Goal: Task Accomplishment & Management: Complete application form

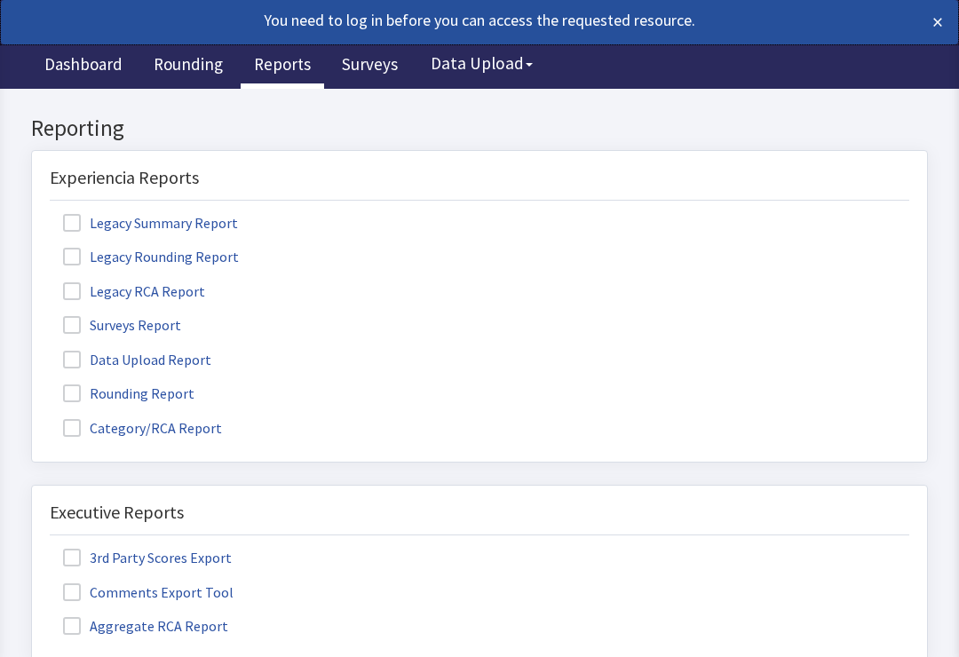
click at [180, 69] on link "Rounding" at bounding box center [188, 66] width 96 height 44
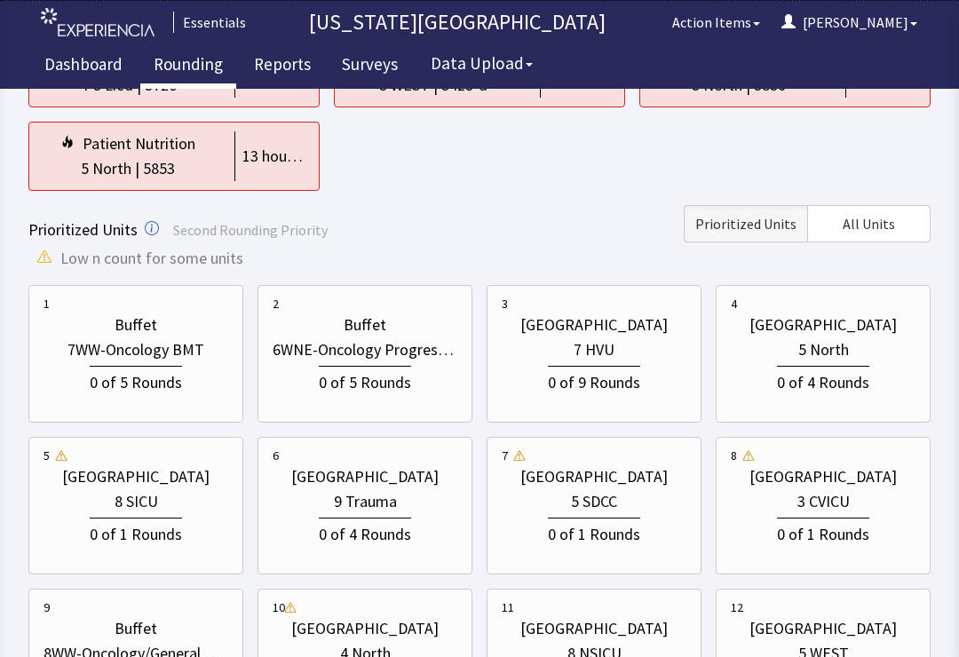
scroll to position [186, 0]
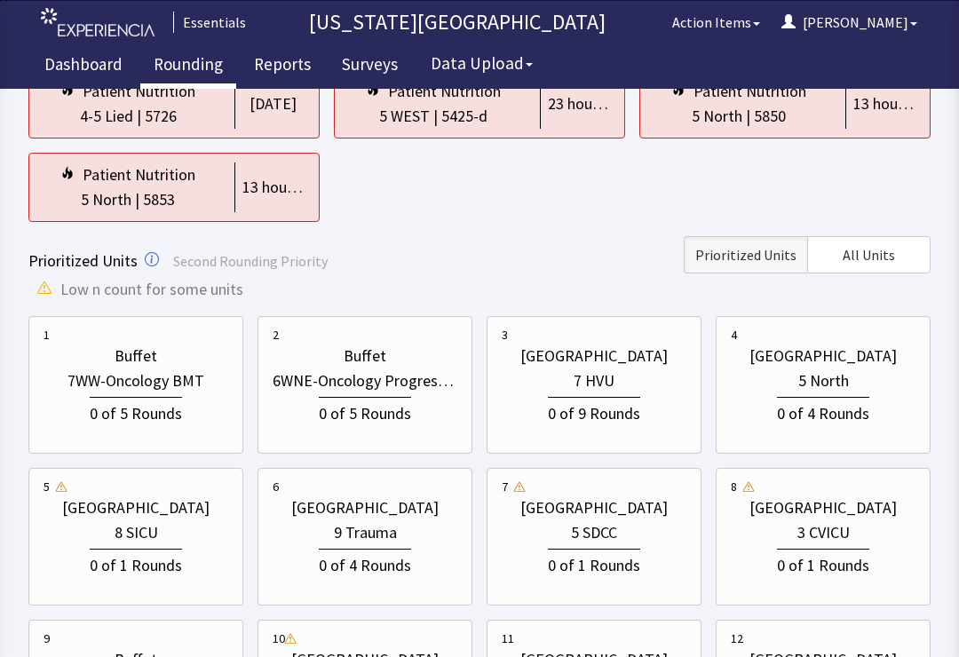
click at [876, 252] on span "All Units" at bounding box center [869, 254] width 52 height 21
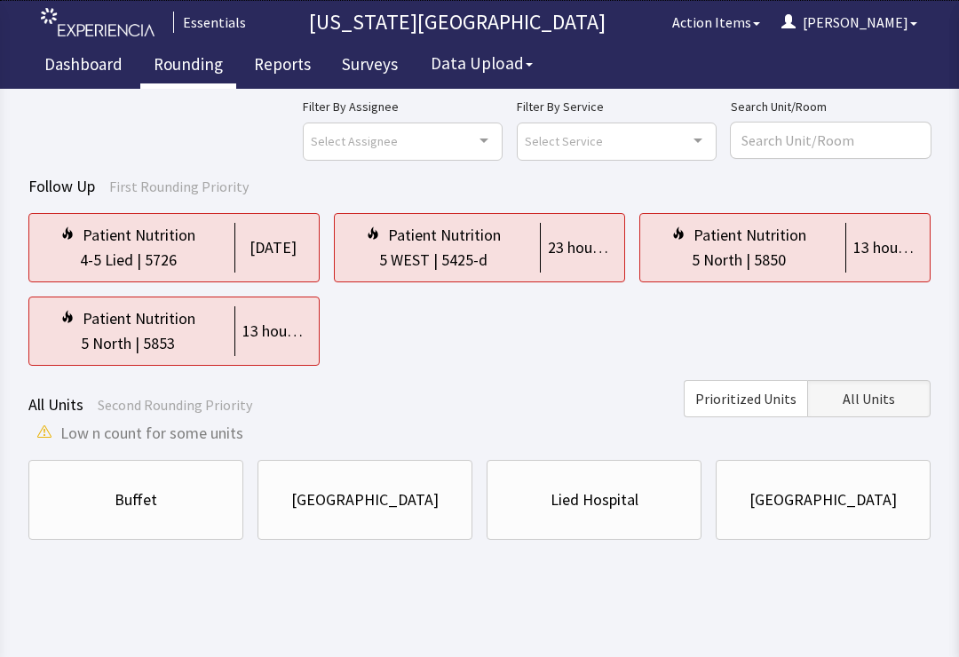
click at [631, 504] on div "Lied Hospital" at bounding box center [595, 500] width 88 height 25
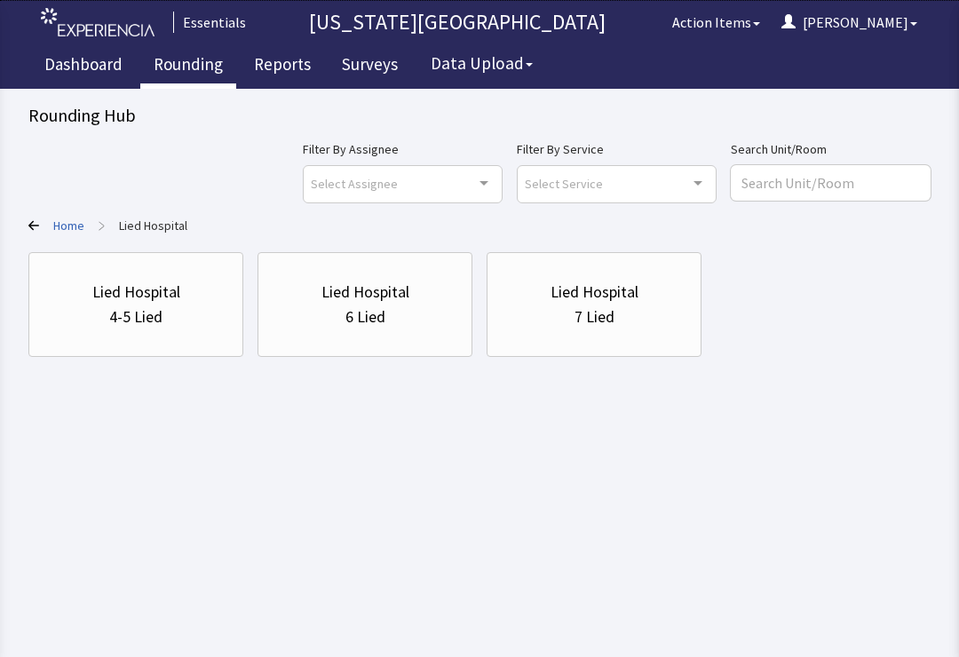
click at [159, 299] on div "Lied Hospital" at bounding box center [136, 292] width 88 height 25
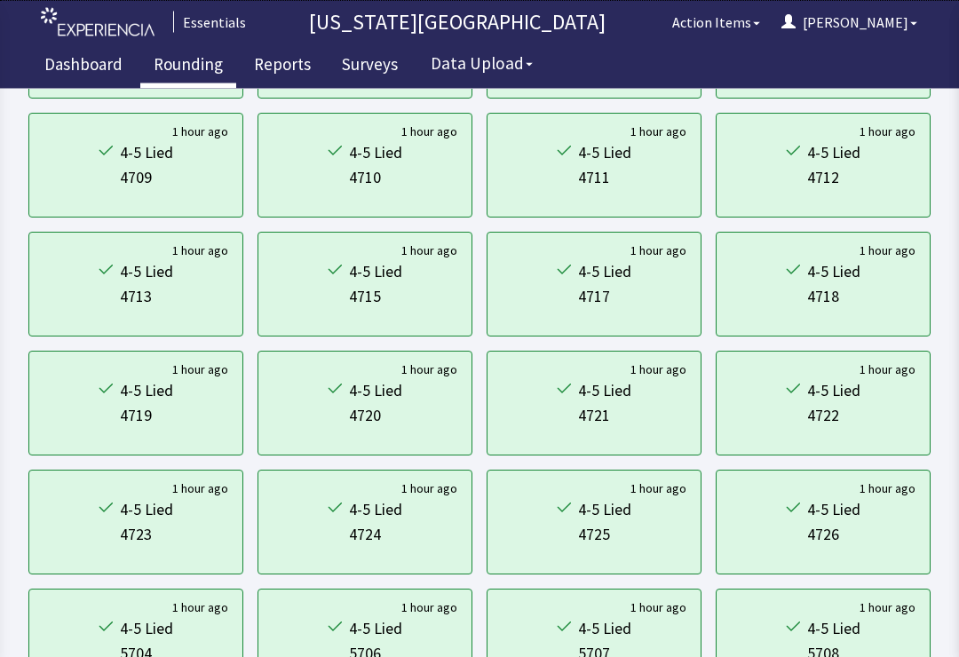
scroll to position [258, 0]
click at [412, 297] on div "4715" at bounding box center [365, 296] width 185 height 25
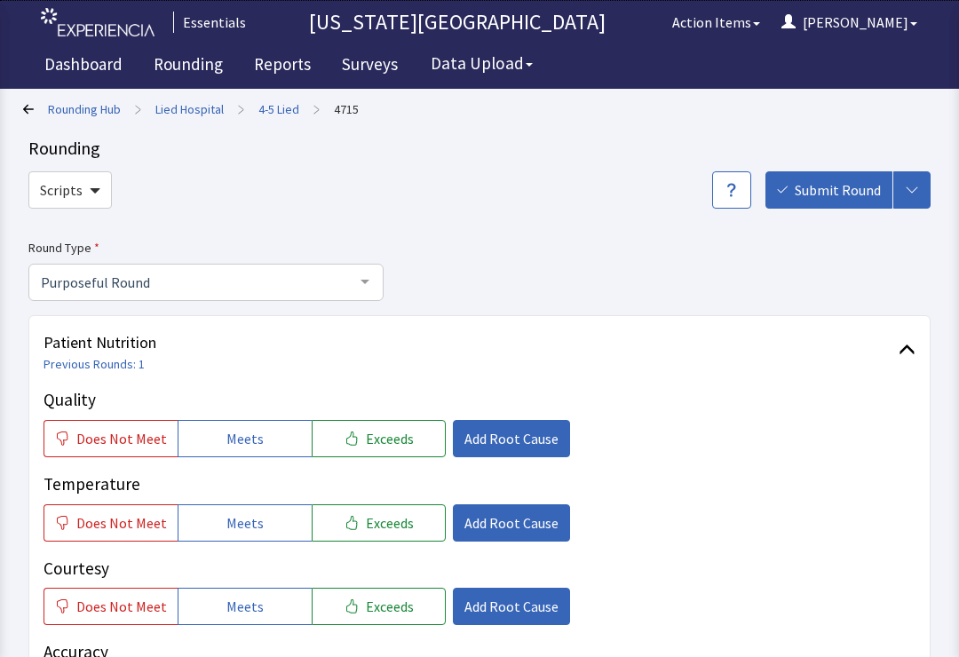
click at [910, 349] on span at bounding box center [907, 350] width 17 height 17
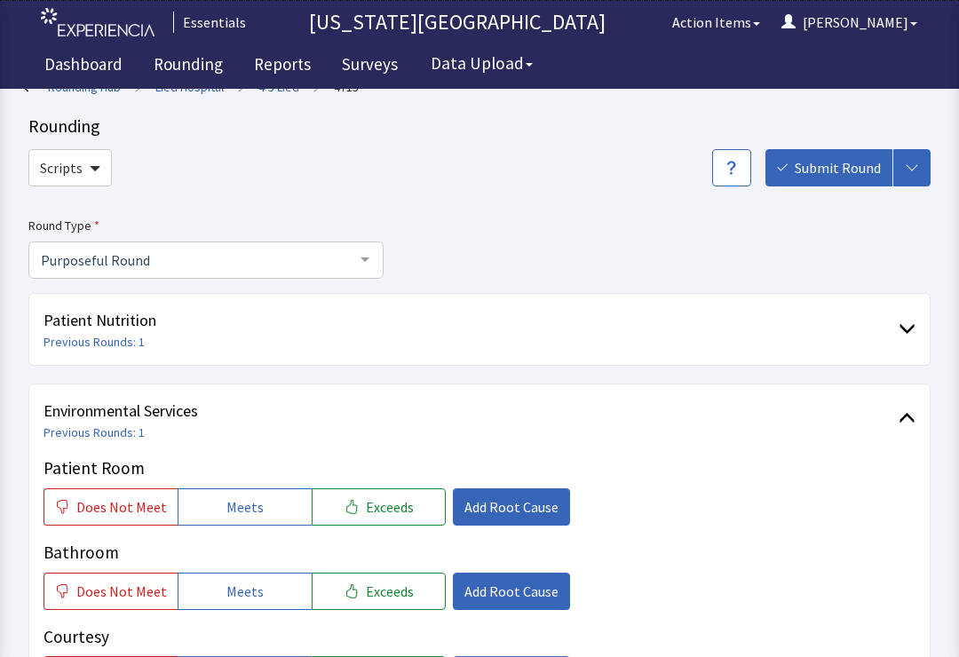
scroll to position [23, 0]
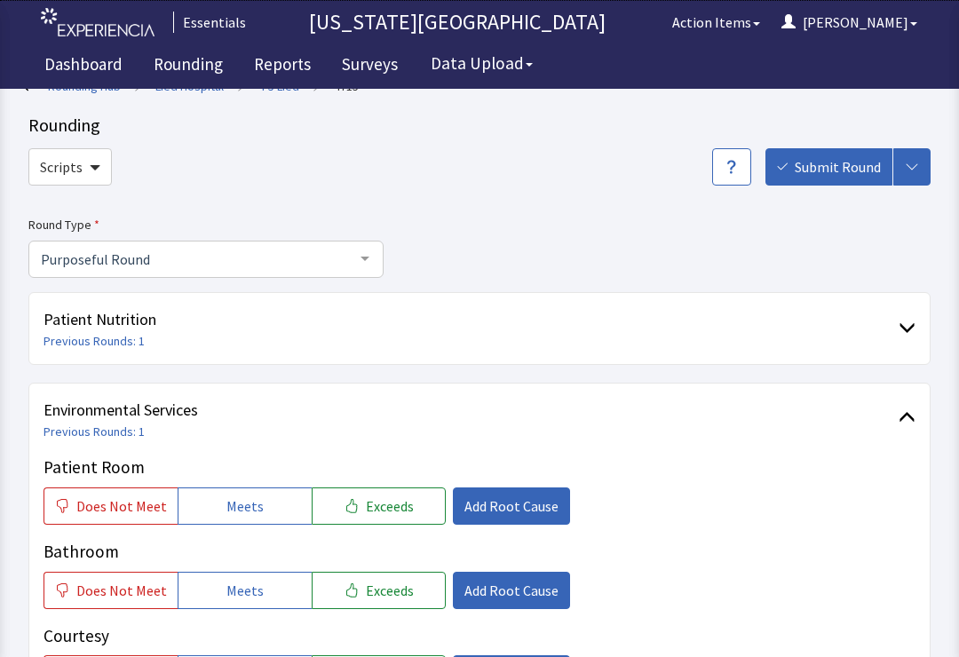
click at [114, 339] on link "Previous Rounds: 1" at bounding box center [94, 341] width 101 height 16
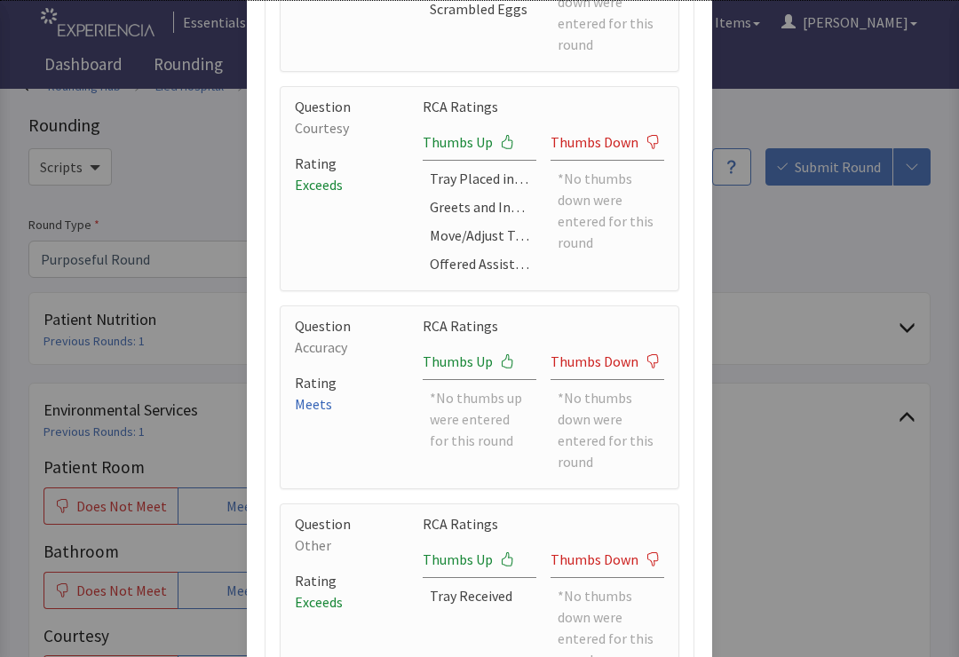
scroll to position [758, 0]
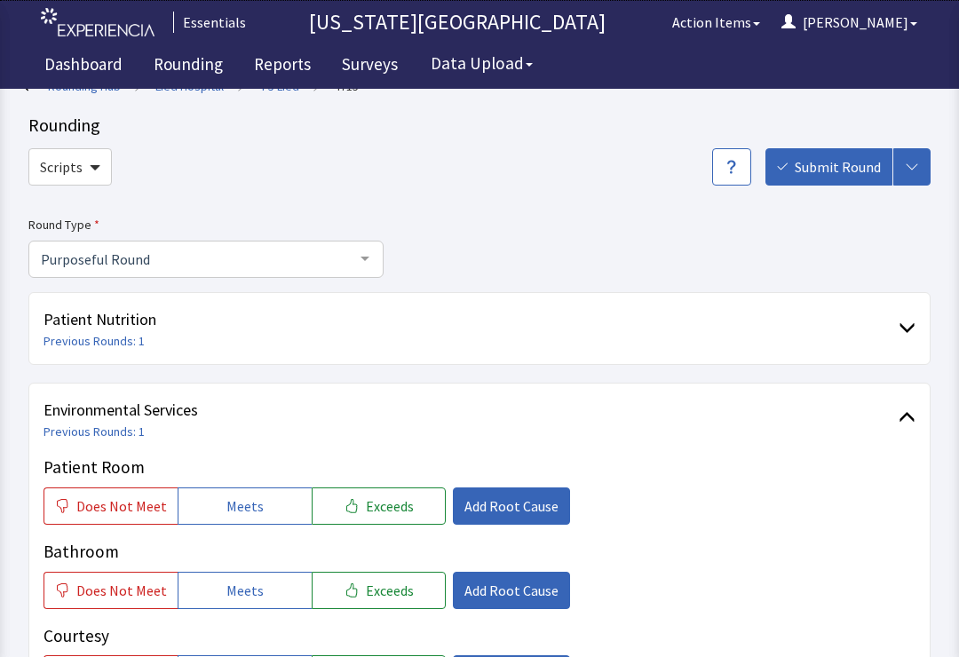
click at [193, 77] on link "Rounding" at bounding box center [188, 66] width 96 height 44
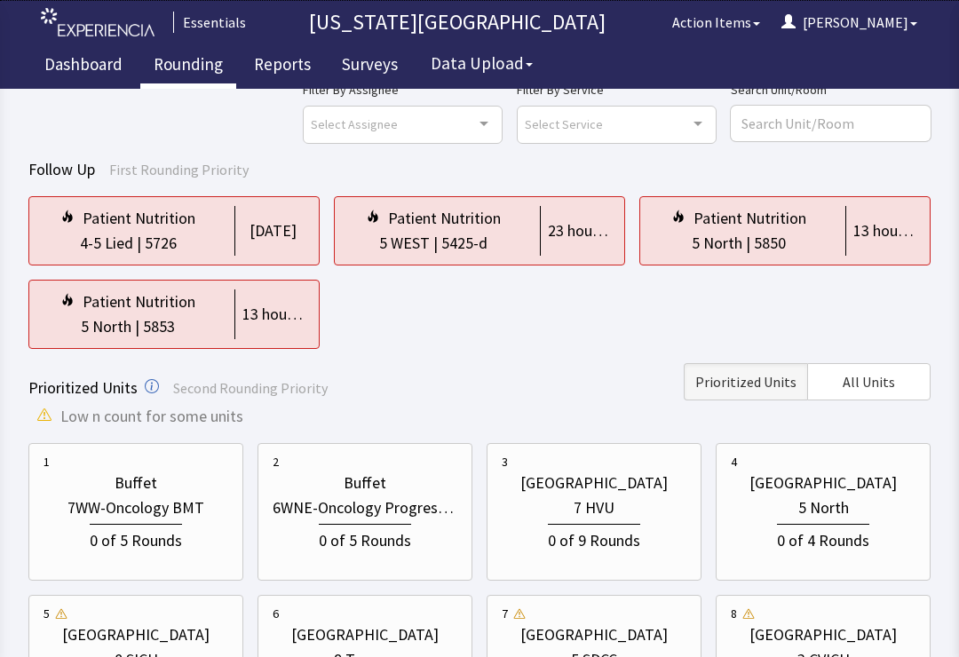
click at [864, 384] on span "All Units" at bounding box center [869, 381] width 52 height 21
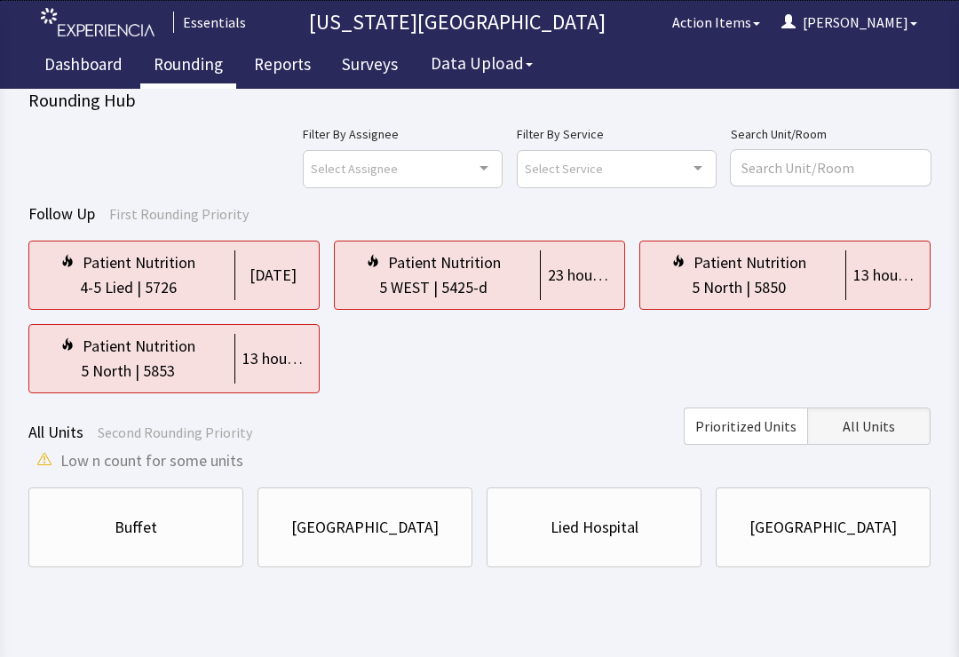
click at [572, 534] on div "Lied Hospital" at bounding box center [595, 527] width 88 height 25
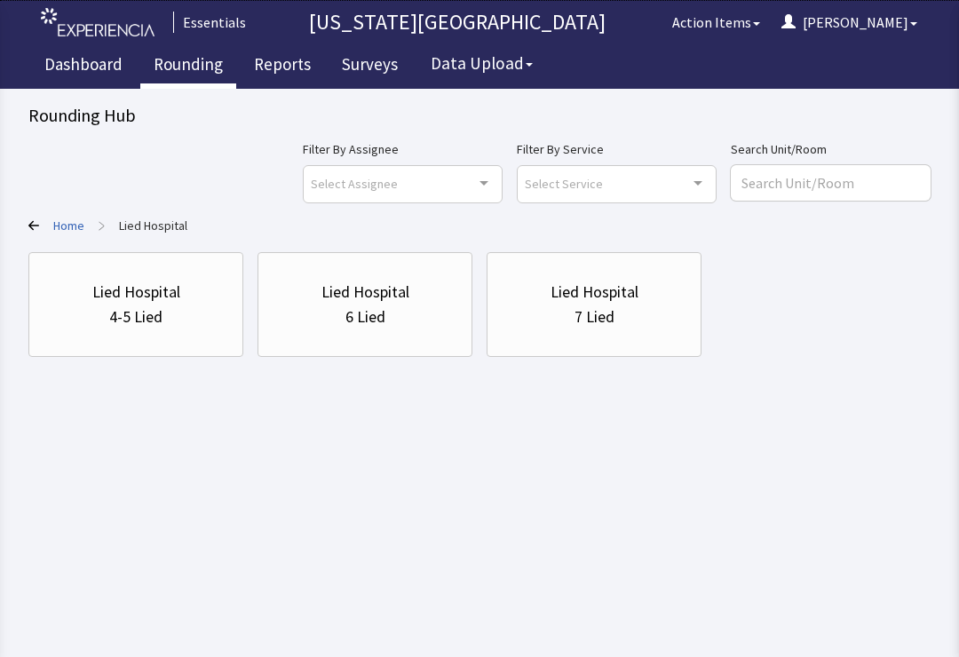
scroll to position [0, 0]
click at [167, 307] on div "4-5 Lied" at bounding box center [136, 317] width 185 height 25
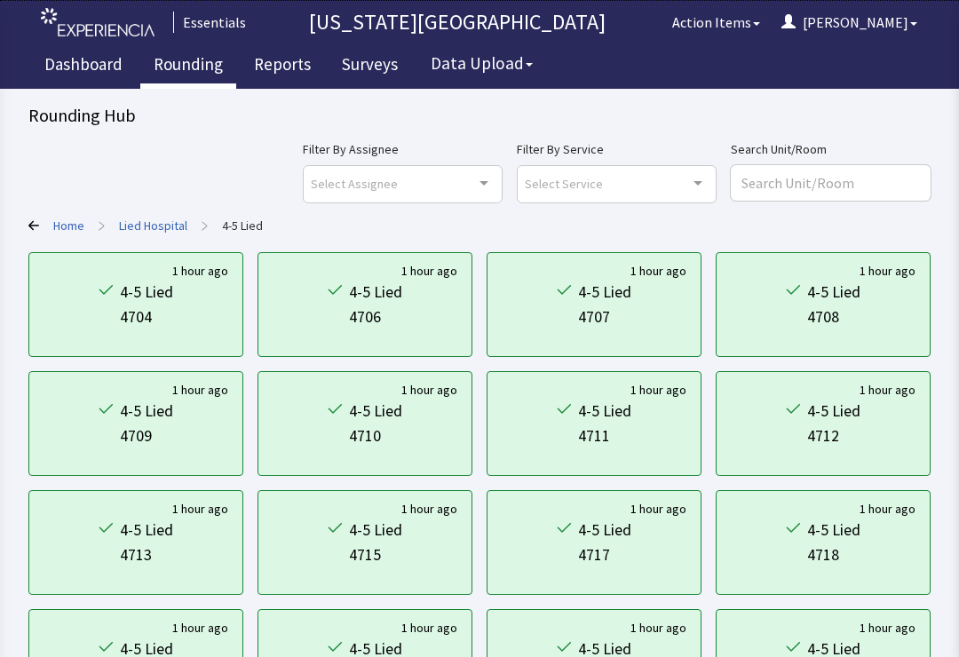
click at [296, 75] on link "Reports" at bounding box center [282, 66] width 83 height 44
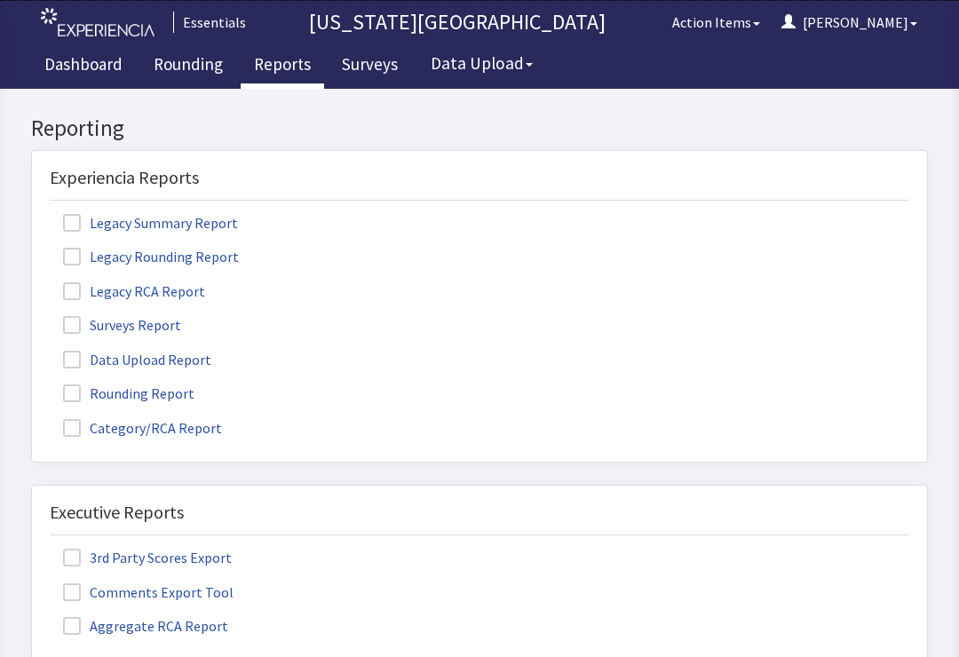
click at [69, 393] on span at bounding box center [72, 394] width 18 height 18
click at [32, 384] on input "Rounding Report" at bounding box center [32, 384] width 0 height 0
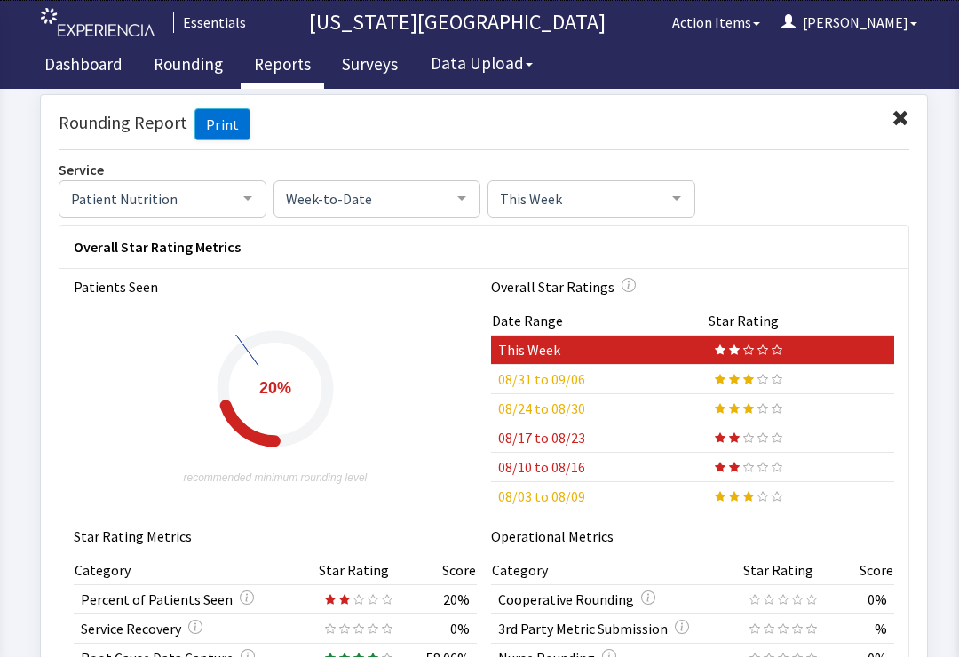
scroll to position [559, 0]
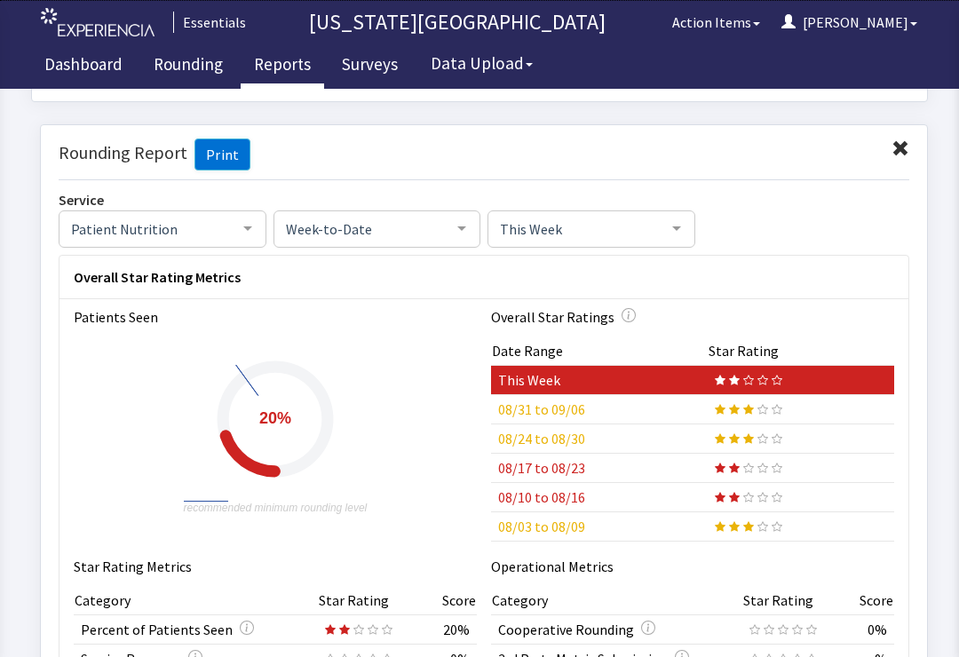
click at [647, 234] on span "This Week" at bounding box center [577, 228] width 163 height 20
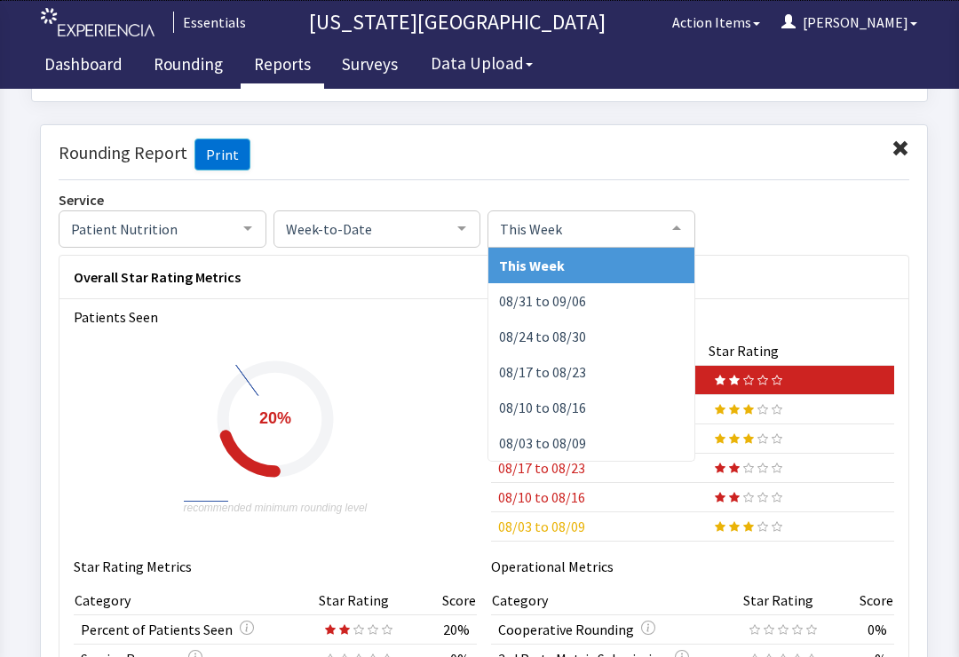
click at [412, 228] on span "Week-to-Date" at bounding box center [363, 228] width 163 height 20
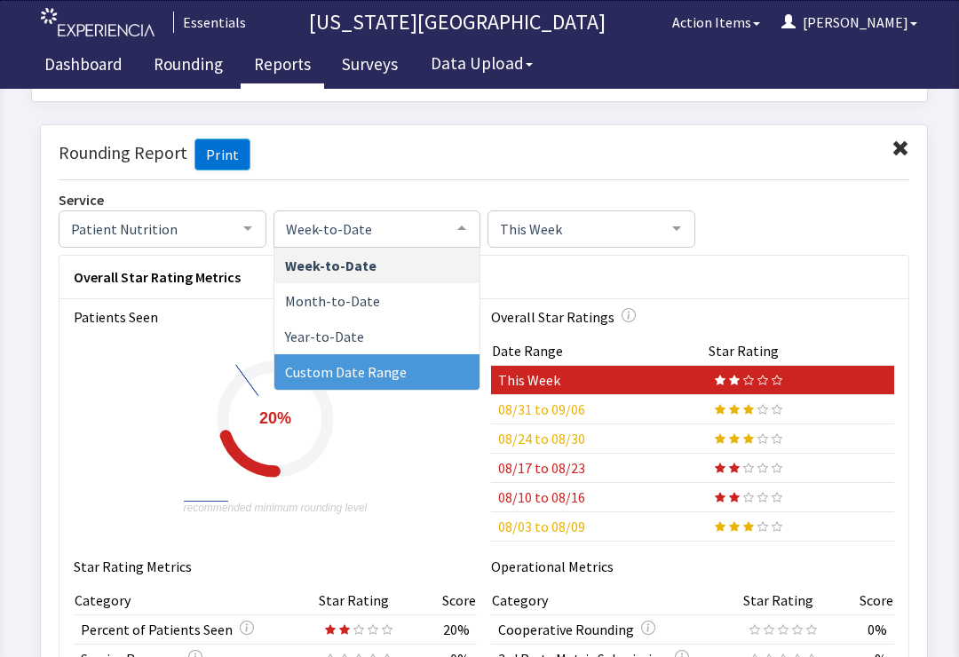
click at [424, 368] on span "Custom Date Range" at bounding box center [377, 372] width 206 height 36
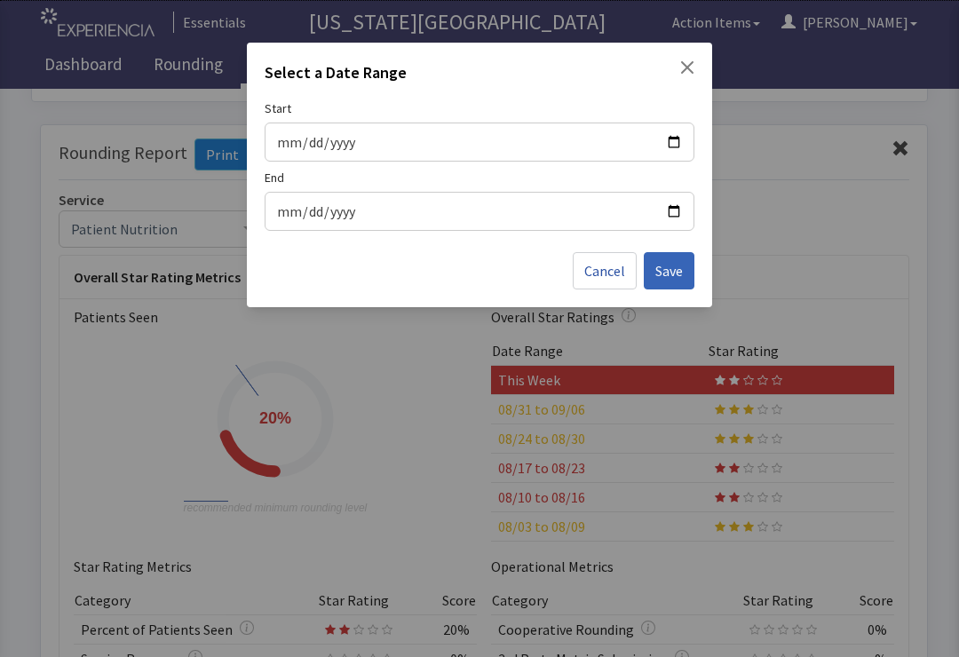
click at [562, 161] on div "Start End" at bounding box center [480, 164] width 430 height 131
click at [445, 137] on input "Start" at bounding box center [479, 142] width 407 height 23
type input "2025-09-09"
click at [473, 205] on input "End" at bounding box center [479, 211] width 407 height 23
type input "2025-09-09"
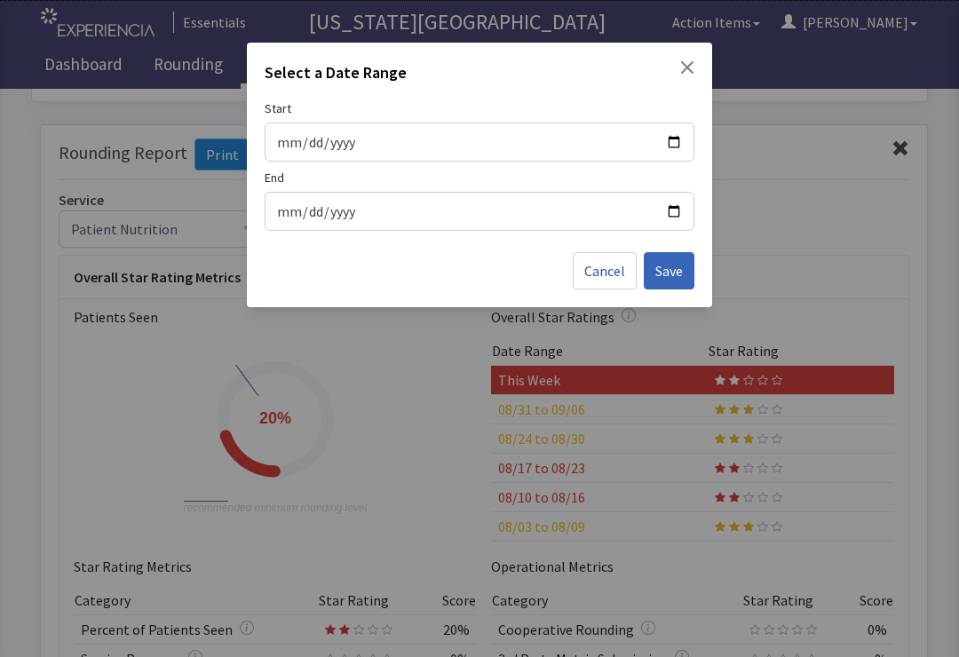
click at [665, 270] on span "Save" at bounding box center [669, 270] width 28 height 21
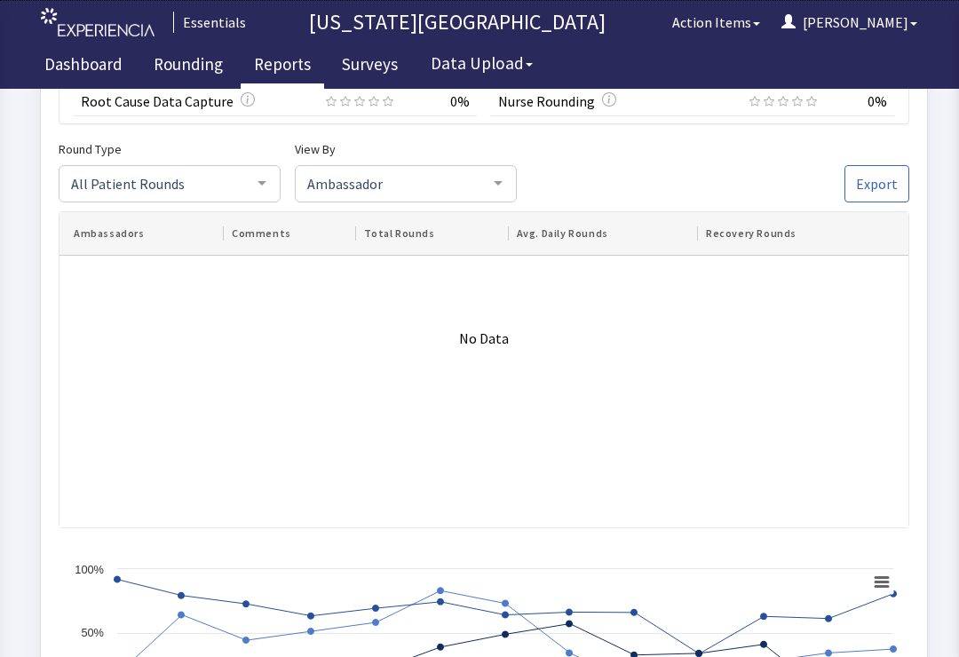
scroll to position [1210, 0]
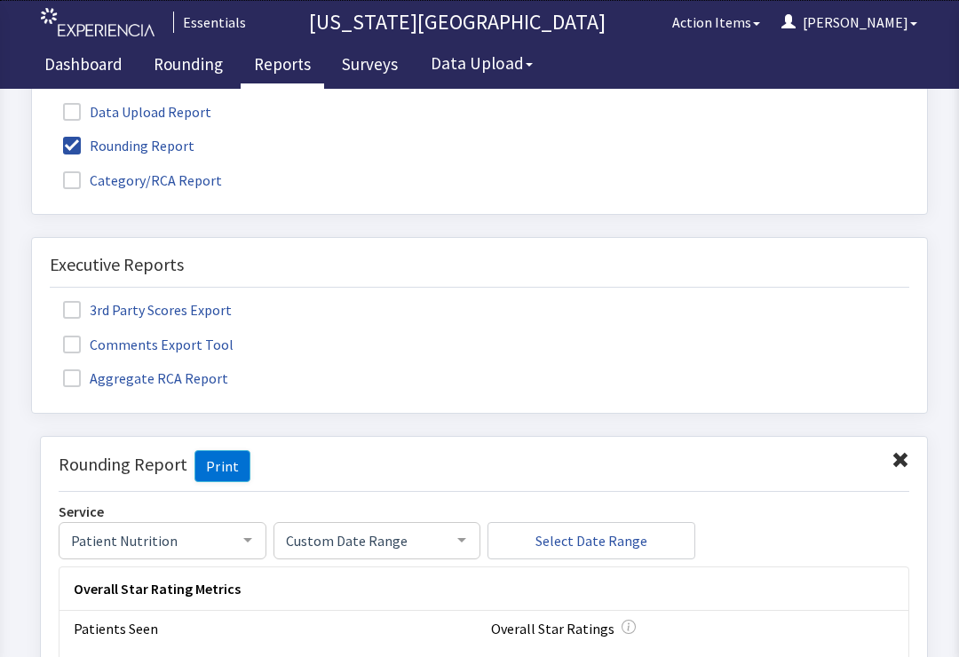
click at [188, 73] on link "Rounding" at bounding box center [188, 66] width 96 height 44
click at [184, 66] on link "Rounding" at bounding box center [188, 66] width 96 height 44
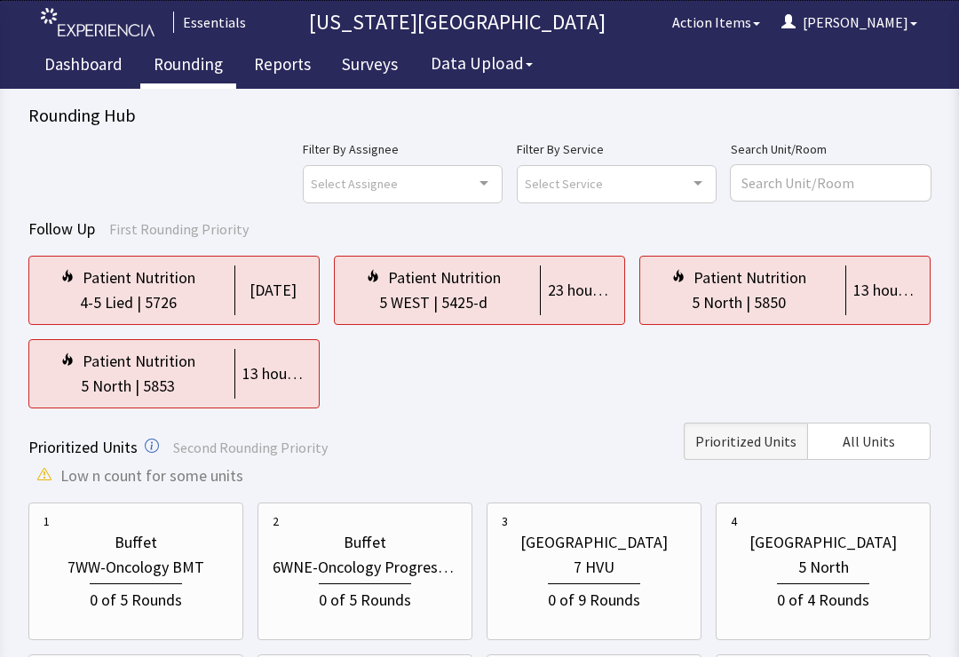
click at [861, 451] on span "All Units" at bounding box center [869, 441] width 52 height 21
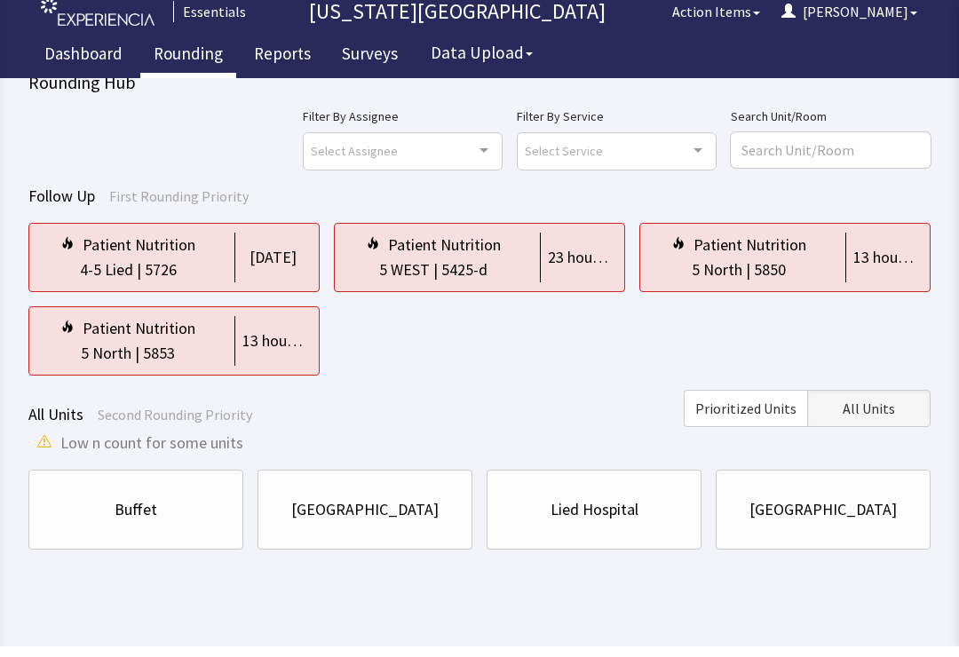
scroll to position [15, 0]
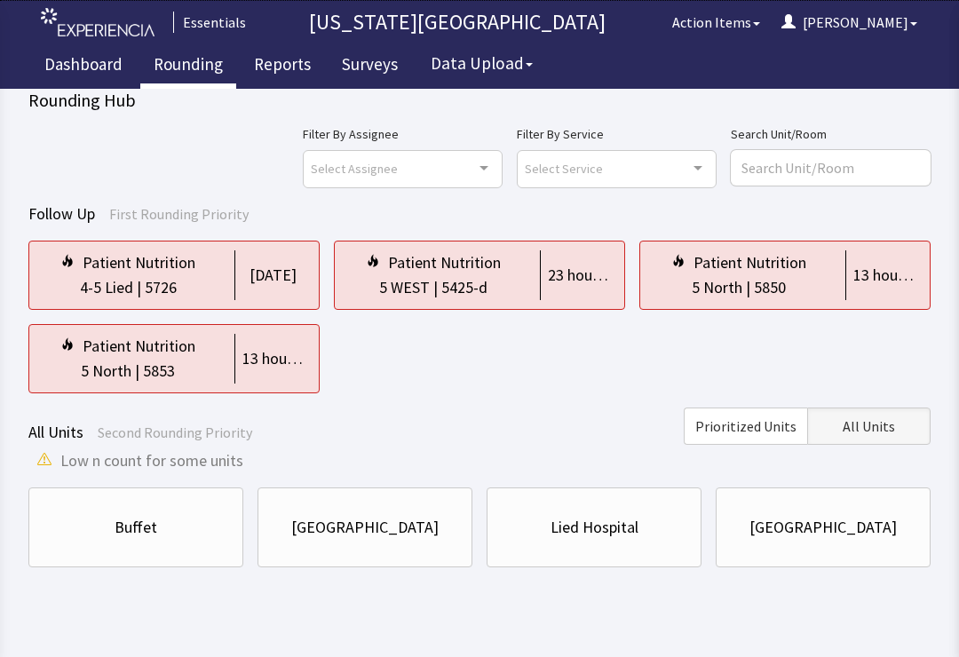
click at [613, 535] on div "Lied Hospital" at bounding box center [595, 527] width 88 height 25
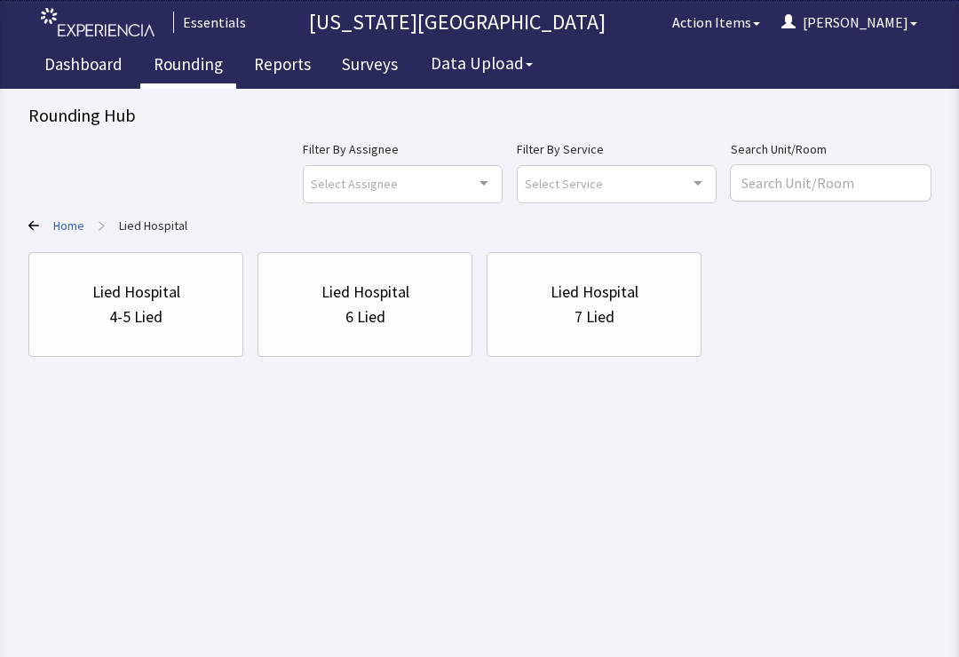
scroll to position [0, 0]
click at [700, 190] on div "Select Service Clear Selection Patient Nutrition Environmental Services No elem…" at bounding box center [617, 183] width 200 height 37
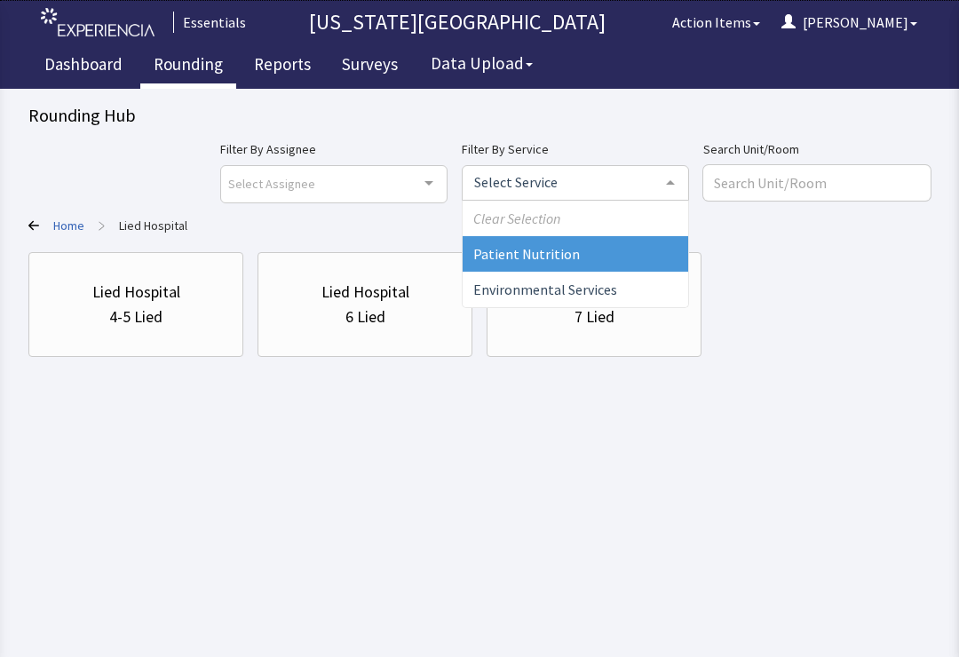
click at [580, 253] on span "Patient Nutrition" at bounding box center [526, 254] width 107 height 18
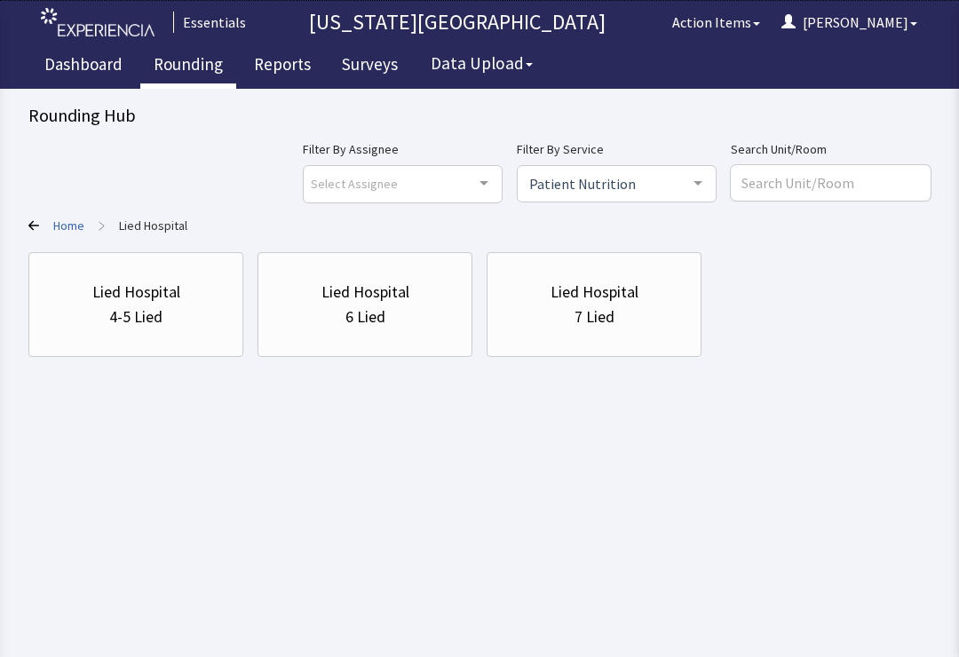
click at [156, 309] on div "4-5 Lied" at bounding box center [135, 317] width 53 height 25
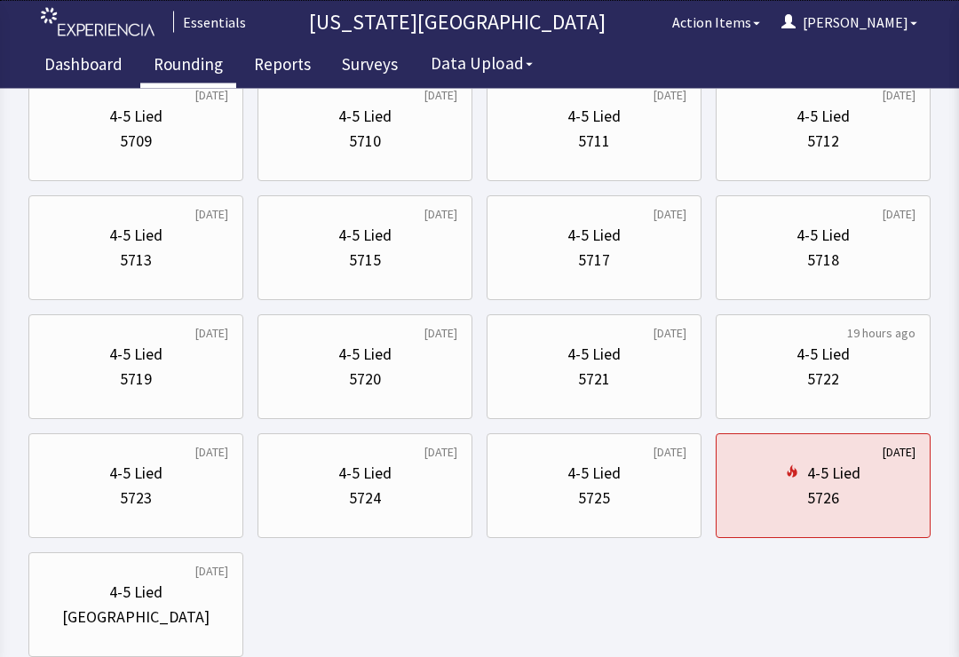
scroll to position [980, 0]
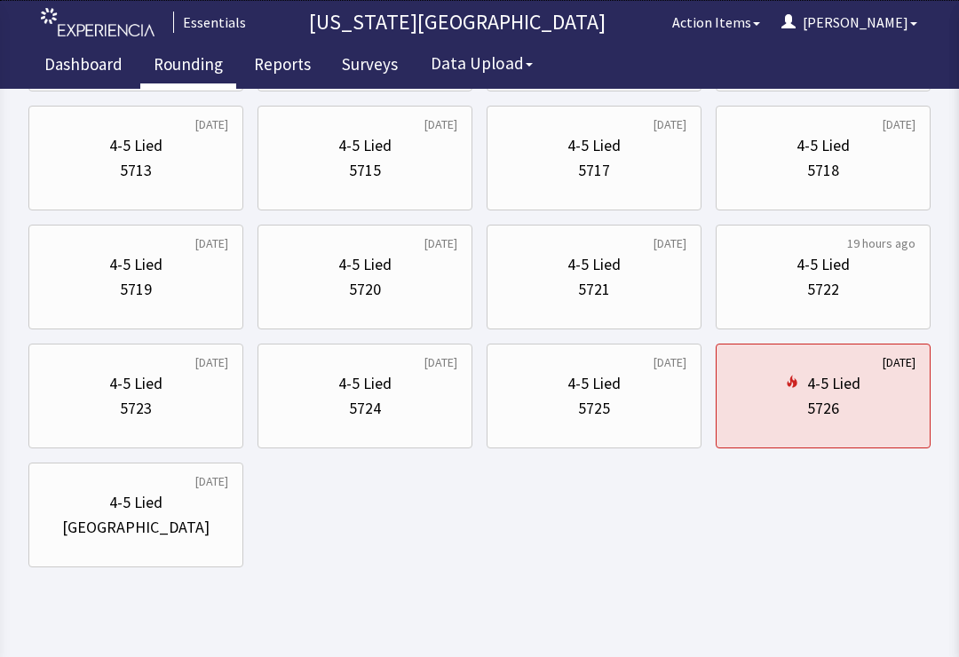
click at [847, 385] on div "4-5 Lied" at bounding box center [833, 383] width 53 height 25
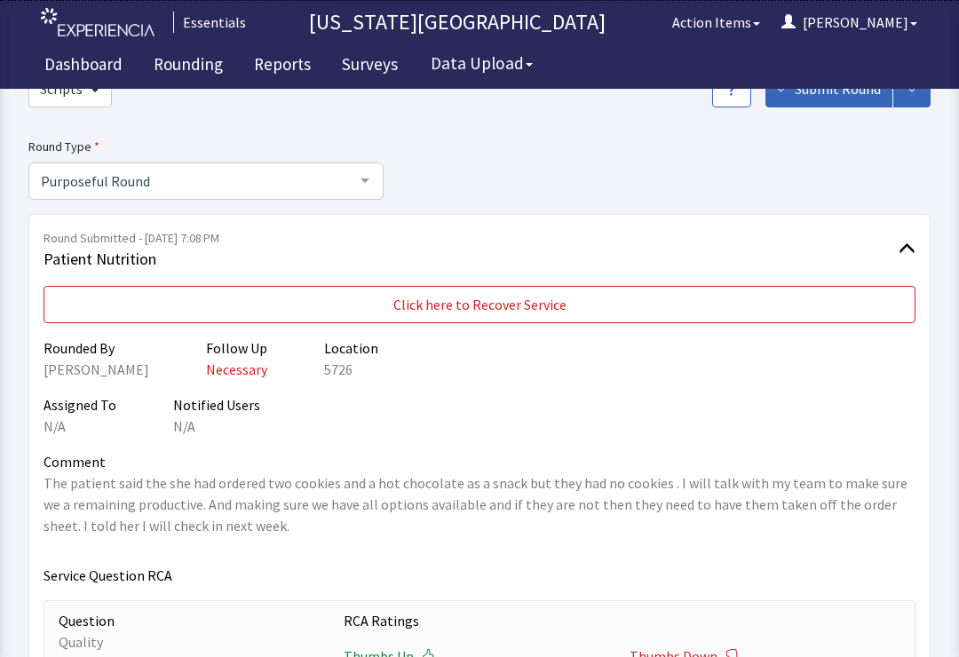
scroll to position [102, 0]
click at [657, 299] on button "Click here to Recover Service" at bounding box center [480, 303] width 872 height 37
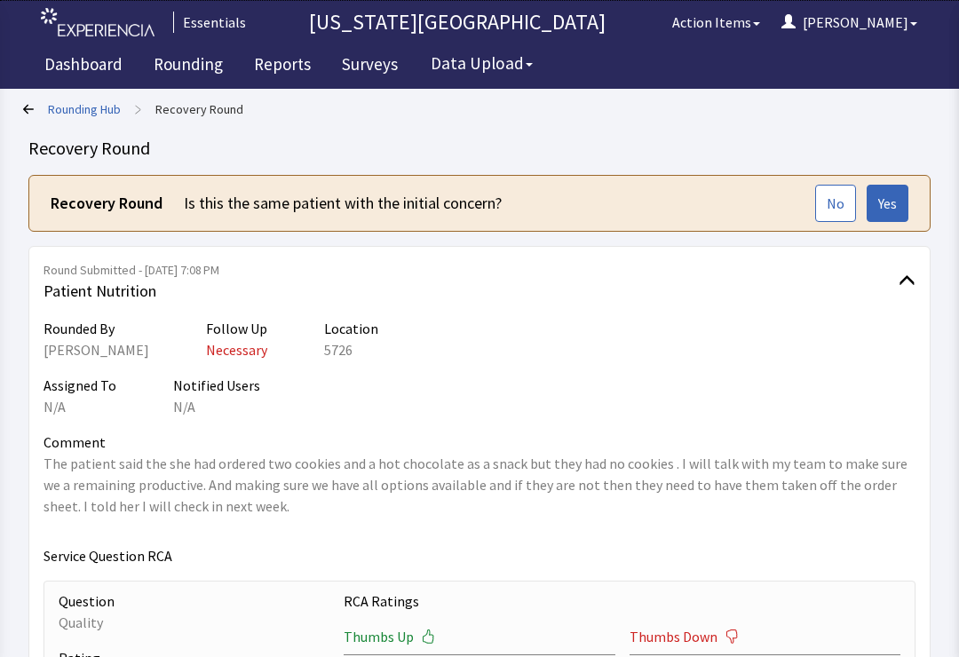
click at [843, 201] on span "No" at bounding box center [836, 203] width 18 height 21
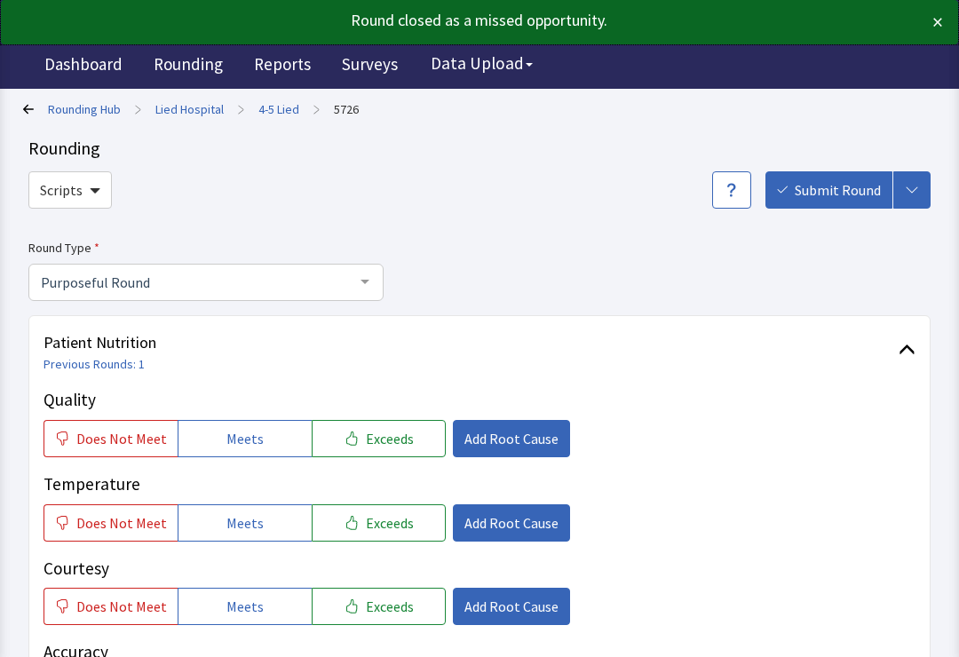
click at [99, 101] on link "Rounding Hub" at bounding box center [84, 109] width 73 height 18
click at [176, 67] on link "Rounding" at bounding box center [188, 66] width 96 height 44
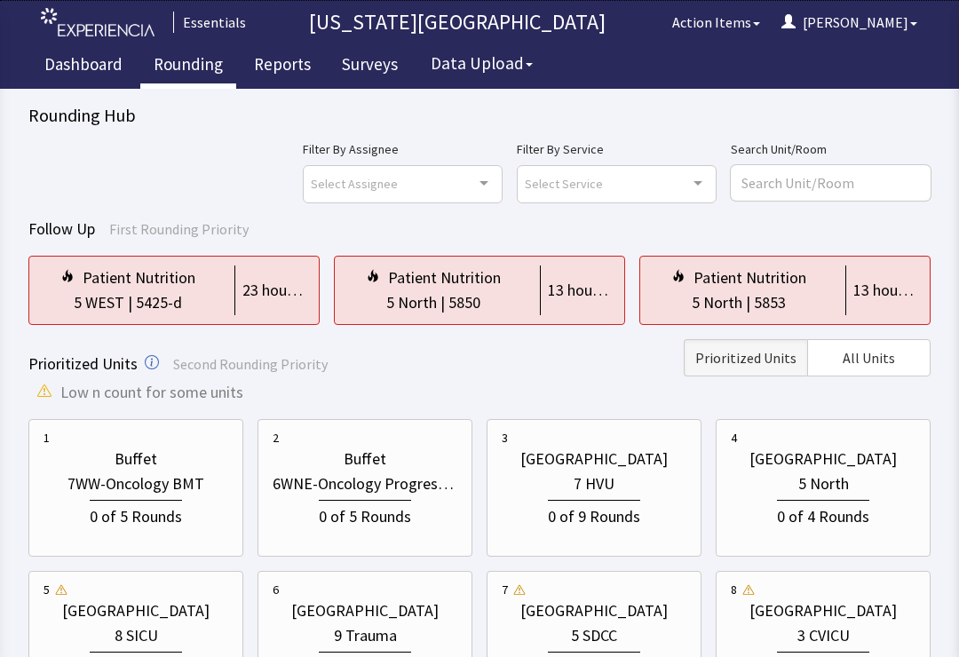
click at [879, 369] on button "All Units" at bounding box center [868, 357] width 123 height 37
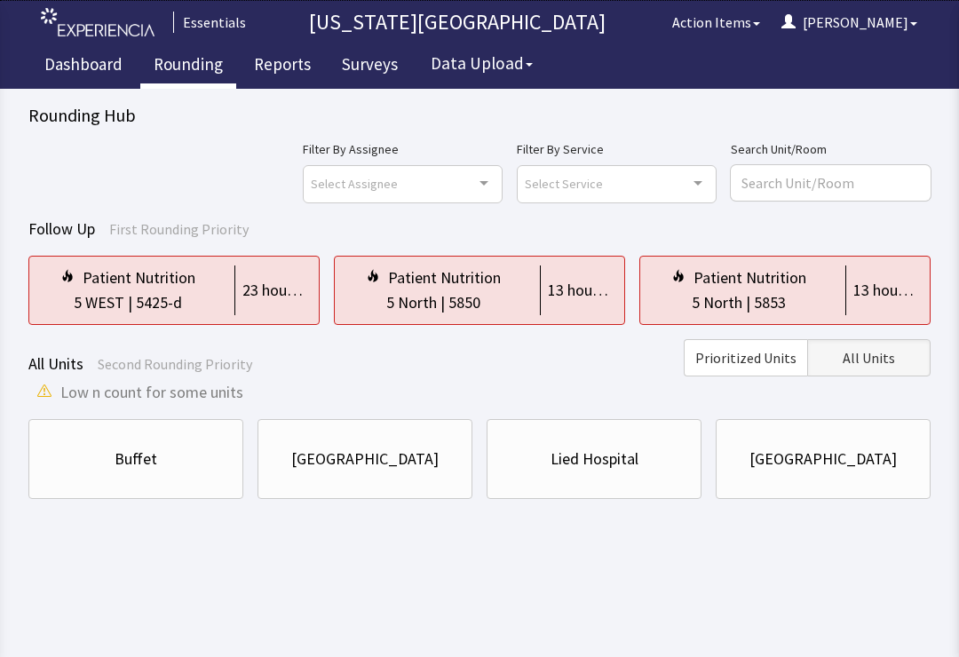
click at [604, 465] on div "Lied Hospital" at bounding box center [595, 459] width 88 height 25
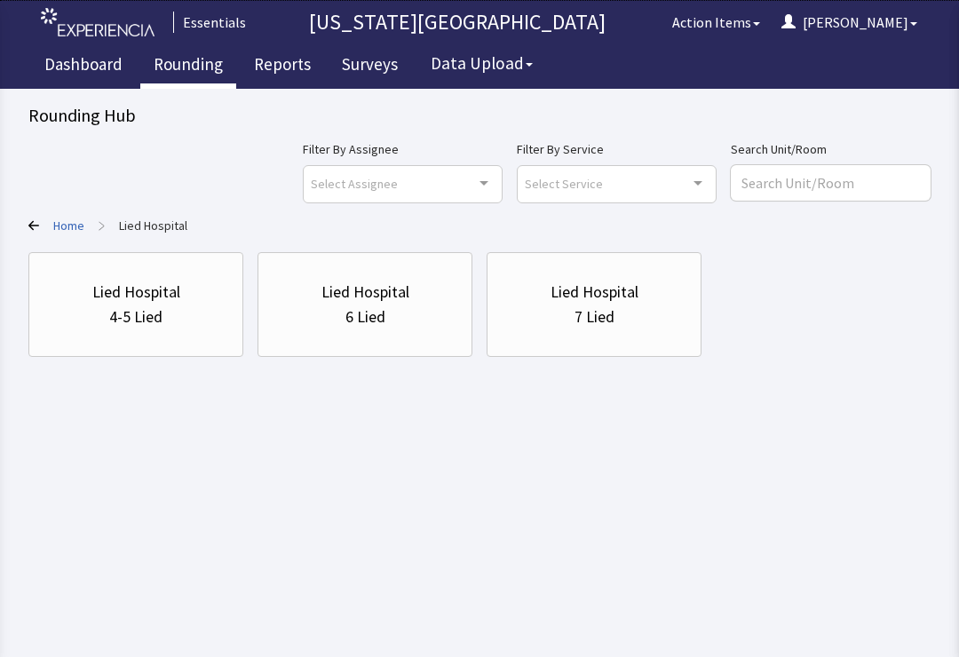
click at [189, 296] on div "Lied Hospital" at bounding box center [136, 292] width 185 height 25
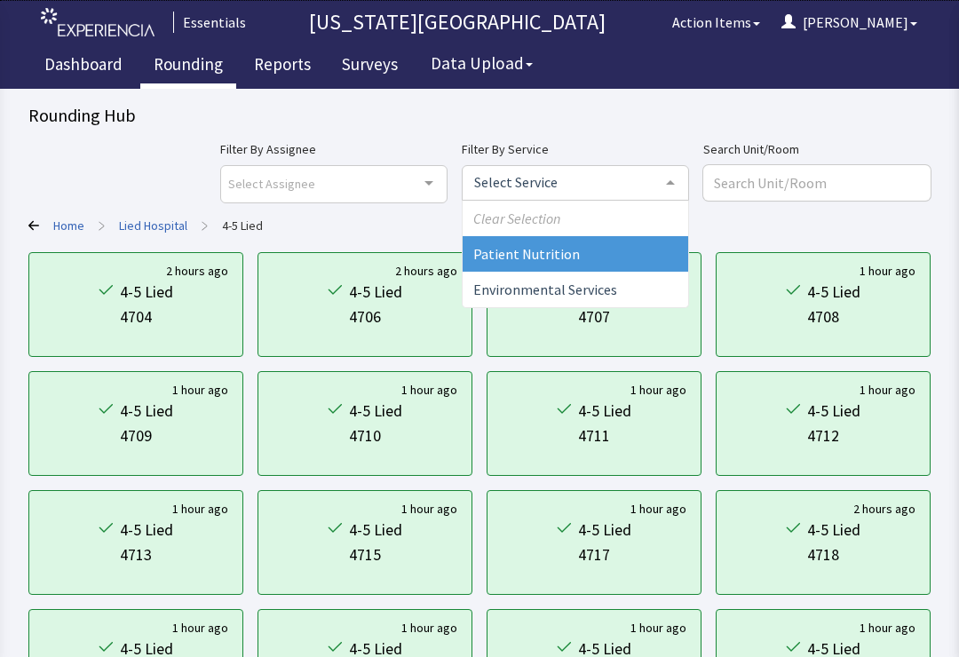
click at [642, 259] on span "Patient Nutrition" at bounding box center [576, 254] width 226 height 36
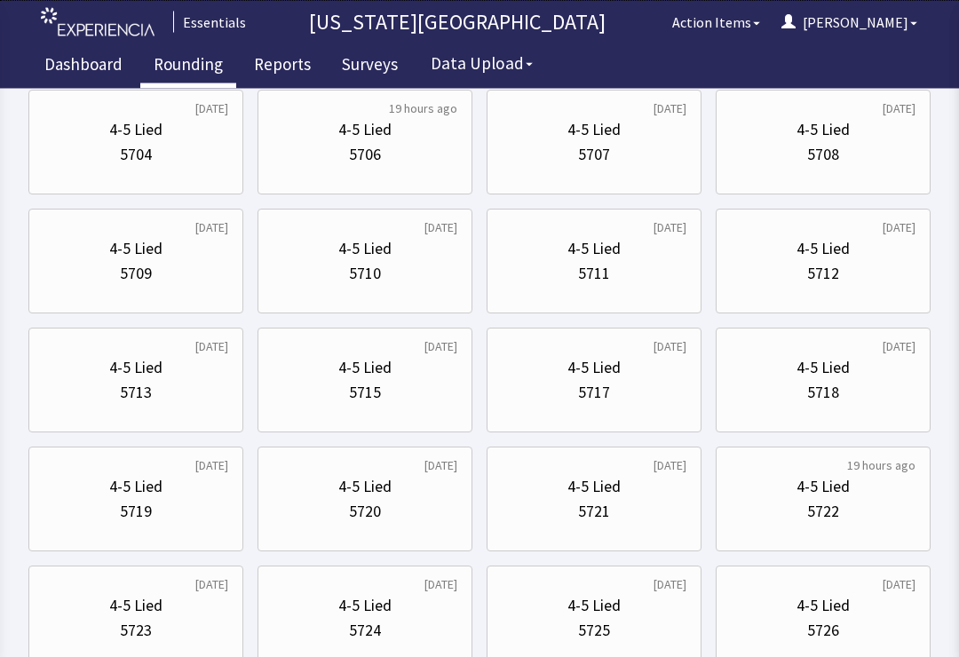
scroll to position [752, 0]
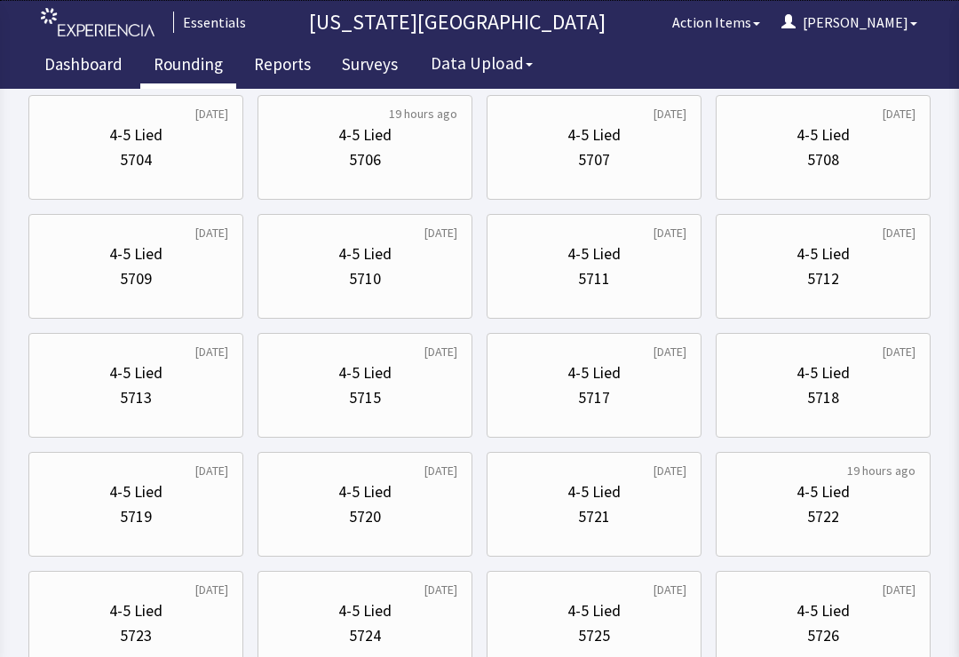
click at [174, 269] on div "5709" at bounding box center [136, 278] width 185 height 25
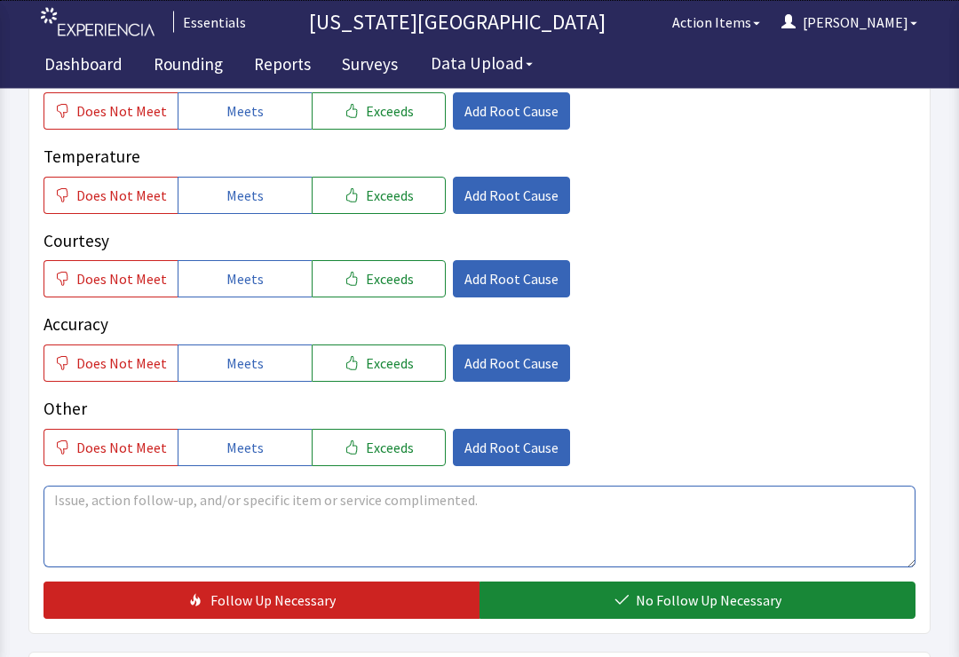
click at [644, 507] on textarea at bounding box center [480, 528] width 872 height 82
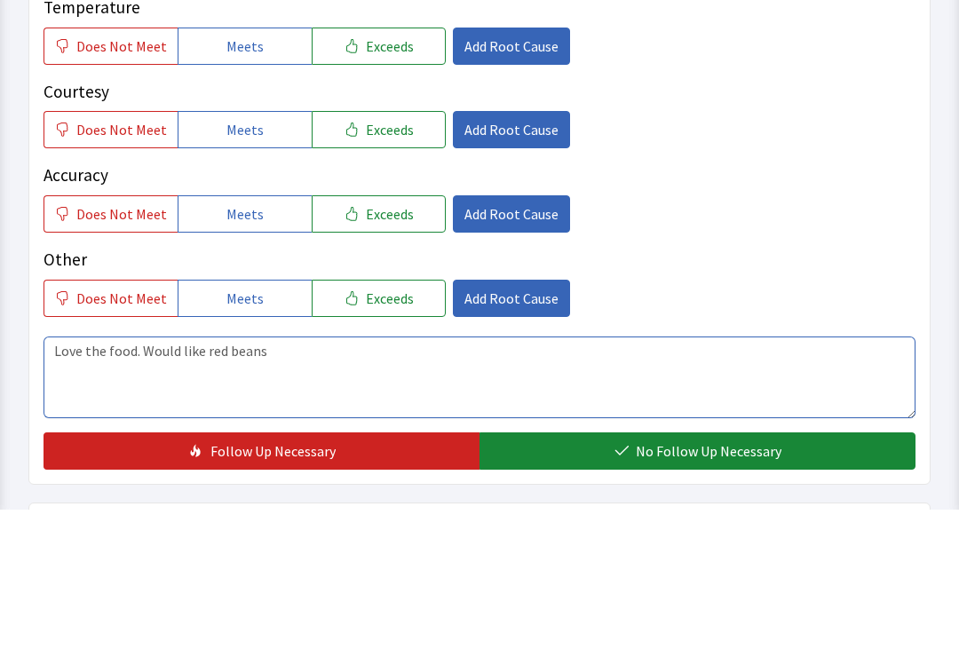
type textarea "Love the food. Would like red beans"
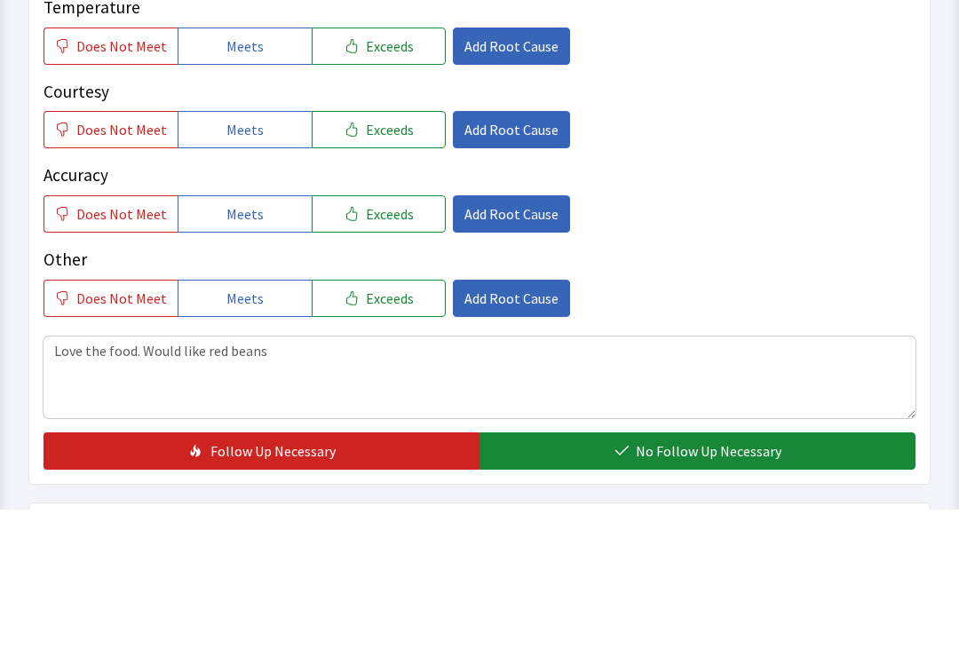
click at [372, 176] on button "Exceeds" at bounding box center [379, 194] width 134 height 37
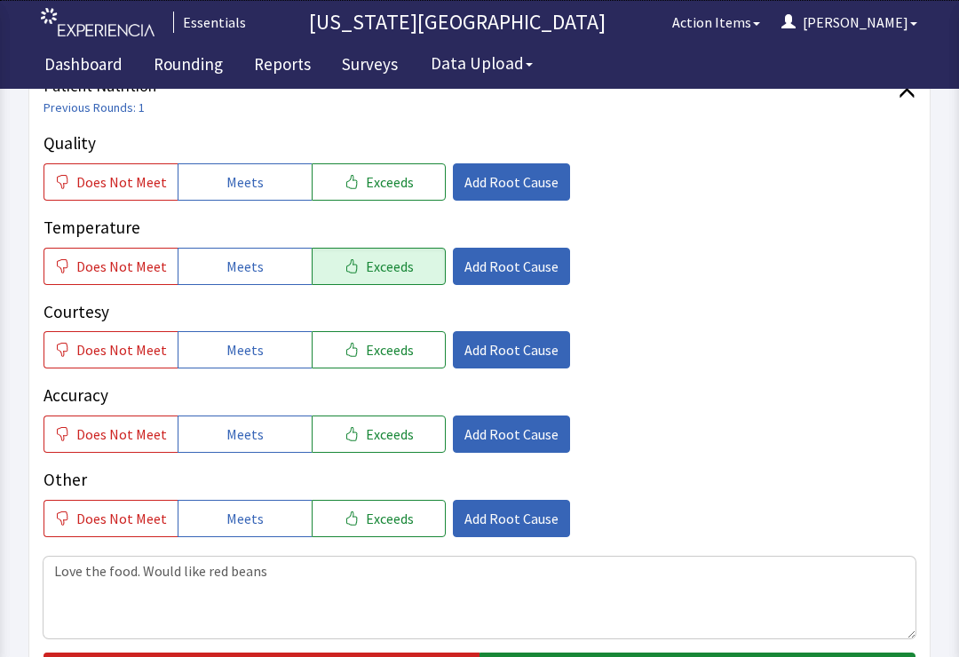
scroll to position [256, 0]
click at [497, 164] on button "Add Root Cause" at bounding box center [511, 182] width 117 height 37
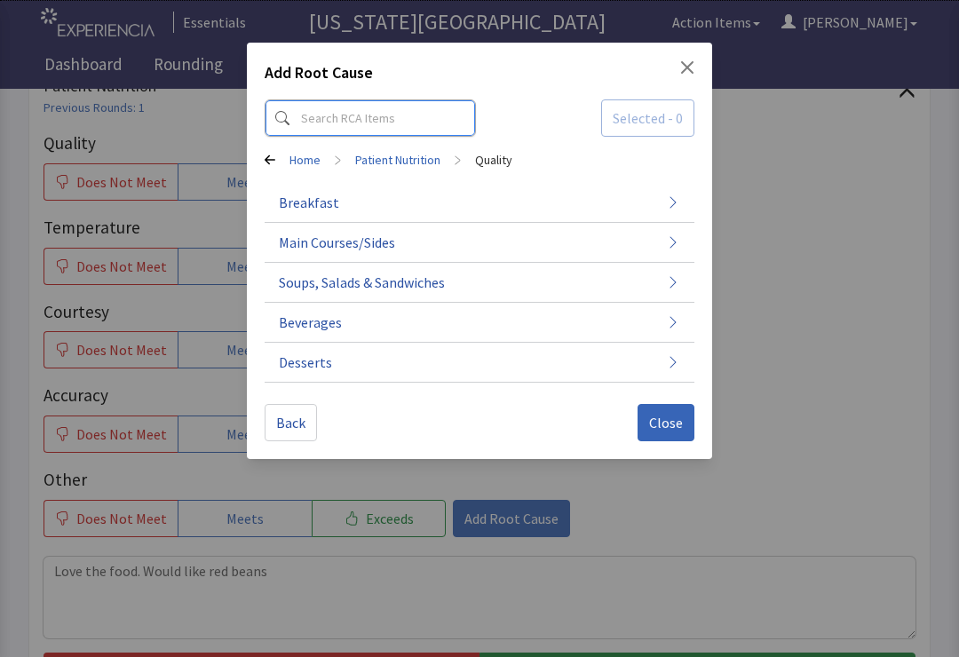
click at [364, 105] on input at bounding box center [370, 117] width 211 height 37
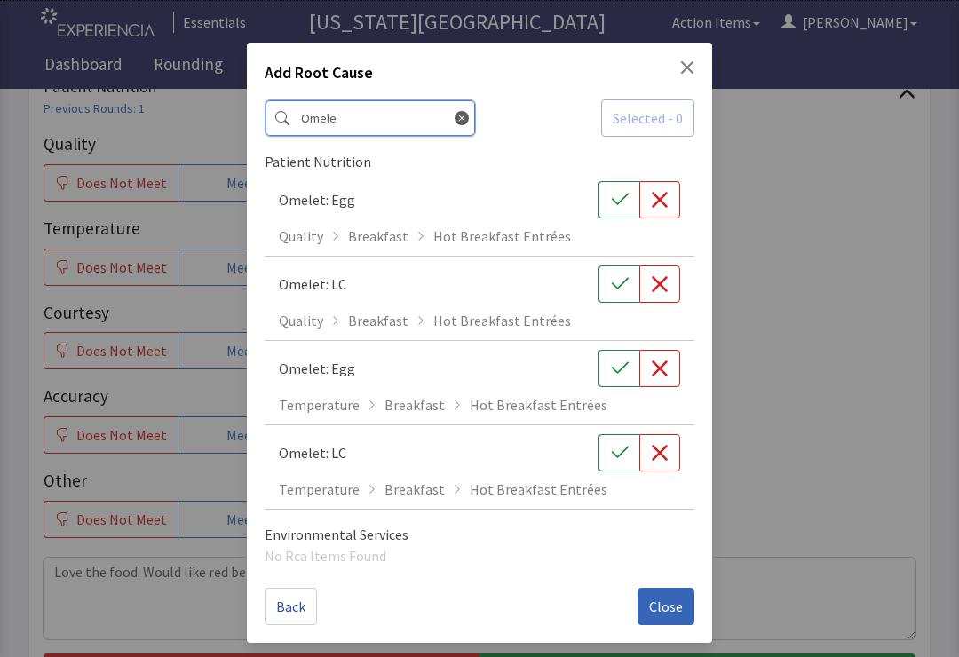
type input "Omelet"
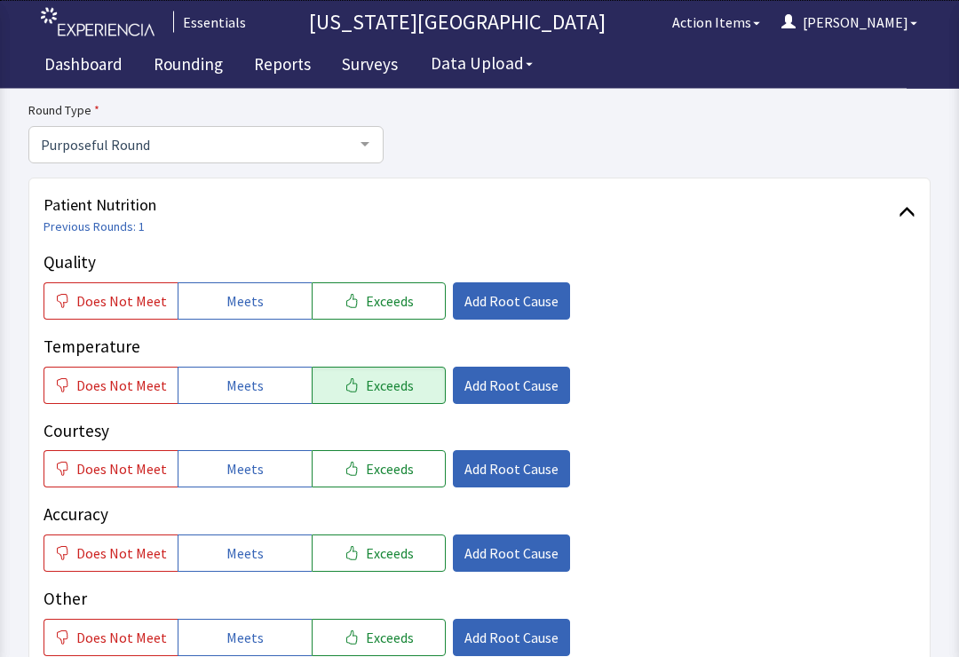
click at [498, 297] on span "Add Root Cause" at bounding box center [511, 301] width 94 height 21
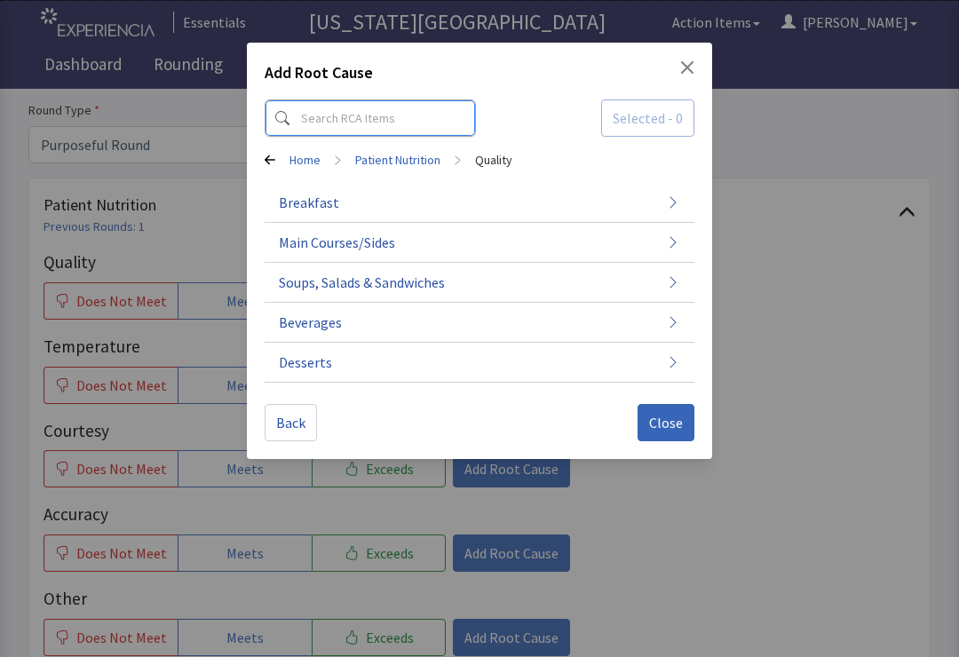
click at [339, 123] on input at bounding box center [370, 117] width 211 height 37
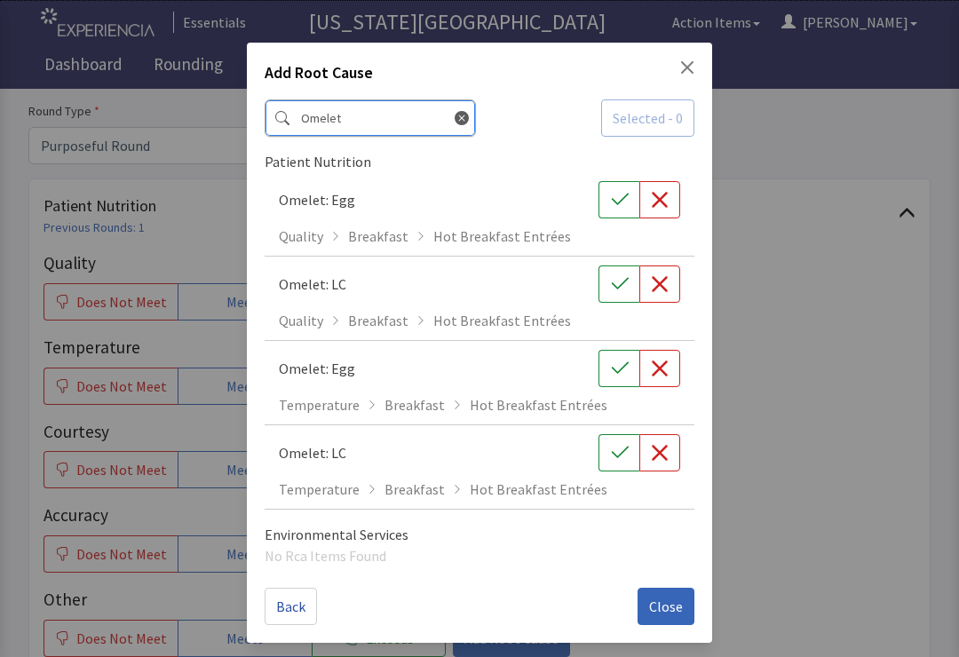
type input "Omelet"
click at [618, 206] on icon "button" at bounding box center [620, 200] width 18 height 18
click at [423, 121] on input "Omelet" at bounding box center [370, 117] width 211 height 37
click at [337, 120] on input "Omelet" at bounding box center [370, 117] width 211 height 37
click at [455, 118] on icon at bounding box center [462, 118] width 14 height 14
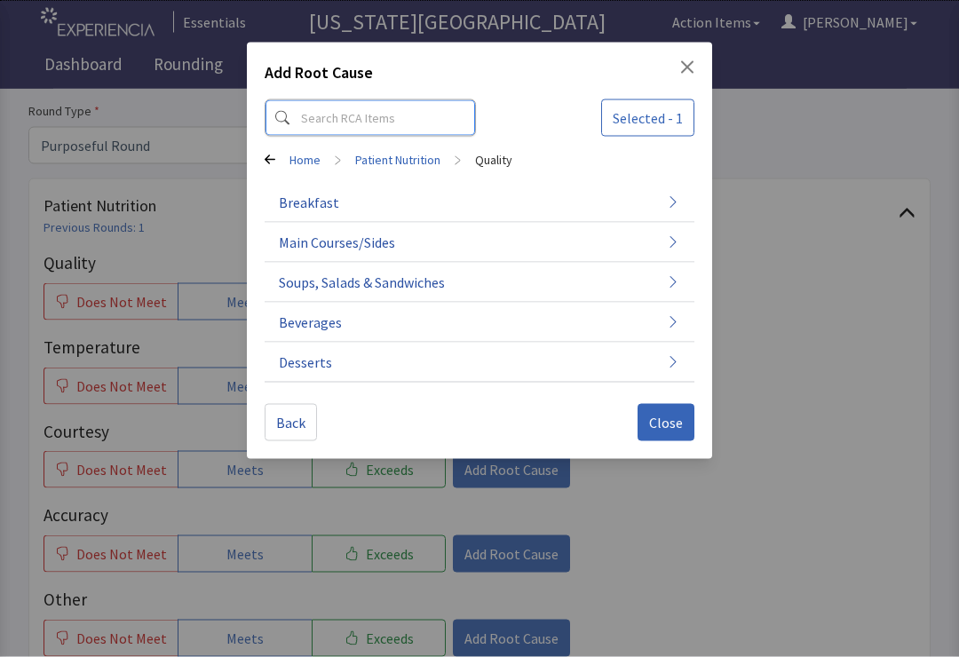
click at [329, 132] on input at bounding box center [370, 117] width 211 height 37
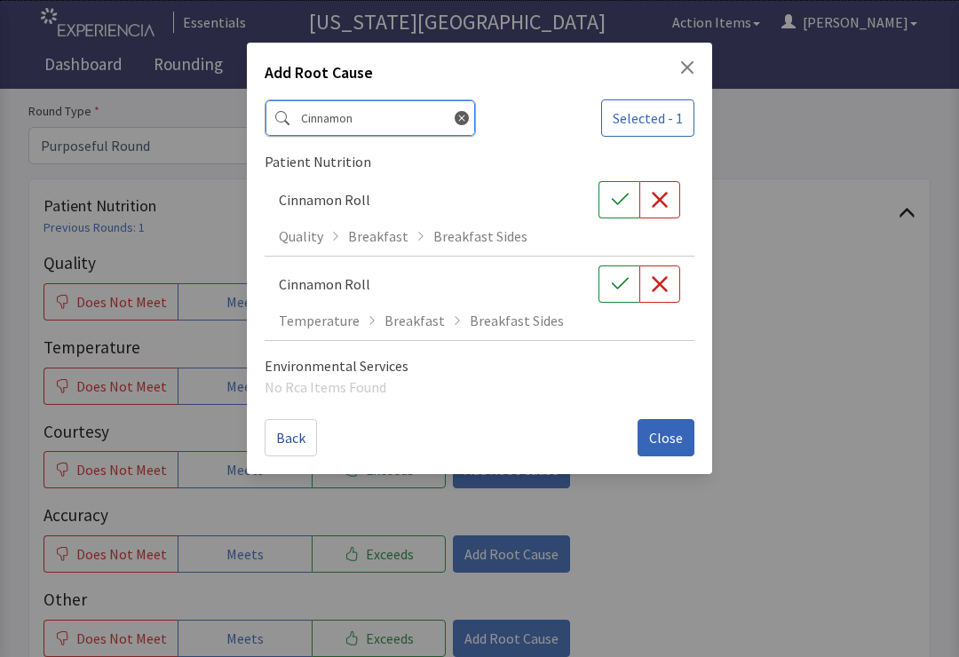
type input "Cinnamon"
click at [609, 202] on button "button" at bounding box center [619, 199] width 41 height 37
click at [455, 117] on icon at bounding box center [462, 118] width 14 height 14
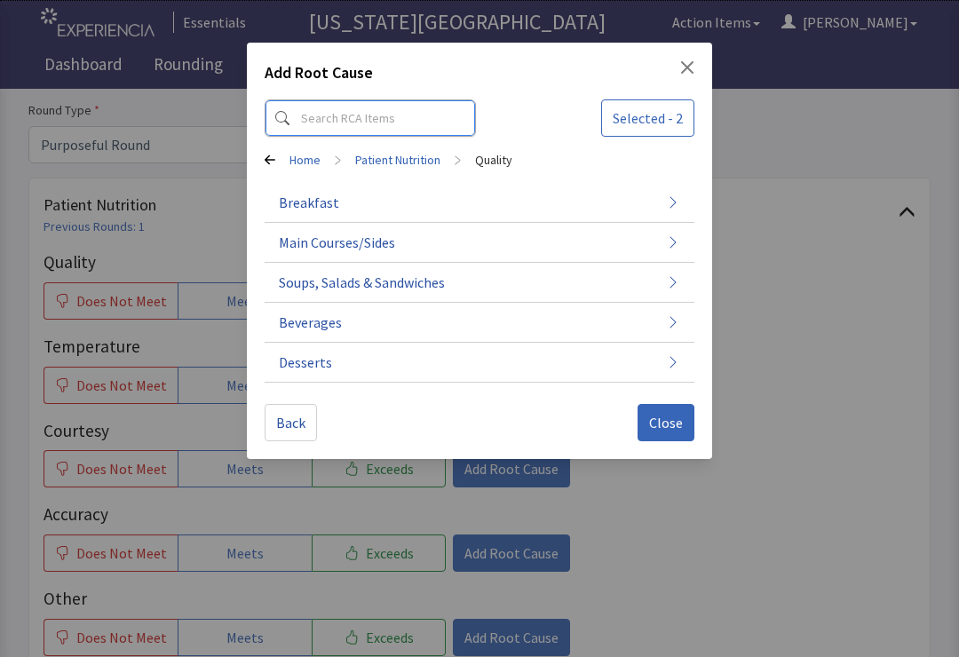
click at [343, 124] on input at bounding box center [370, 117] width 211 height 37
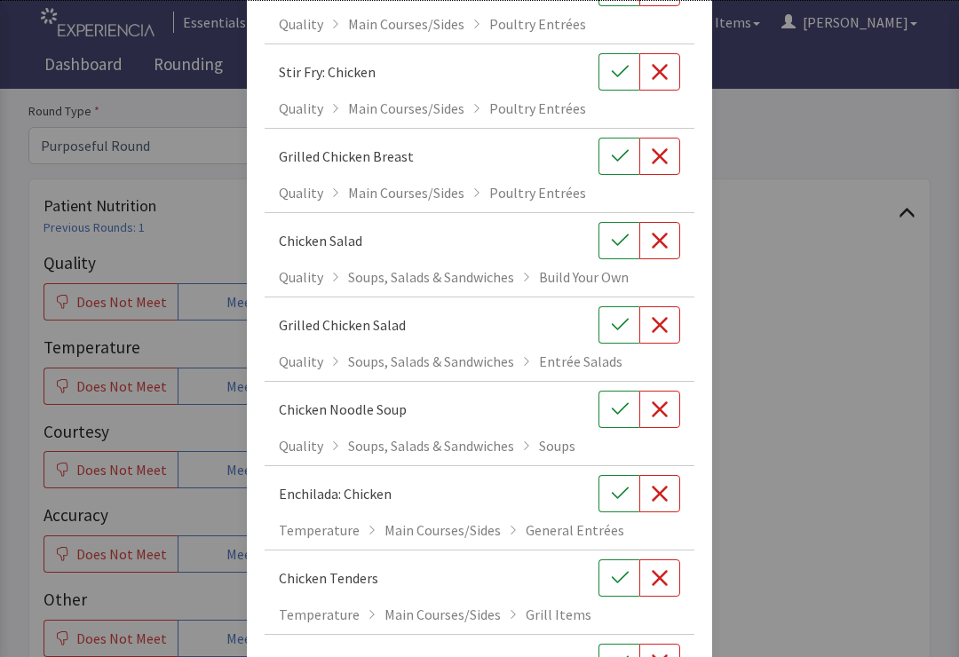
scroll to position [486, 0]
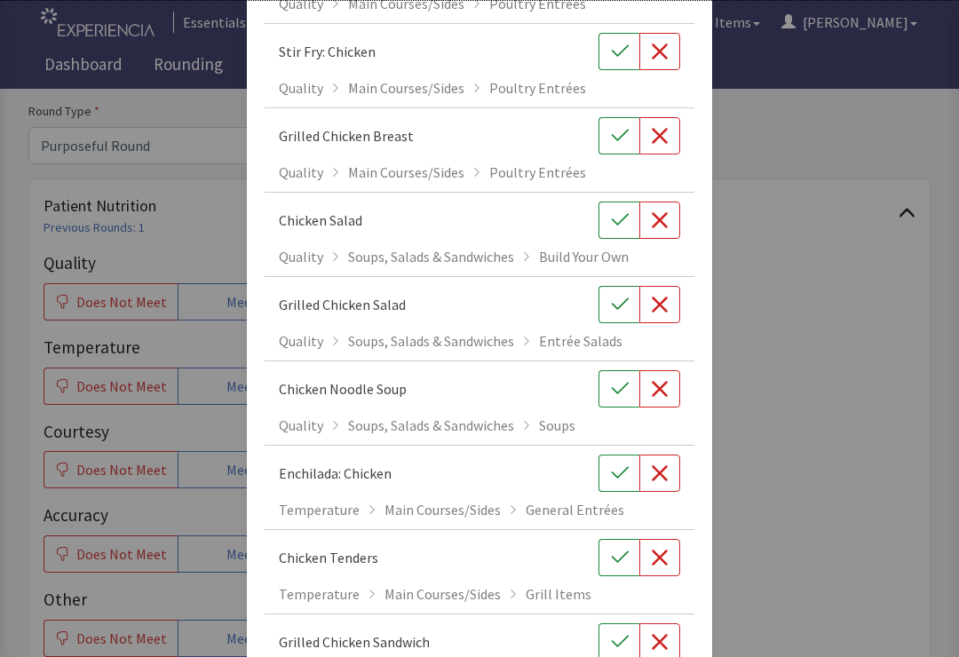
type input "Chicken"
click at [604, 132] on button "button" at bounding box center [619, 135] width 41 height 37
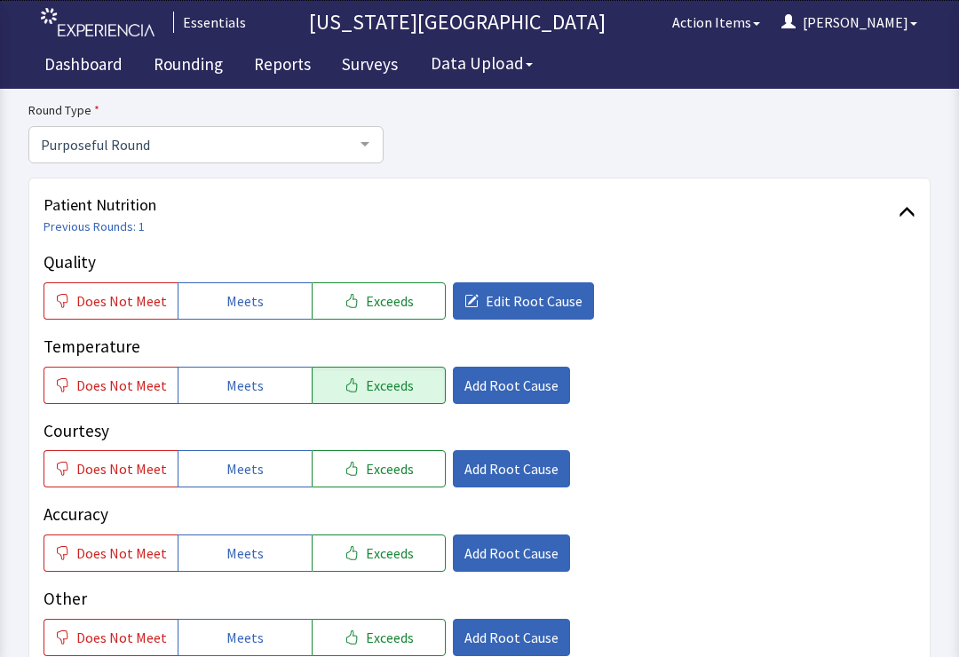
click at [837, 338] on div "Add Root Cause Chicken Selected - 3 Patient Nutrition Enchilada: Chicken Qualit…" at bounding box center [479, 428] width 911 height 1747
click at [380, 299] on span "Exceeds" at bounding box center [390, 300] width 48 height 21
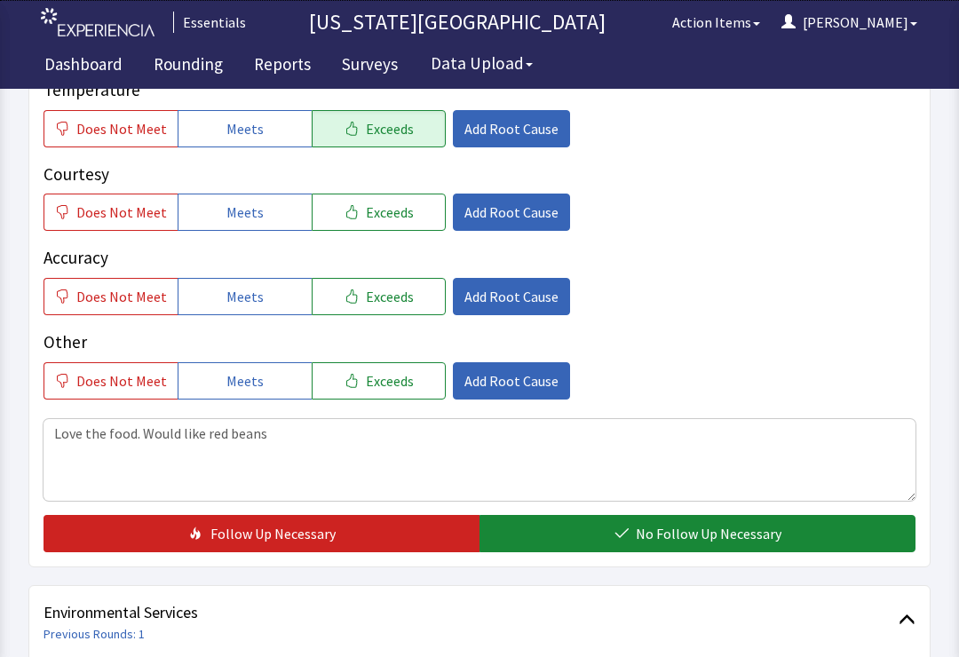
scroll to position [395, 0]
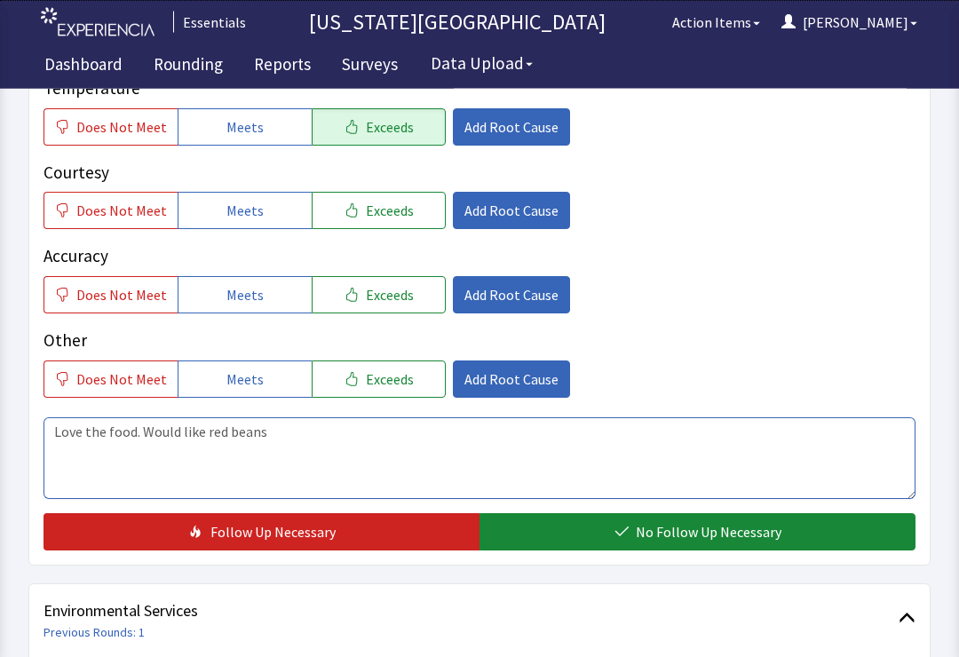
click at [458, 474] on textarea "Love the food. Would like red beans" at bounding box center [480, 459] width 872 height 82
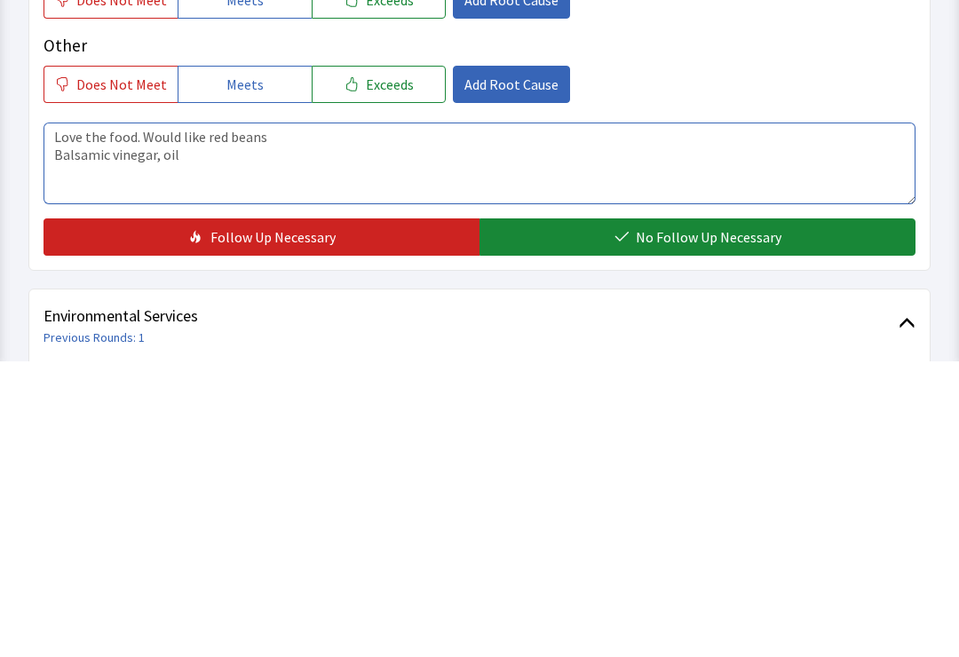
click at [363, 418] on textarea "Love the food. Would like red beans Balsamic vinegar, oil" at bounding box center [480, 459] width 872 height 82
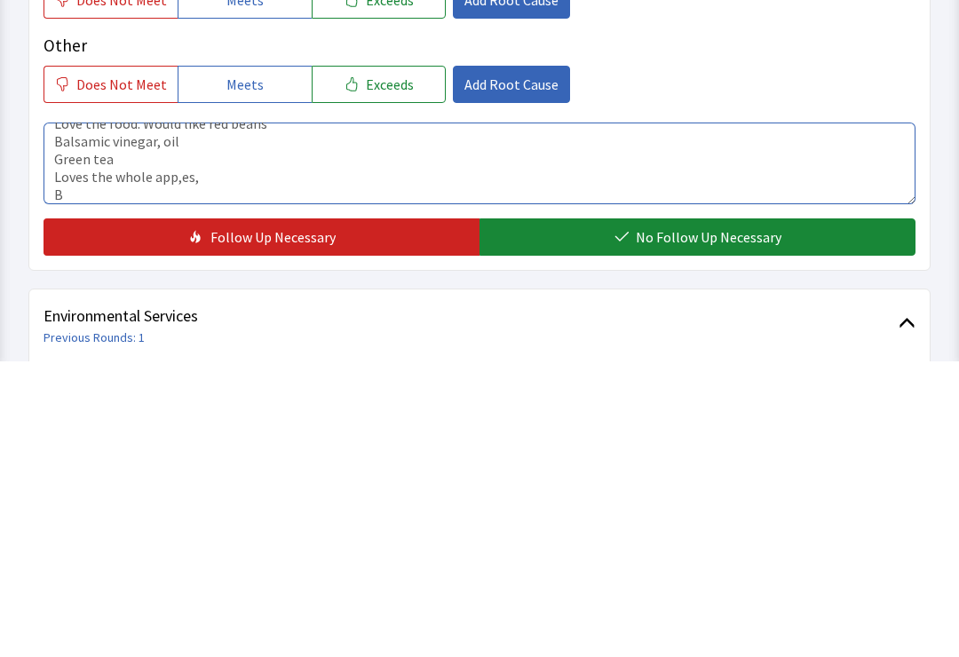
scroll to position [13, 0]
click at [89, 418] on textarea "Love the food. Would like red beans Balsamic vinegar, oil Green tea Loves the w…" at bounding box center [480, 459] width 872 height 82
click at [111, 418] on textarea "Love the food. Would like red beans Balsamic vinegar, oil Green tea Loves the w…" at bounding box center [480, 459] width 872 height 82
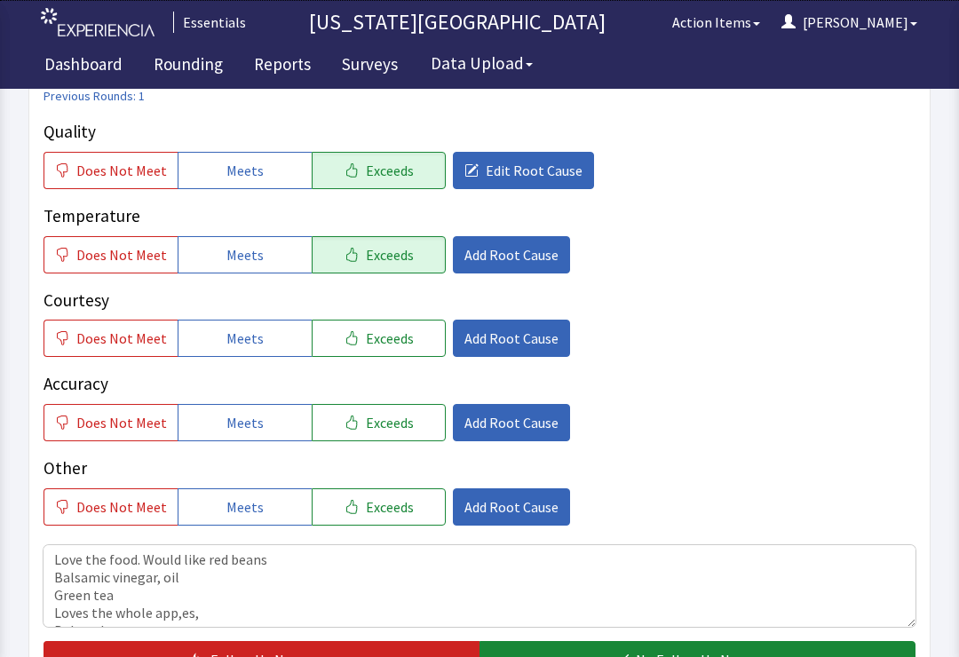
scroll to position [270, 0]
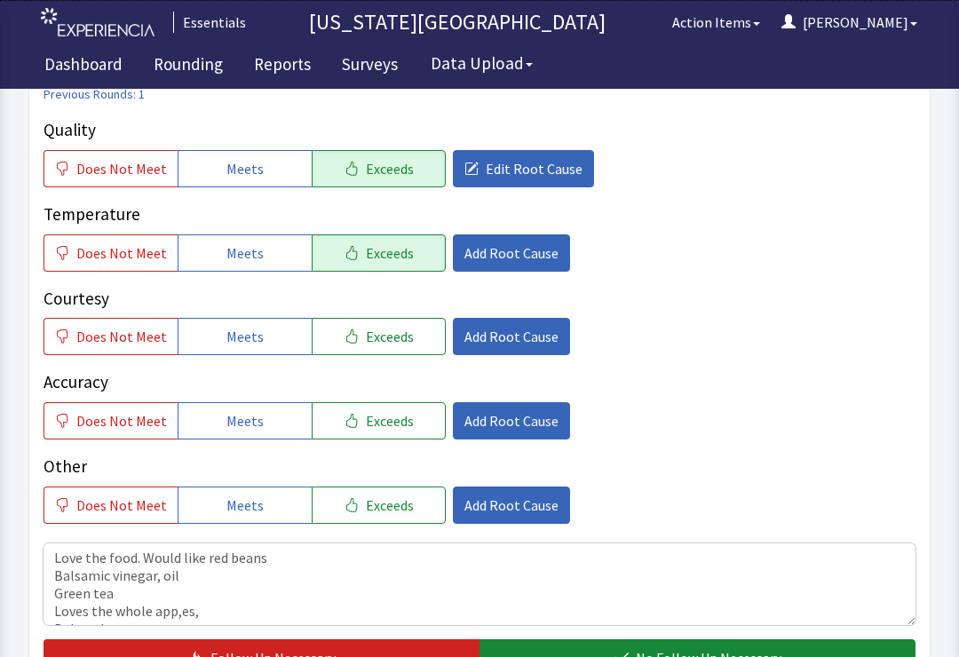
click at [406, 327] on button "Exceeds" at bounding box center [379, 336] width 134 height 37
click at [515, 327] on span "Add Root Cause" at bounding box center [511, 336] width 94 height 21
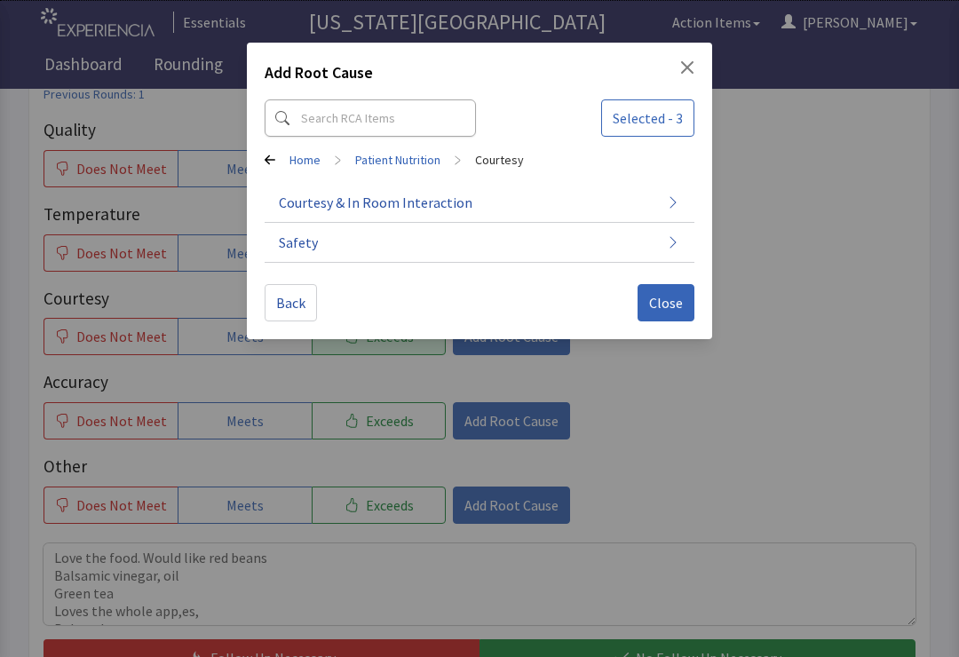
click at [663, 191] on button "Courtesy & In Room Interaction" at bounding box center [480, 203] width 430 height 40
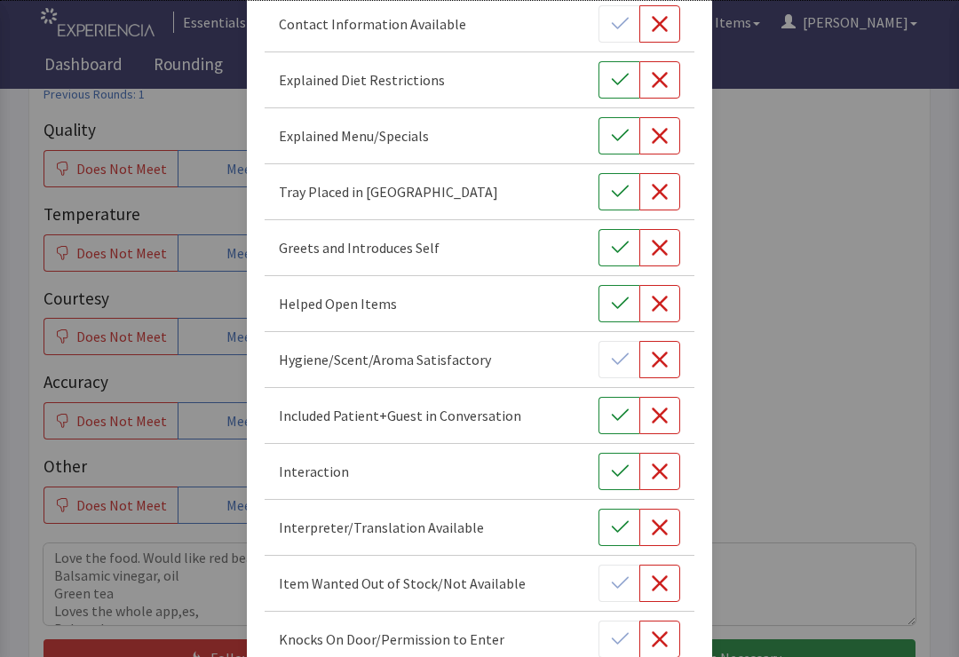
scroll to position [416, 0]
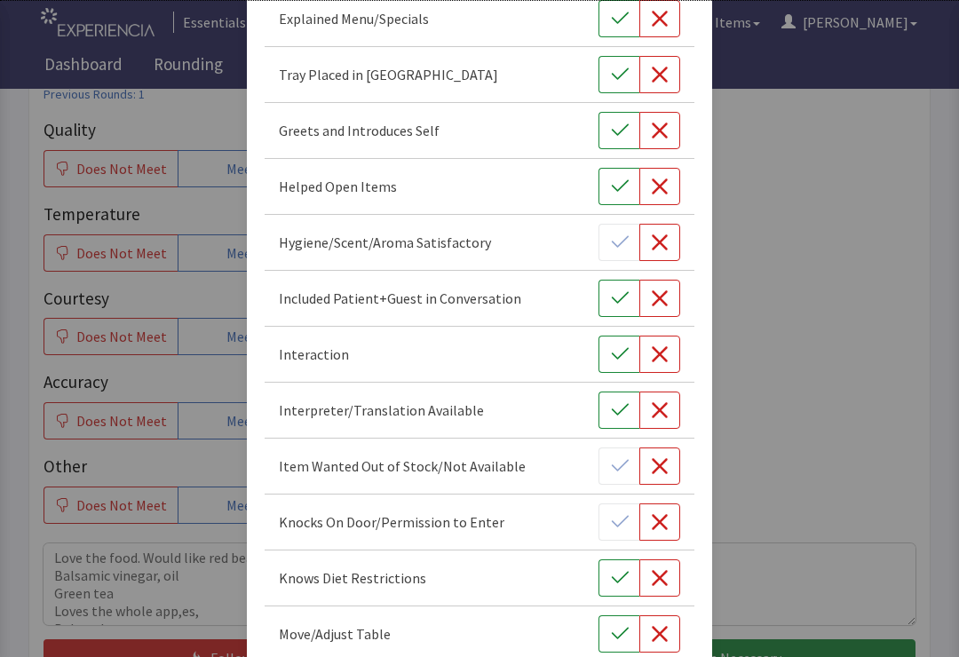
click at [608, 368] on button "button" at bounding box center [619, 354] width 41 height 37
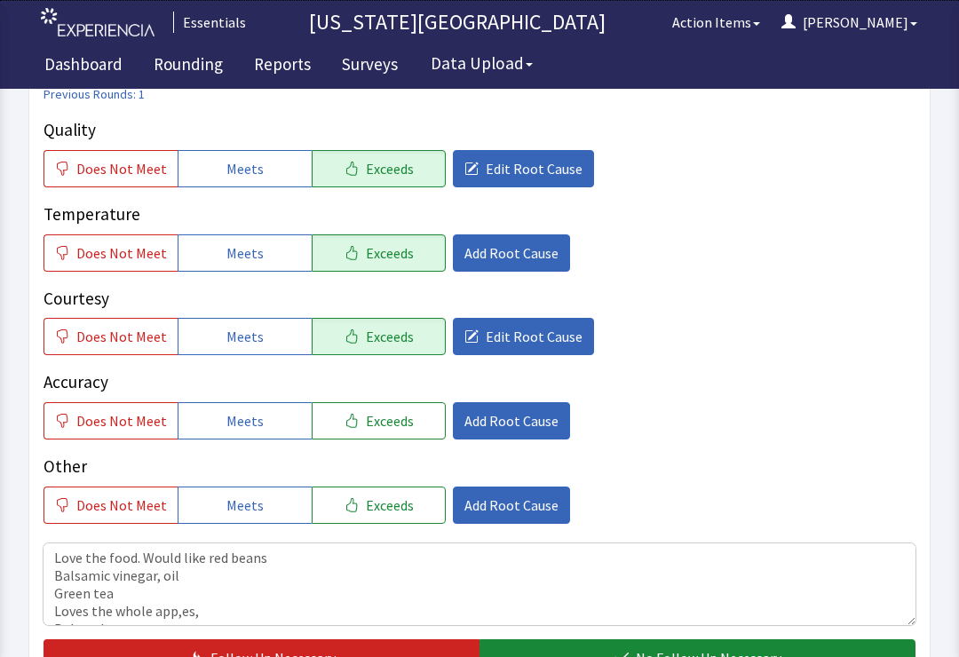
click at [802, 459] on div "Add Root Cause Selected - 4 Home > Patient Nutrition > Courtesy > Courtesy & In…" at bounding box center [479, 496] width 911 height 1748
click at [781, 493] on div "Does Not Meet Meets Exceeds Add Root Cause" at bounding box center [480, 505] width 872 height 37
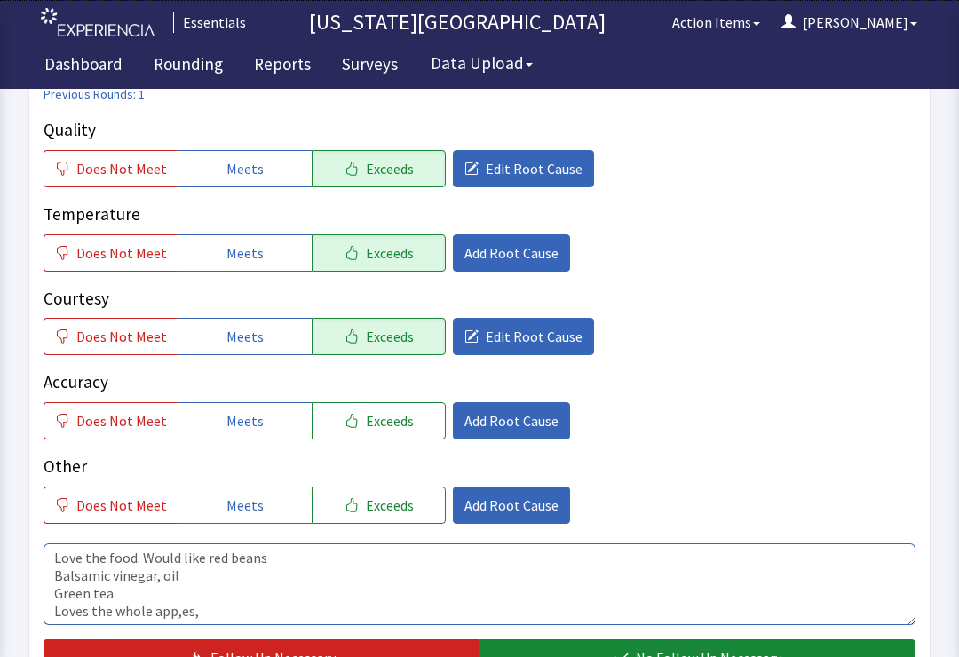
click at [653, 576] on textarea "Love the food. Would like red beans Balsamic vinegar, oil Green tea Loves the w…" at bounding box center [480, 584] width 872 height 82
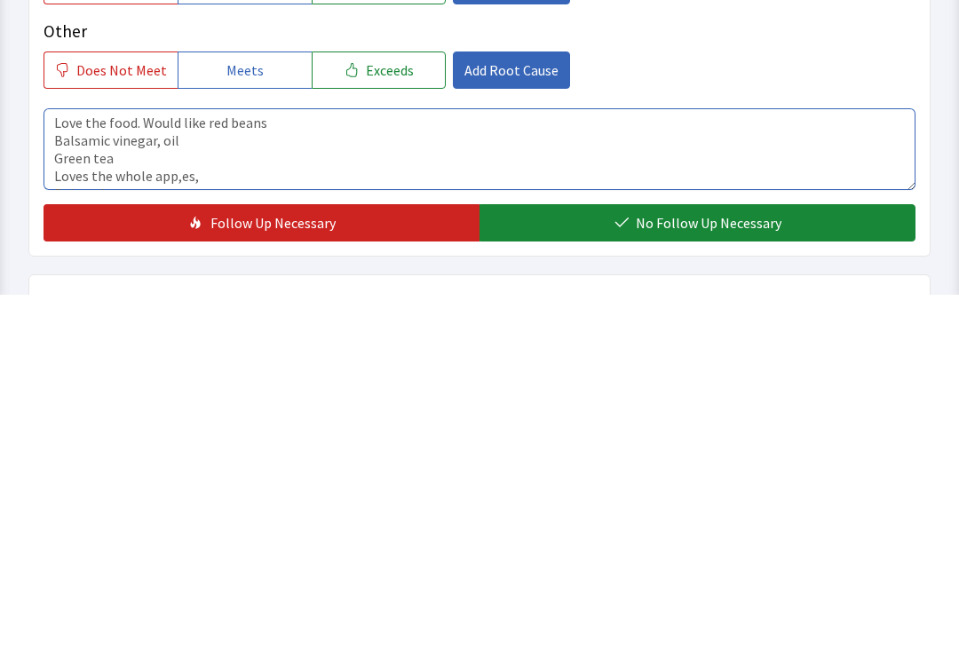
click at [455, 471] on textarea "Love the food. Would like red beans Balsamic vinegar, oil Green tea Loves the w…" at bounding box center [480, 512] width 872 height 82
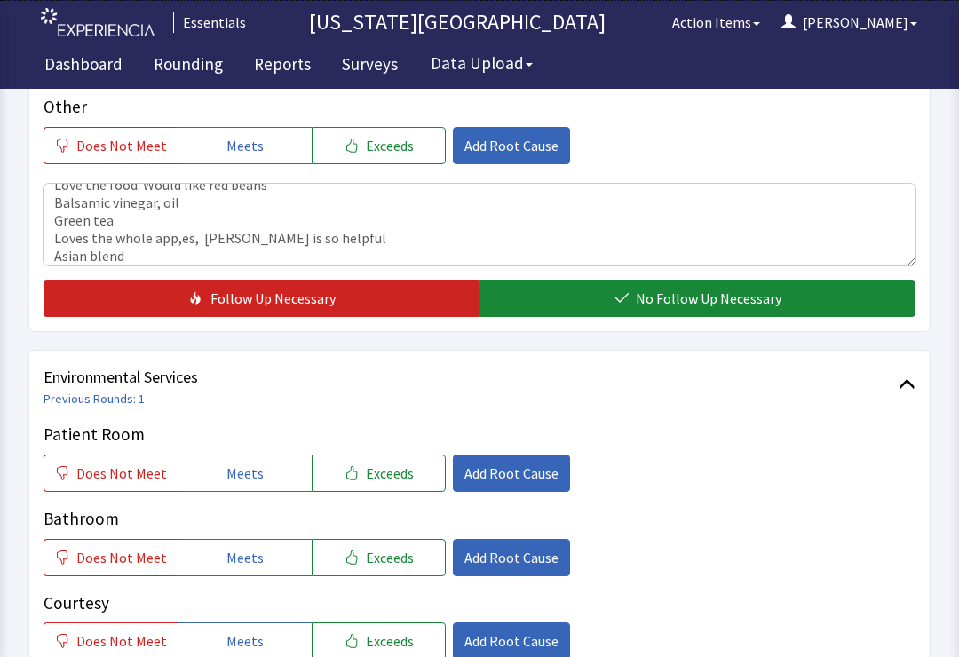
scroll to position [618, 0]
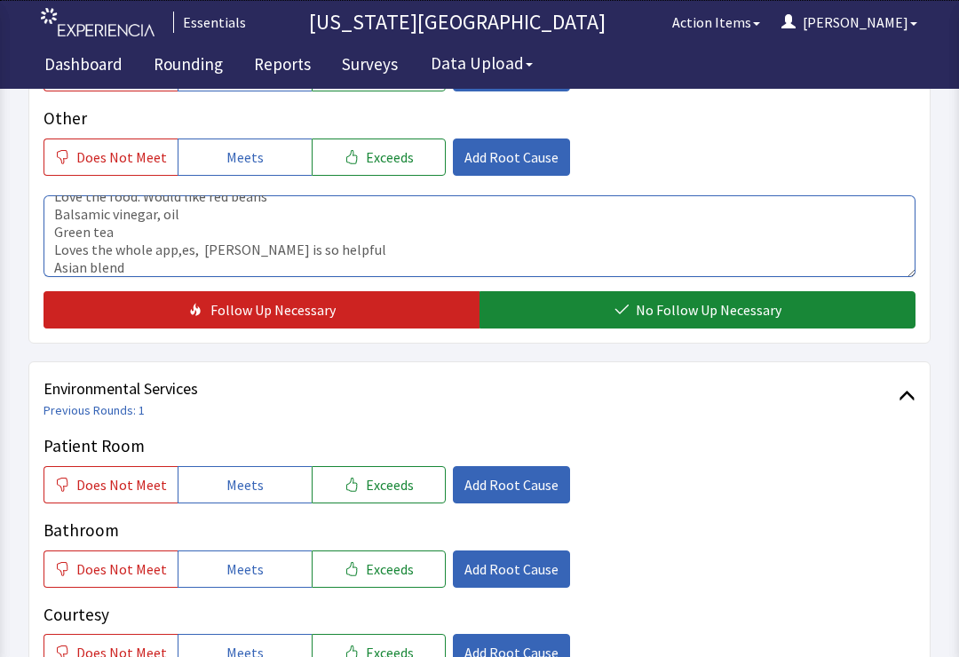
click at [739, 267] on textarea "Love the food. Would like red beans Balsamic vinegar, oil Green tea Loves the w…" at bounding box center [480, 236] width 872 height 82
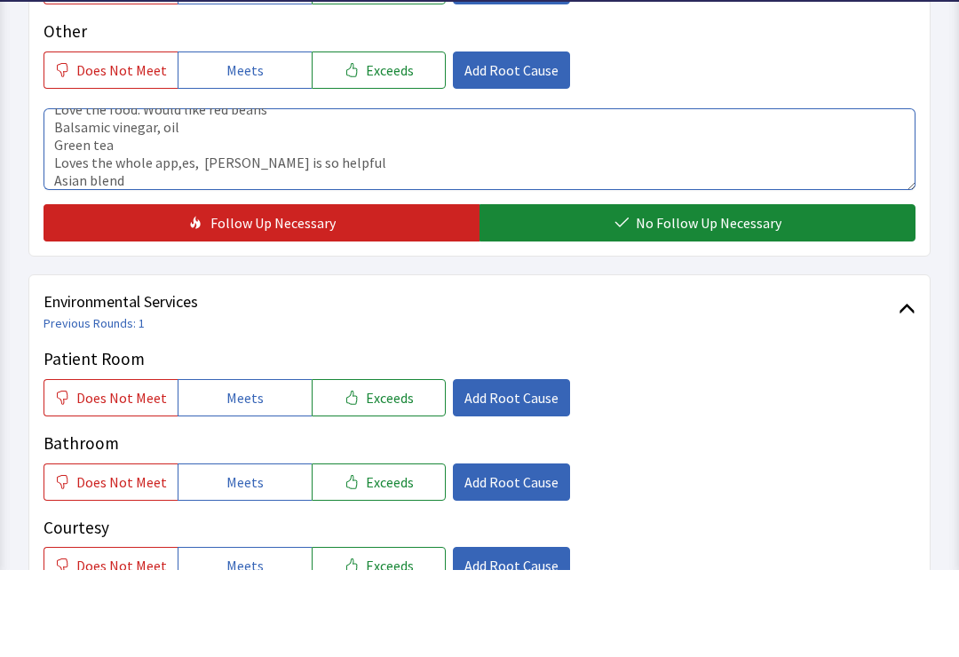
scroll to position [56, 0]
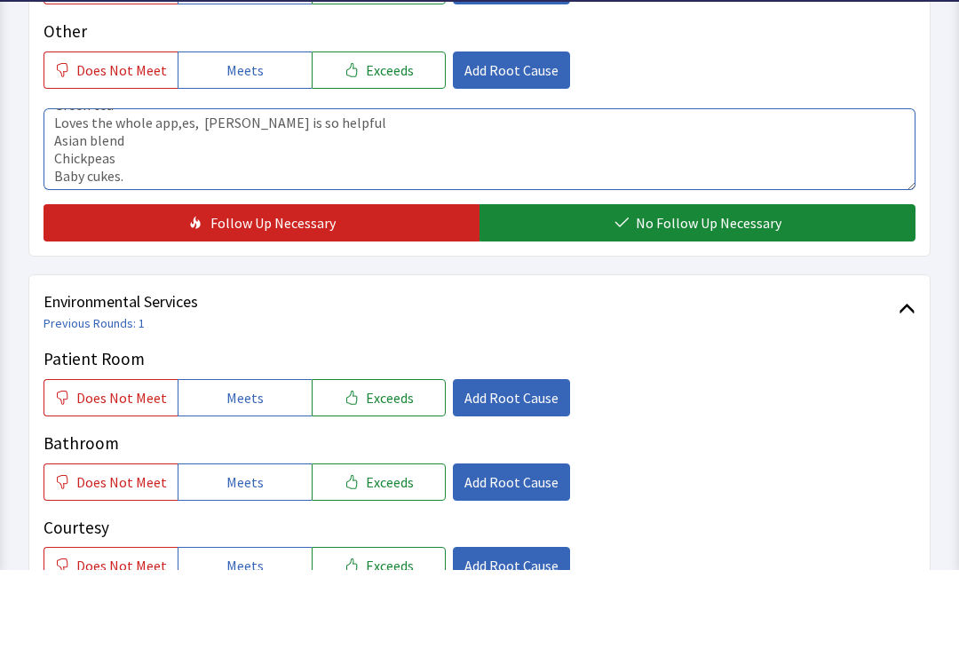
click at [741, 195] on textarea "Love the food. Would like red beans Balsamic vinegar, oil Green tea Loves the w…" at bounding box center [480, 236] width 872 height 82
click at [509, 195] on textarea "Love the food. Would like red beans Balsamic vinegar, oil Green tea Loves the w…" at bounding box center [480, 236] width 872 height 82
click at [384, 195] on textarea "Love the food. Would like red beans Balsamic vinegar, oil Green tea Loves the w…" at bounding box center [480, 236] width 872 height 82
click at [515, 195] on textarea "Love the food. Would like red beans Balsamic vinegar, oil Green tea Loves the w…" at bounding box center [480, 236] width 872 height 82
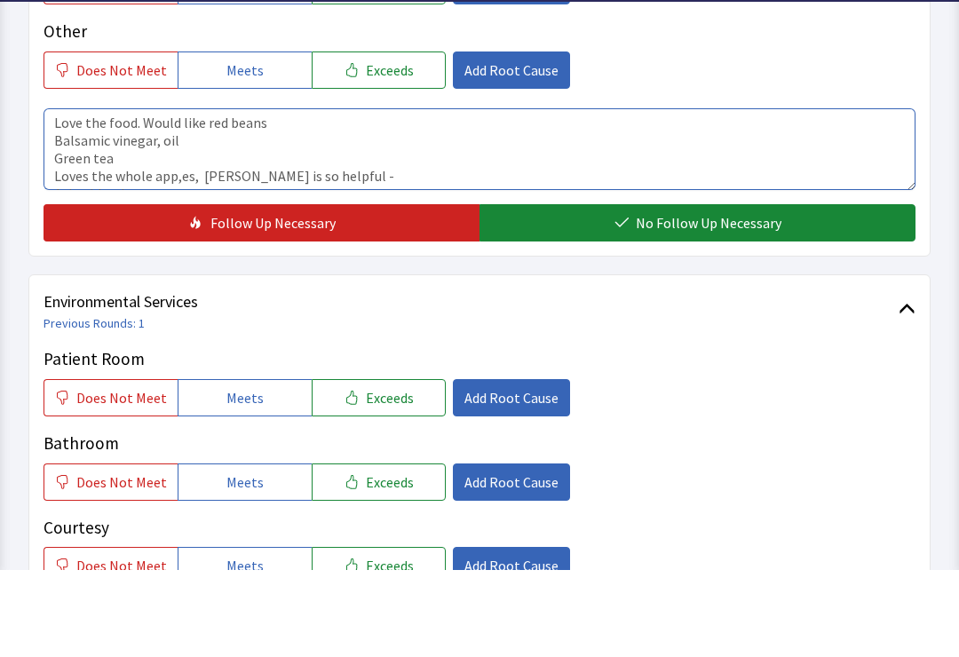
type textarea "Love the food. Would like red beans Balsamic vinegar, oil Green tea Loves the w…"
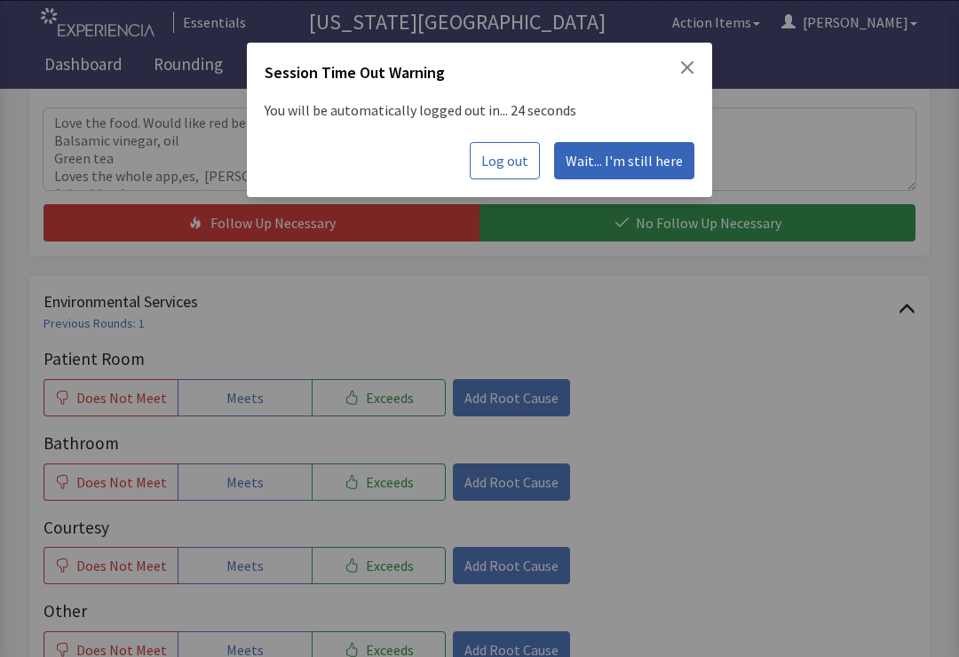
click at [527, 155] on span "Log out" at bounding box center [504, 160] width 47 height 21
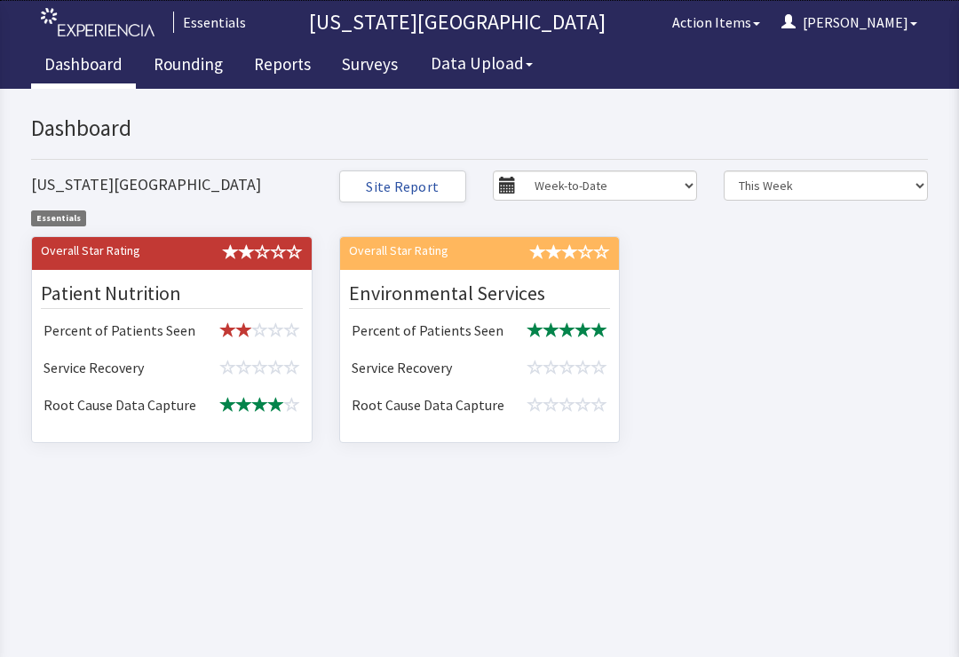
click at [234, 360] on span at bounding box center [228, 368] width 16 height 16
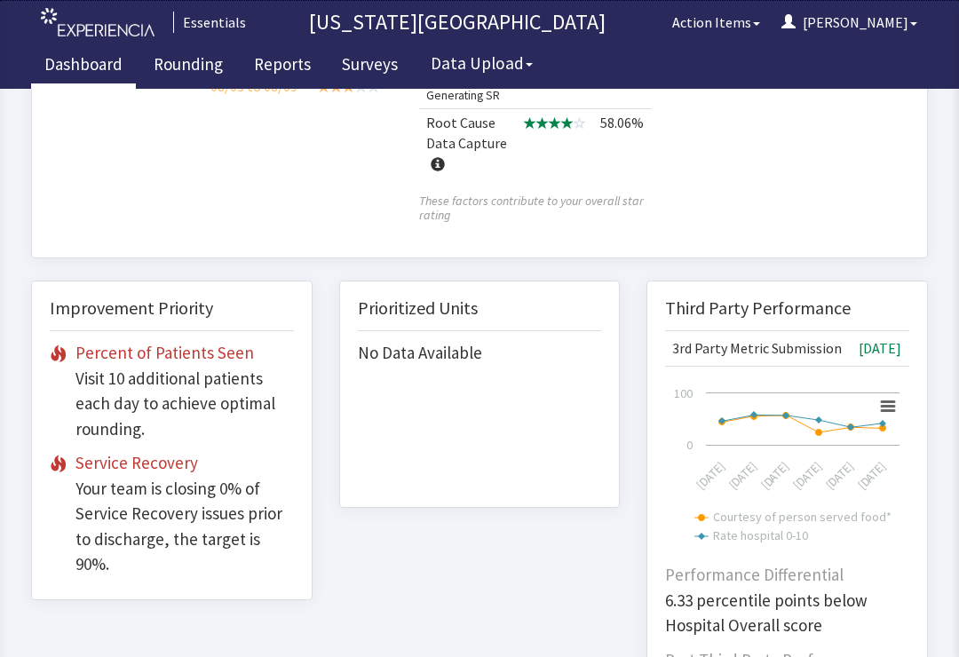
scroll to position [569, 0]
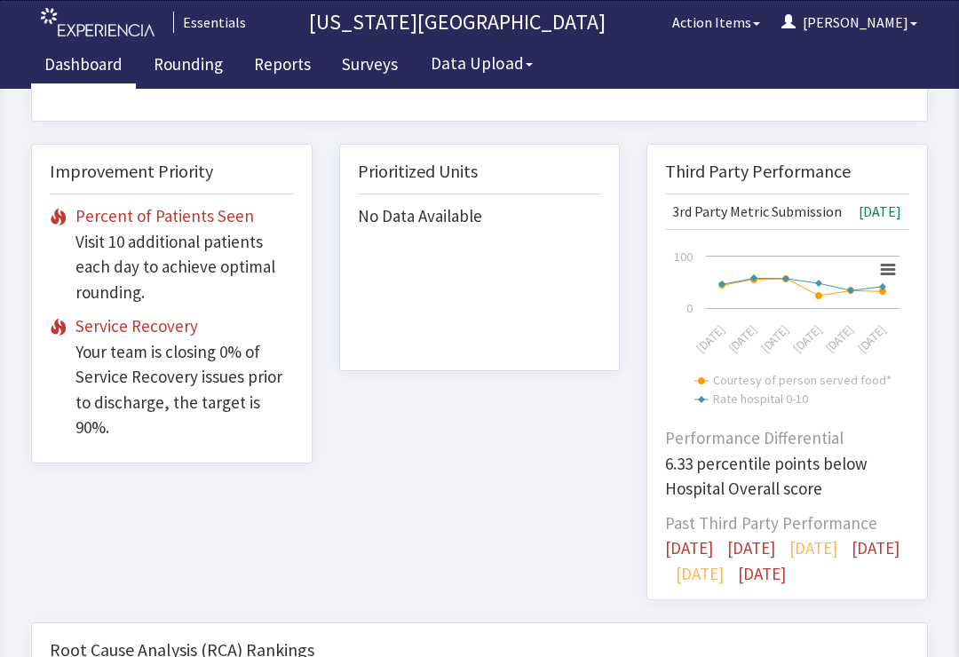
click at [210, 57] on link "Rounding" at bounding box center [188, 66] width 96 height 44
click at [192, 82] on link "Rounding" at bounding box center [188, 66] width 96 height 44
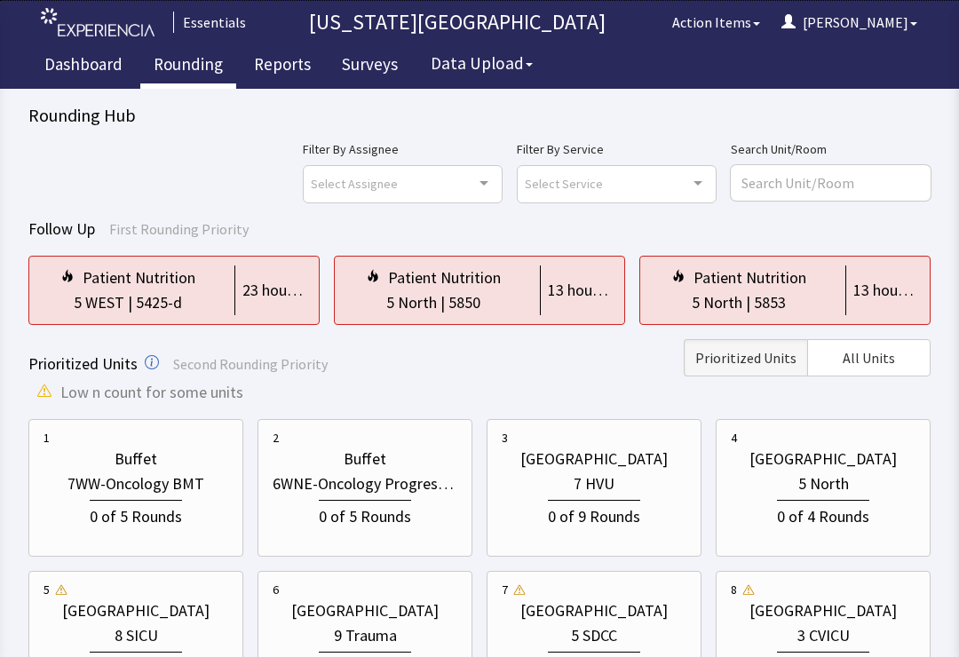
click at [889, 369] on button "All Units" at bounding box center [868, 357] width 123 height 37
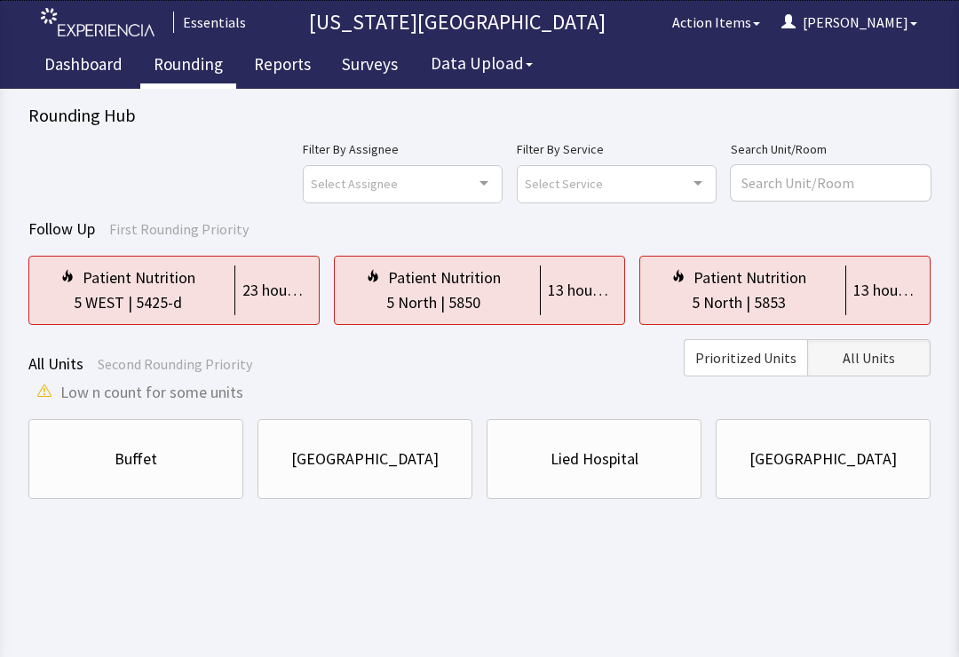
click at [224, 273] on div "Patient Nutrition 5 WEST | 5425-d 23 hours ago" at bounding box center [173, 290] width 291 height 69
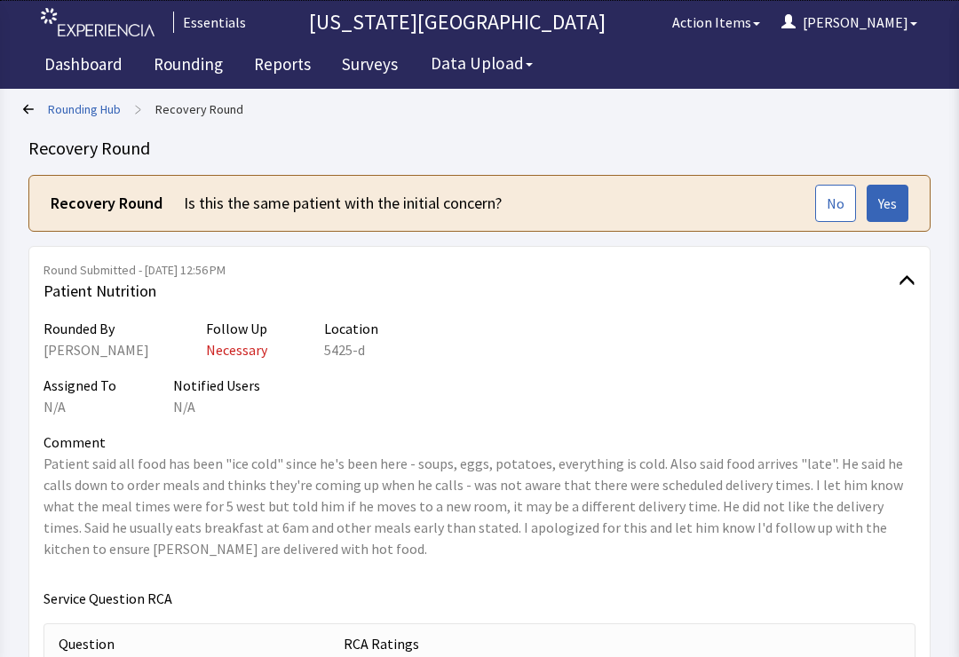
click at [903, 197] on button "Yes" at bounding box center [888, 203] width 42 height 37
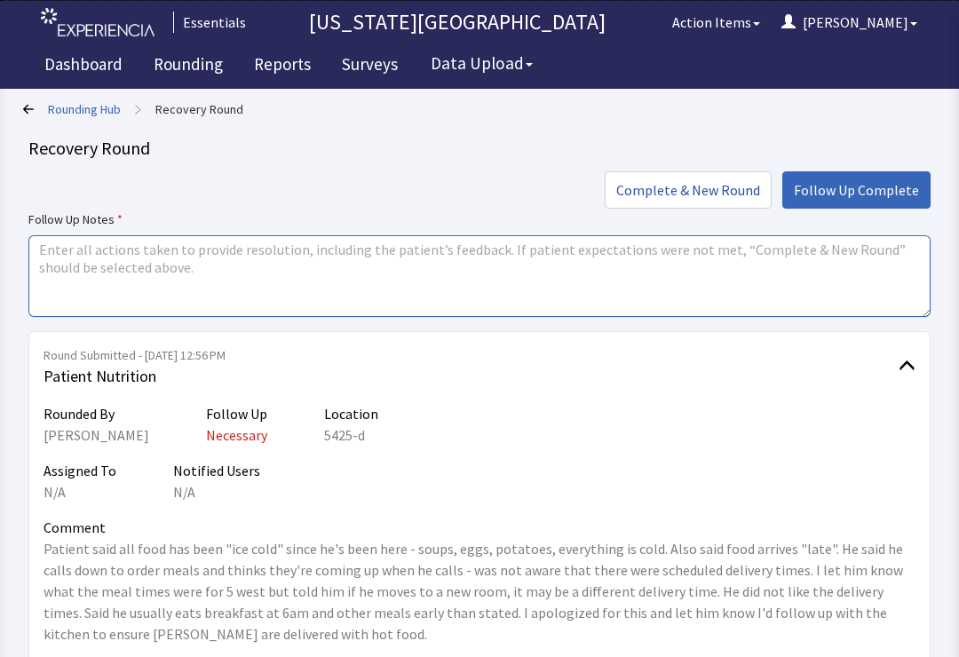
click at [691, 274] on textarea at bounding box center [479, 276] width 902 height 82
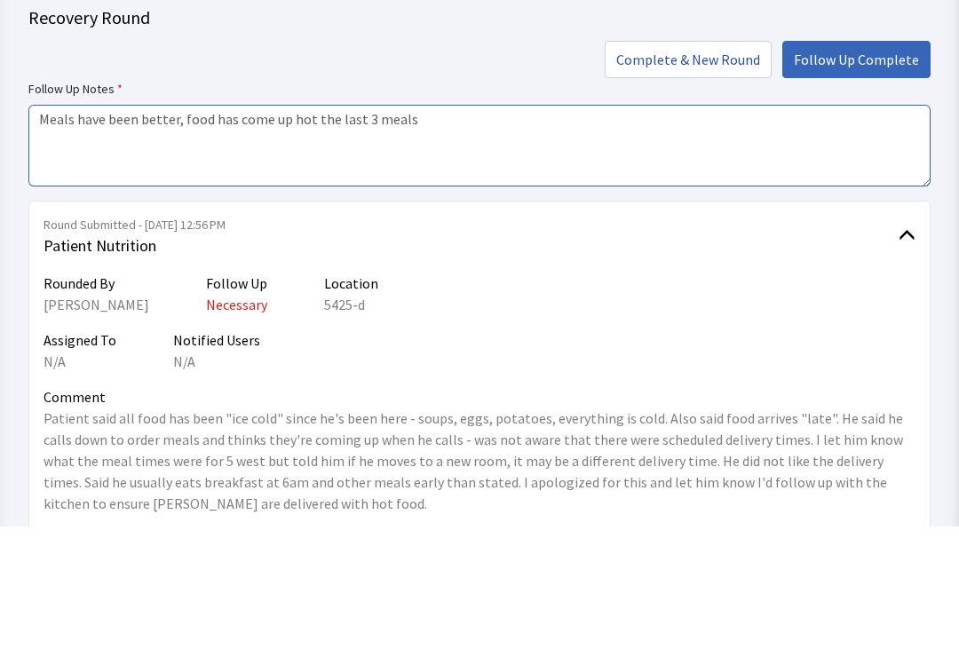
type textarea "Meals have been better, food has come up hot the last 3 meals"
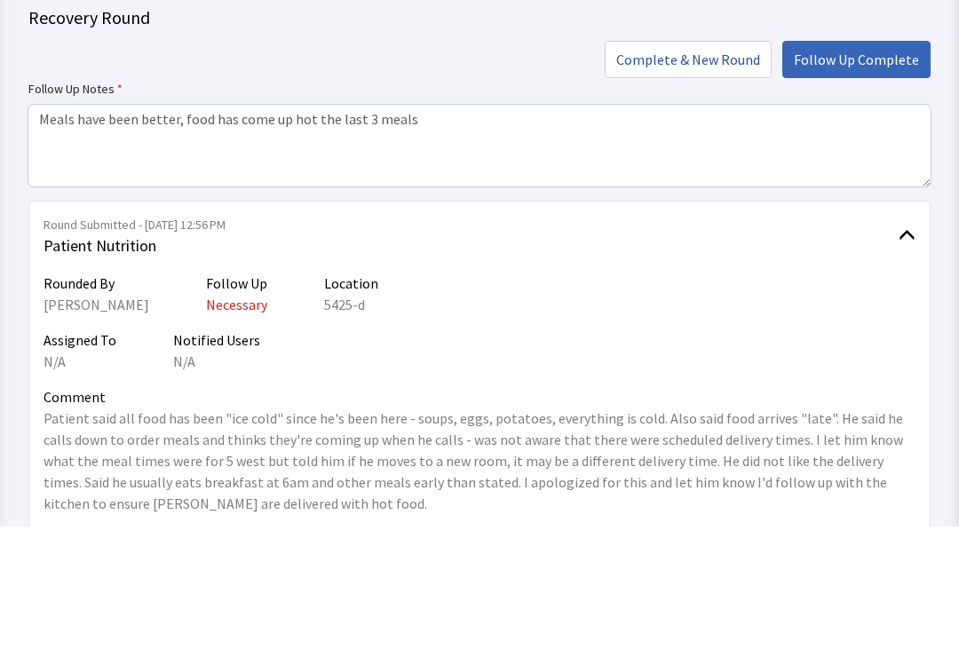
click at [876, 171] on button "Follow Up Complete" at bounding box center [856, 189] width 148 height 37
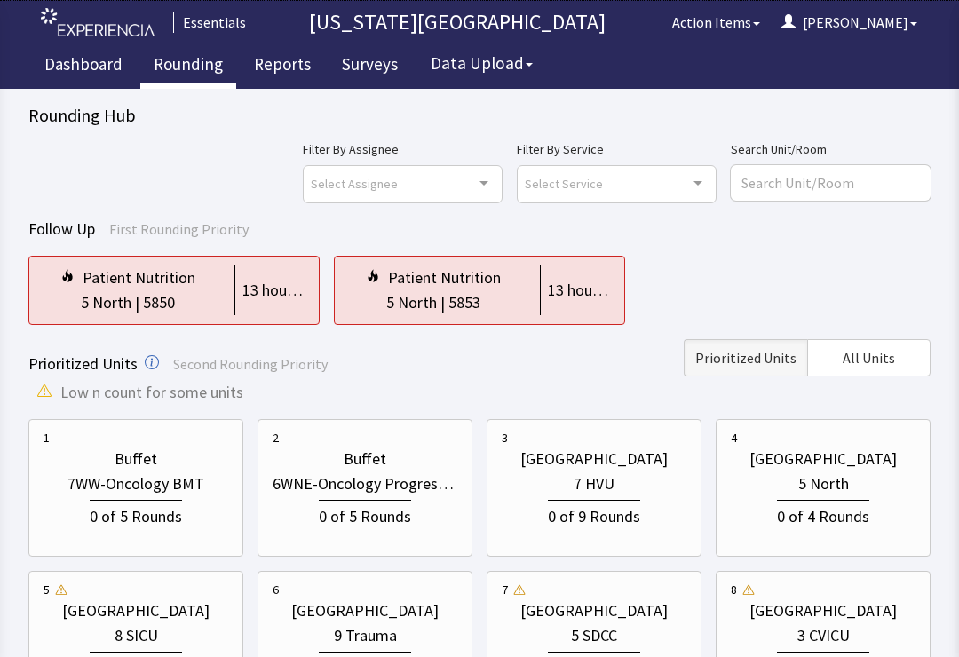
click at [884, 365] on span "All Units" at bounding box center [869, 357] width 52 height 21
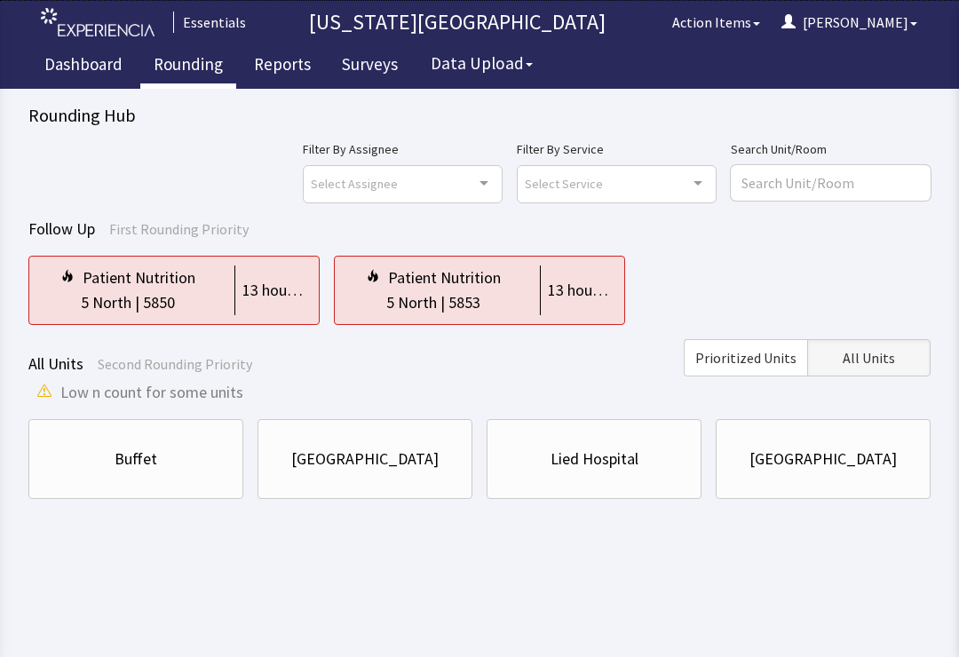
click at [813, 463] on div "[GEOGRAPHIC_DATA]" at bounding box center [822, 459] width 147 height 25
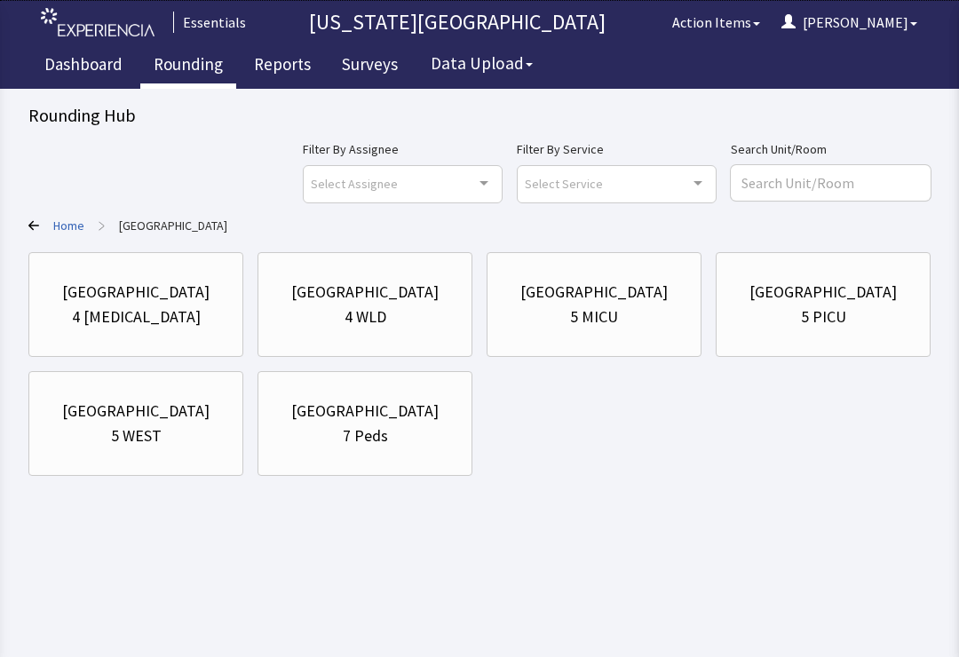
click at [70, 422] on div "[GEOGRAPHIC_DATA]" at bounding box center [136, 411] width 185 height 25
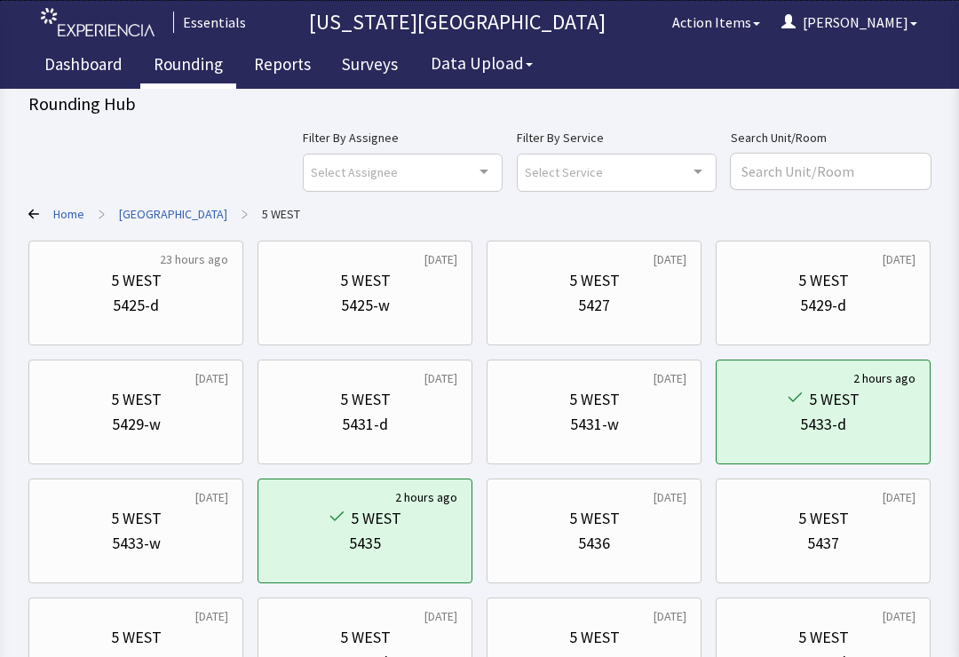
scroll to position [12, 0]
click at [734, 186] on div "Filter By Assignee Select Assignee Clear Selection [PERSON_NAME] [PERSON_NAME] …" at bounding box center [617, 158] width 628 height 64
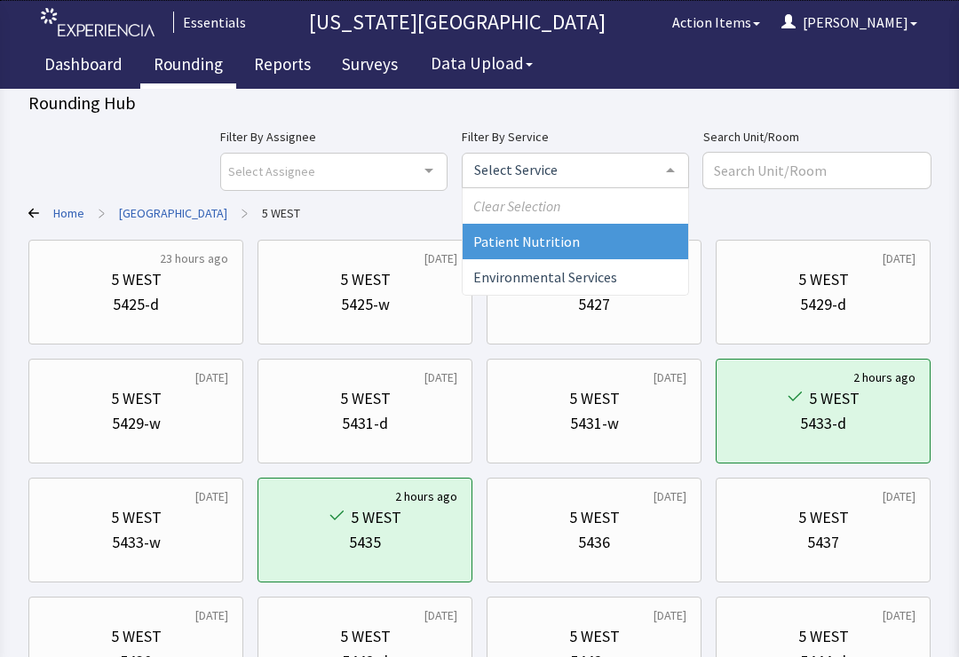
click at [688, 177] on div at bounding box center [671, 171] width 36 height 34
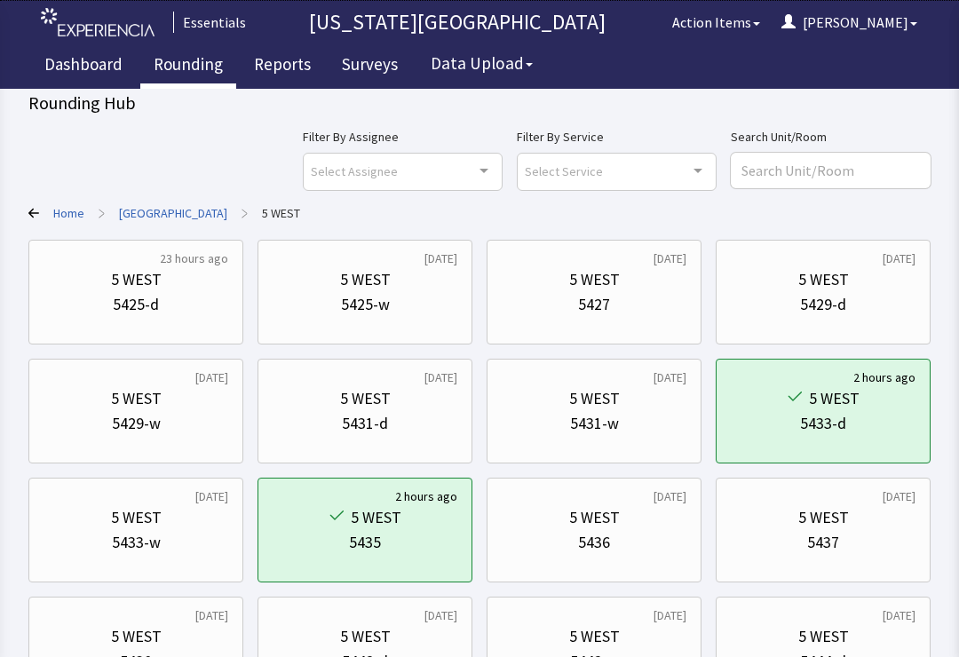
click at [716, 181] on div at bounding box center [698, 171] width 36 height 34
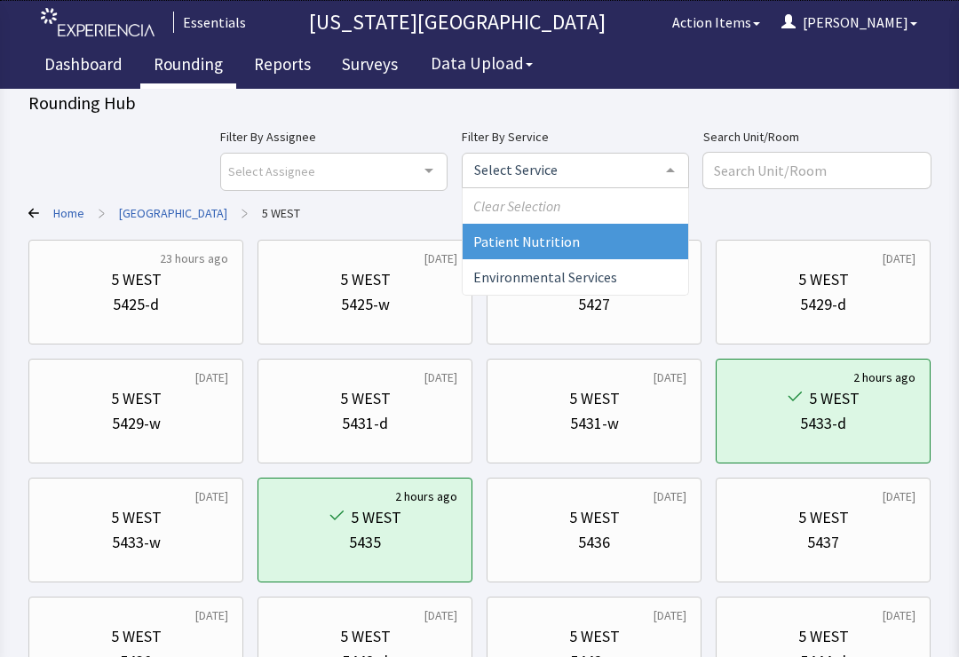
click at [688, 240] on span "Patient Nutrition" at bounding box center [576, 242] width 226 height 36
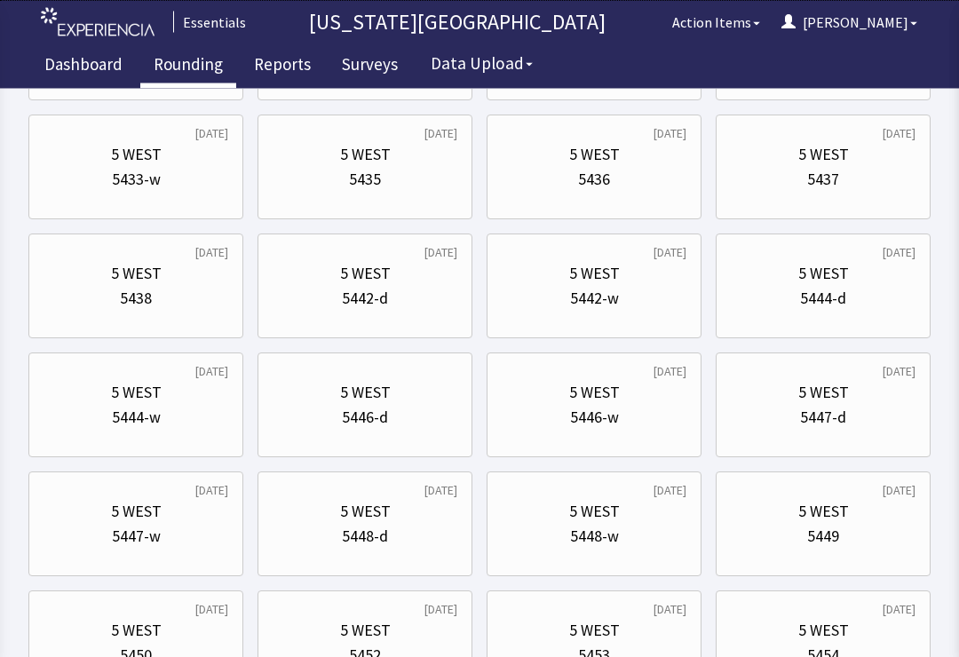
scroll to position [391, 0]
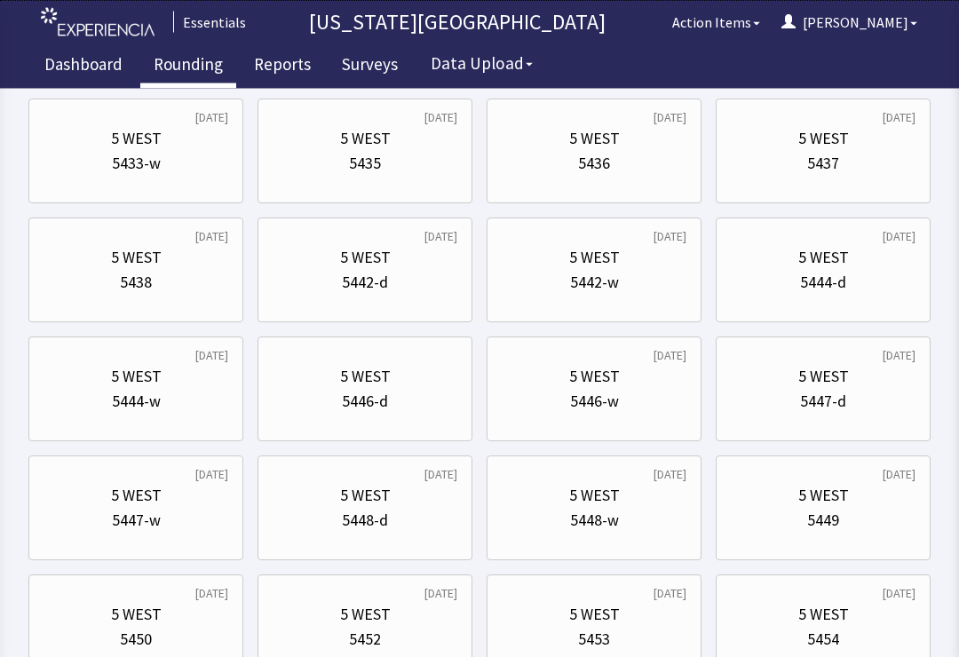
click at [861, 388] on div "5 WEST" at bounding box center [823, 377] width 185 height 25
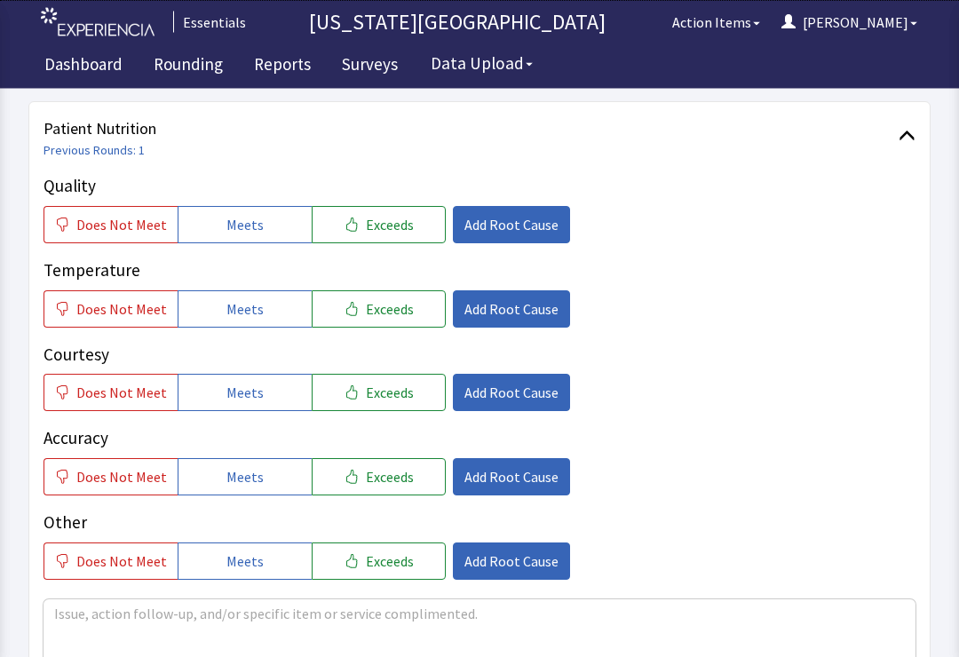
scroll to position [213, 0]
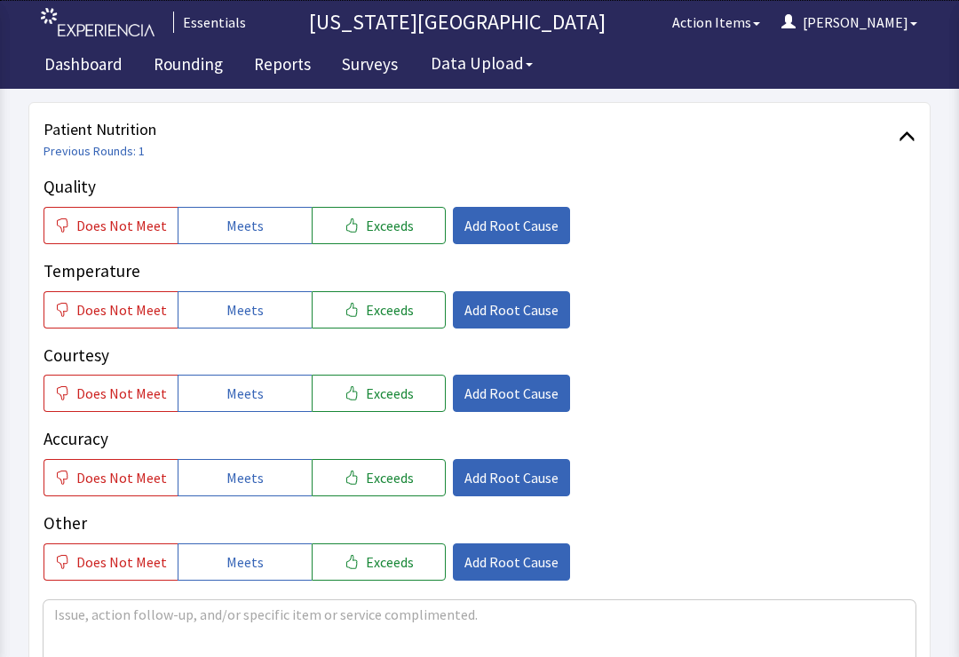
click at [276, 233] on button "Meets" at bounding box center [245, 225] width 134 height 37
click at [269, 305] on button "Meets" at bounding box center [245, 309] width 134 height 37
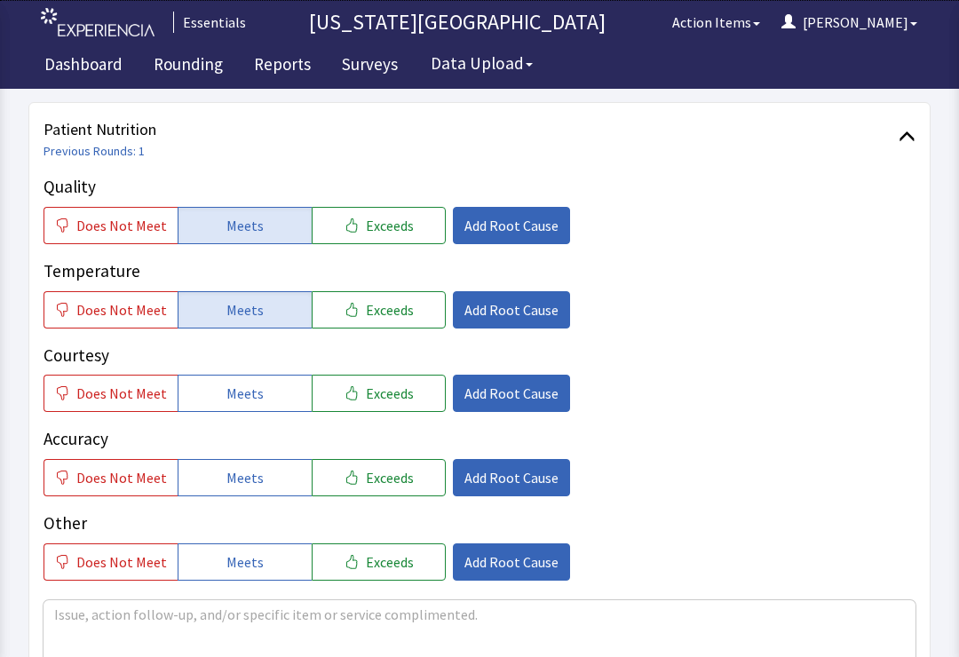
click at [270, 409] on button "Meets" at bounding box center [245, 393] width 134 height 37
click at [275, 482] on button "Meets" at bounding box center [245, 477] width 134 height 37
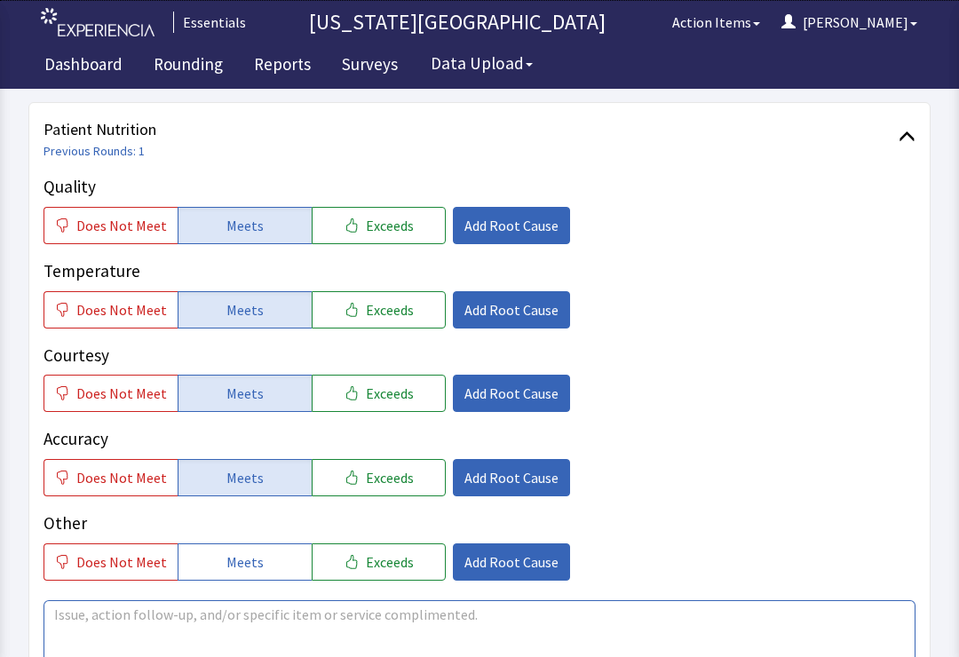
click at [475, 631] on textarea at bounding box center [480, 641] width 872 height 82
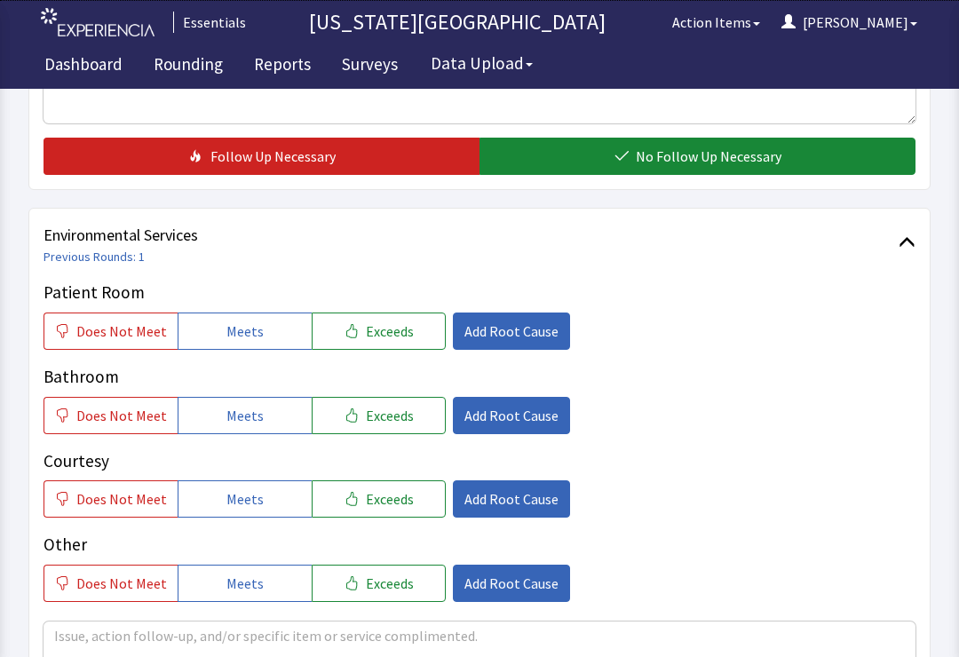
click at [670, 50] on div "Dashboard Rounding Reports Surveys Data Upload" at bounding box center [479, 66] width 897 height 44
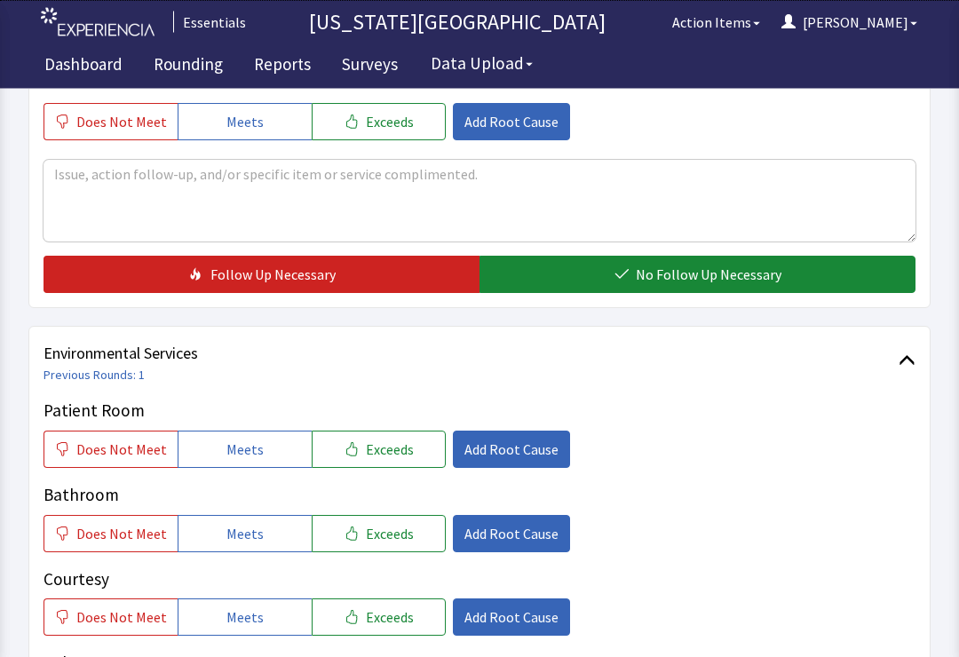
scroll to position [654, 0]
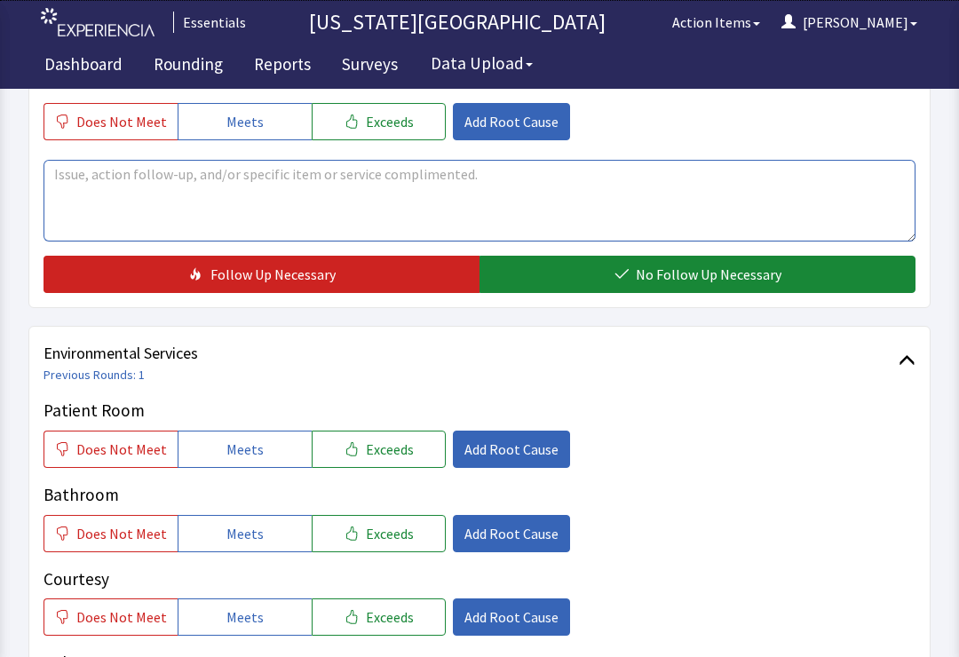
click at [623, 186] on textarea at bounding box center [480, 201] width 872 height 82
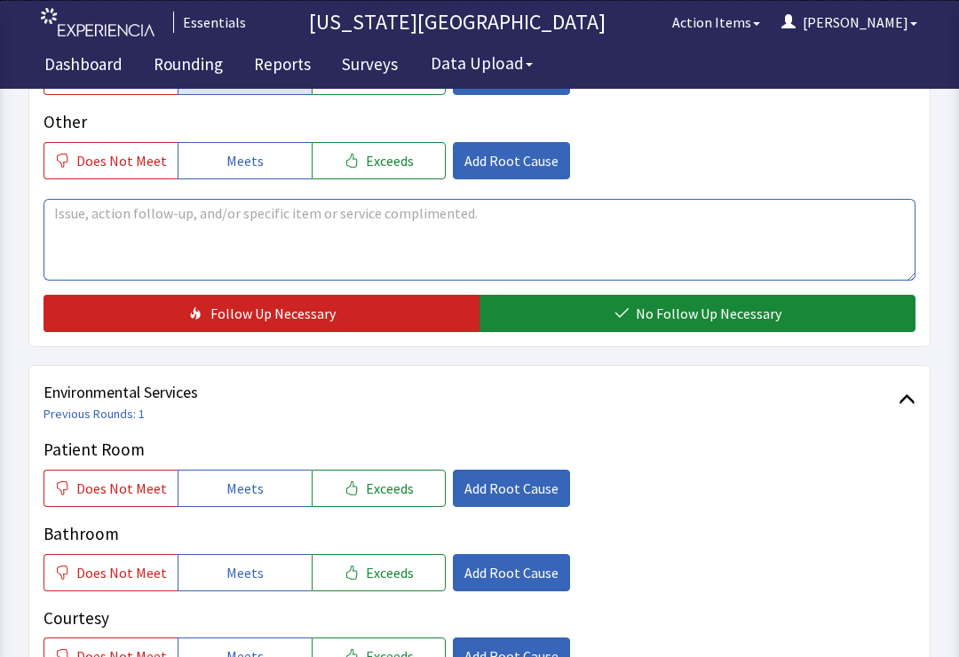
scroll to position [549, 0]
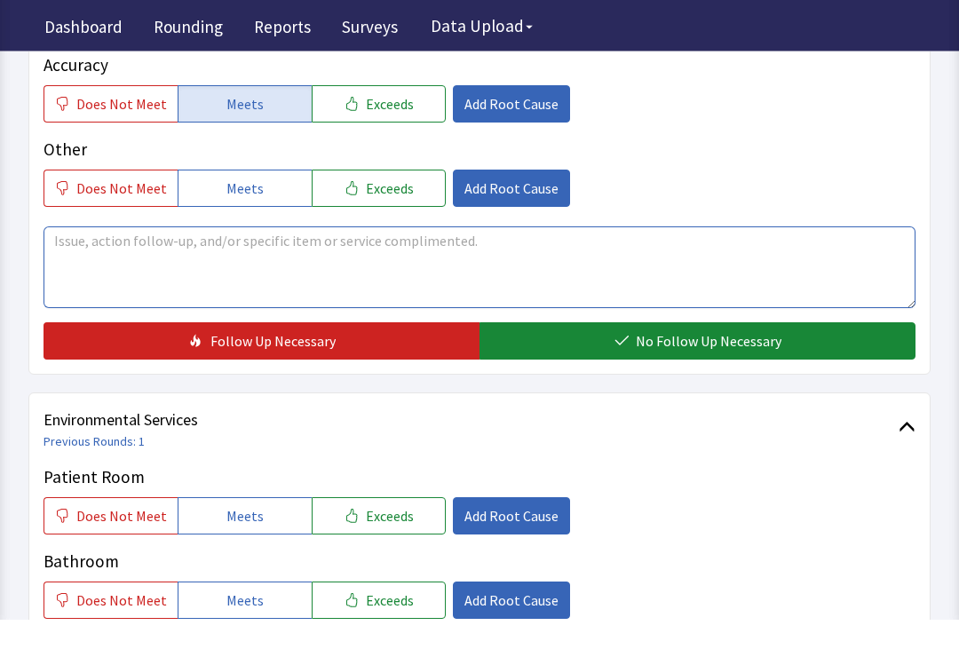
click at [787, 265] on textarea at bounding box center [480, 306] width 872 height 82
type textarea "F"
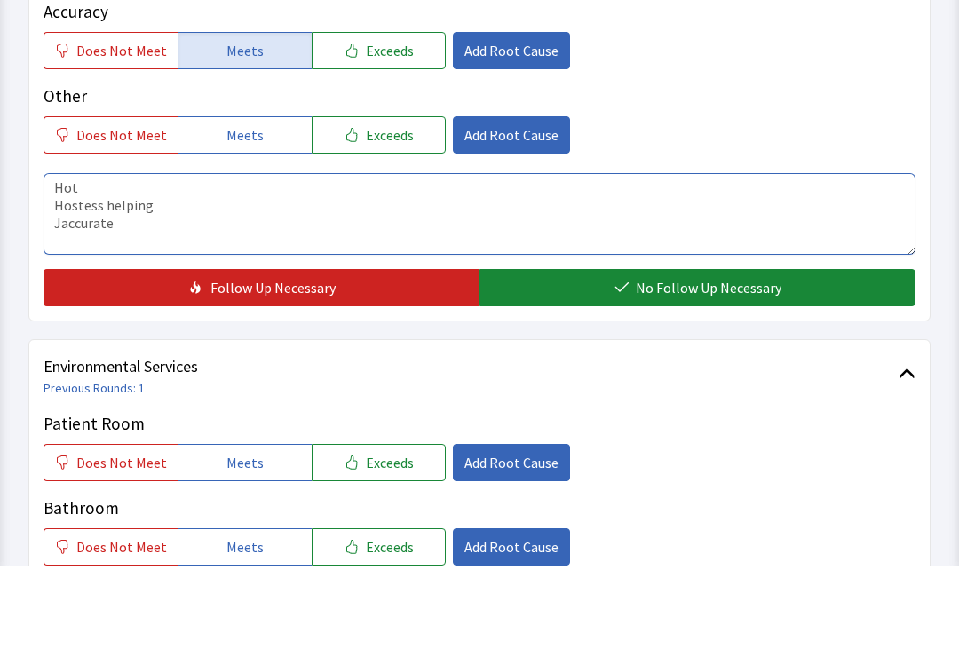
click at [175, 265] on textarea "Hot Hostess helping Jaccurate" at bounding box center [480, 306] width 872 height 82
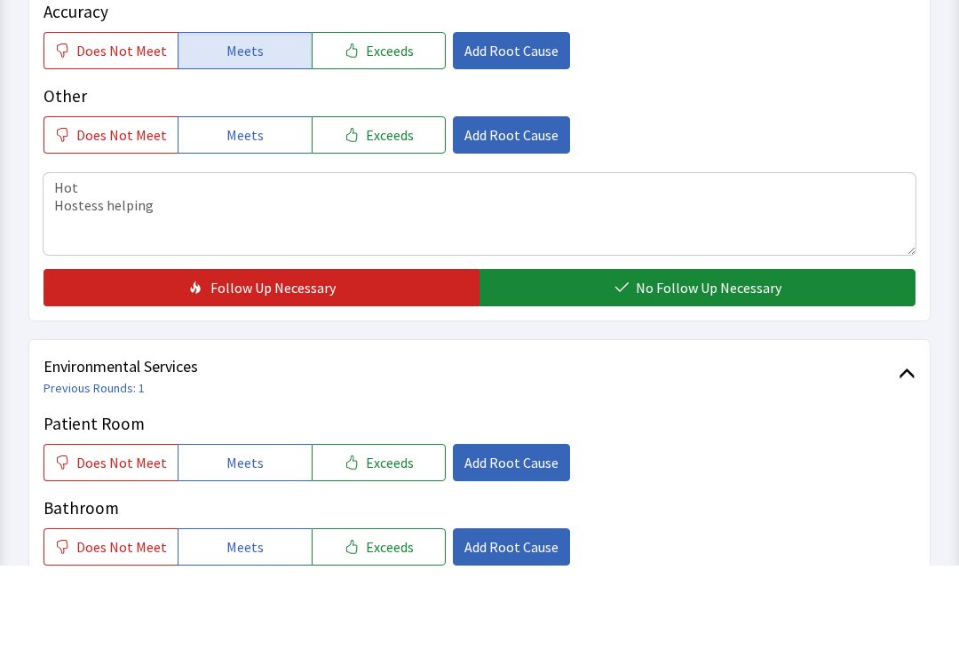
click at [886, 361] on button "No Follow Up Necessary" at bounding box center [698, 379] width 436 height 37
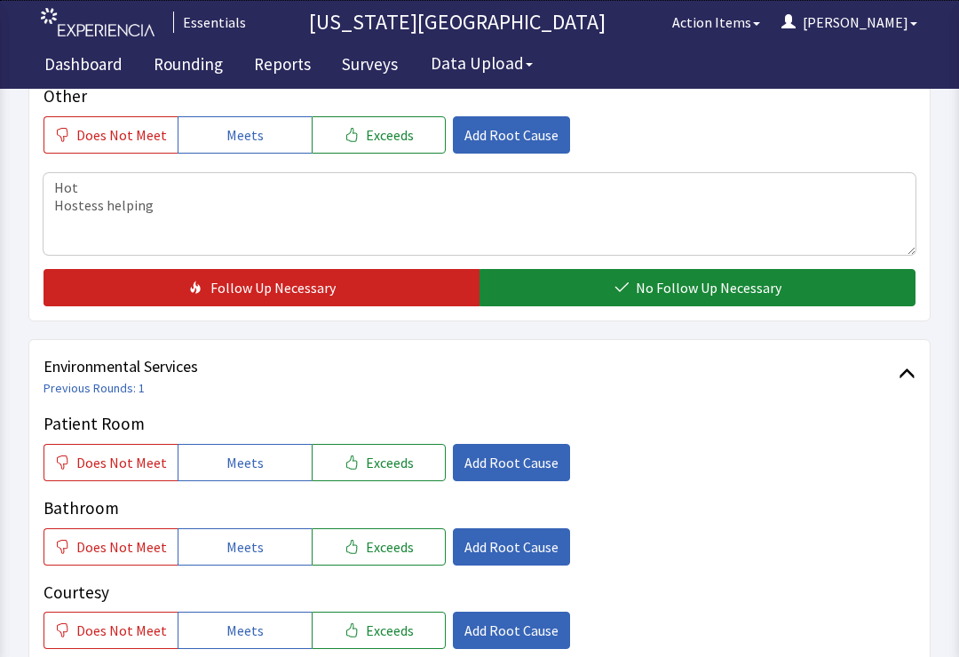
click at [886, 272] on button "No Follow Up Necessary" at bounding box center [698, 287] width 436 height 37
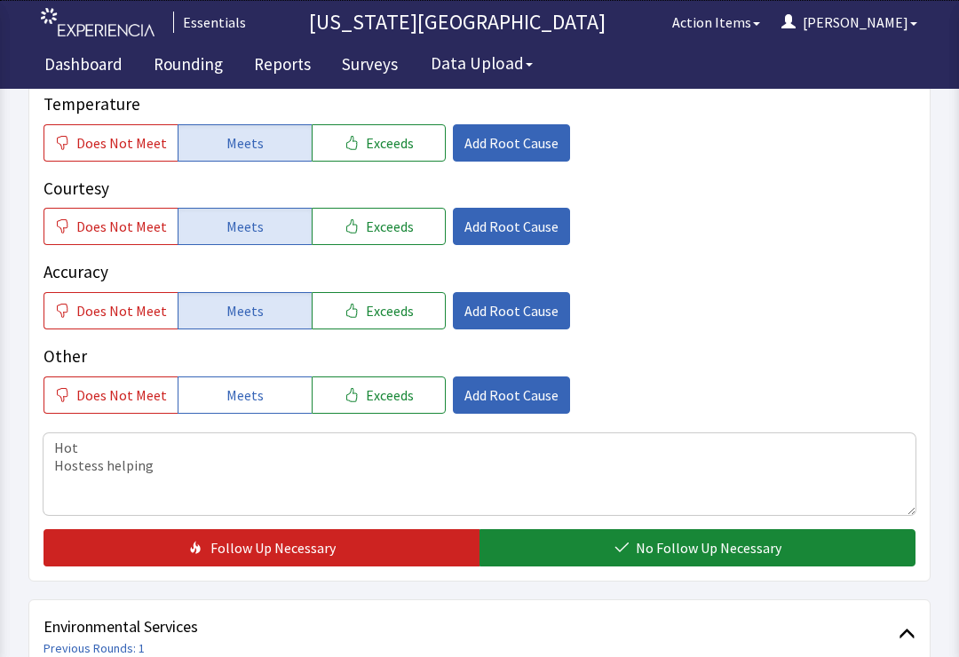
scroll to position [375, 0]
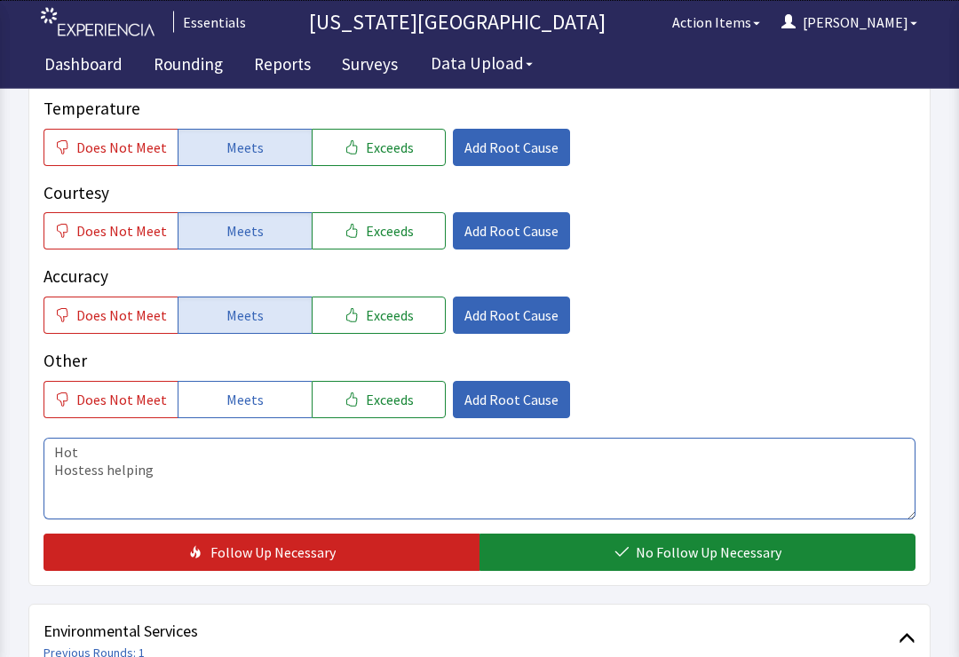
click at [53, 475] on textarea "Hot Hostess helping" at bounding box center [480, 480] width 872 height 82
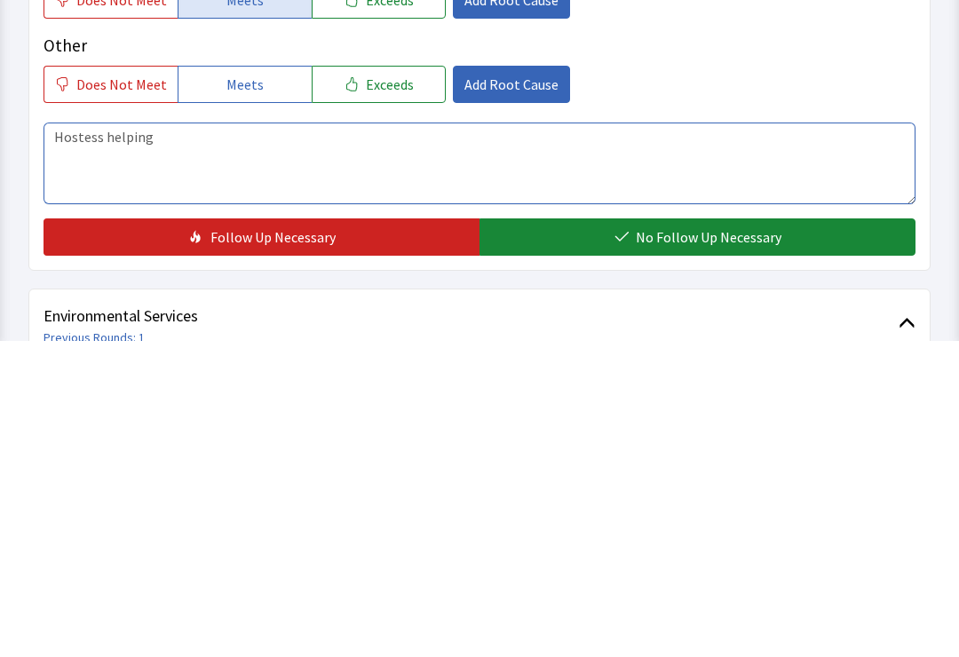
type textarea "Hostess helping"
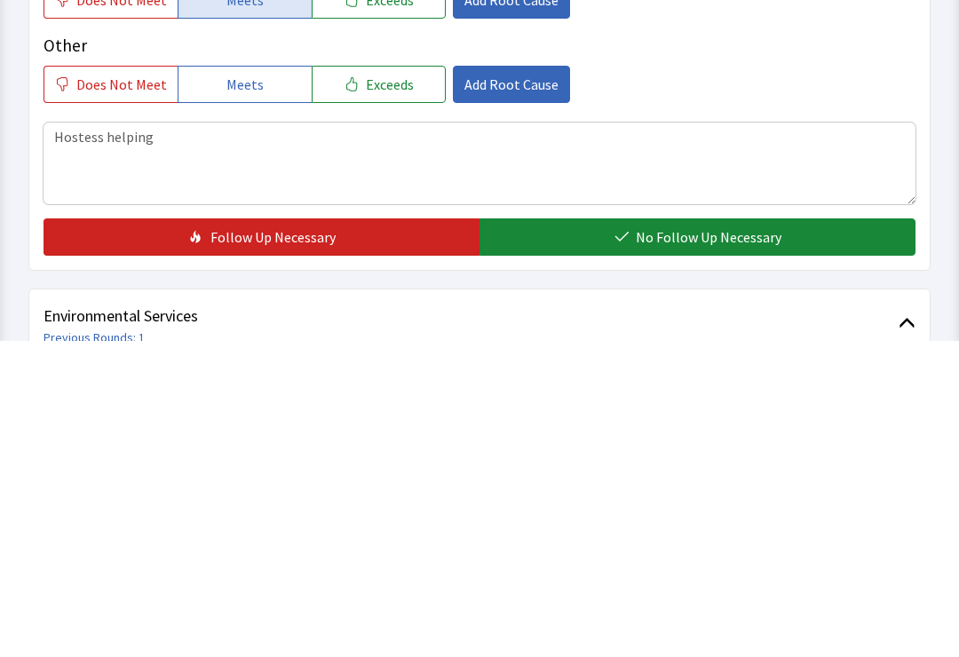
click at [734, 543] on span "No Follow Up Necessary" at bounding box center [709, 553] width 146 height 21
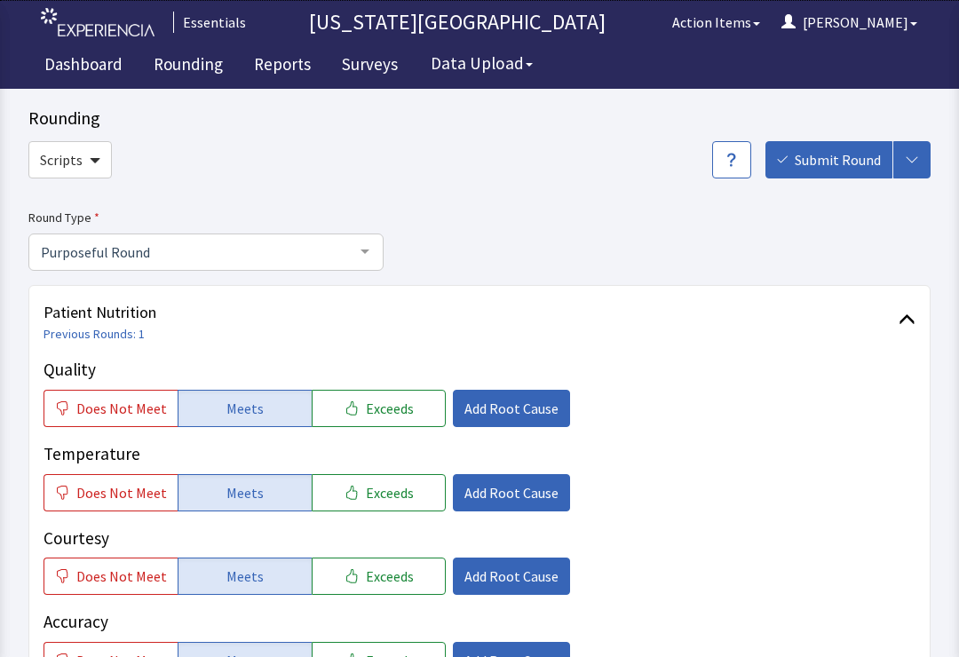
scroll to position [15, 0]
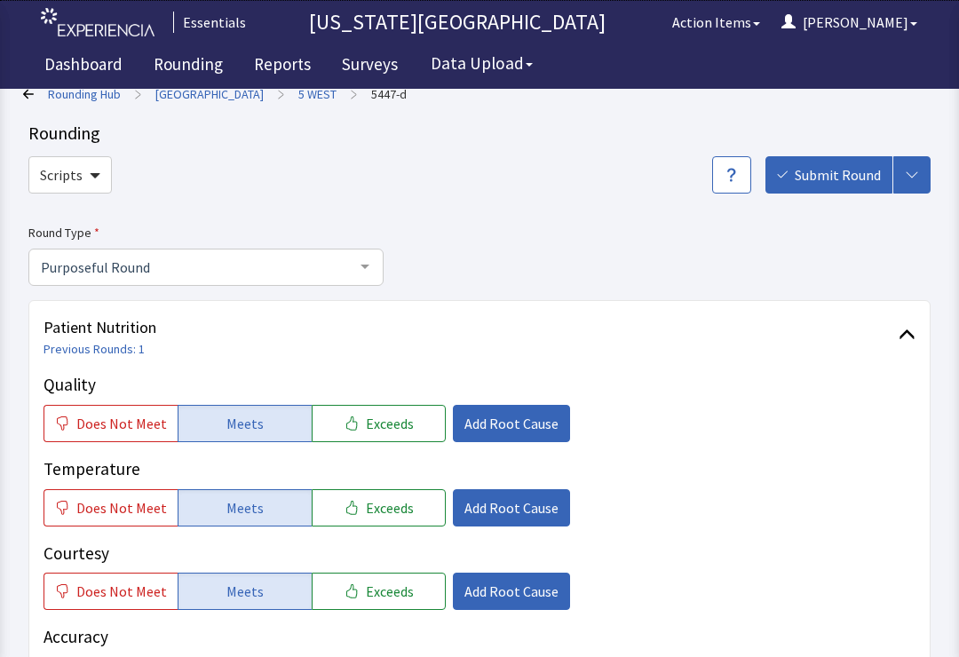
click at [825, 172] on span "Submit Round" at bounding box center [838, 174] width 86 height 21
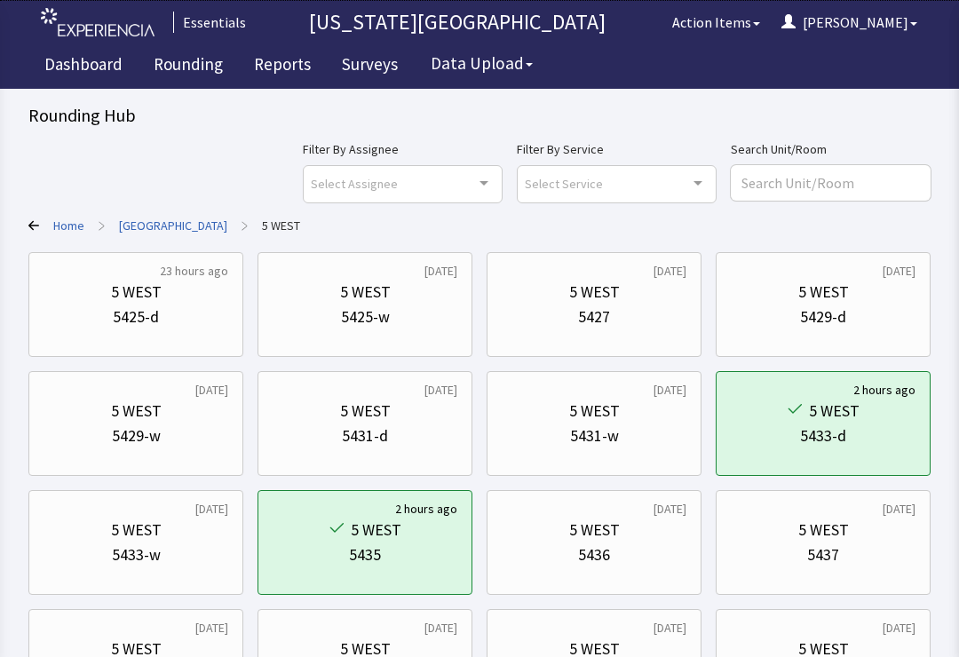
click at [709, 194] on div "Select Service Clear Selection Patient Nutrition Environmental Services No elem…" at bounding box center [617, 183] width 200 height 37
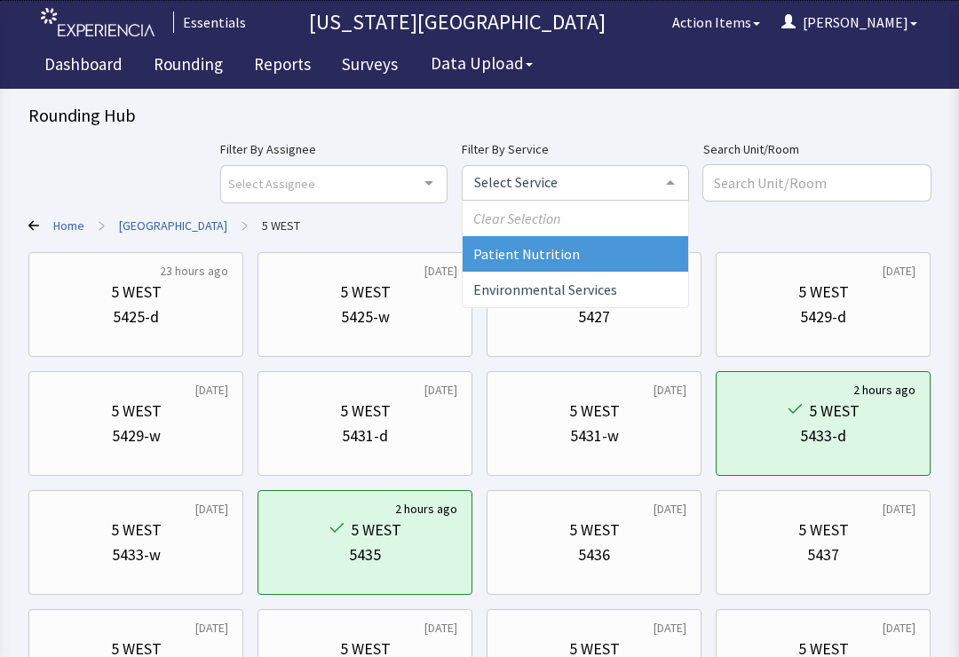
click at [672, 227] on span "Clear Selection" at bounding box center [576, 219] width 226 height 36
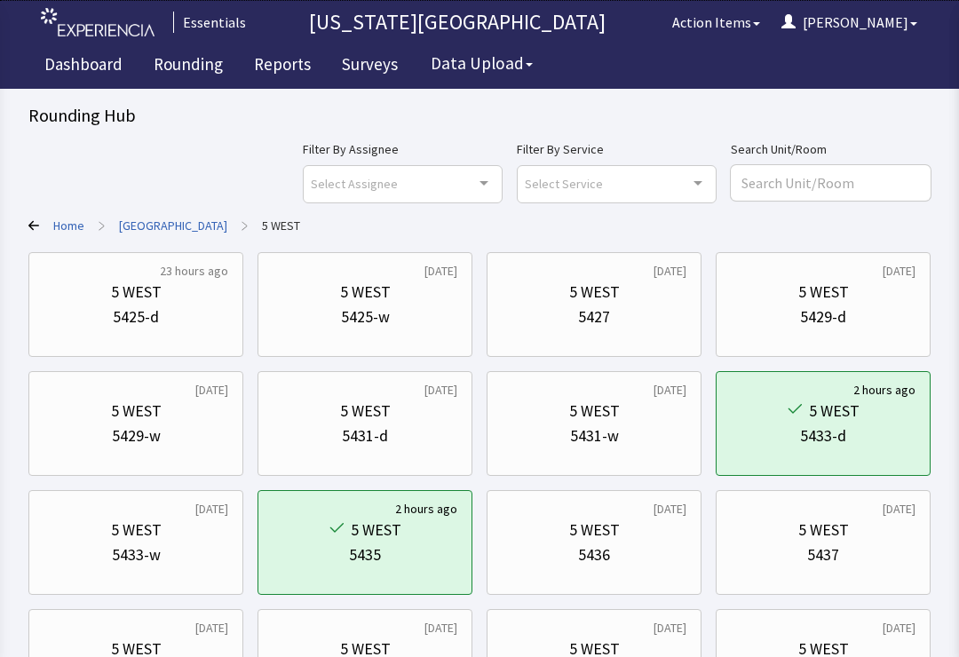
click at [728, 182] on div "Filter By Assignee Select Assignee Clear Selection [PERSON_NAME] [PERSON_NAME] …" at bounding box center [617, 171] width 628 height 64
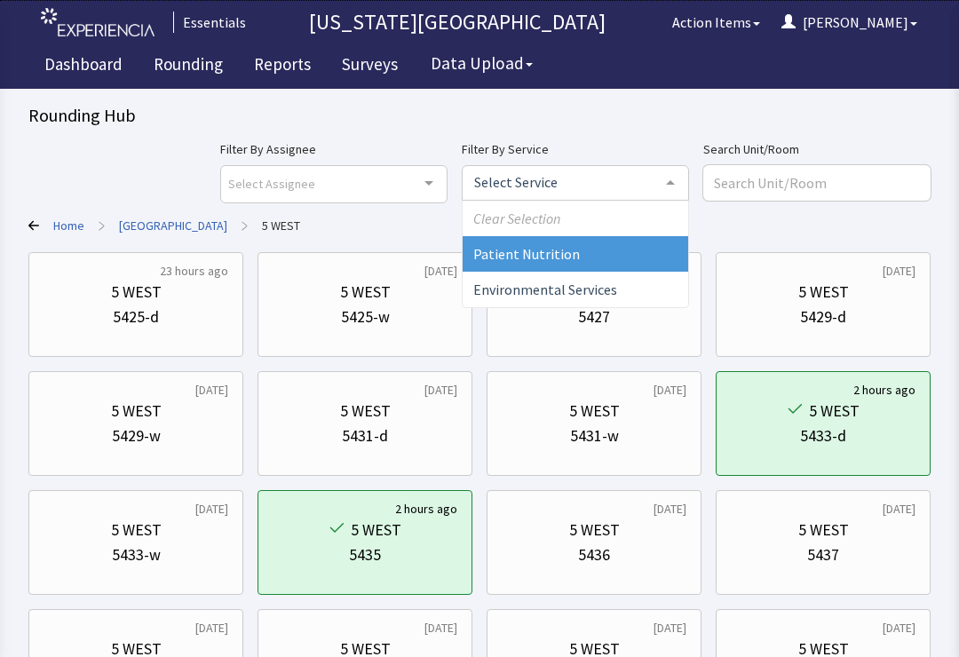
click at [678, 254] on span "Patient Nutrition" at bounding box center [576, 254] width 226 height 36
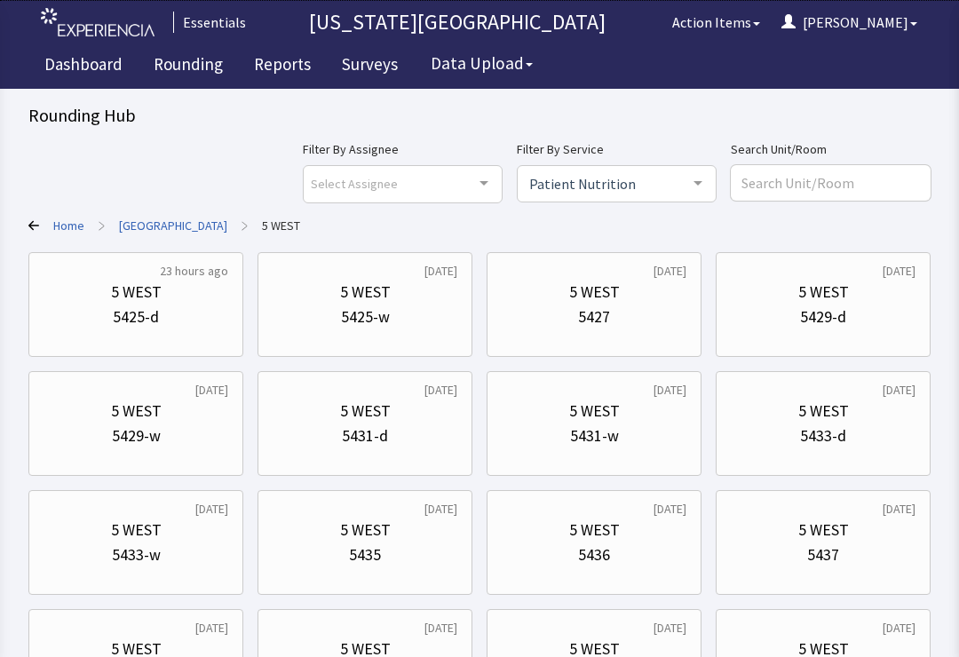
click at [66, 227] on link "Home" at bounding box center [68, 226] width 31 height 18
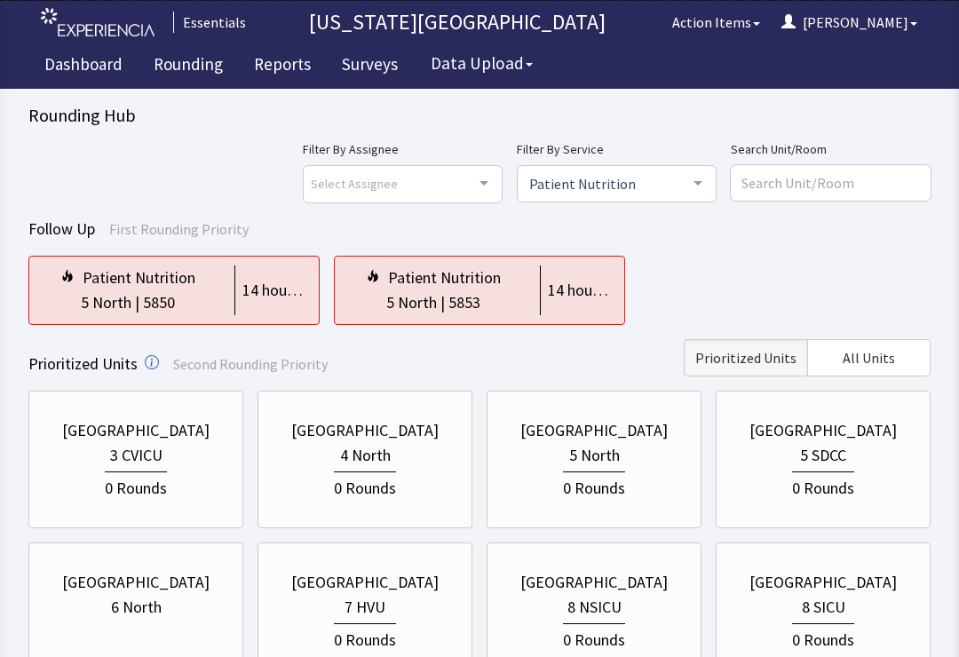
click at [196, 67] on link "Rounding" at bounding box center [188, 66] width 96 height 44
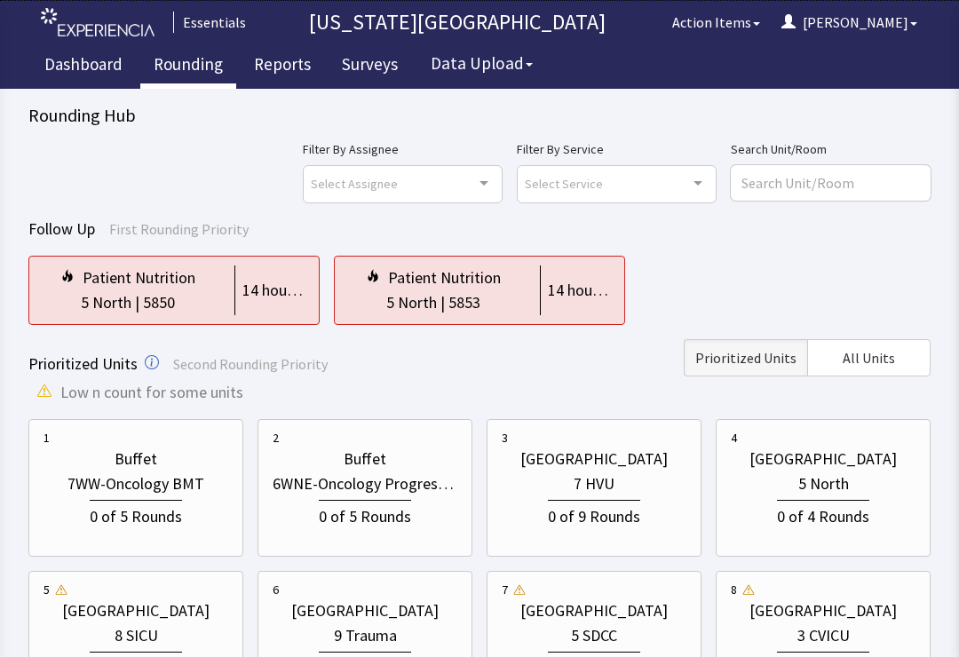
click at [900, 366] on button "All Units" at bounding box center [868, 357] width 123 height 37
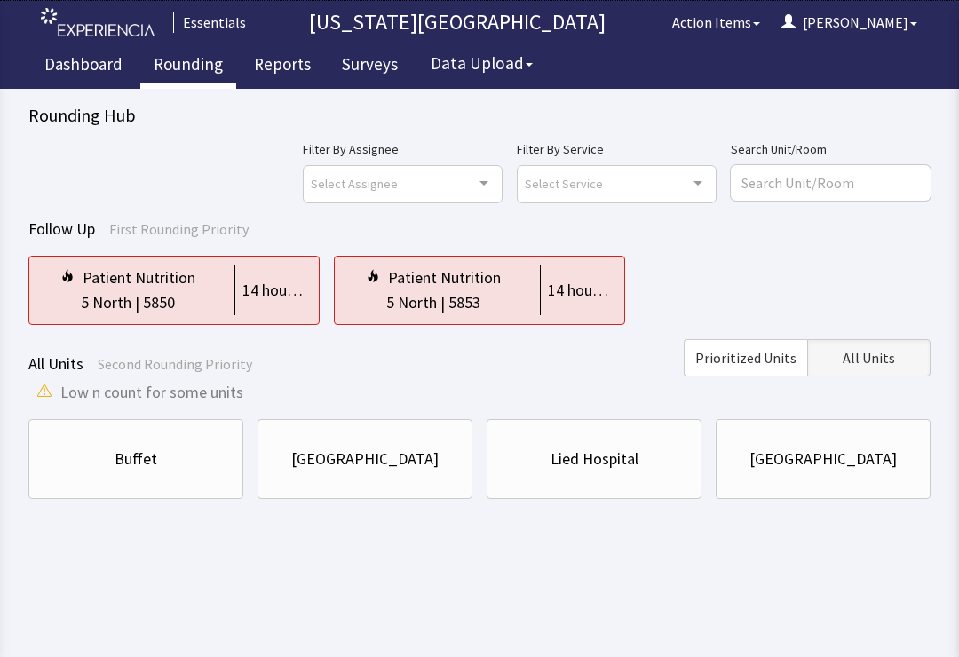
click at [610, 460] on div "Lied Hospital" at bounding box center [595, 459] width 88 height 25
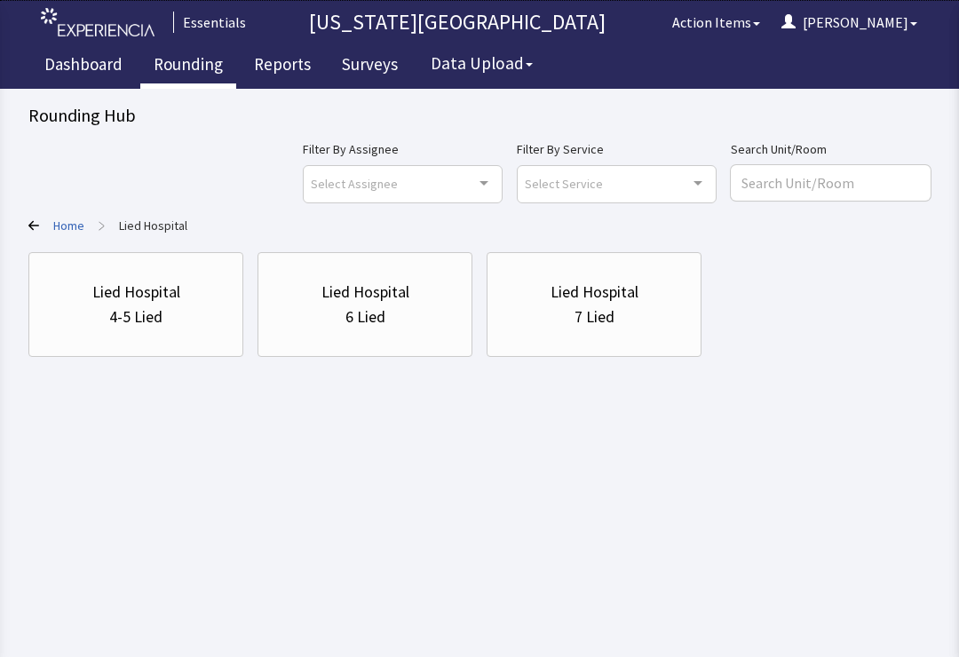
click at [196, 304] on div "Lied Hospital" at bounding box center [136, 292] width 185 height 25
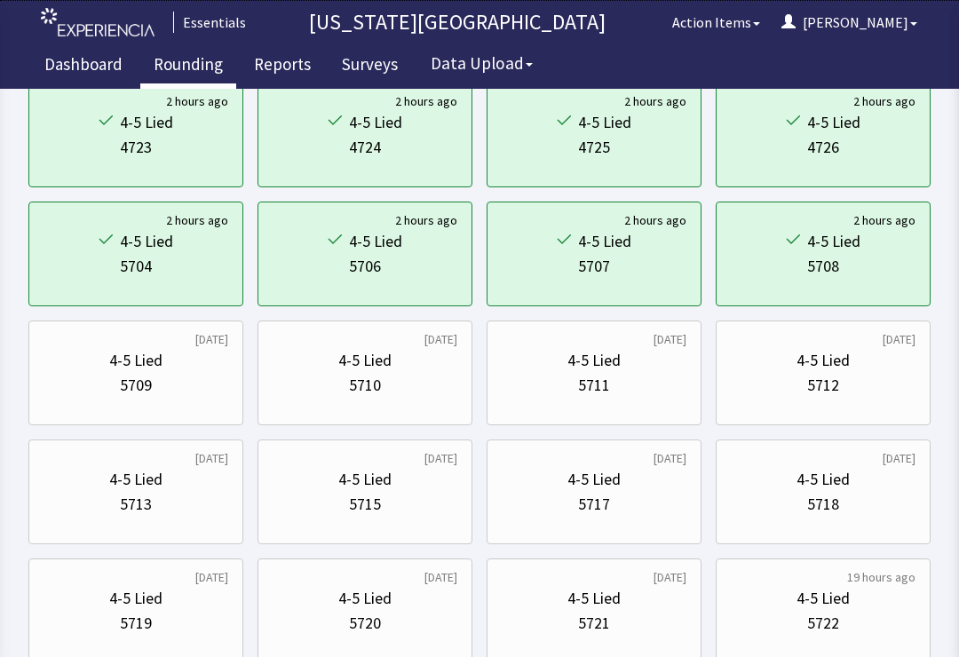
scroll to position [693, 0]
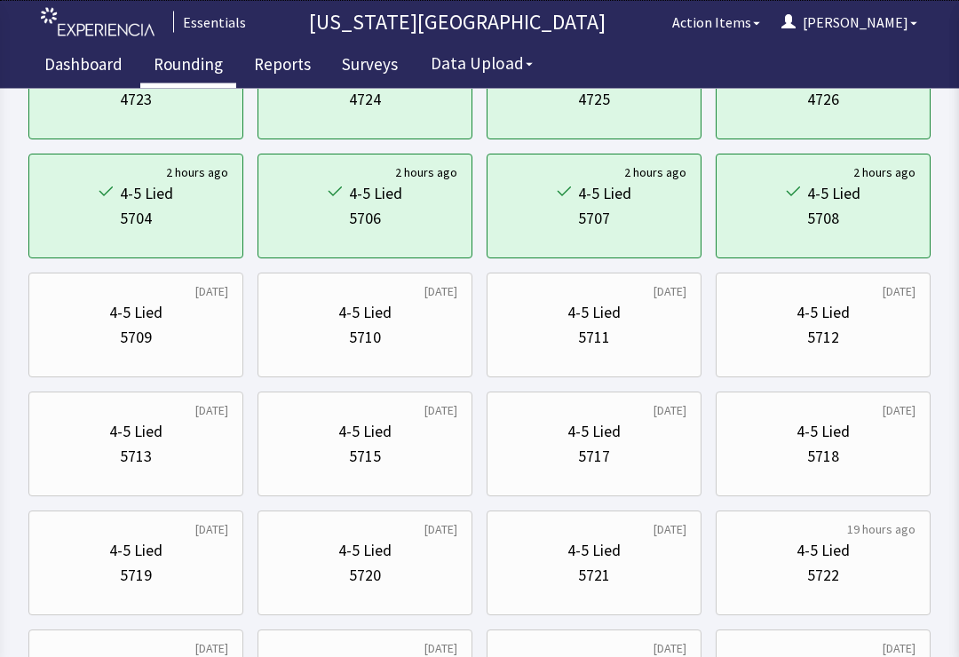
click at [159, 343] on div "5709" at bounding box center [136, 338] width 185 height 25
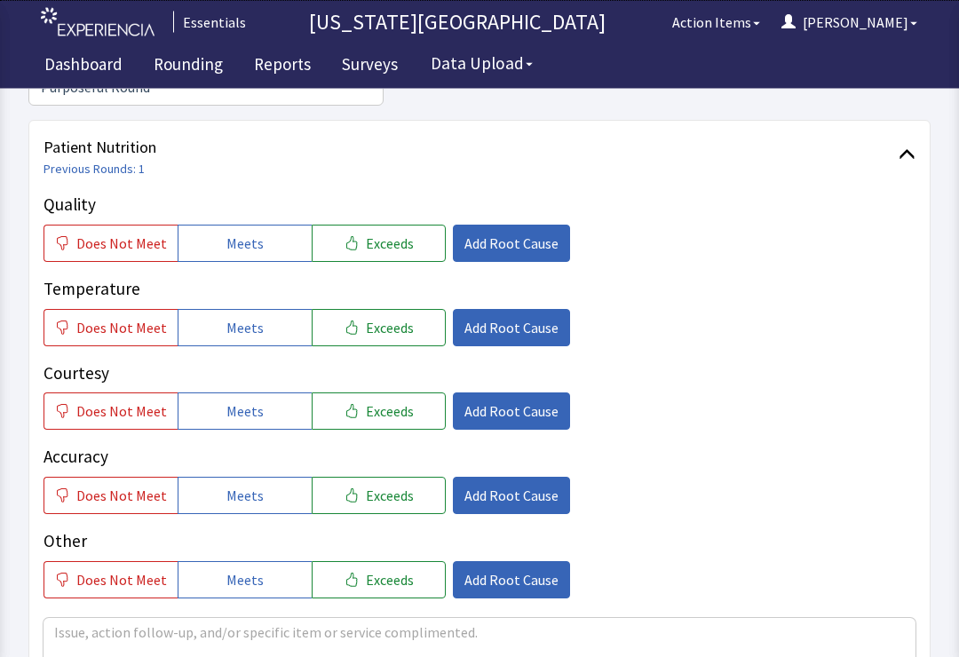
scroll to position [194, 0]
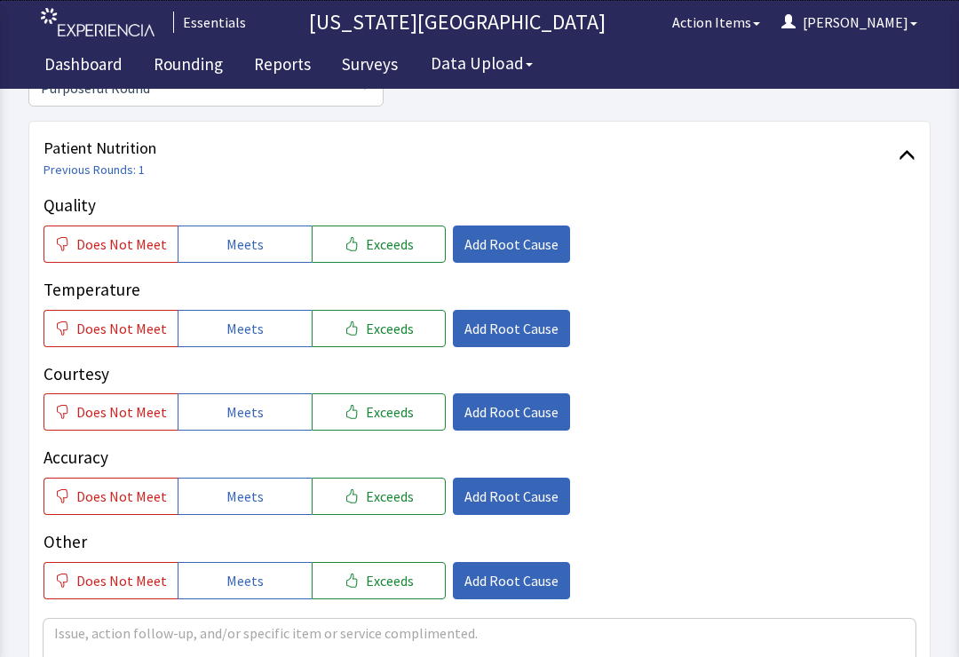
click at [387, 247] on span "Exceeds" at bounding box center [390, 244] width 48 height 21
click at [368, 321] on span "Exceeds" at bounding box center [390, 328] width 48 height 21
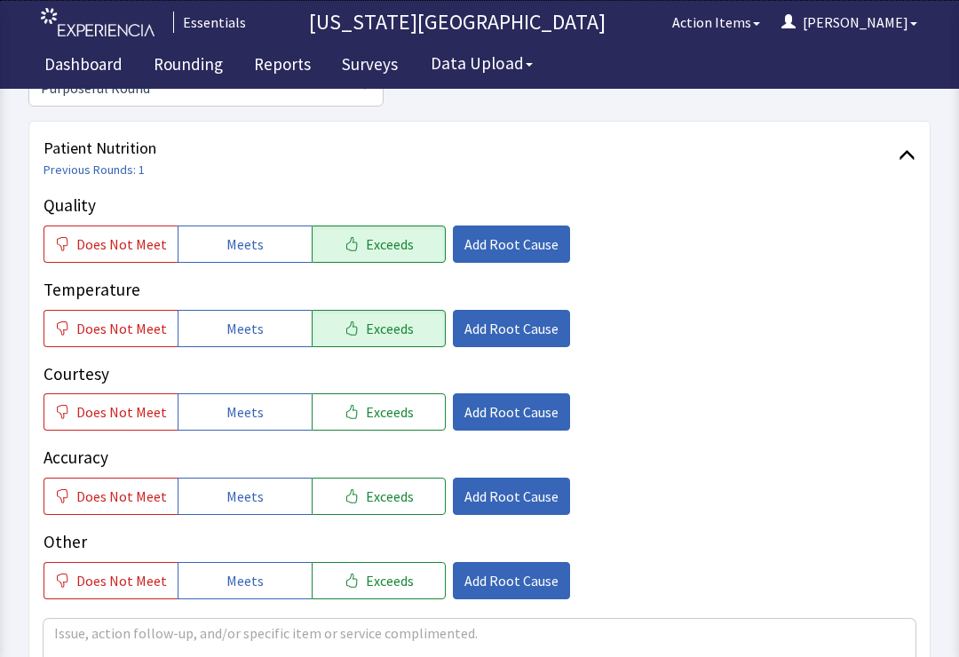
click at [491, 261] on button "Add Root Cause" at bounding box center [511, 244] width 117 height 37
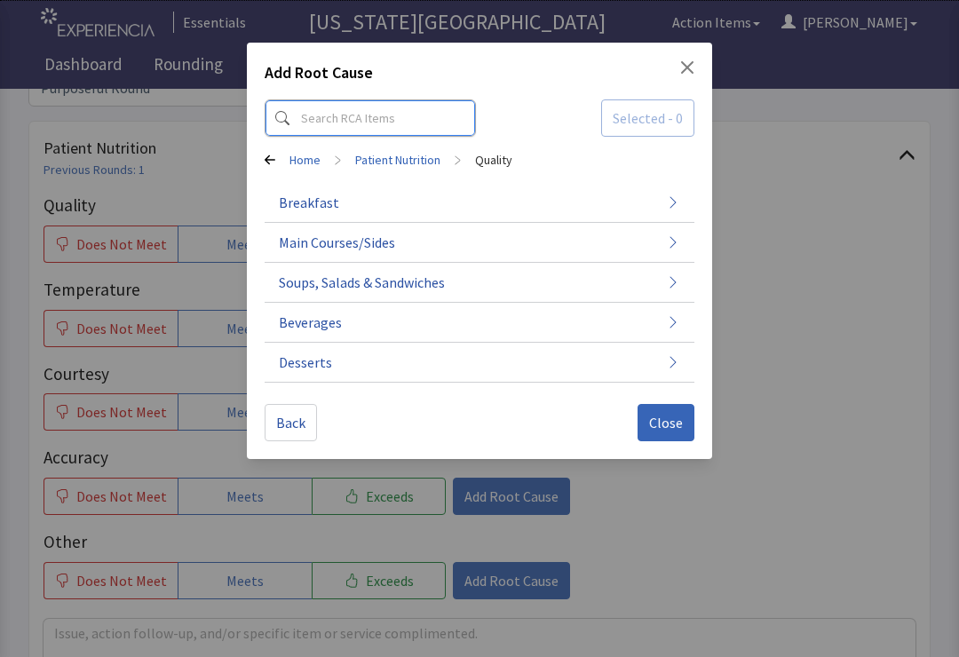
click at [372, 121] on input at bounding box center [370, 117] width 211 height 37
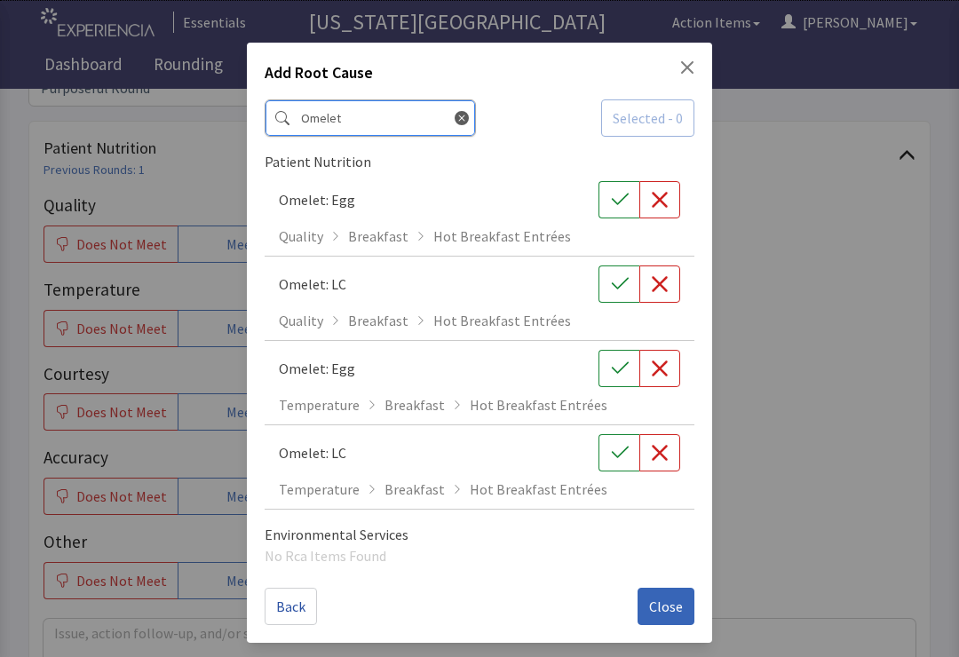
type input "Omelet"
click at [627, 200] on icon "button" at bounding box center [620, 200] width 18 height 18
click at [617, 370] on icon "button" at bounding box center [620, 369] width 18 height 18
click at [455, 117] on icon at bounding box center [462, 118] width 14 height 14
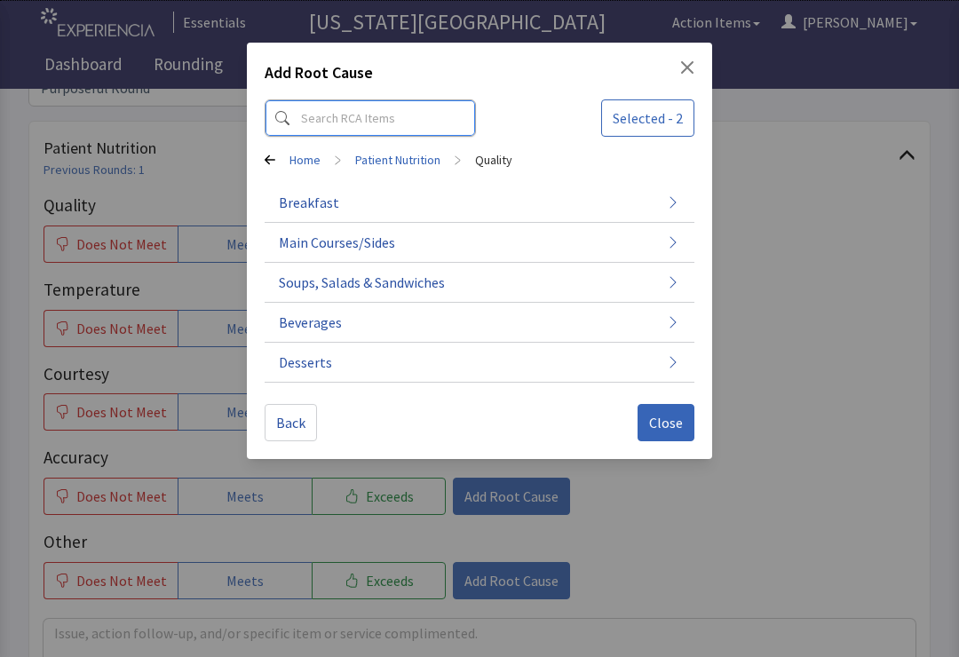
click at [357, 121] on input at bounding box center [370, 117] width 211 height 37
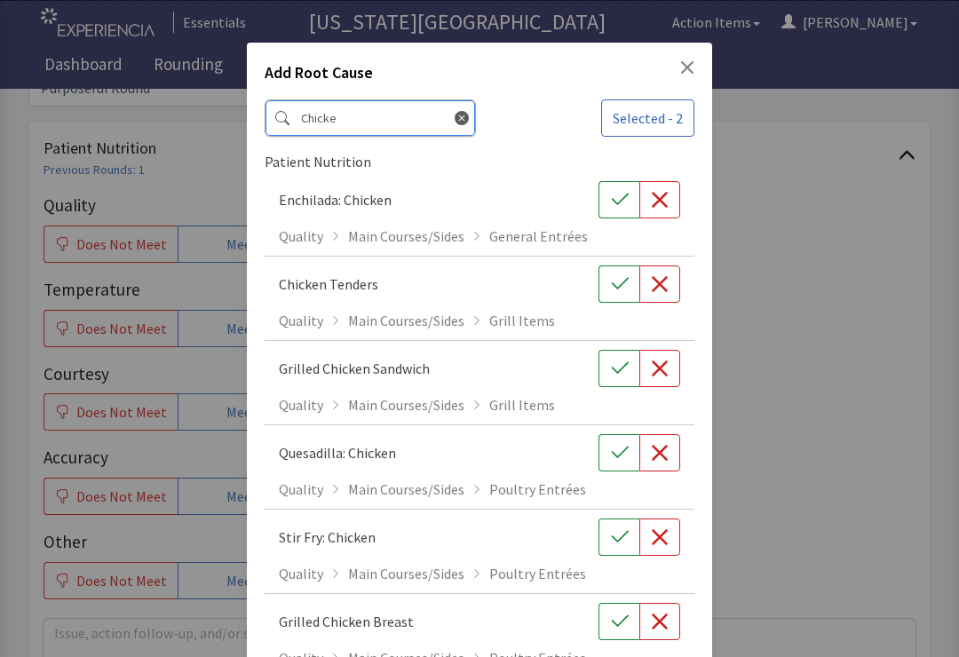
type input "Chicken"
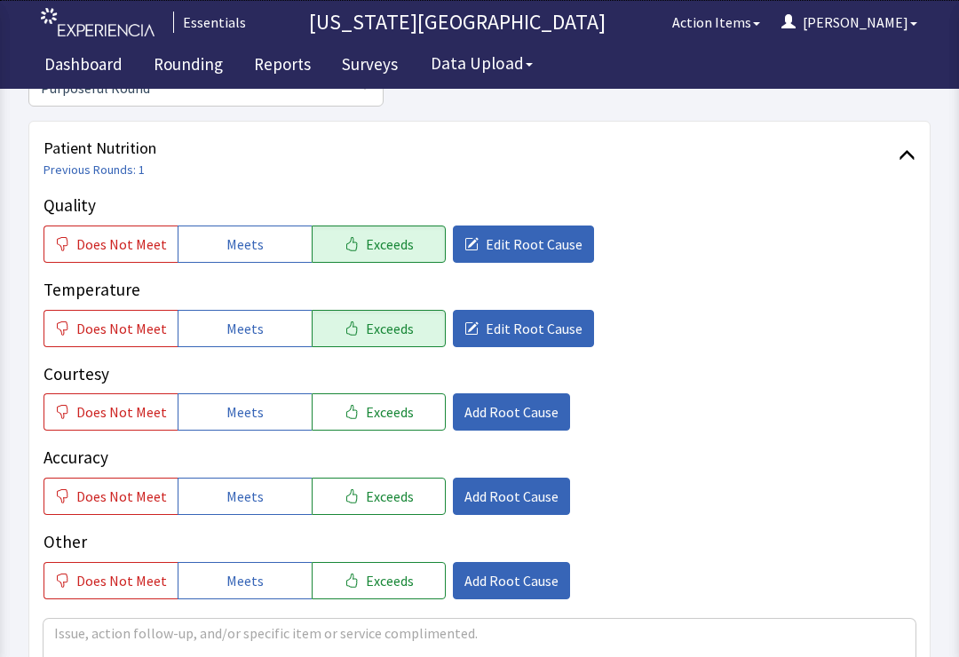
click at [486, 253] on span "Edit Root Cause" at bounding box center [534, 244] width 97 height 21
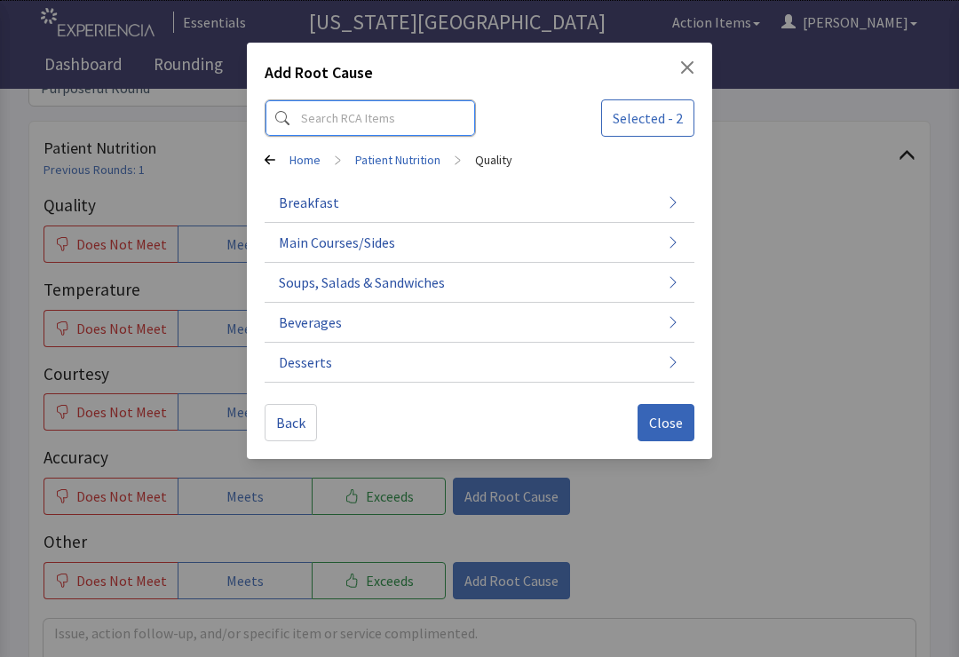
click at [377, 124] on input at bounding box center [370, 117] width 211 height 37
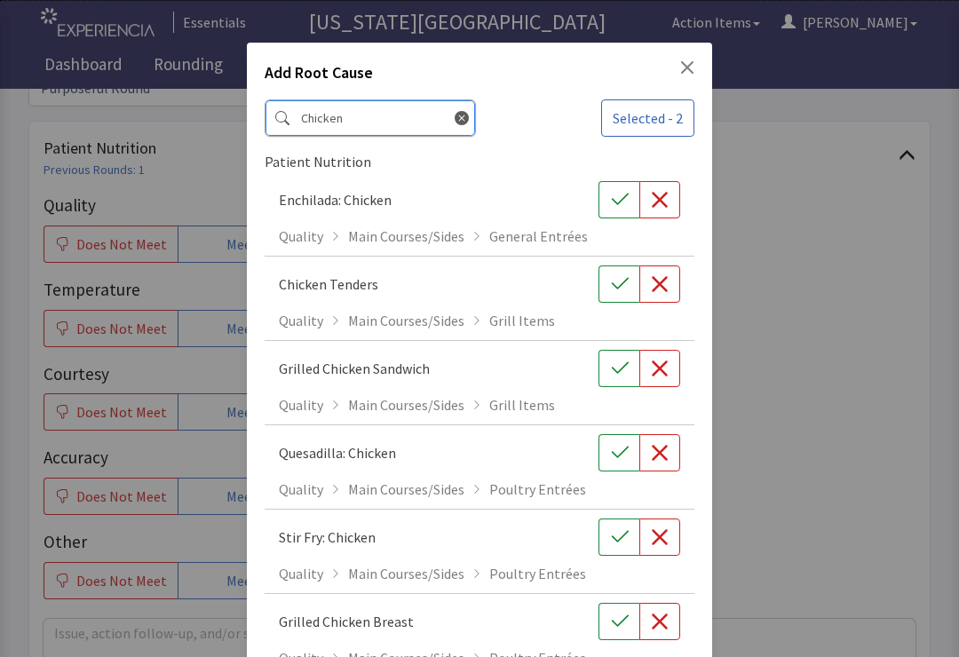
type input "Chicken"
click at [615, 626] on icon "button" at bounding box center [620, 622] width 18 height 18
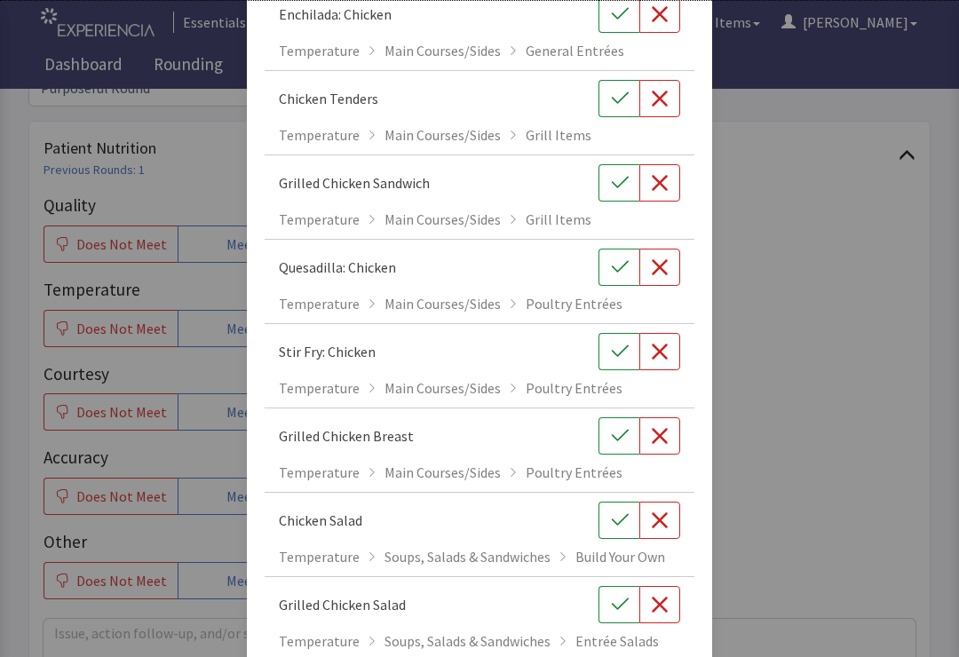
scroll to position [944, 0]
click at [605, 433] on button "button" at bounding box center [619, 436] width 41 height 37
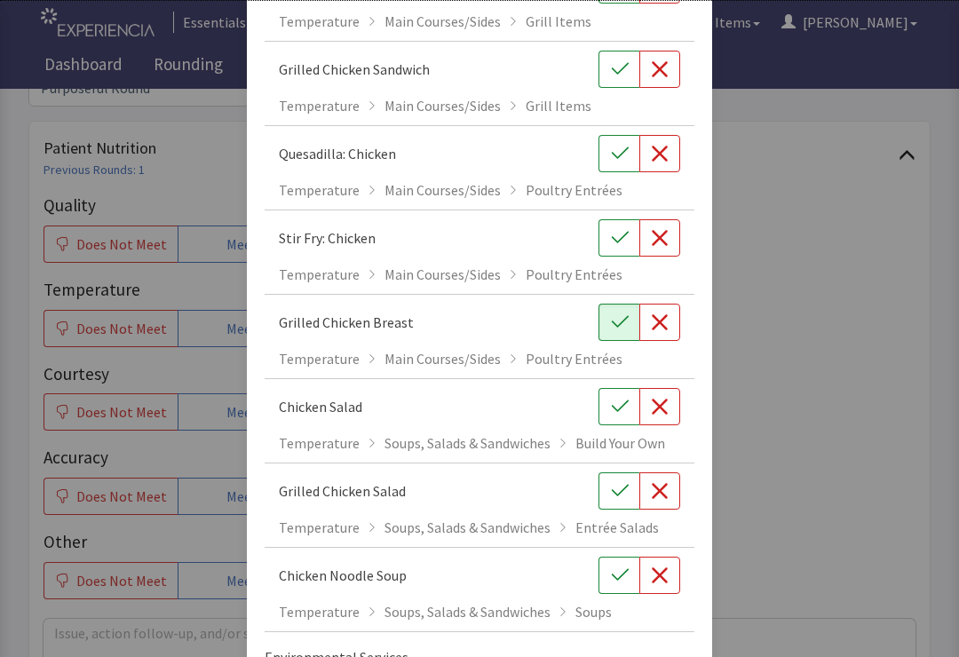
scroll to position [1154, 0]
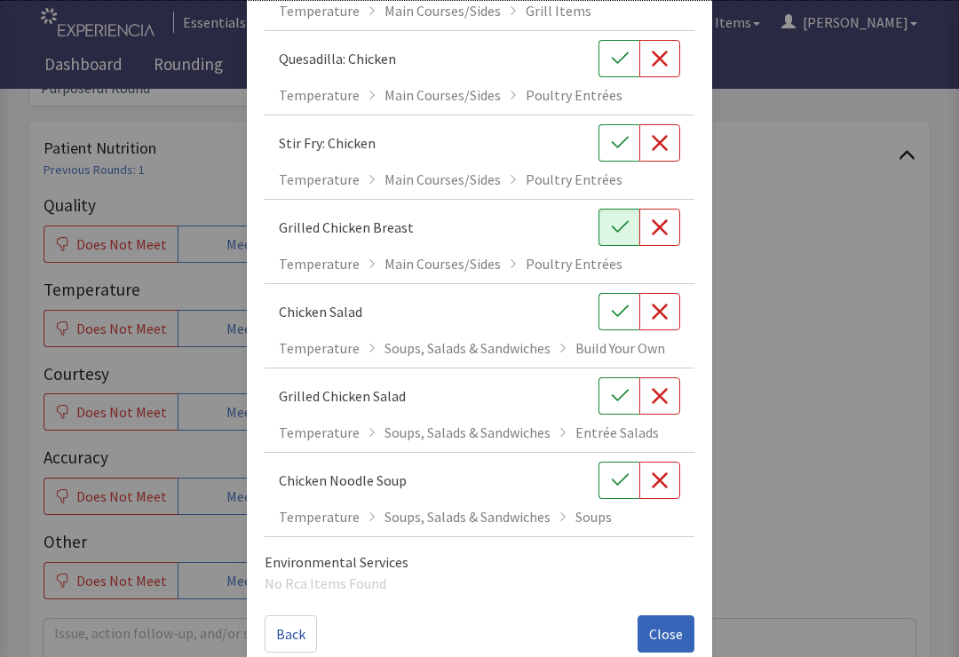
click at [664, 645] on button "Close" at bounding box center [666, 633] width 57 height 37
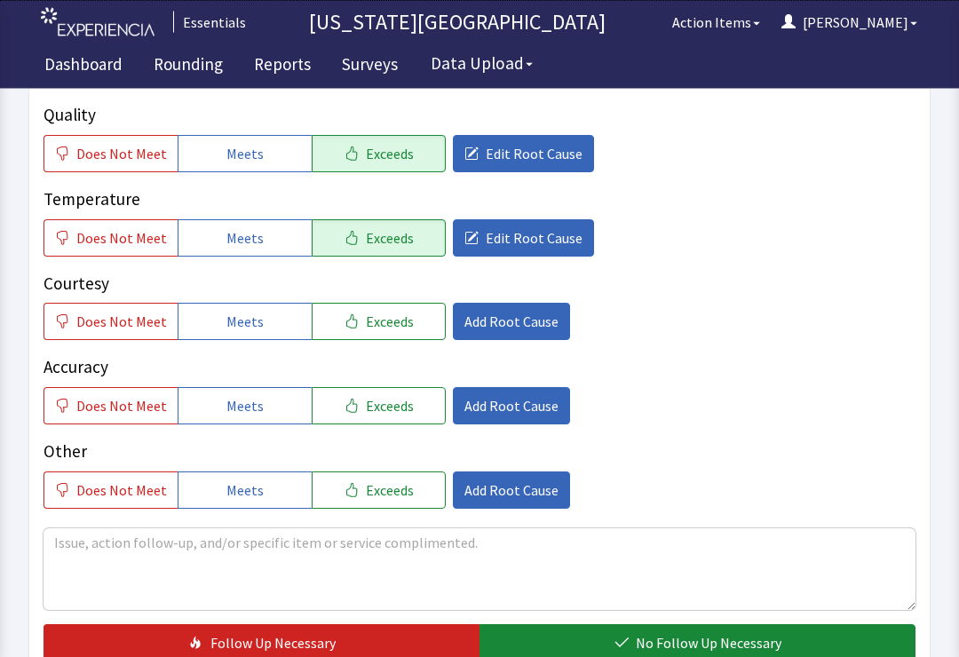
scroll to position [289, 0]
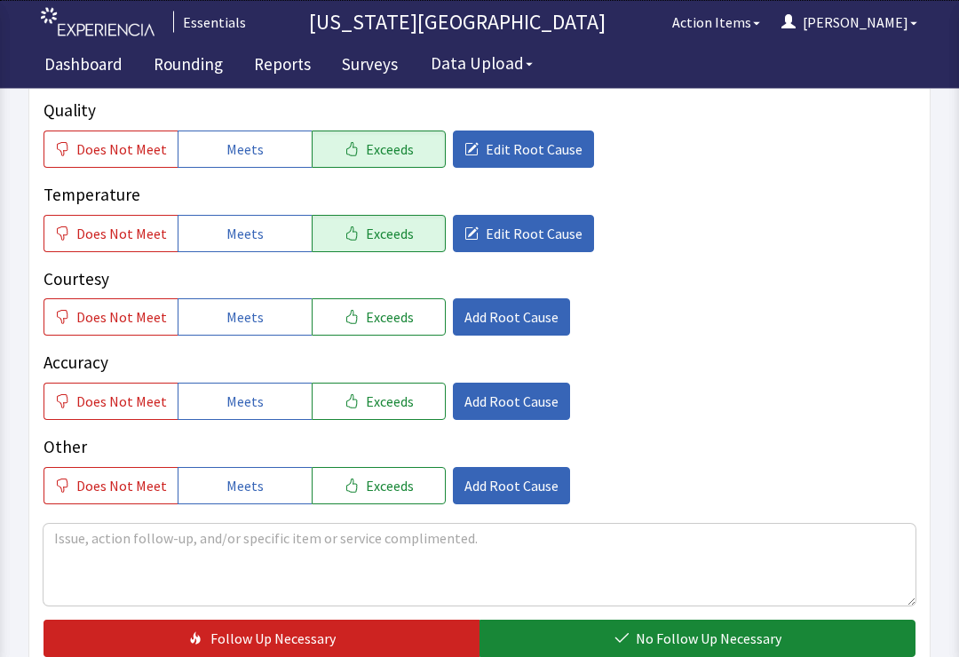
click at [366, 320] on span "Exceeds" at bounding box center [390, 317] width 48 height 21
click at [511, 318] on span "Add Root Cause" at bounding box center [511, 316] width 94 height 21
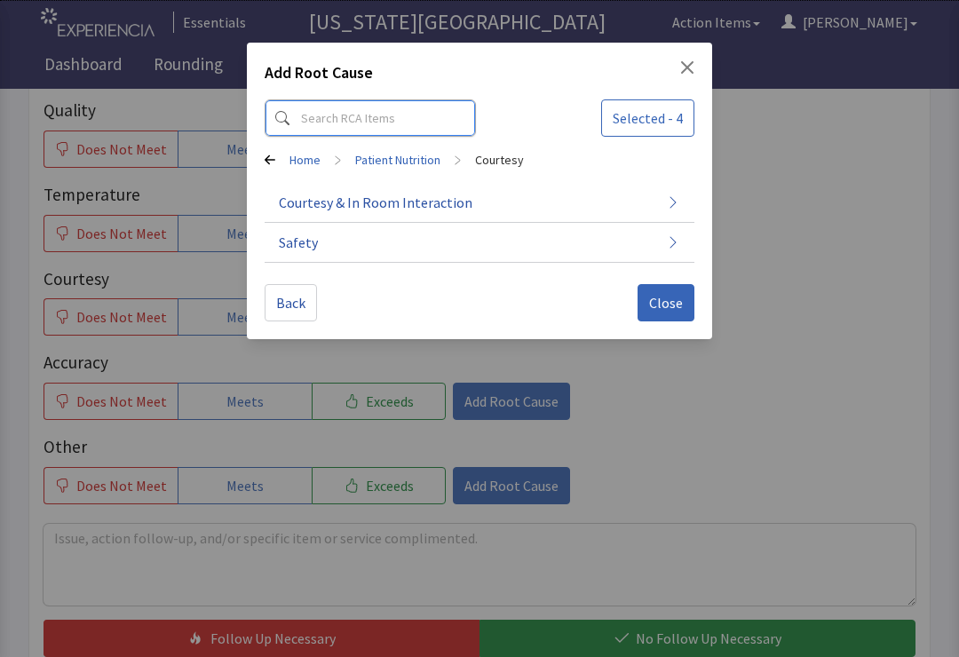
click at [366, 110] on input at bounding box center [370, 117] width 211 height 37
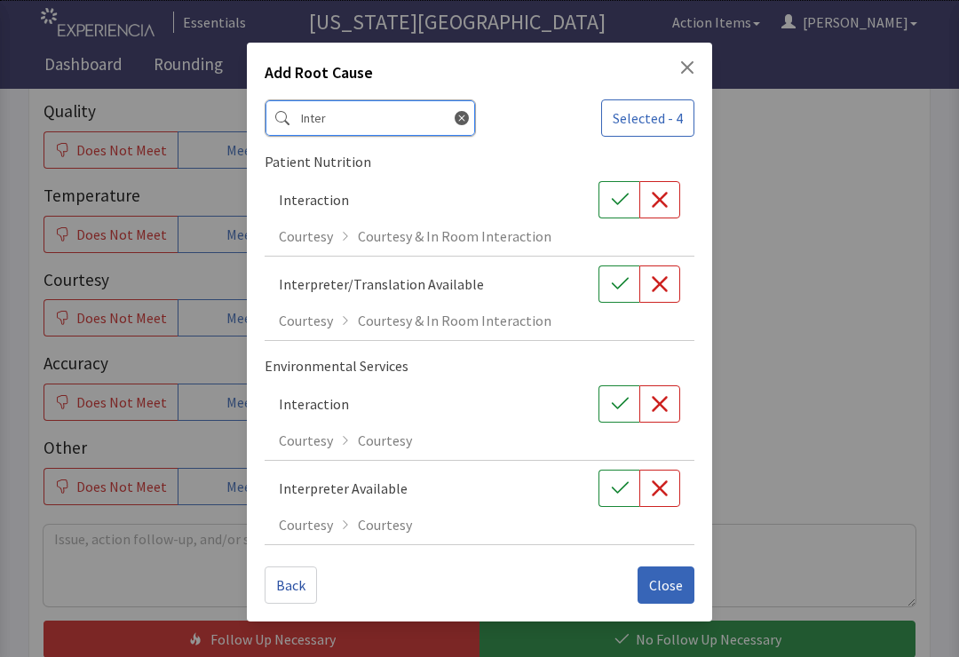
type input "Inter"
click at [613, 206] on icon "button" at bounding box center [620, 200] width 18 height 18
click at [693, 66] on icon "Close" at bounding box center [687, 67] width 14 height 14
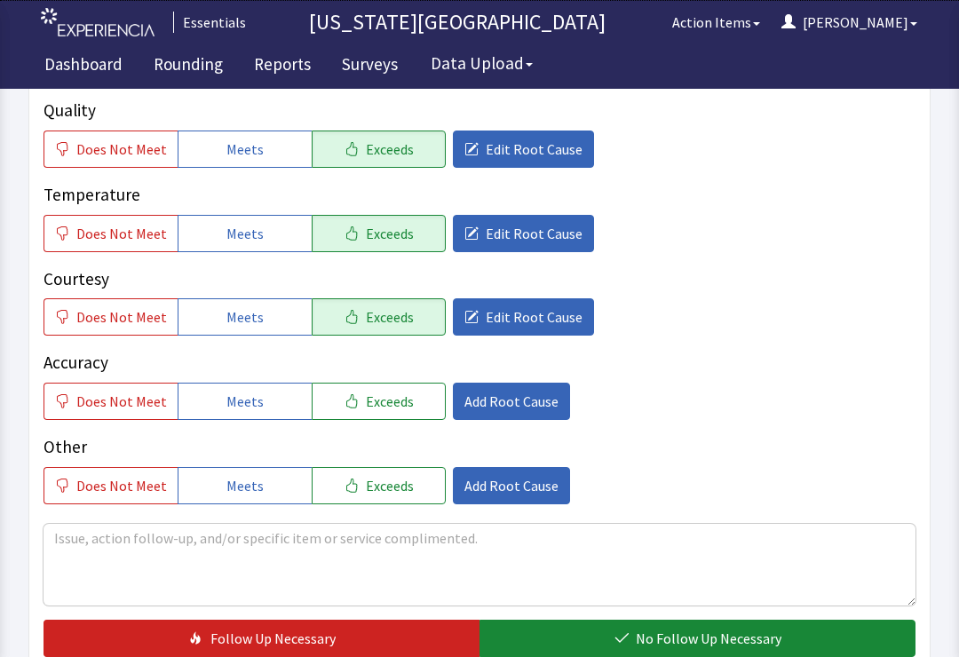
click at [234, 393] on span "Meets" at bounding box center [244, 401] width 37 height 21
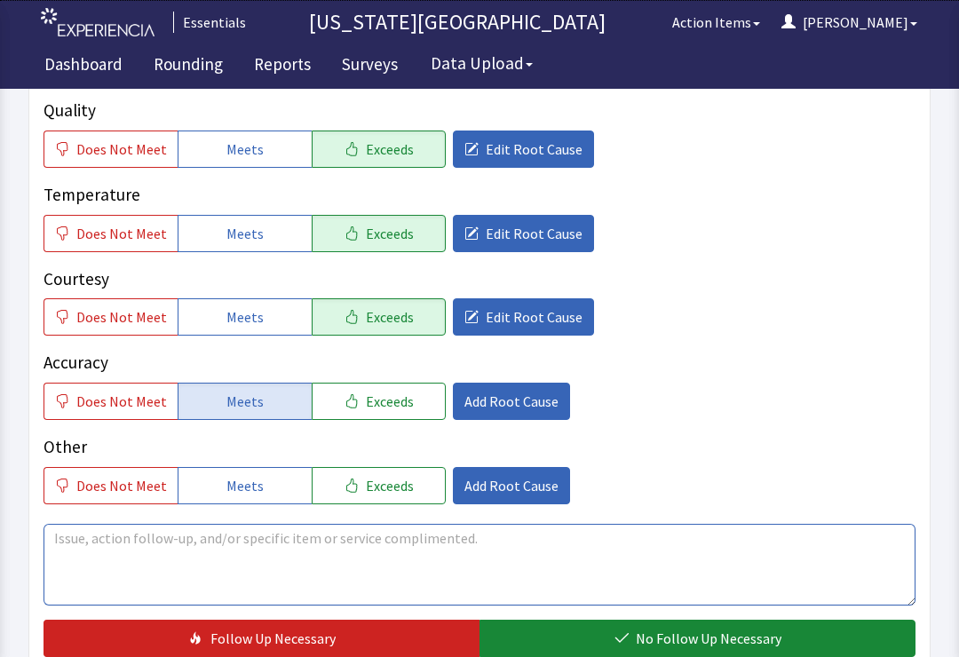
click at [501, 534] on textarea at bounding box center [480, 565] width 872 height 82
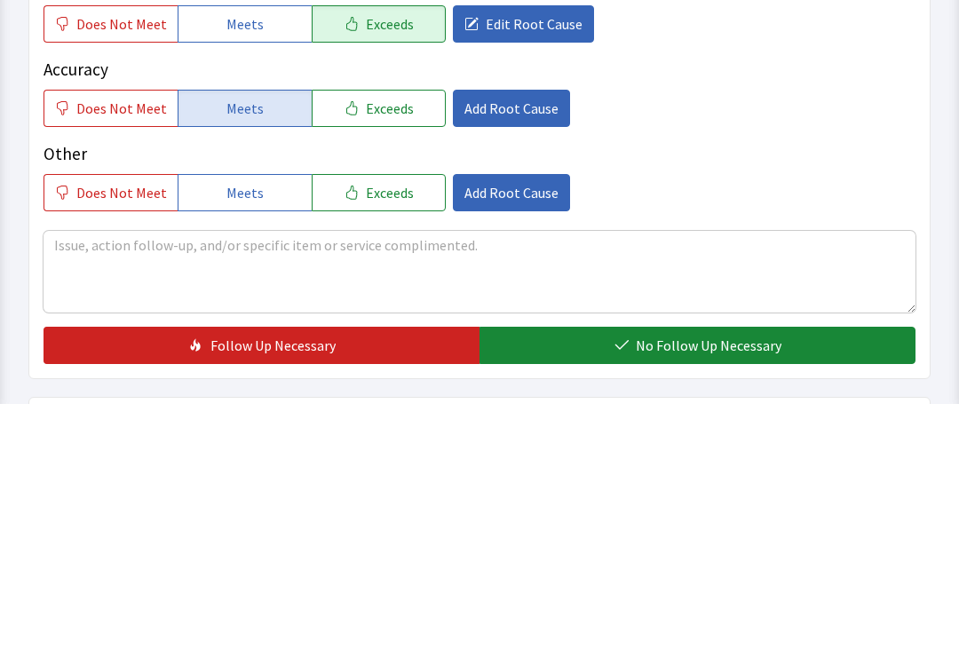
click at [512, 352] on span "Add Root Cause" at bounding box center [511, 362] width 94 height 21
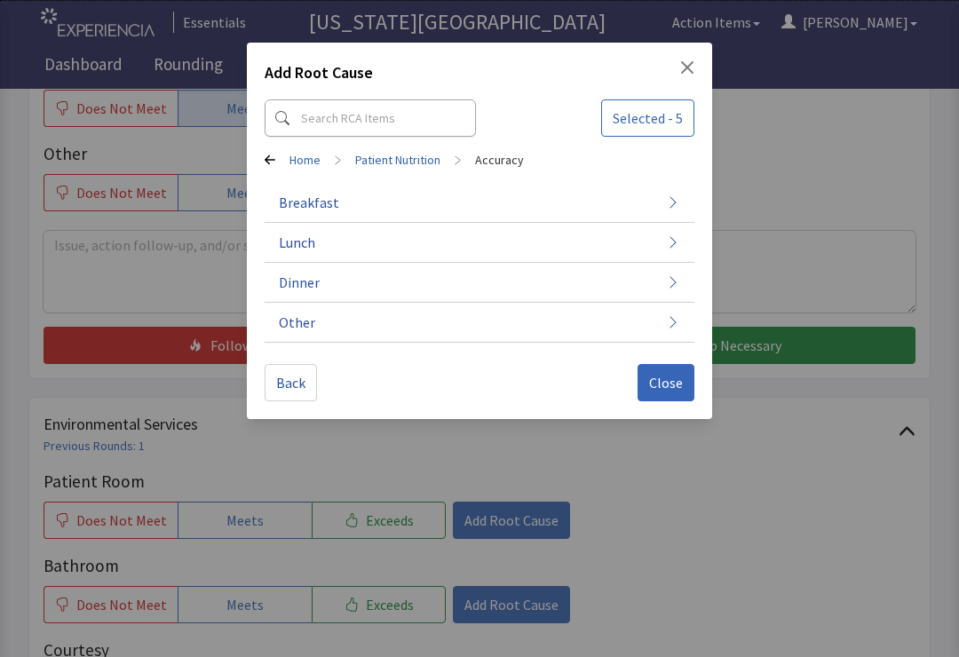
click at [578, 203] on button "Breakfast" at bounding box center [480, 203] width 430 height 40
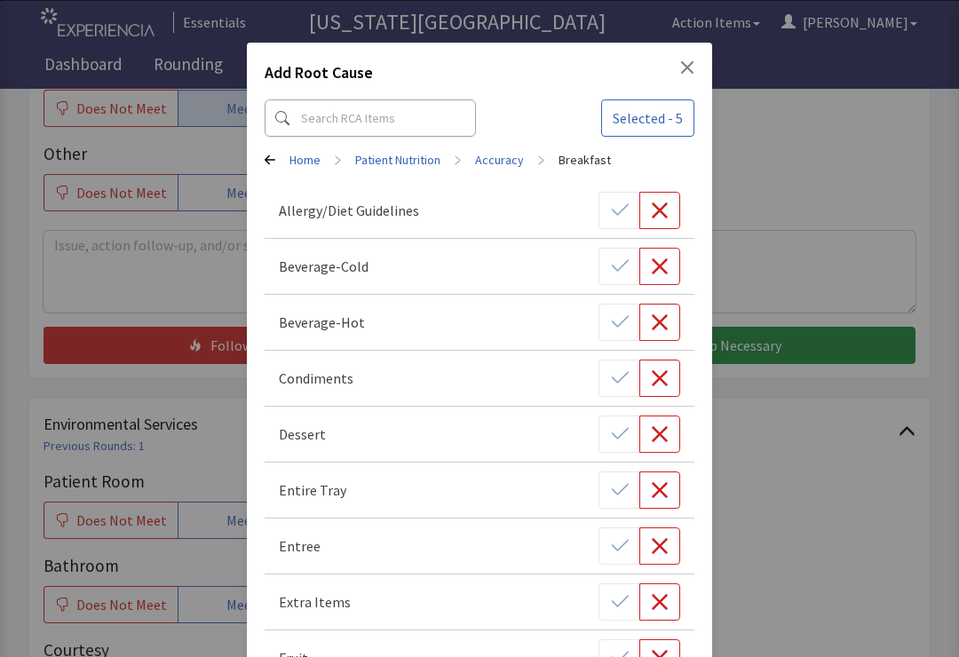
click at [299, 166] on link "Home" at bounding box center [304, 160] width 31 height 18
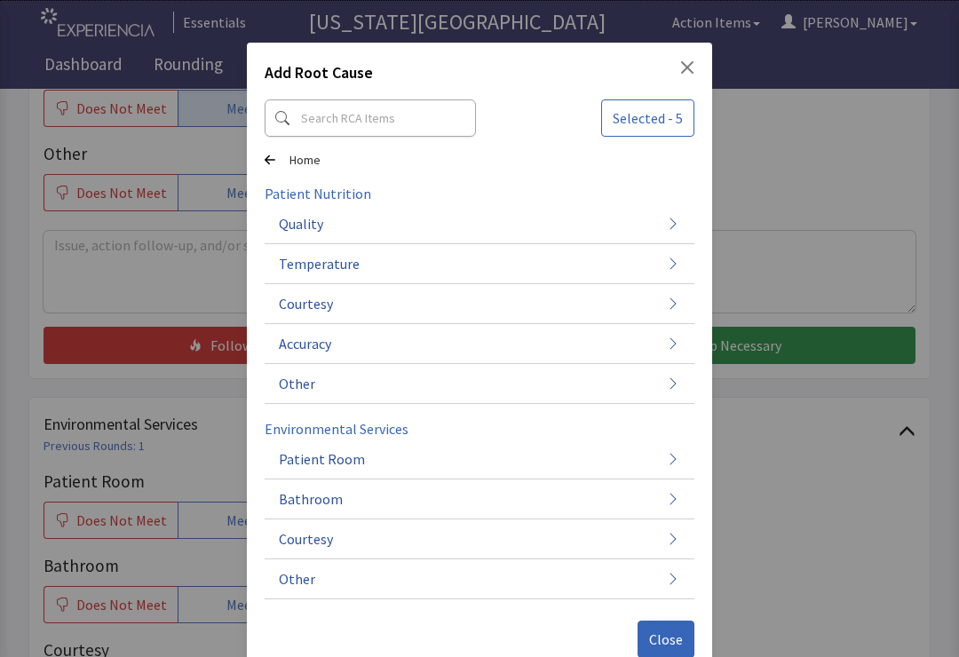
click at [530, 344] on button "Accuracy" at bounding box center [480, 344] width 430 height 40
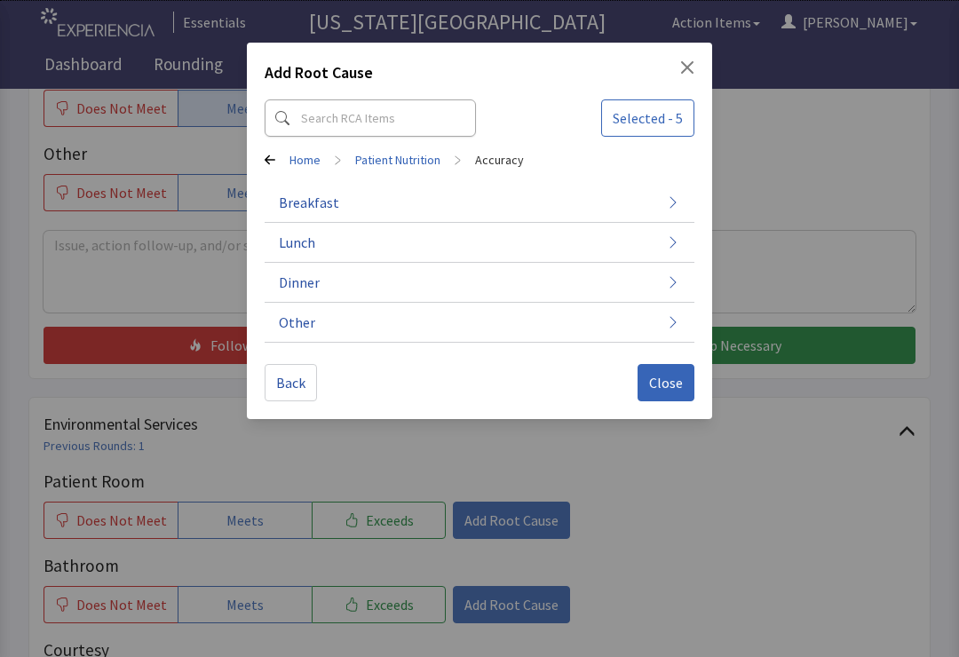
click at [591, 313] on button "Other" at bounding box center [480, 323] width 430 height 40
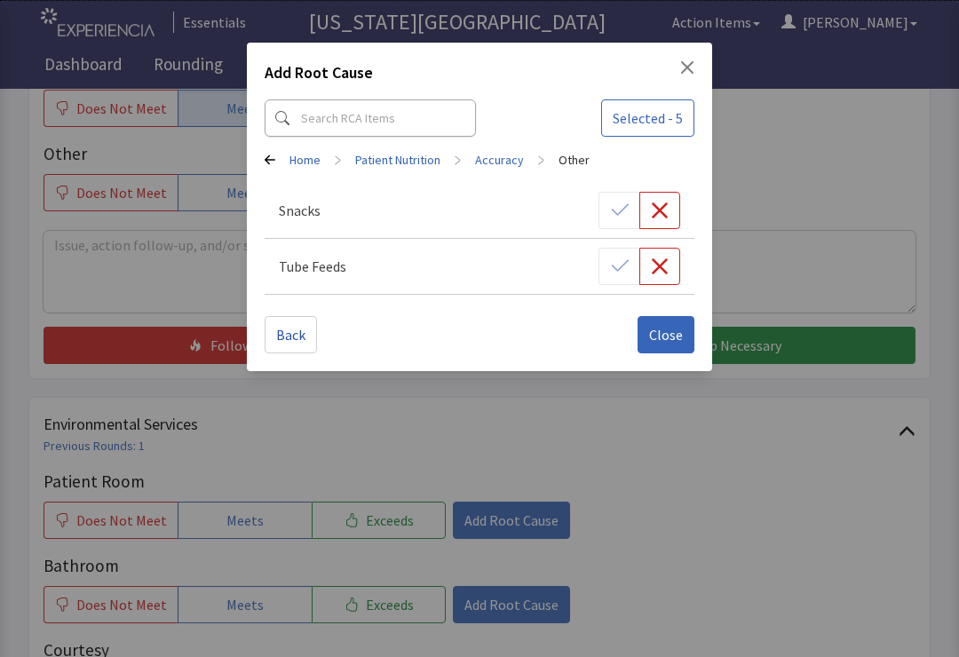
click at [482, 157] on link "Accuracy" at bounding box center [499, 160] width 49 height 18
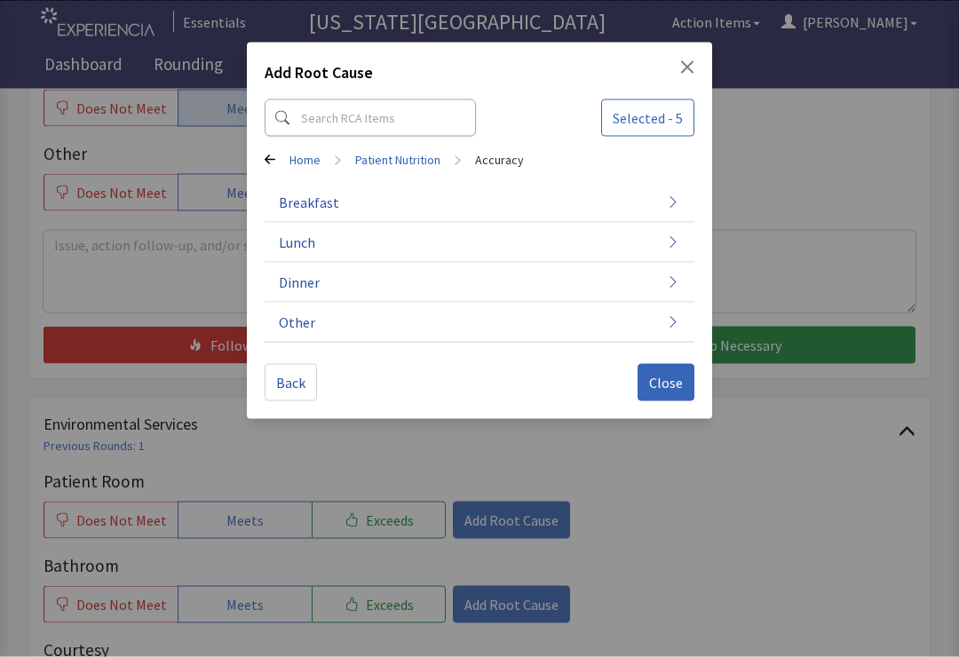
click at [666, 381] on span "Close" at bounding box center [666, 382] width 34 height 21
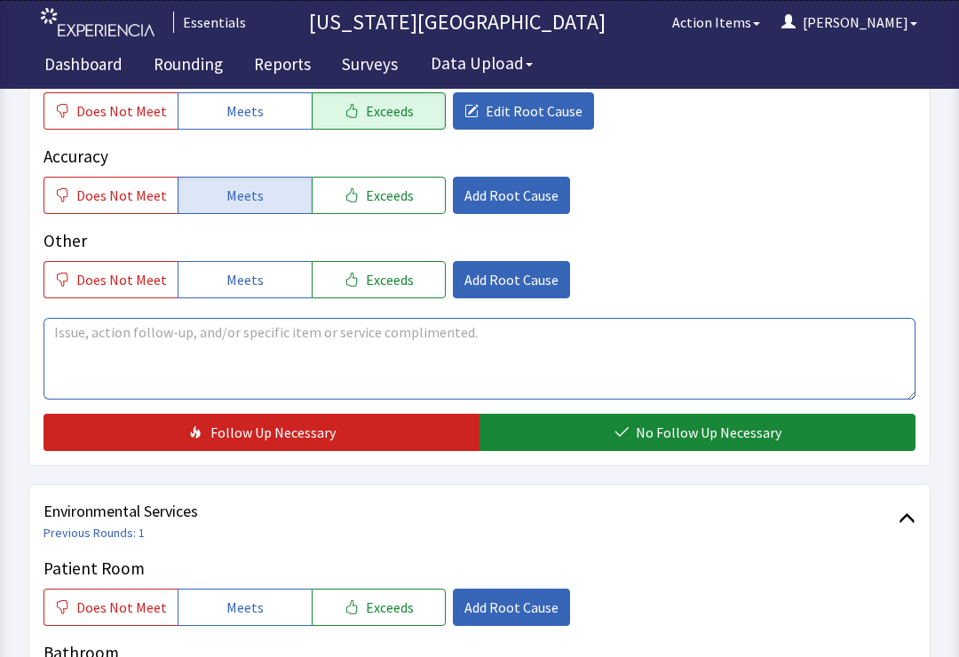
click at [550, 352] on textarea at bounding box center [480, 359] width 872 height 82
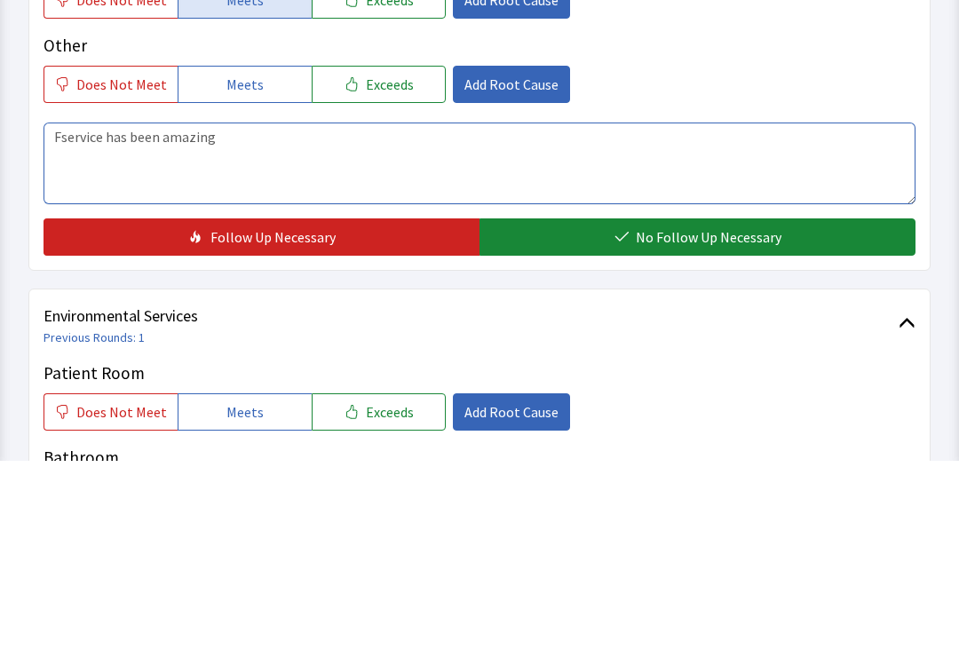
click at [83, 319] on textarea "Fservice has been amazing" at bounding box center [480, 360] width 872 height 82
click at [411, 319] on textarea "Service has been amazing" at bounding box center [480, 360] width 872 height 82
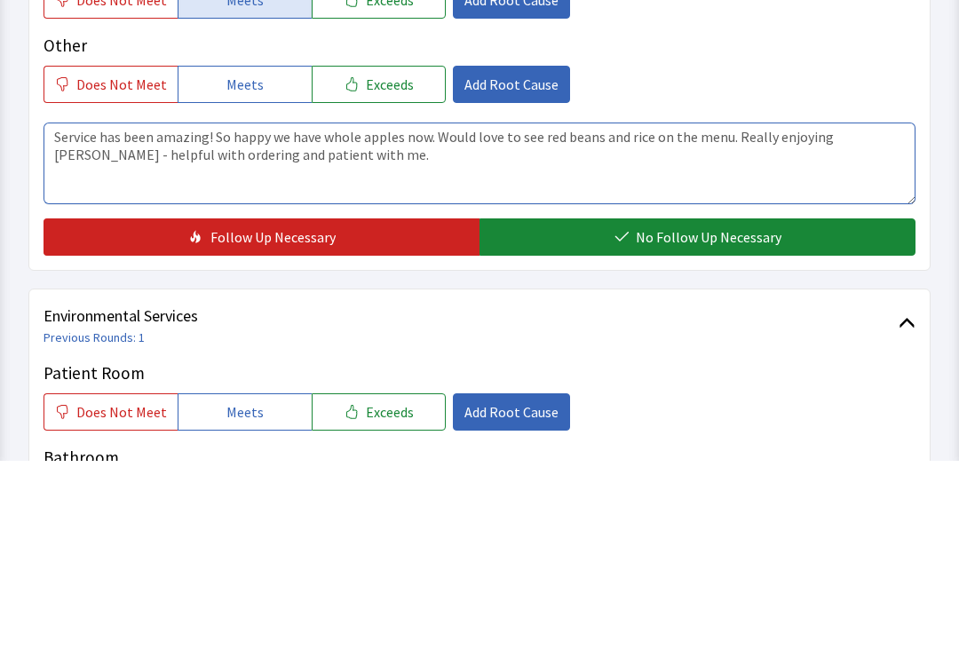
type textarea "Service has been amazing! So happy we have whole apples now. Would love to see …"
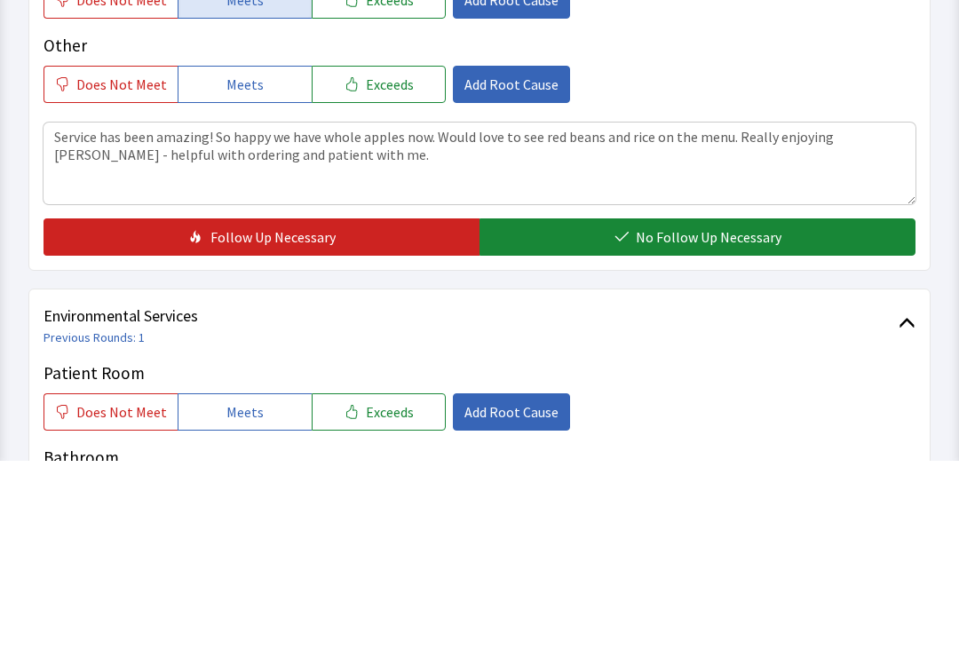
click at [660, 423] on span "No Follow Up Necessary" at bounding box center [709, 433] width 146 height 21
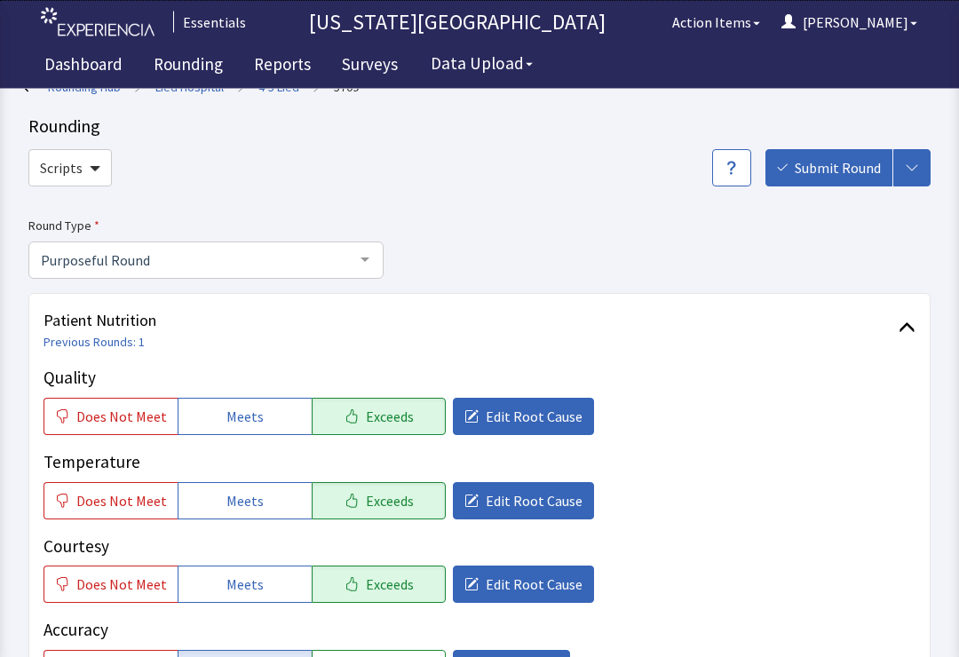
scroll to position [0, 0]
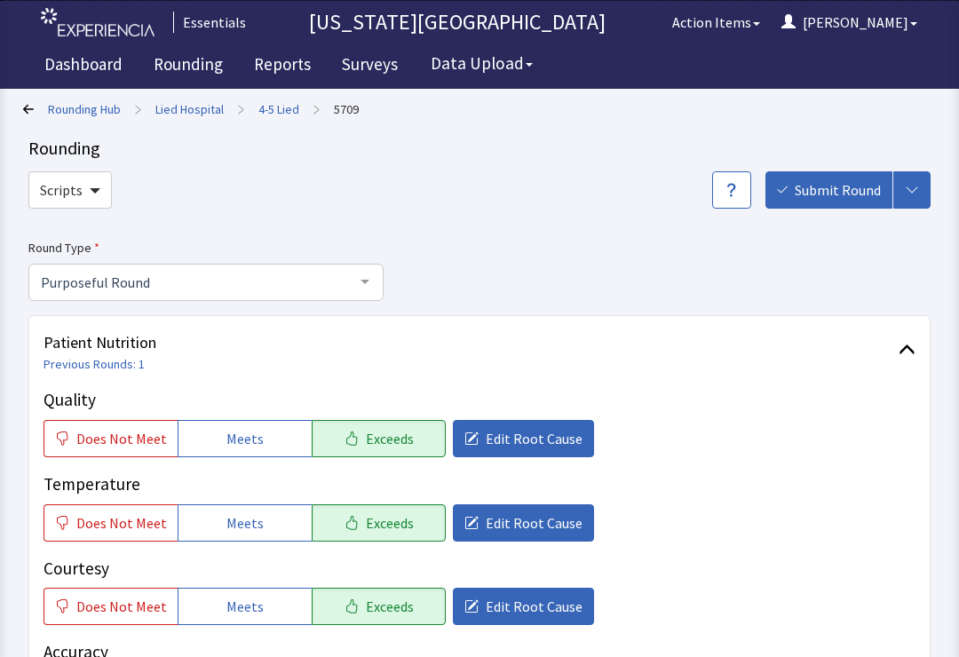
click at [828, 198] on span "Submit Round" at bounding box center [838, 189] width 86 height 21
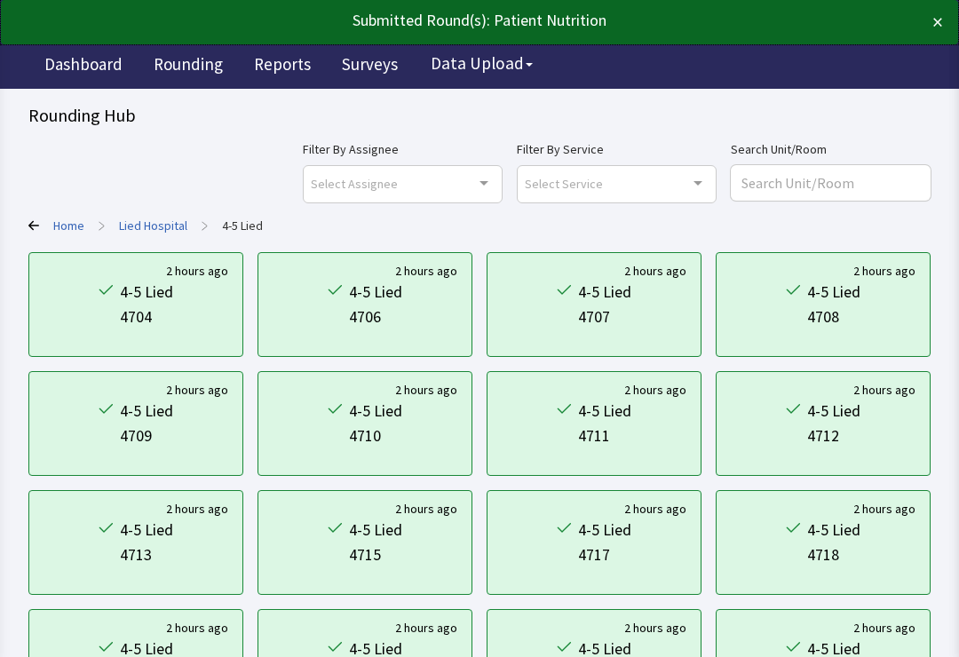
click at [707, 189] on div "Select Service Clear Selection Patient Nutrition Environmental Services No elem…" at bounding box center [617, 183] width 200 height 37
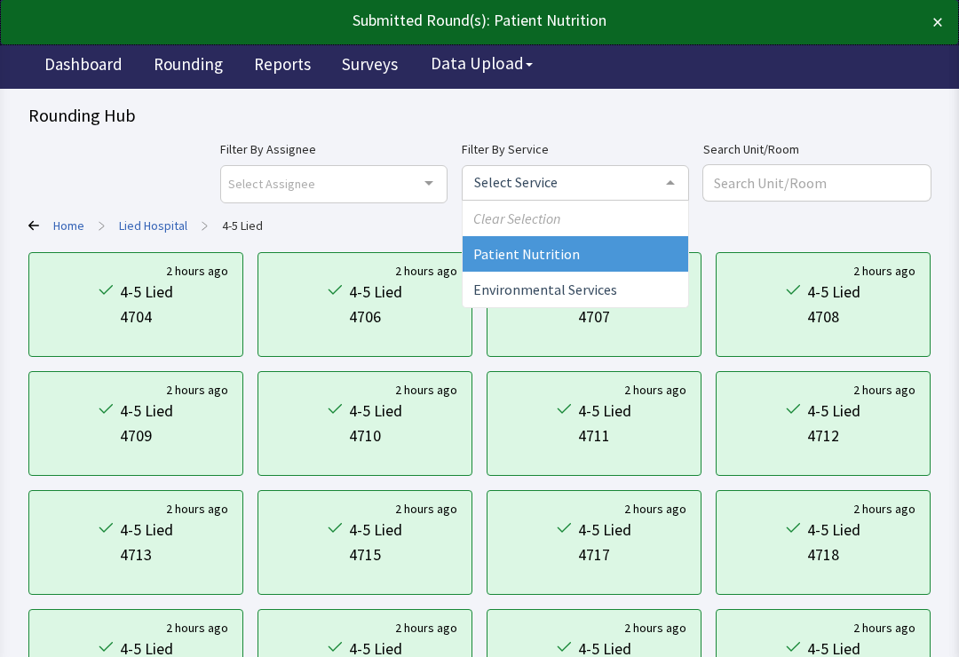
click at [638, 227] on span "Clear Selection" at bounding box center [576, 219] width 226 height 36
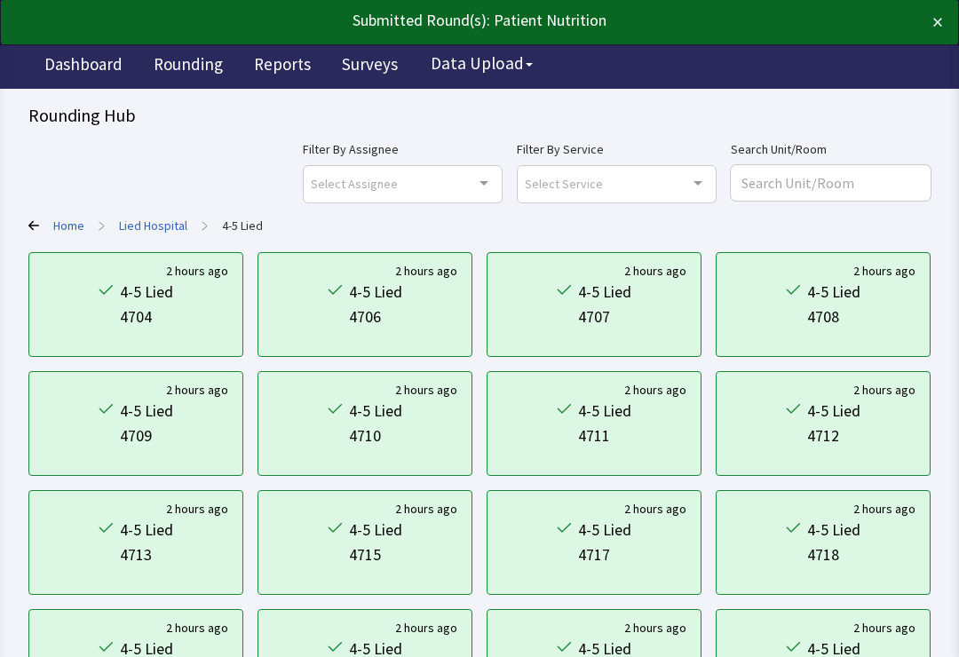
click at [700, 188] on div "Select Service Clear Selection Patient Nutrition Environmental Services No elem…" at bounding box center [617, 183] width 200 height 37
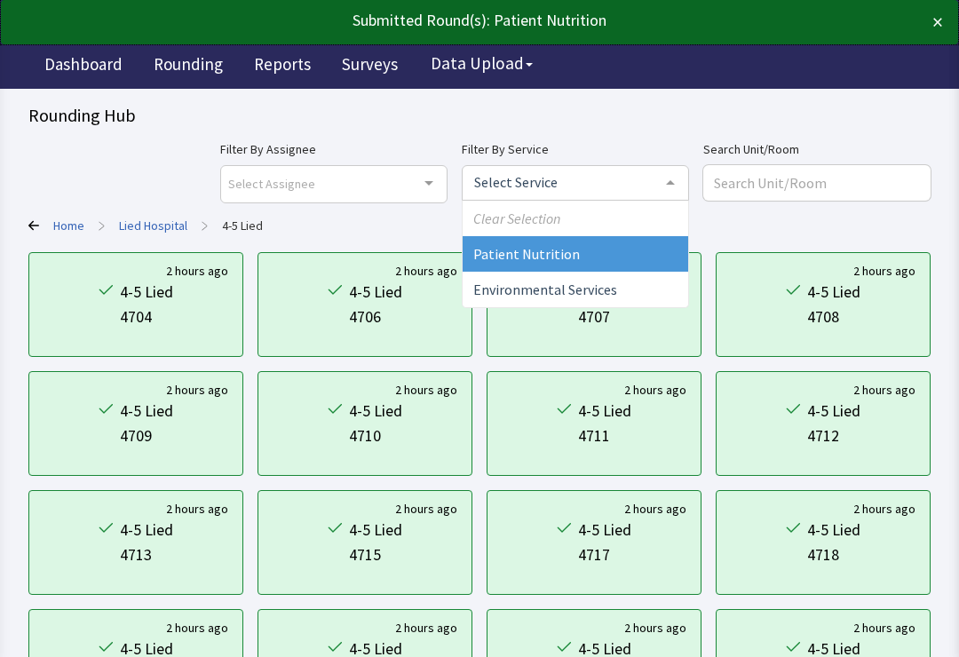
click at [648, 255] on span "Patient Nutrition" at bounding box center [576, 254] width 226 height 36
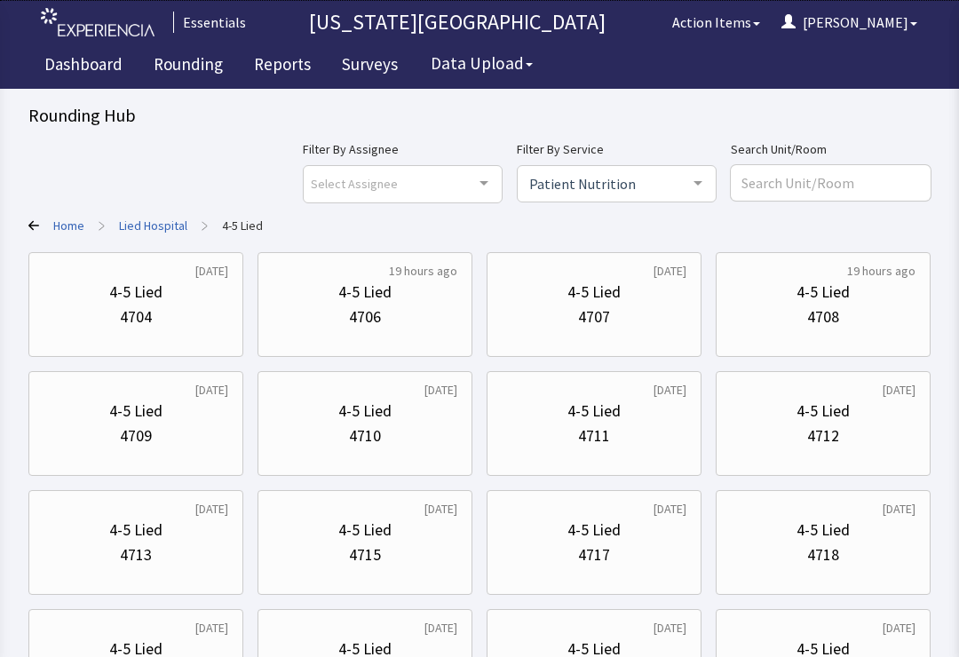
click at [71, 222] on link "Home" at bounding box center [68, 226] width 31 height 18
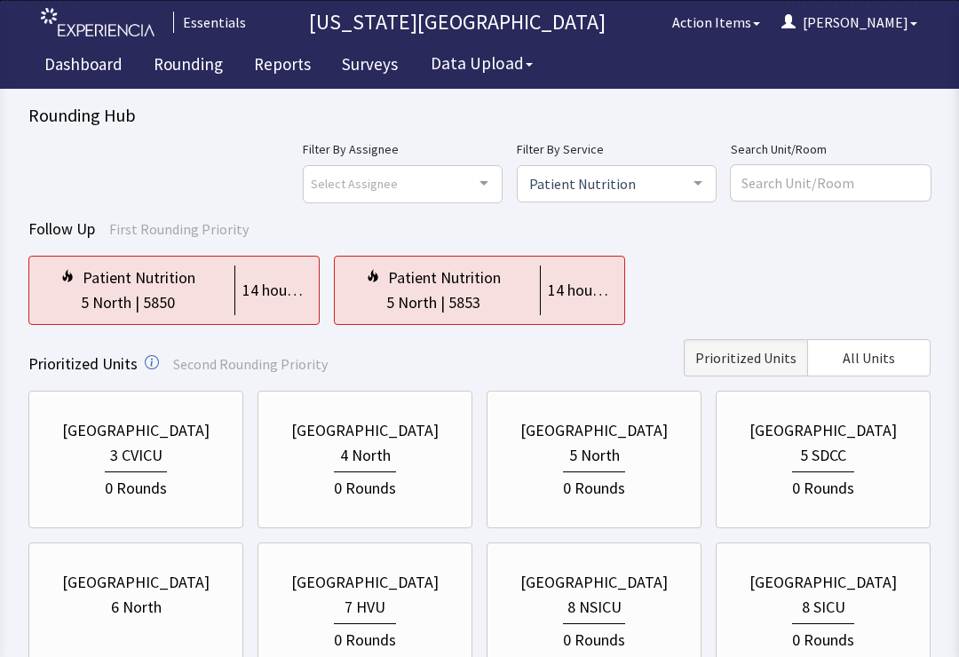
click at [864, 363] on span "All Units" at bounding box center [869, 357] width 52 height 21
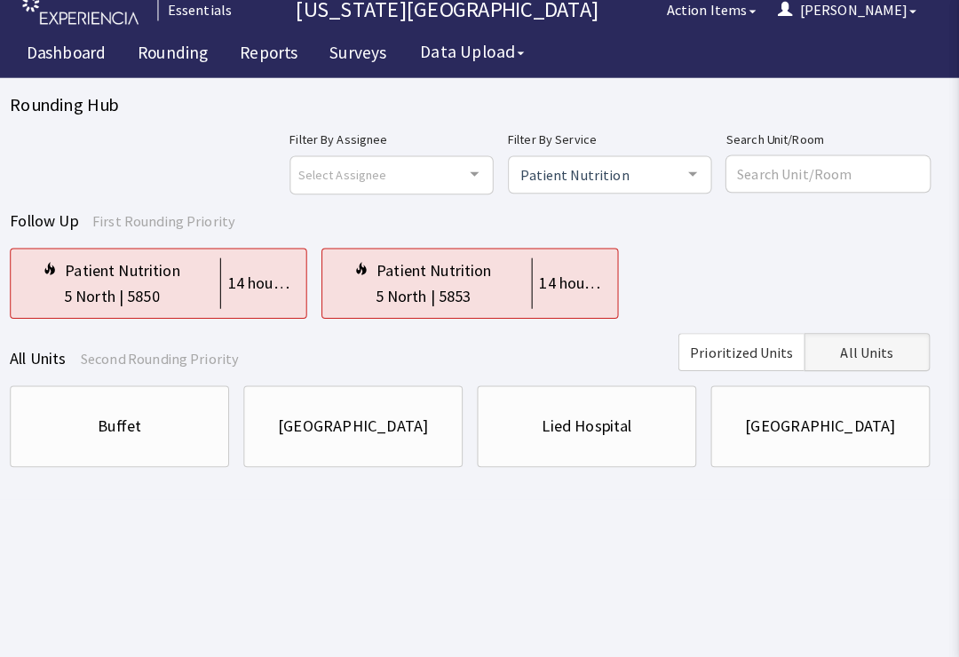
click at [339, 424] on div "[GEOGRAPHIC_DATA]" at bounding box center [364, 430] width 147 height 25
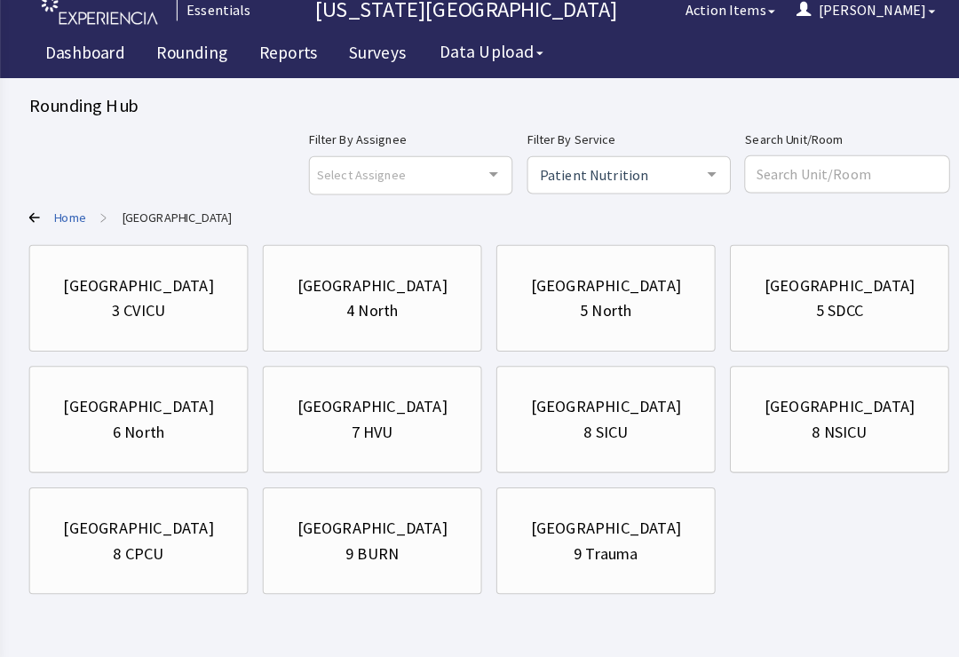
click at [369, 424] on div "7 HVU" at bounding box center [365, 436] width 41 height 25
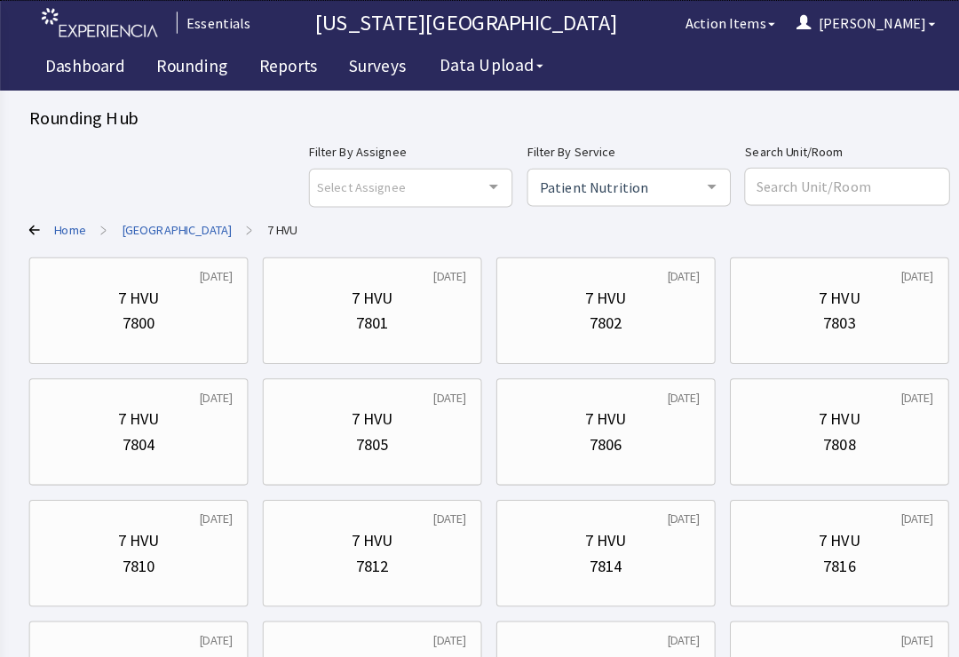
click at [395, 416] on div "7 HVU" at bounding box center [365, 411] width 185 height 25
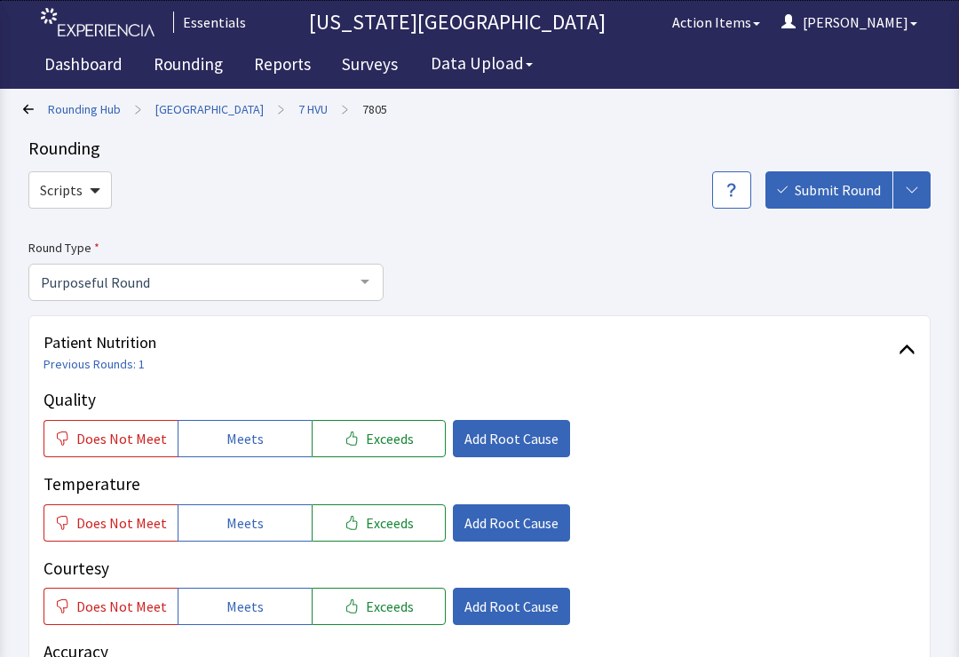
click at [298, 110] on link "7 HVU" at bounding box center [312, 109] width 29 height 18
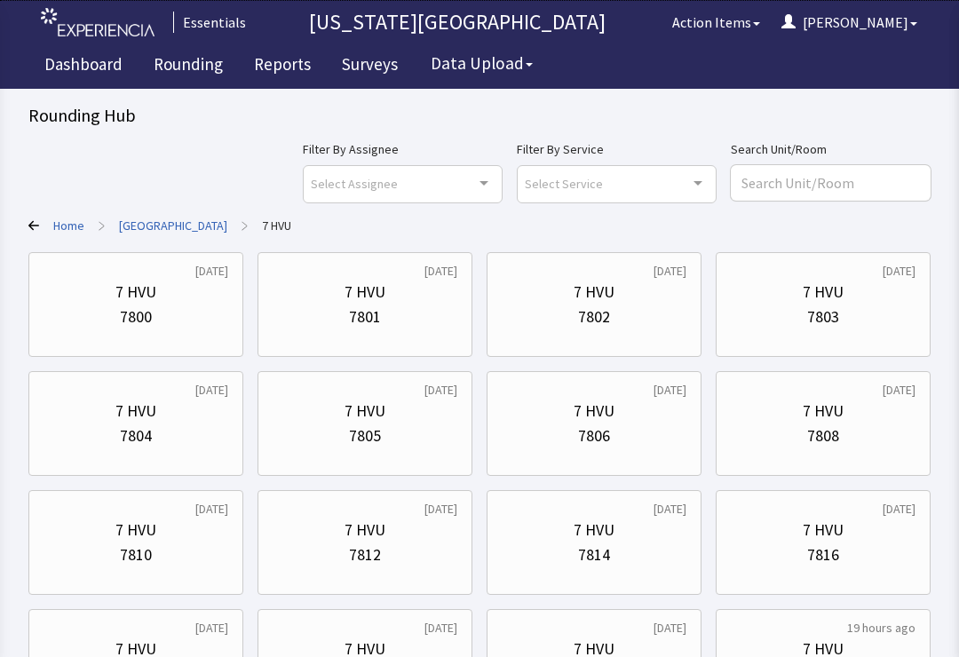
click at [821, 432] on div "7808" at bounding box center [823, 436] width 32 height 25
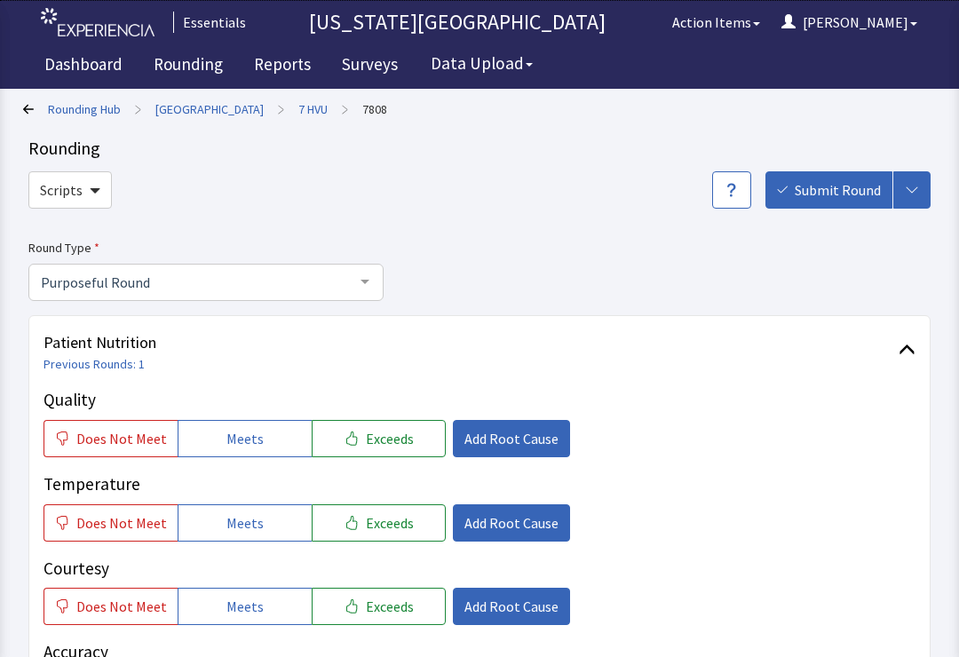
click at [252, 425] on button "Meets" at bounding box center [245, 438] width 134 height 37
click at [256, 523] on button "Meets" at bounding box center [245, 522] width 134 height 37
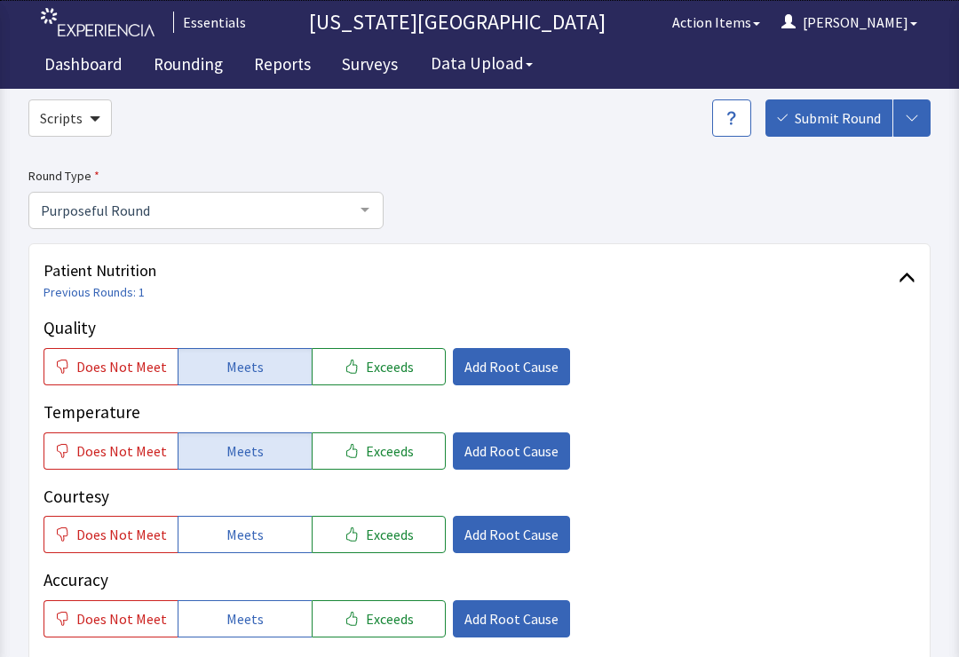
scroll to position [74, 0]
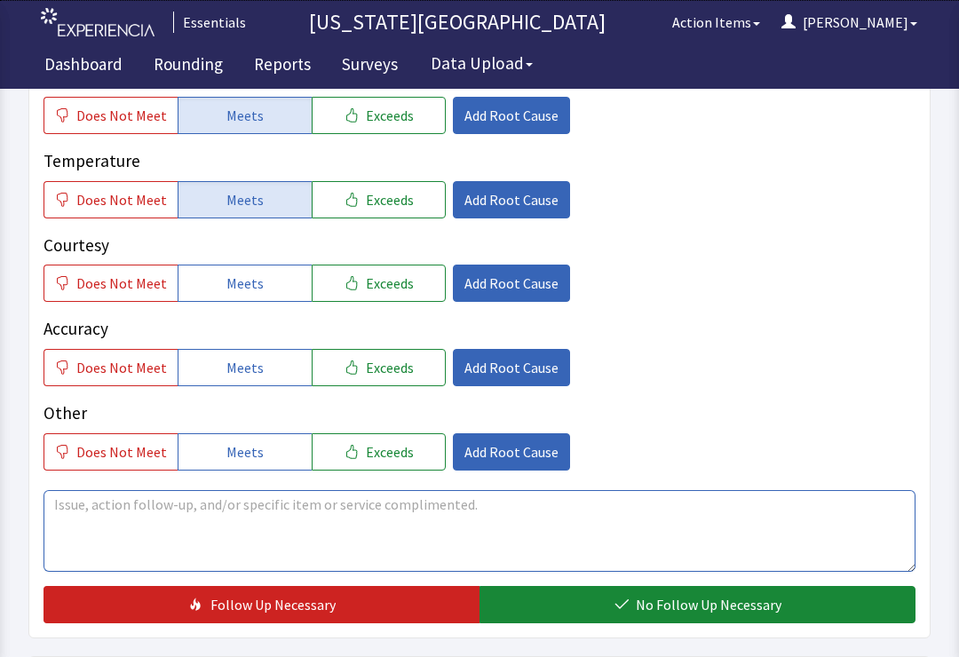
click at [465, 526] on textarea at bounding box center [480, 531] width 872 height 82
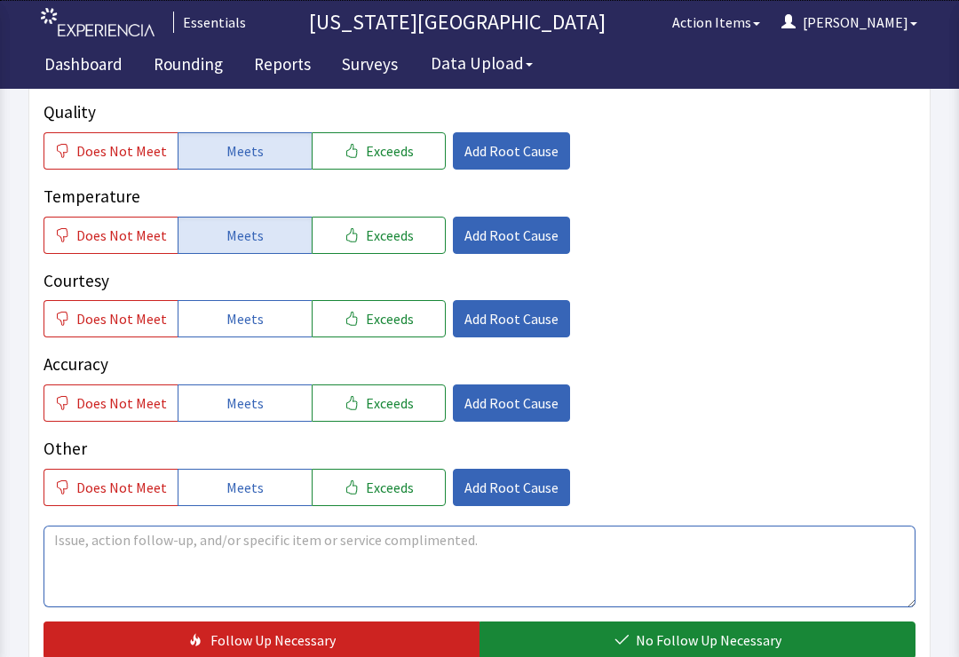
scroll to position [282, 0]
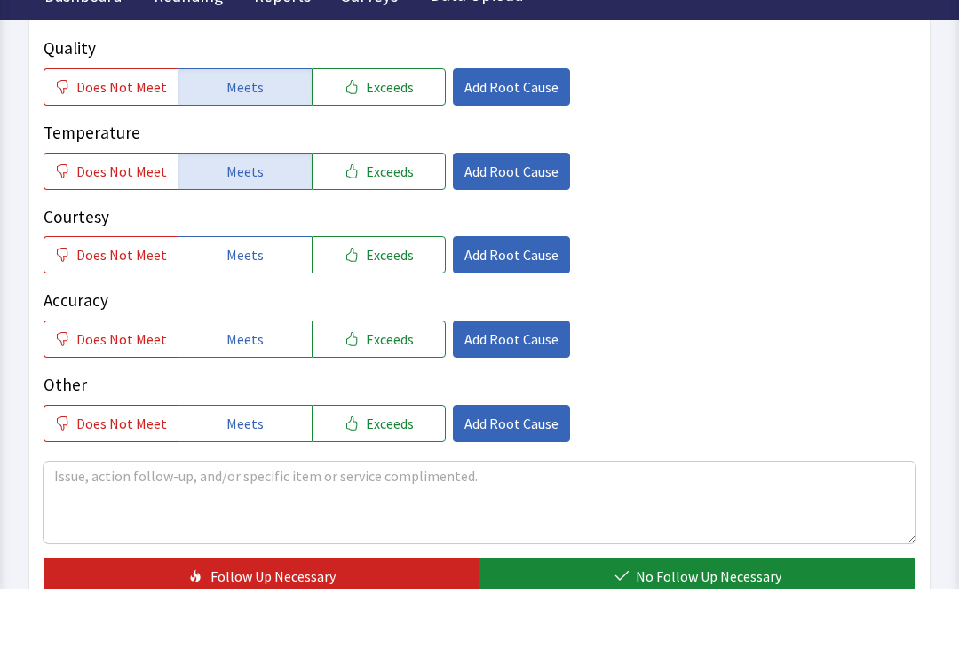
click at [242, 313] on span "Meets" at bounding box center [244, 323] width 37 height 21
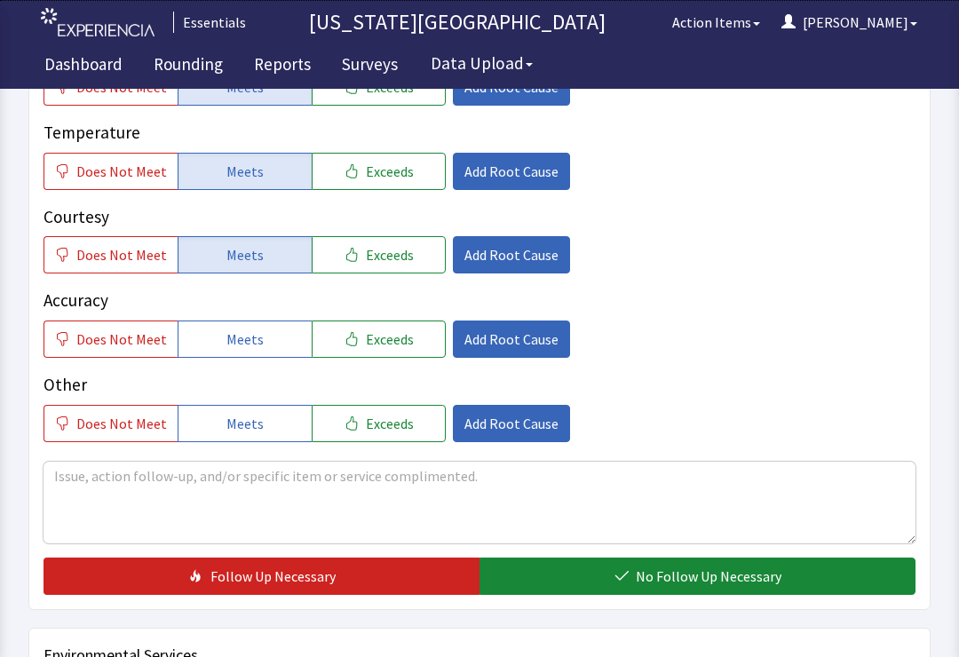
click at [250, 309] on p "Accuracy" at bounding box center [480, 301] width 872 height 26
click at [547, 438] on button "Add Root Cause" at bounding box center [511, 423] width 117 height 37
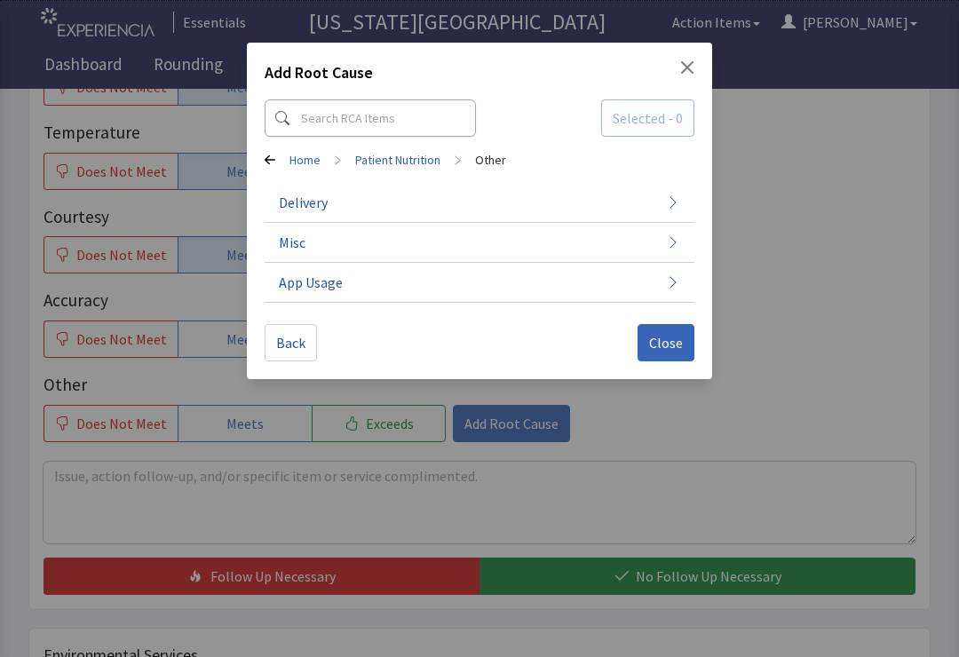
click at [239, 337] on div "Add Root Cause Selected - 0 Home > Patient Nutrition > Other Delivery Misc App …" at bounding box center [479, 328] width 959 height 657
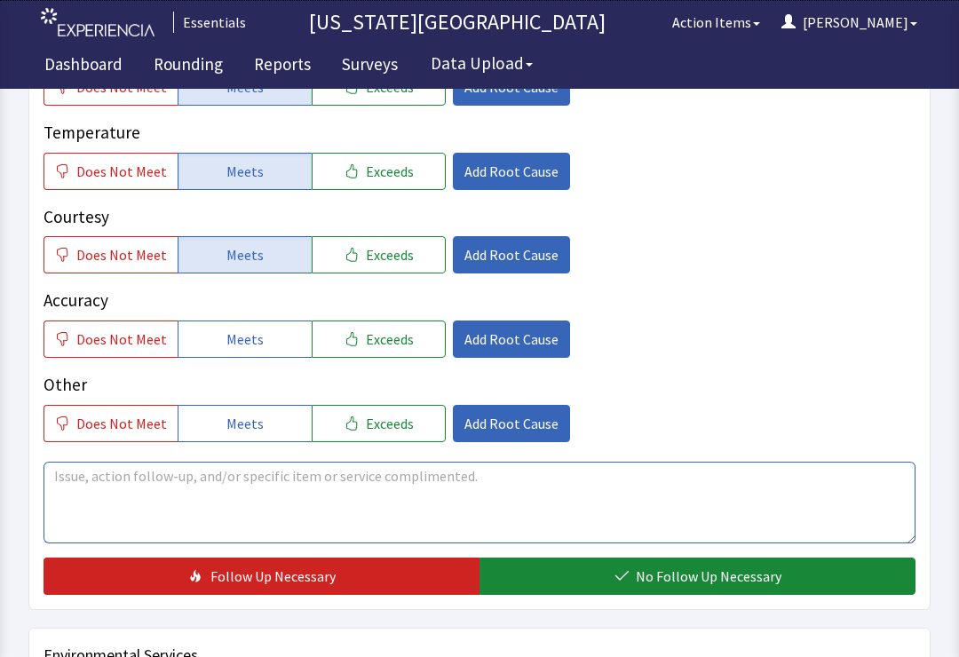
click at [335, 496] on textarea at bounding box center [480, 503] width 872 height 82
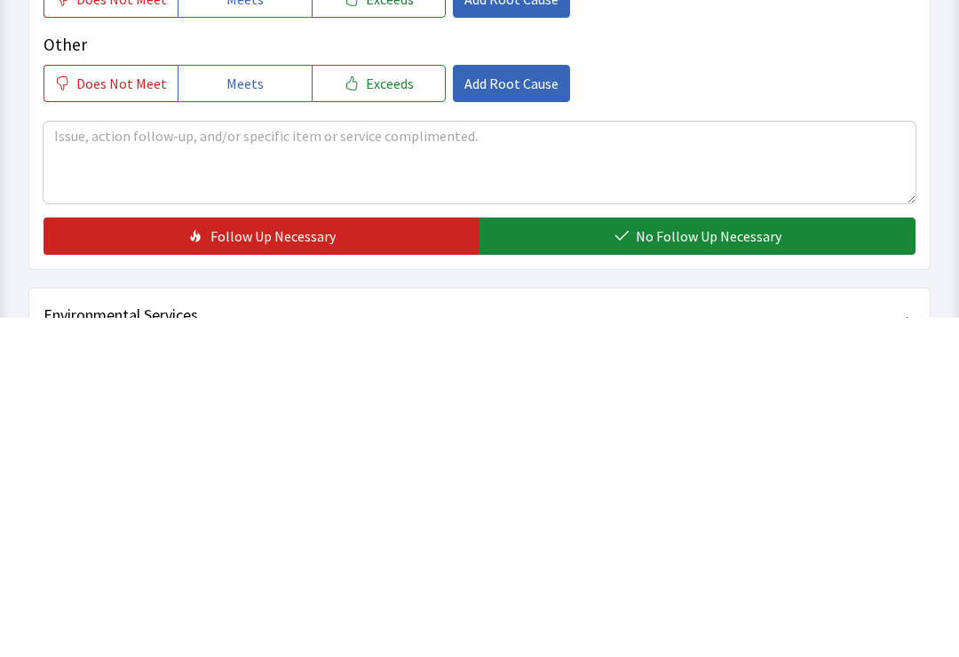
click at [813, 558] on button "No Follow Up Necessary" at bounding box center [698, 576] width 436 height 37
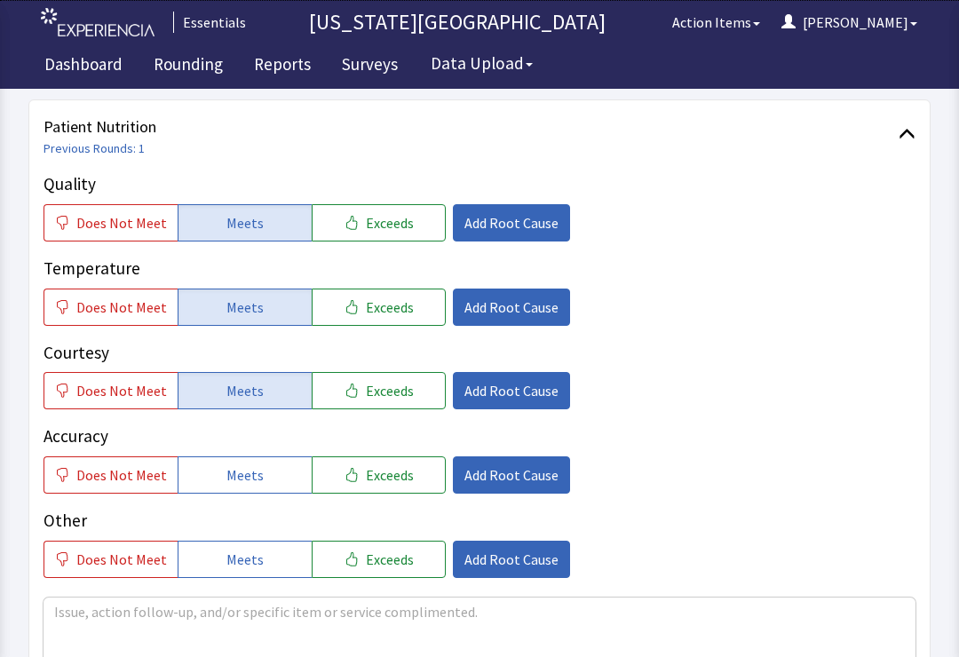
scroll to position [229, 0]
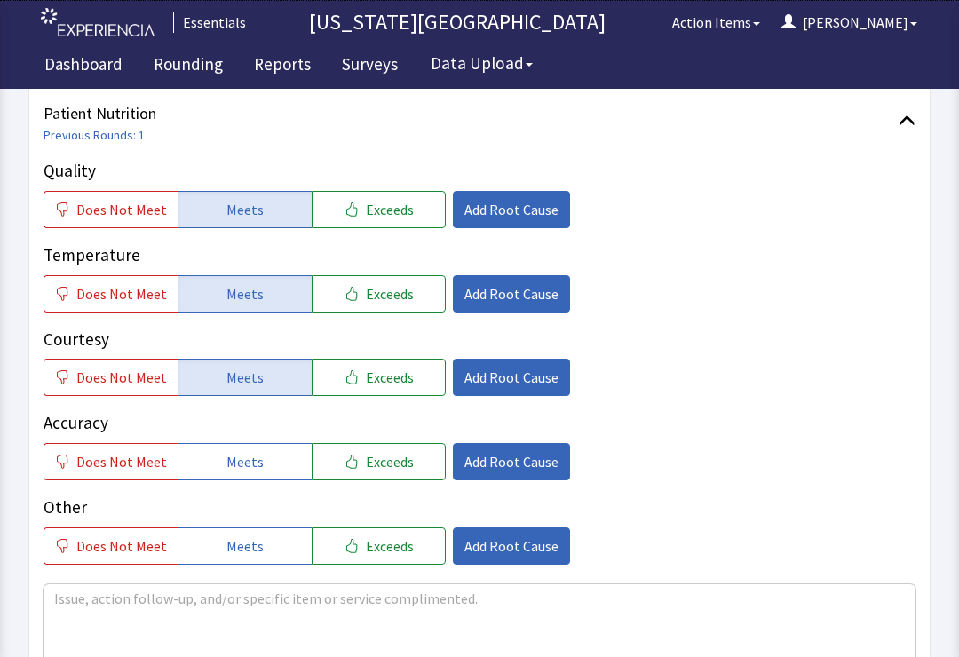
click at [243, 448] on button "Meets" at bounding box center [245, 461] width 134 height 37
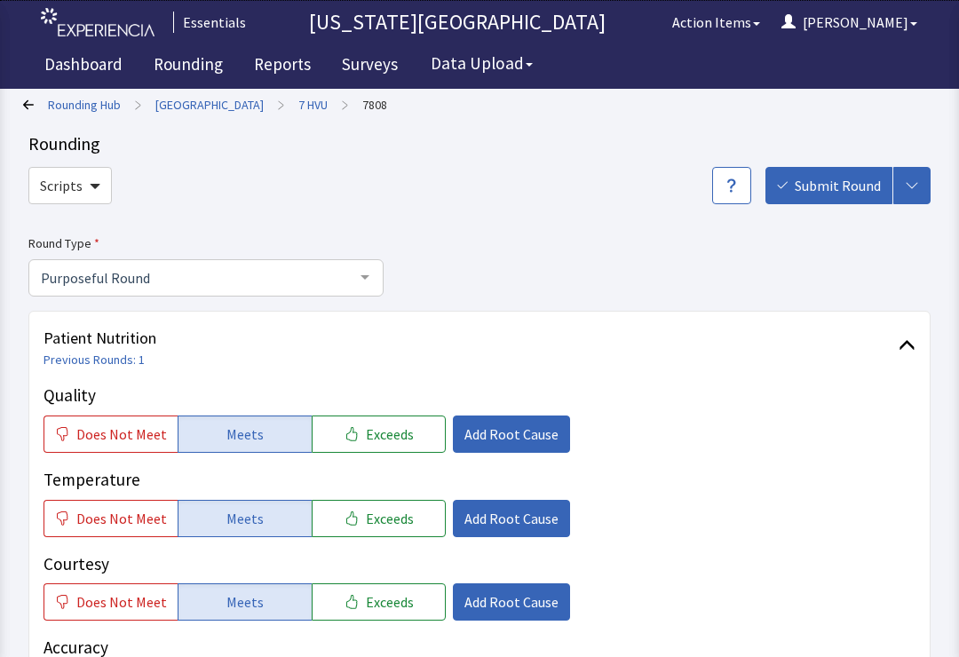
scroll to position [0, 0]
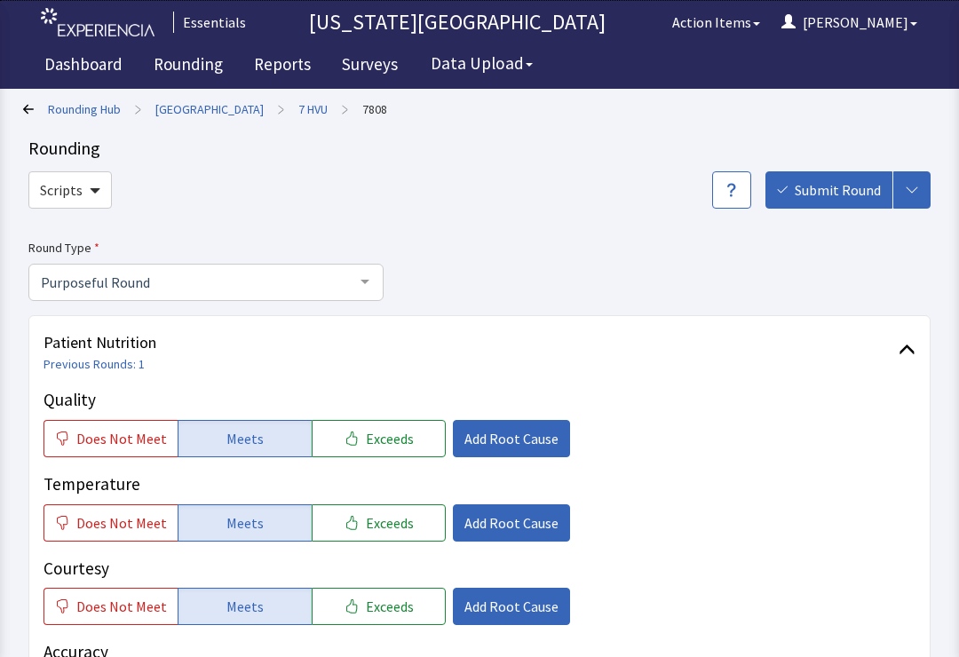
click at [831, 194] on span "Submit Round" at bounding box center [838, 189] width 86 height 21
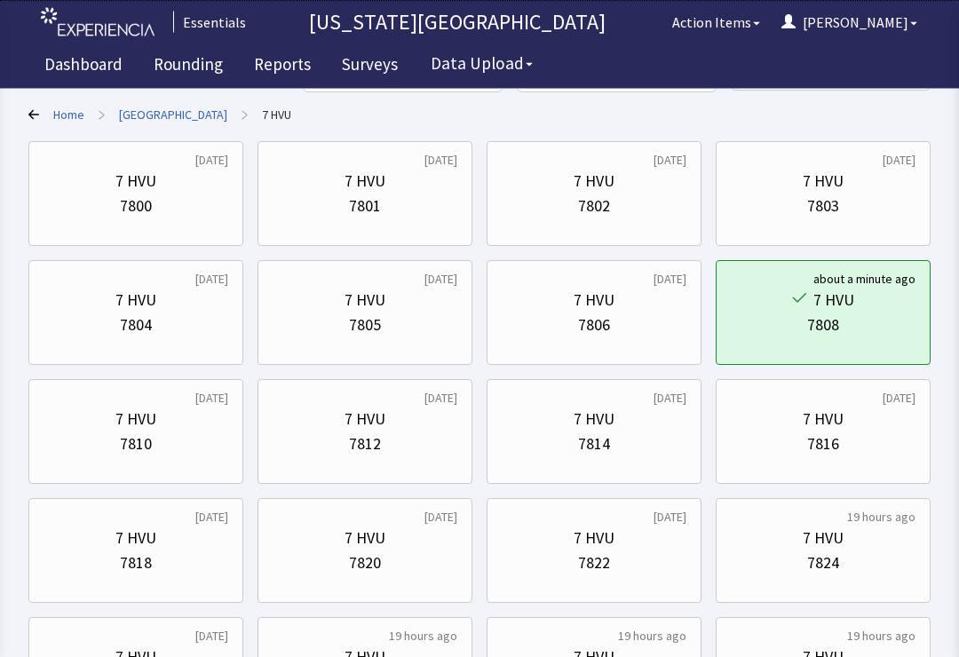
scroll to position [108, 0]
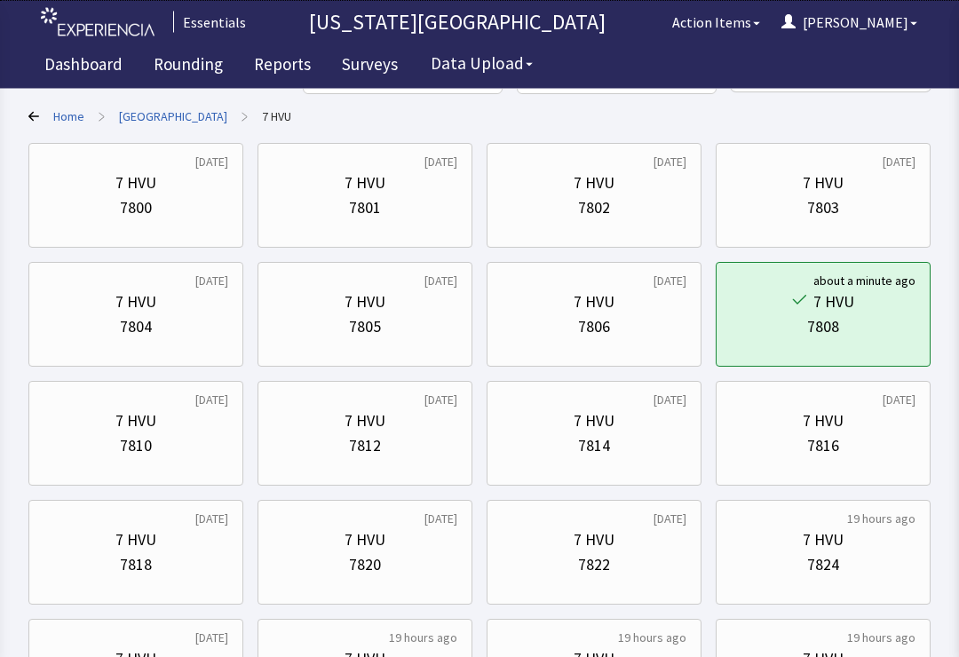
click at [841, 438] on div "7816" at bounding box center [823, 446] width 185 height 25
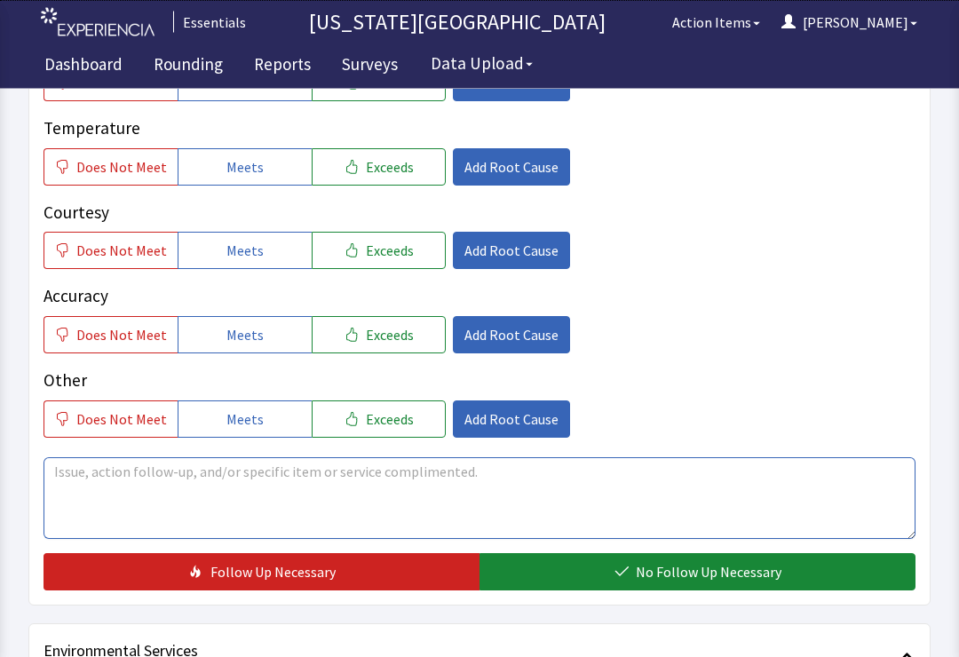
click at [456, 481] on textarea at bounding box center [480, 499] width 872 height 82
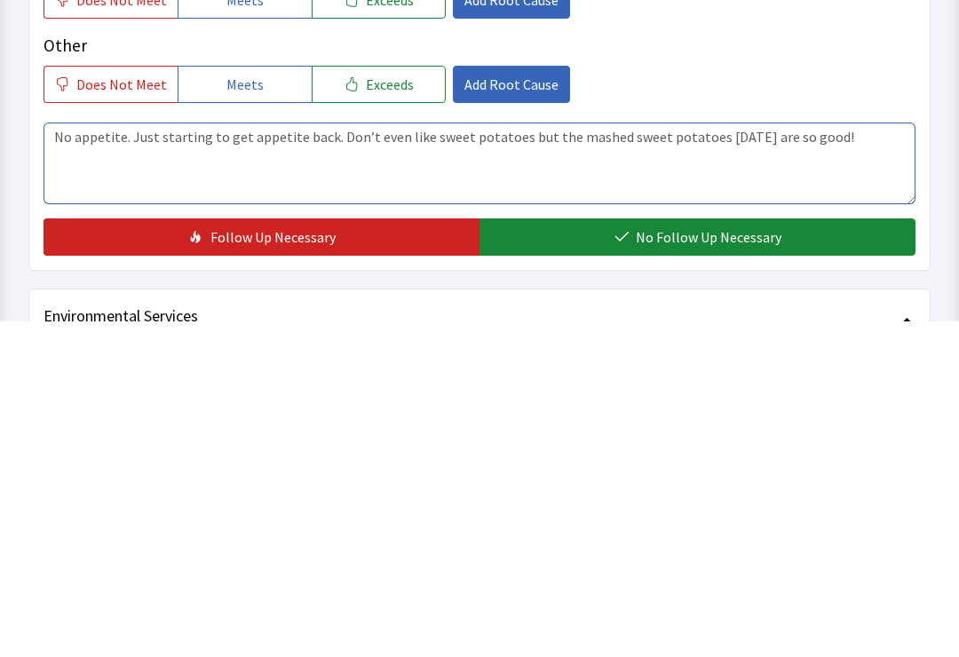
click at [309, 458] on textarea "No appetite. Just starting to get appetite back. Don’t even like sweet potatoes…" at bounding box center [480, 499] width 872 height 82
click at [471, 458] on textarea "No appetite. Just starting to get appetite back so lunch was first meal. Don’t …" at bounding box center [480, 499] width 872 height 82
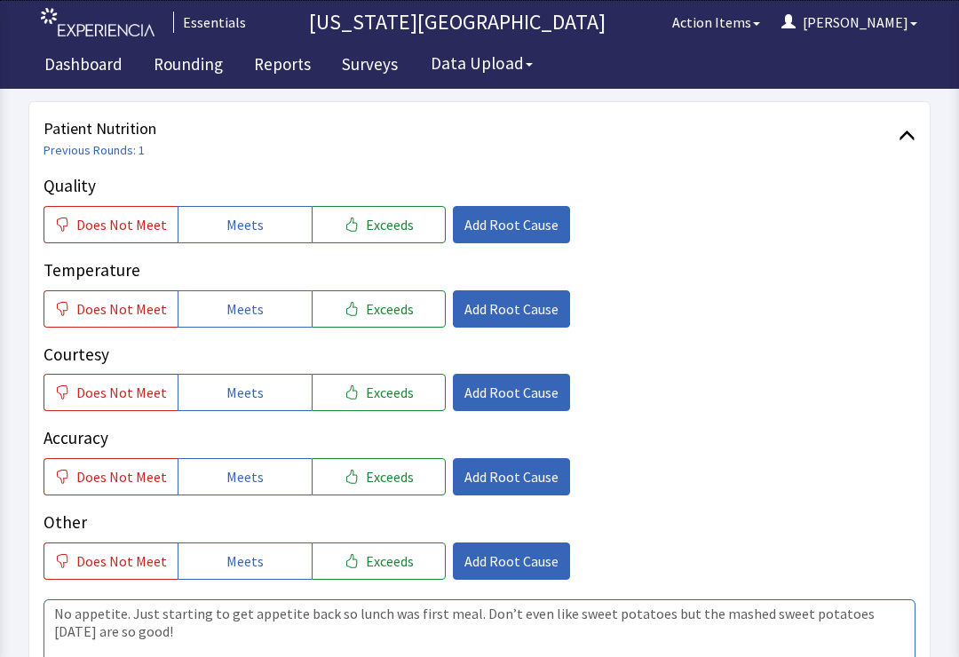
scroll to position [212, 0]
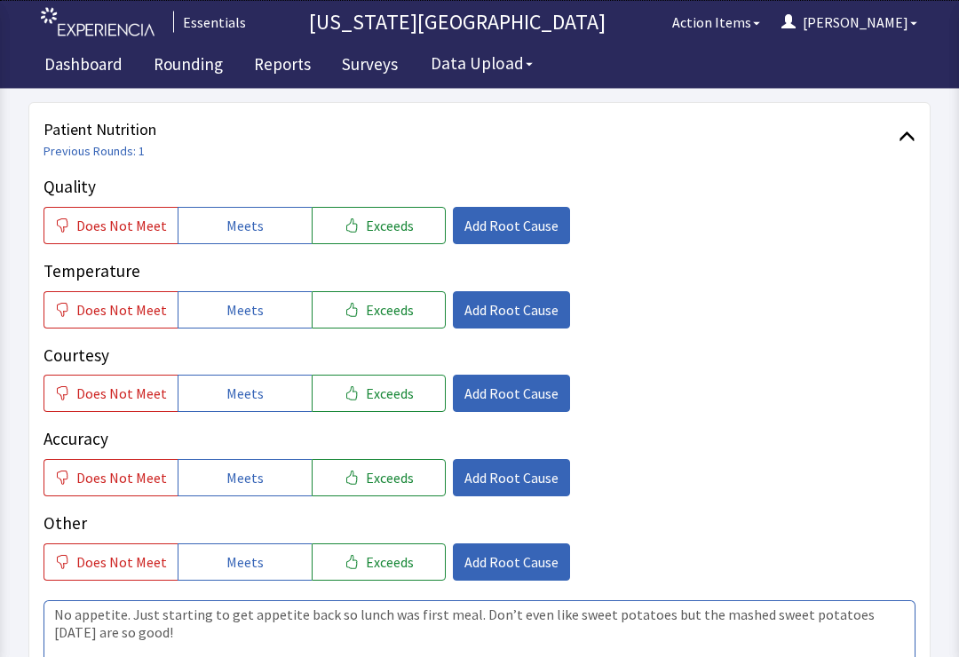
type textarea "No appetite. Just starting to get appetite back so lunch was first meal. Don’t …"
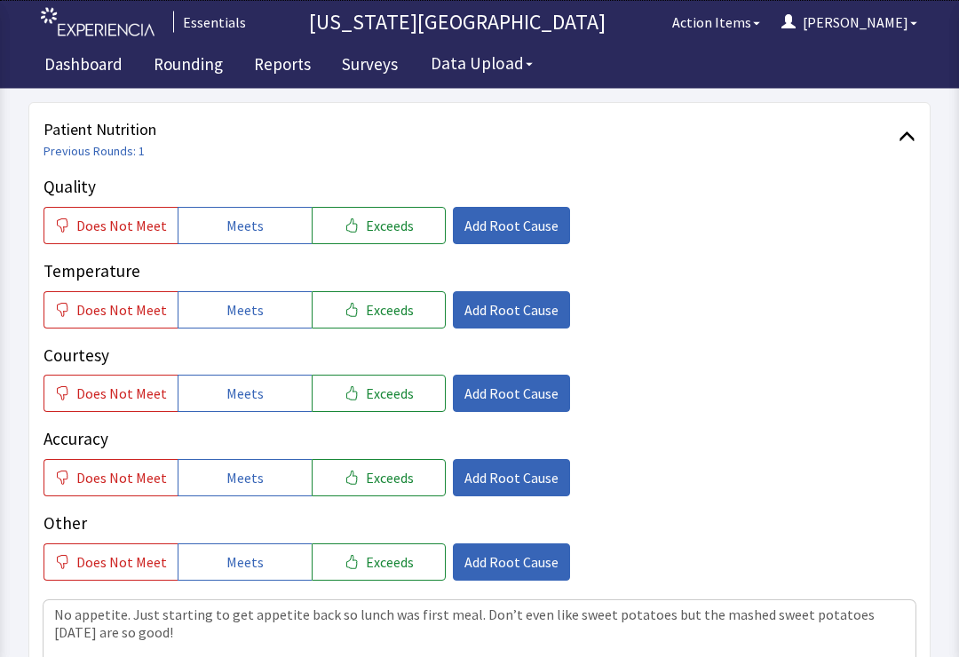
click at [366, 229] on span "Exceeds" at bounding box center [390, 226] width 48 height 21
click at [260, 223] on button "Meets" at bounding box center [245, 225] width 134 height 37
click at [366, 313] on span "Exceeds" at bounding box center [390, 309] width 48 height 21
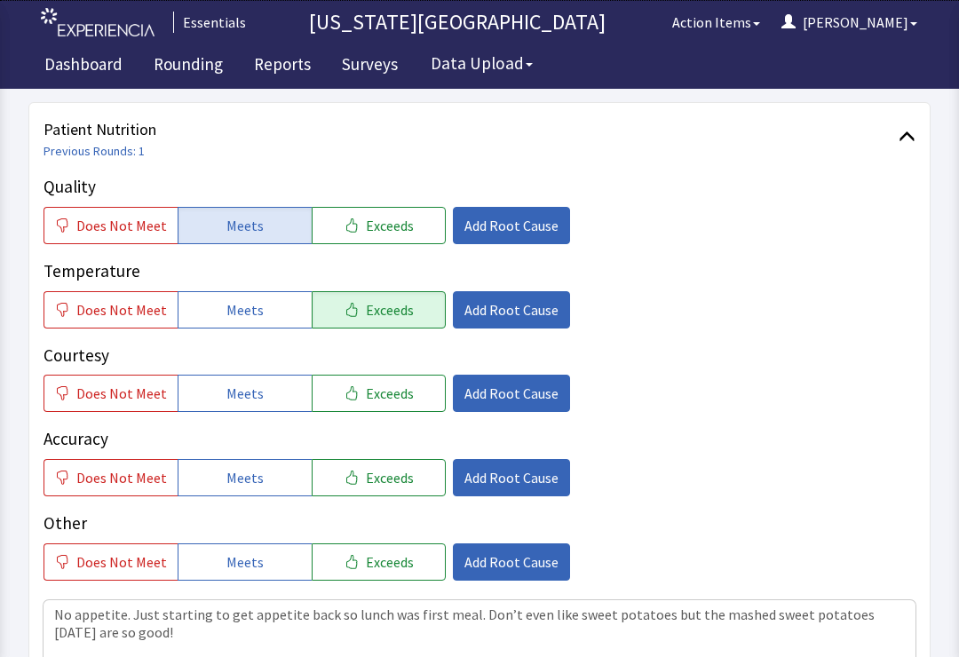
click at [256, 396] on button "Meets" at bounding box center [245, 393] width 134 height 37
click at [277, 459] on button "Meets" at bounding box center [245, 477] width 134 height 37
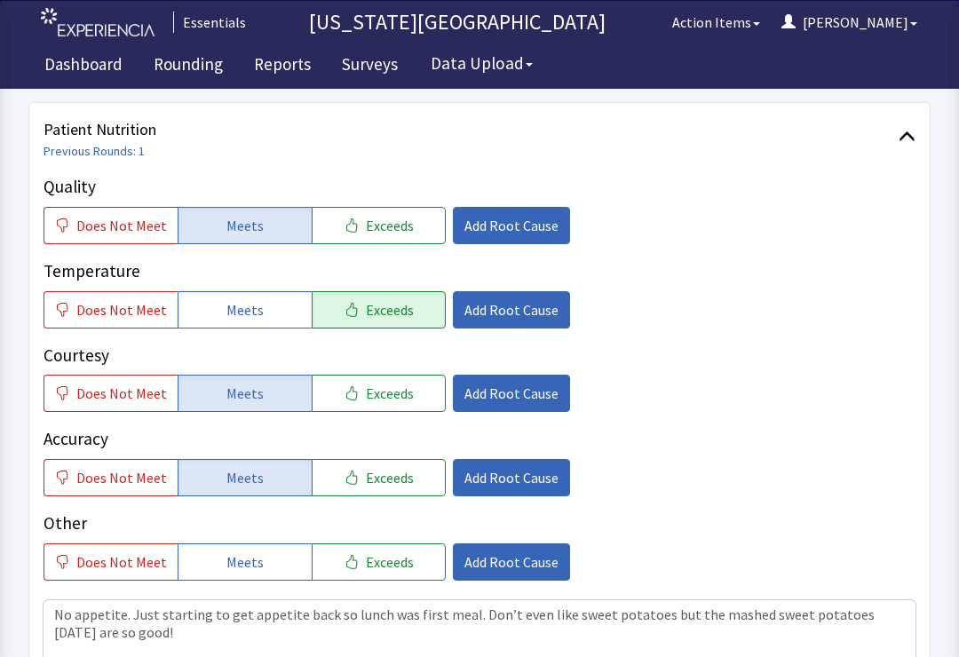
click at [512, 306] on span "Add Root Cause" at bounding box center [511, 309] width 94 height 21
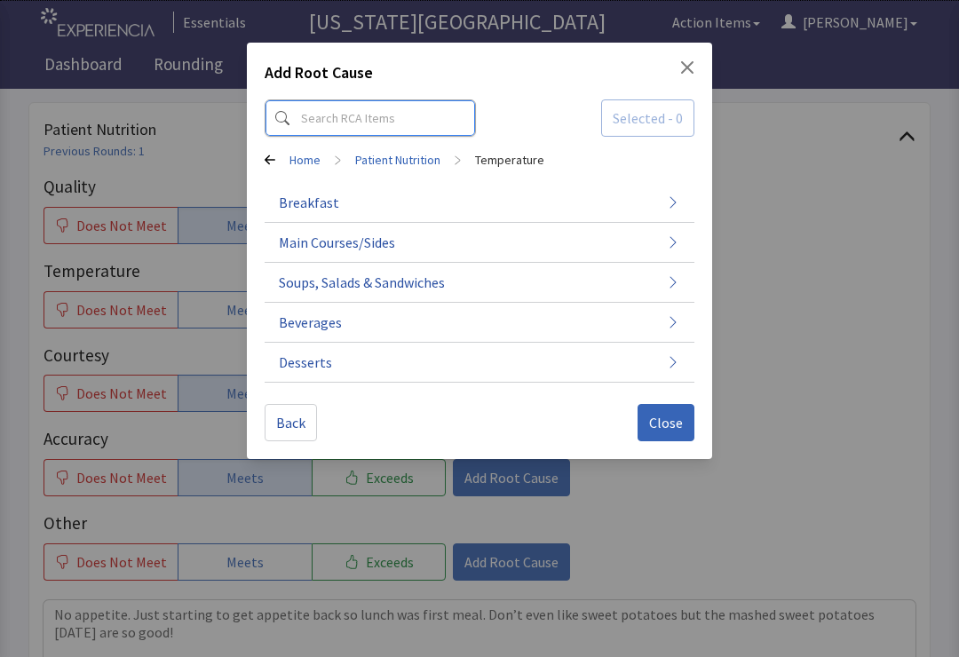
click at [351, 113] on input at bounding box center [370, 117] width 211 height 37
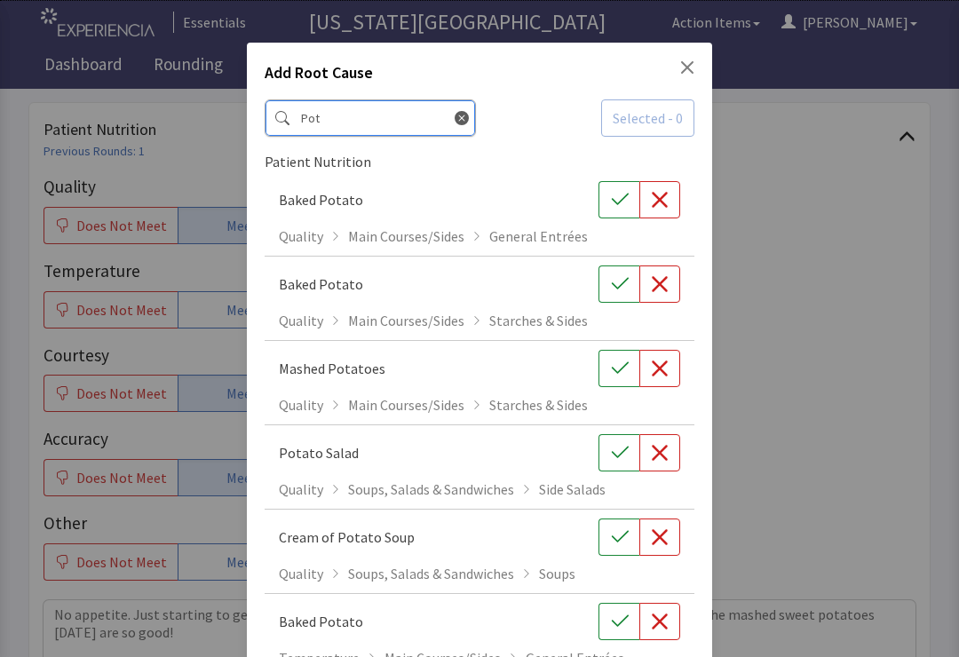
type input "Pota"
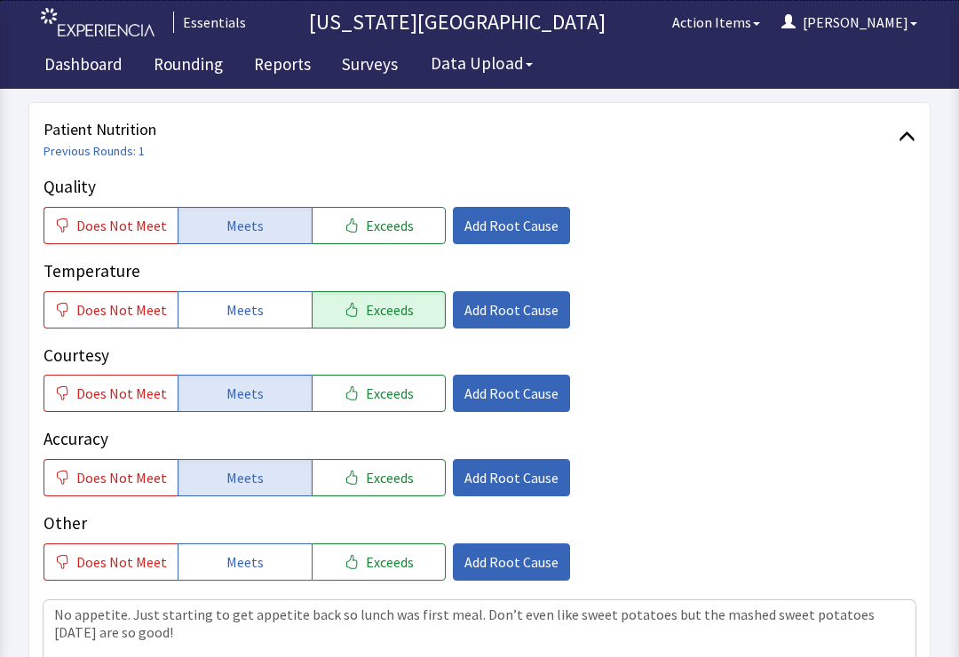
scroll to position [0, 0]
click at [476, 313] on span "Add Root Cause" at bounding box center [511, 309] width 94 height 21
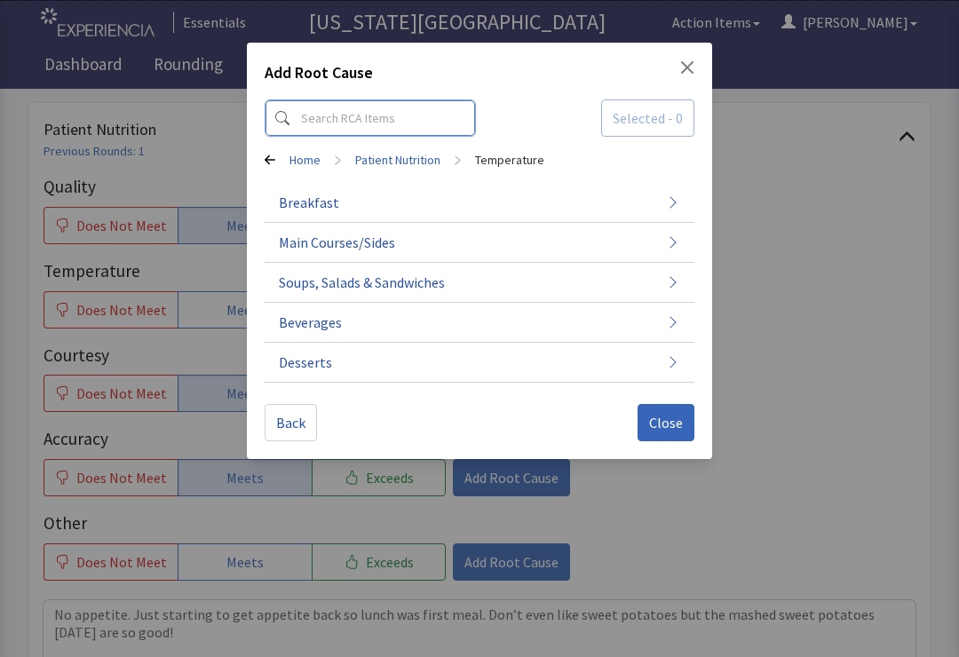
click at [387, 111] on input at bounding box center [370, 117] width 211 height 37
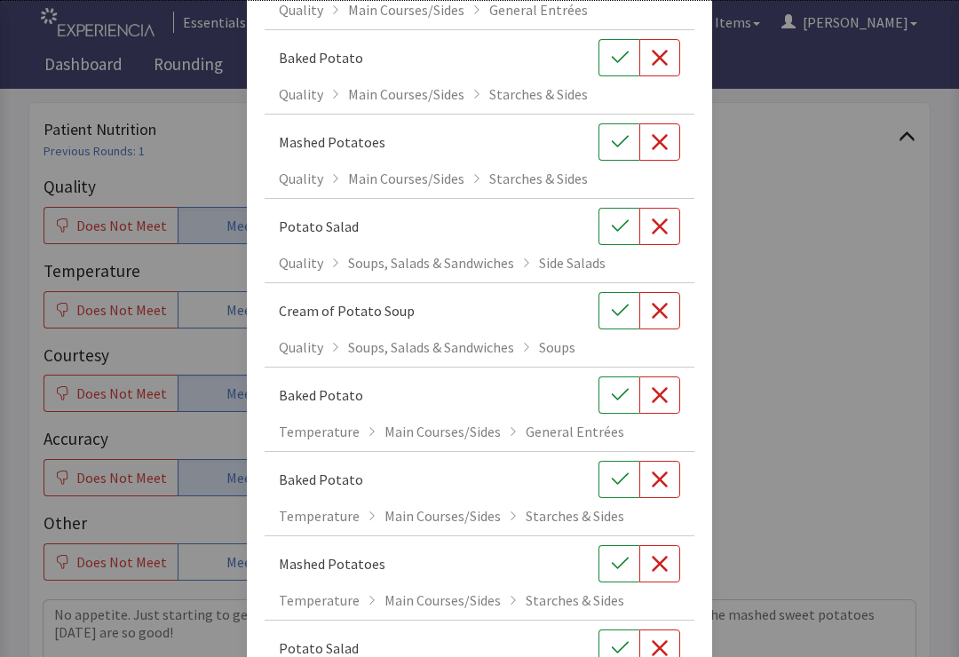
scroll to position [241, 0]
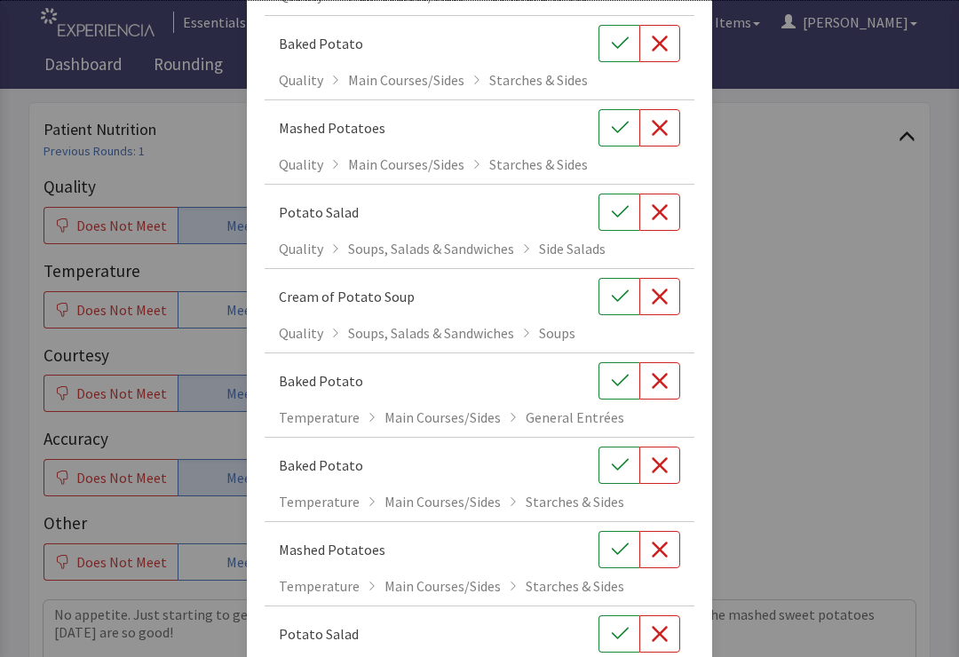
type input "Pota"
click at [623, 549] on icon "button" at bounding box center [619, 549] width 17 height 12
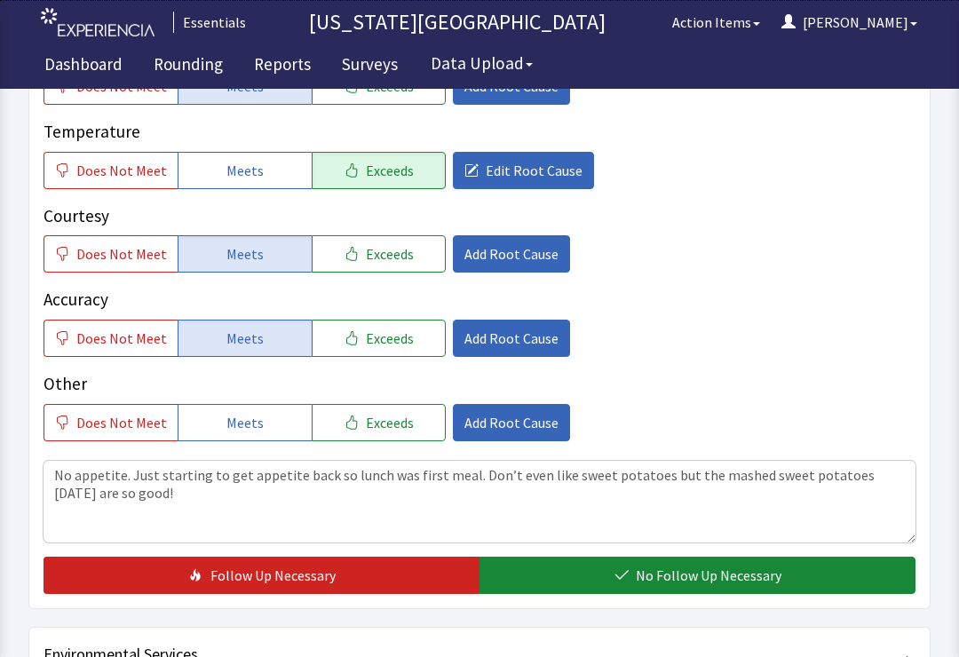
click at [710, 570] on span "No Follow Up Necessary" at bounding box center [709, 575] width 146 height 21
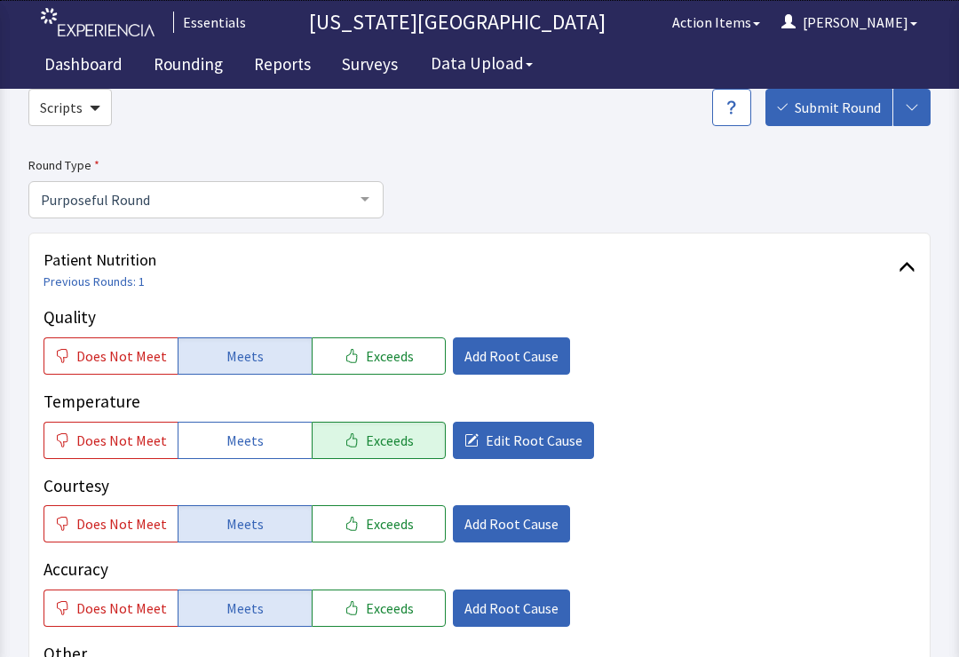
scroll to position [81, 0]
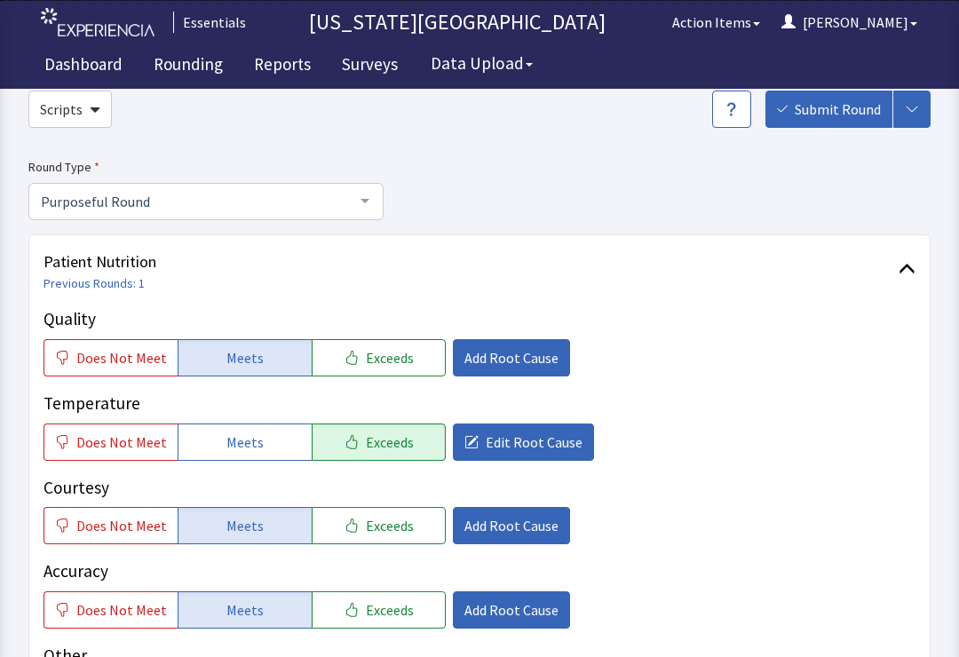
click at [829, 118] on span "Submit Round" at bounding box center [838, 109] width 86 height 21
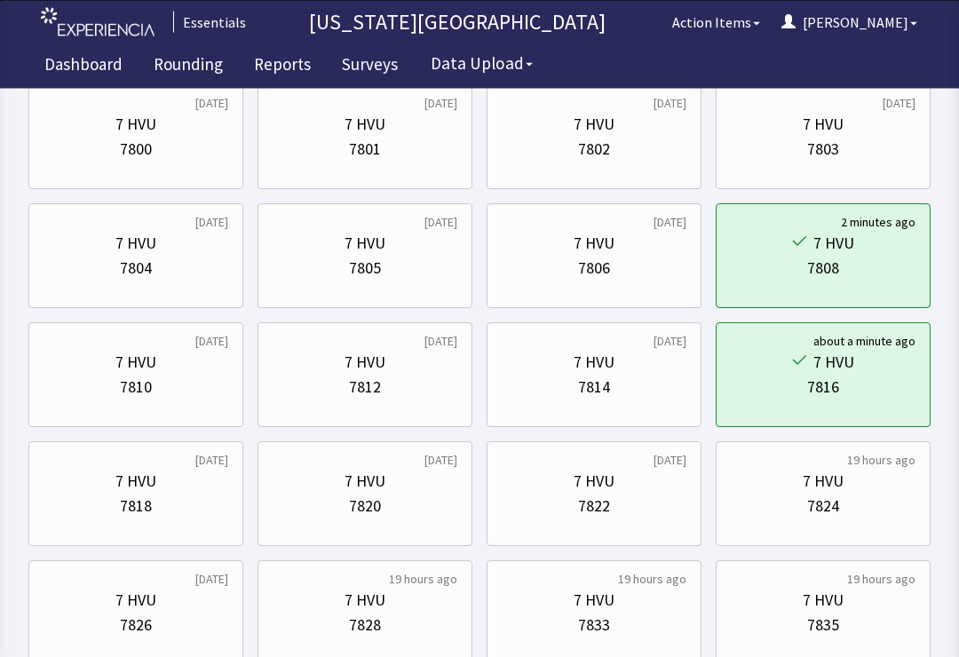
scroll to position [167, 0]
click at [159, 496] on div "7818" at bounding box center [136, 507] width 185 height 25
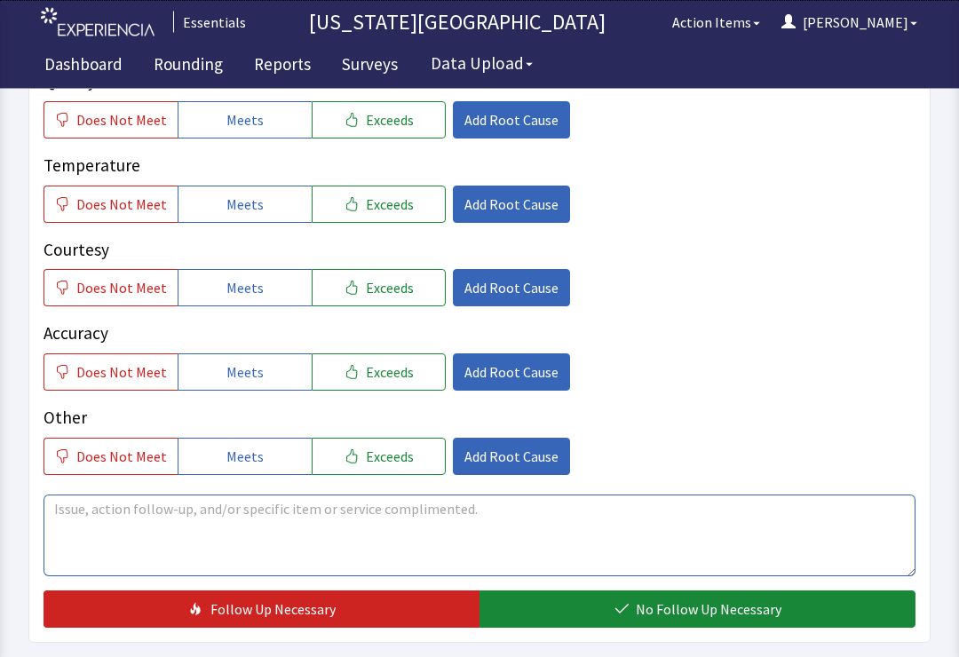
click at [456, 496] on textarea at bounding box center [480, 537] width 872 height 82
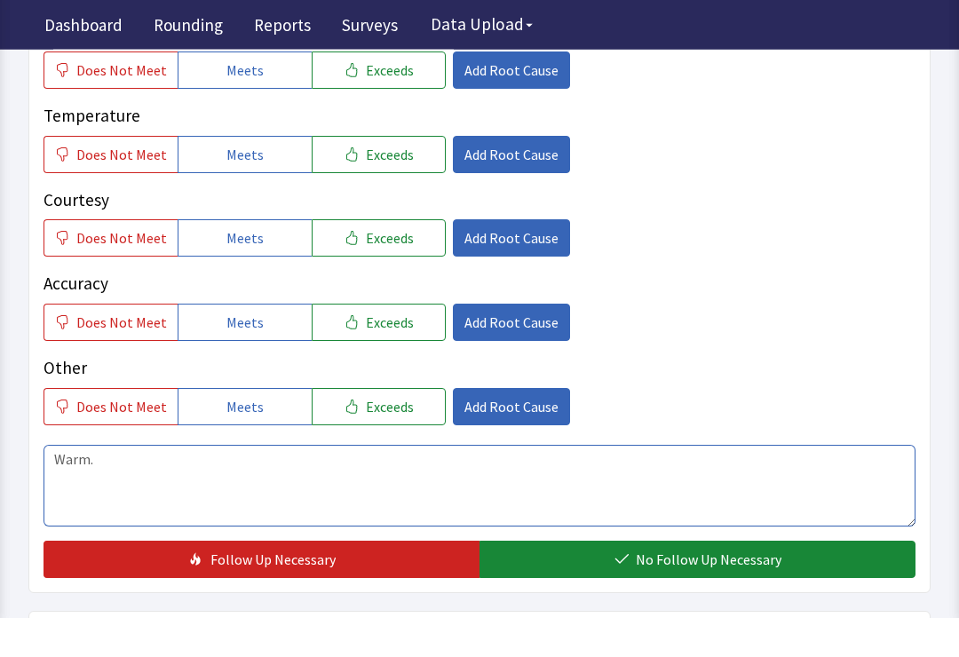
type textarea "Warm."
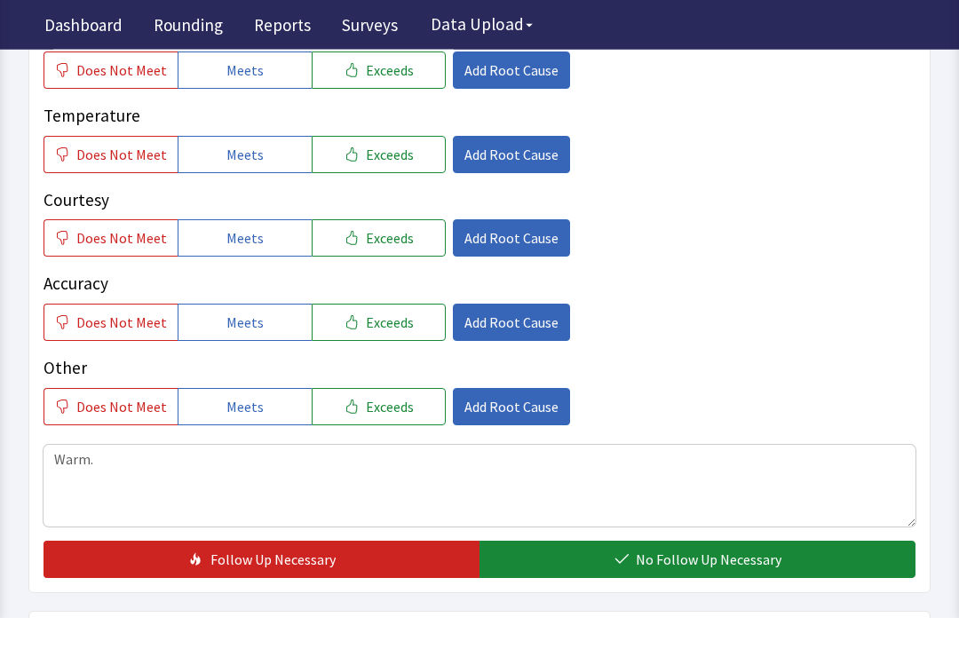
click at [238, 91] on button "Meets" at bounding box center [245, 109] width 134 height 37
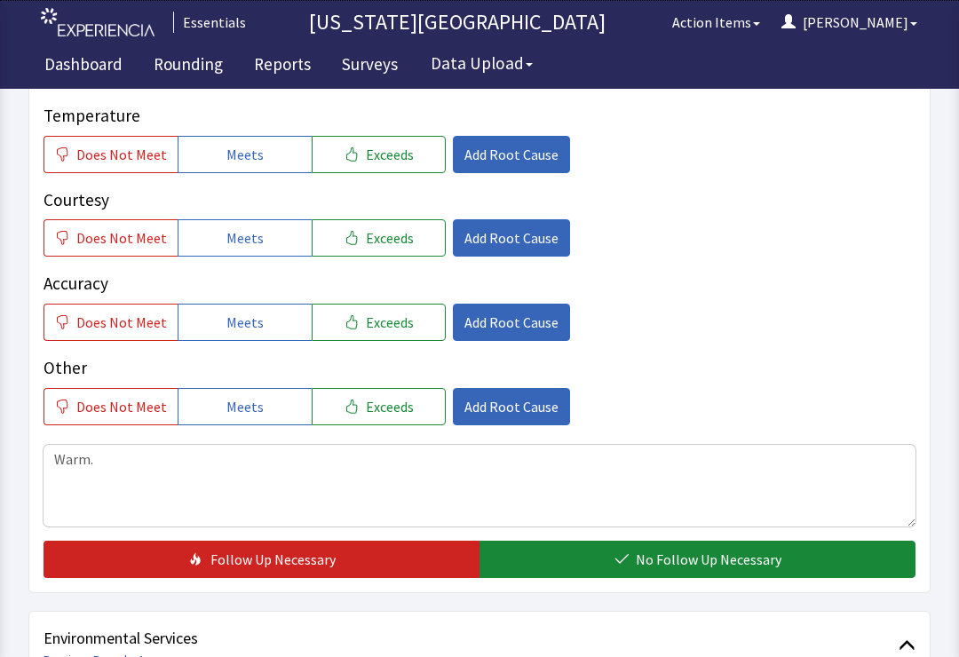
click at [249, 170] on button "Meets" at bounding box center [245, 154] width 134 height 37
click at [241, 248] on button "Meets" at bounding box center [245, 237] width 134 height 37
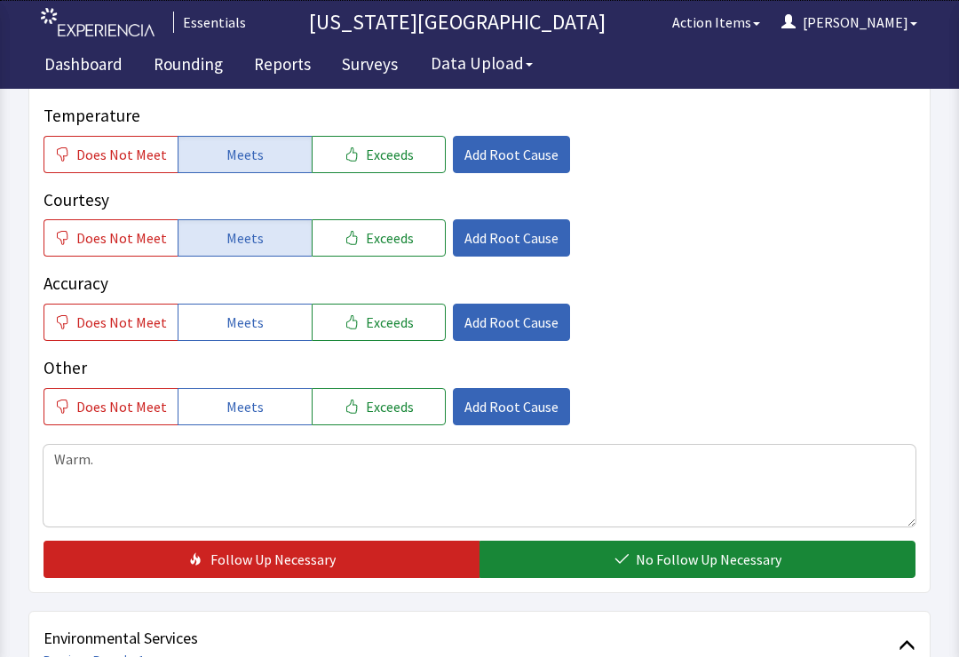
click at [258, 324] on button "Meets" at bounding box center [245, 322] width 134 height 37
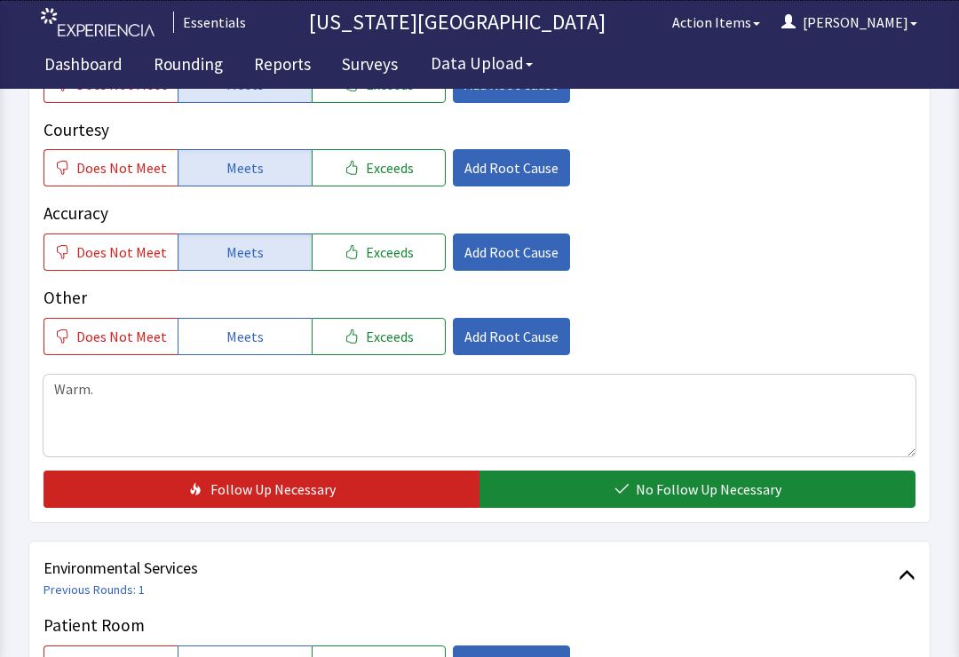
click at [703, 500] on button "No Follow Up Necessary" at bounding box center [698, 489] width 436 height 37
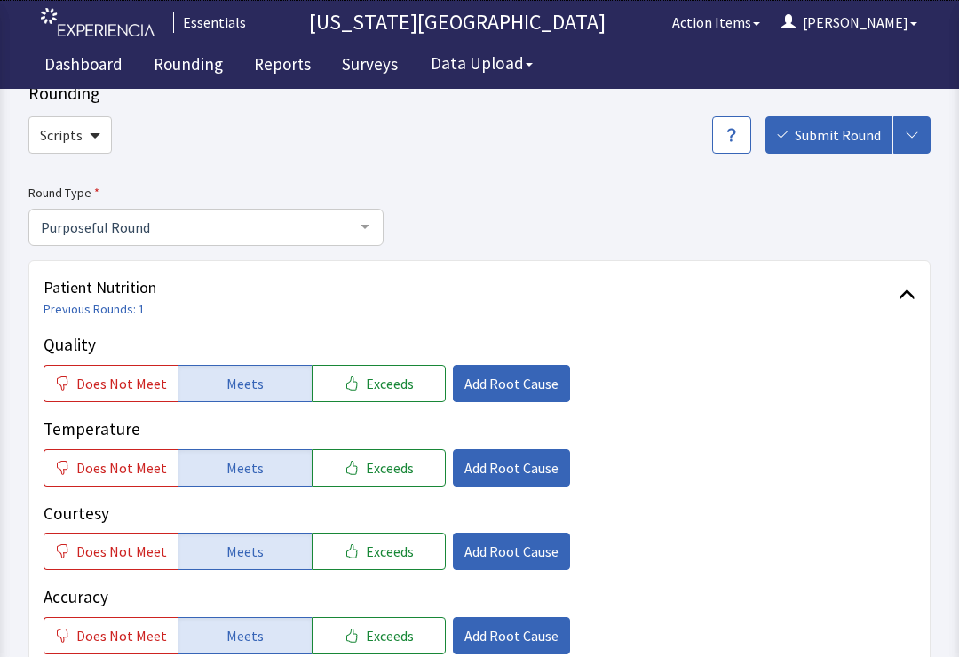
scroll to position [0, 0]
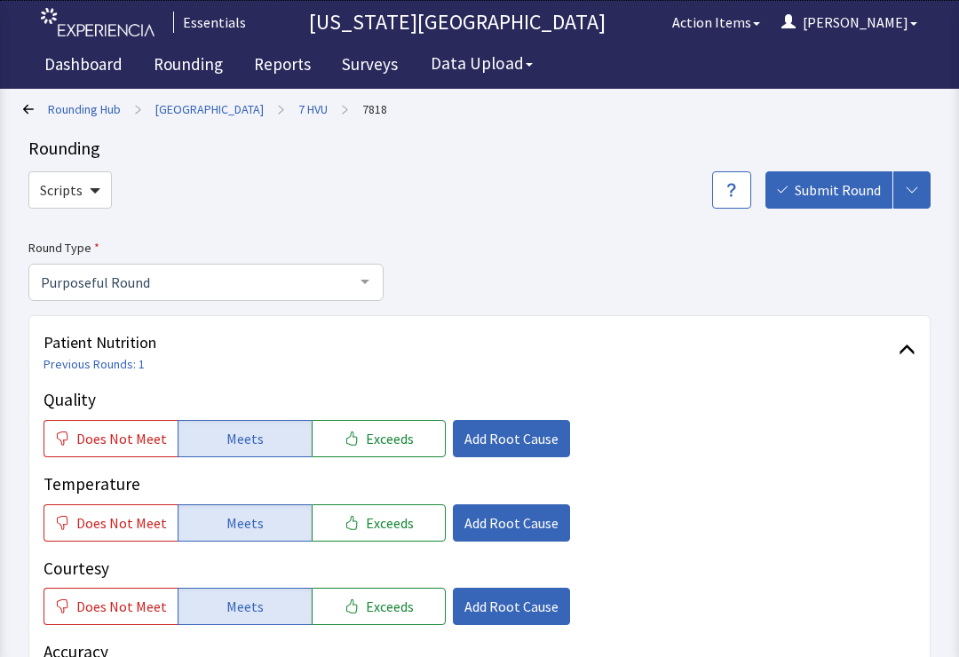
click at [821, 193] on span "Submit Round" at bounding box center [838, 189] width 86 height 21
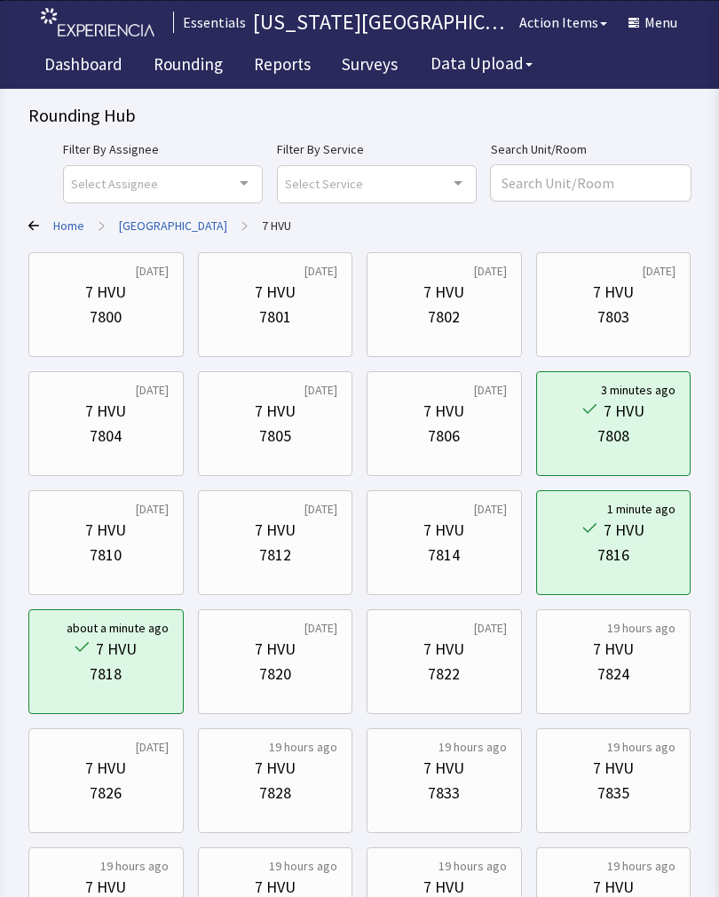
click at [447, 642] on div "7 HVU" at bounding box center [444, 649] width 41 height 25
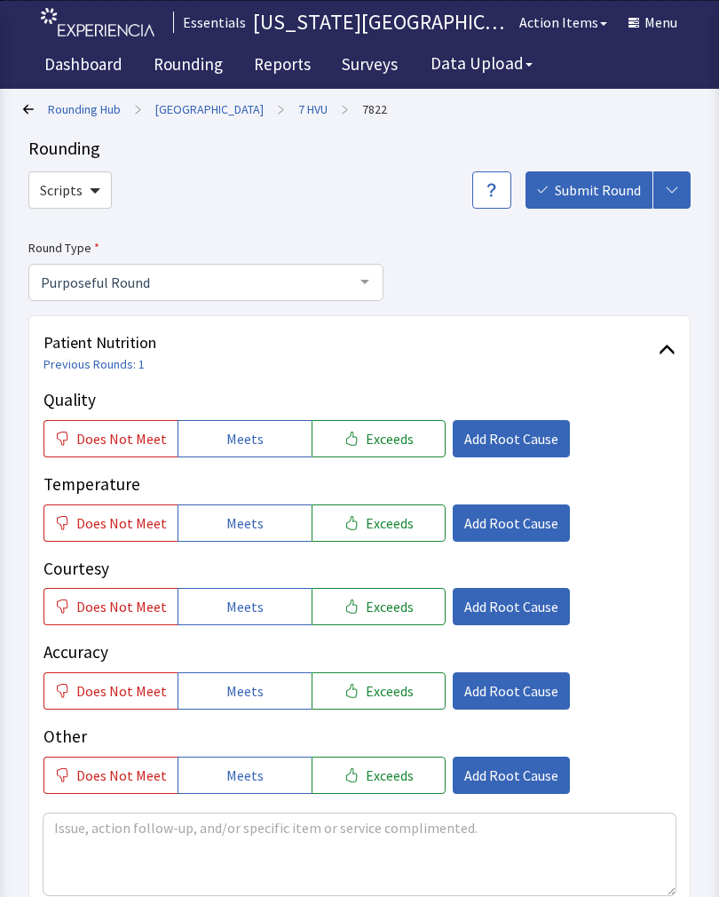
click at [258, 440] on button "Meets" at bounding box center [245, 438] width 134 height 37
click at [250, 535] on button "Meets" at bounding box center [245, 522] width 134 height 37
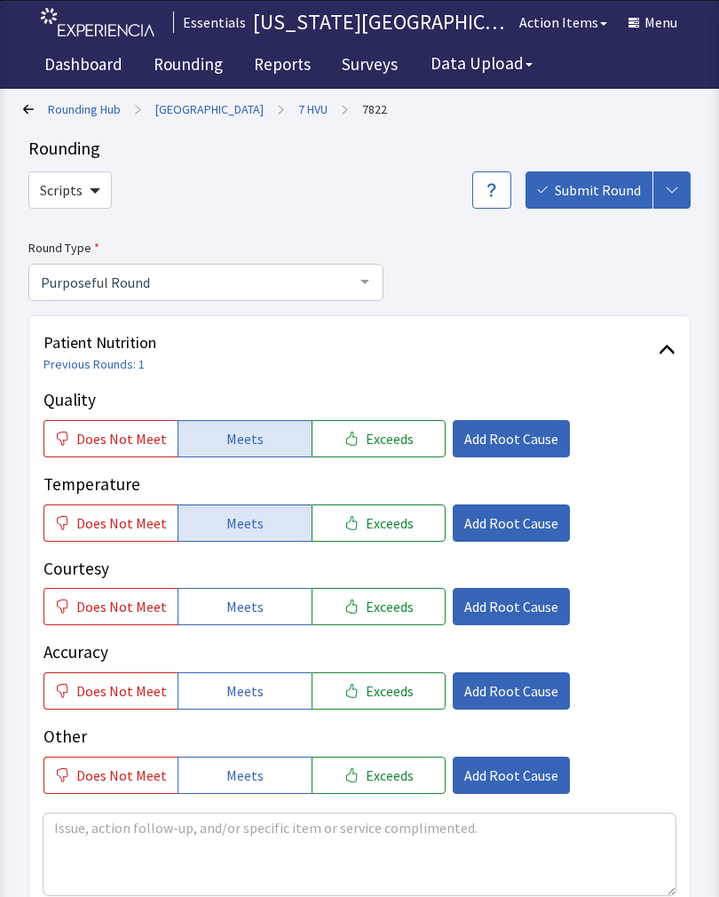
click at [243, 608] on span "Meets" at bounding box center [244, 606] width 37 height 21
click at [121, 774] on span "Does Not Meet" at bounding box center [121, 775] width 91 height 21
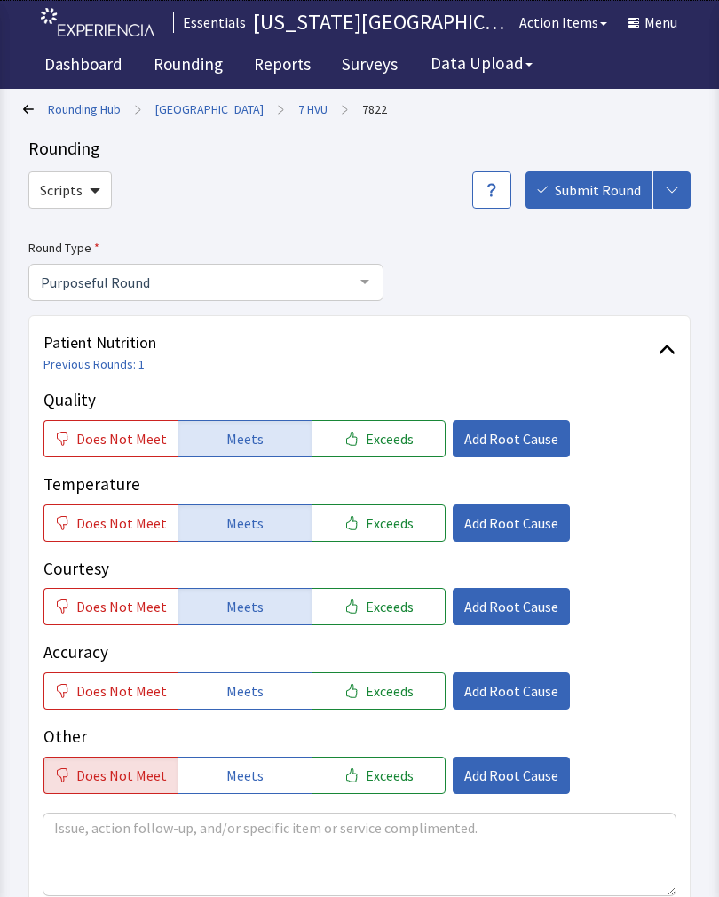
click at [257, 686] on button "Meets" at bounding box center [245, 690] width 134 height 37
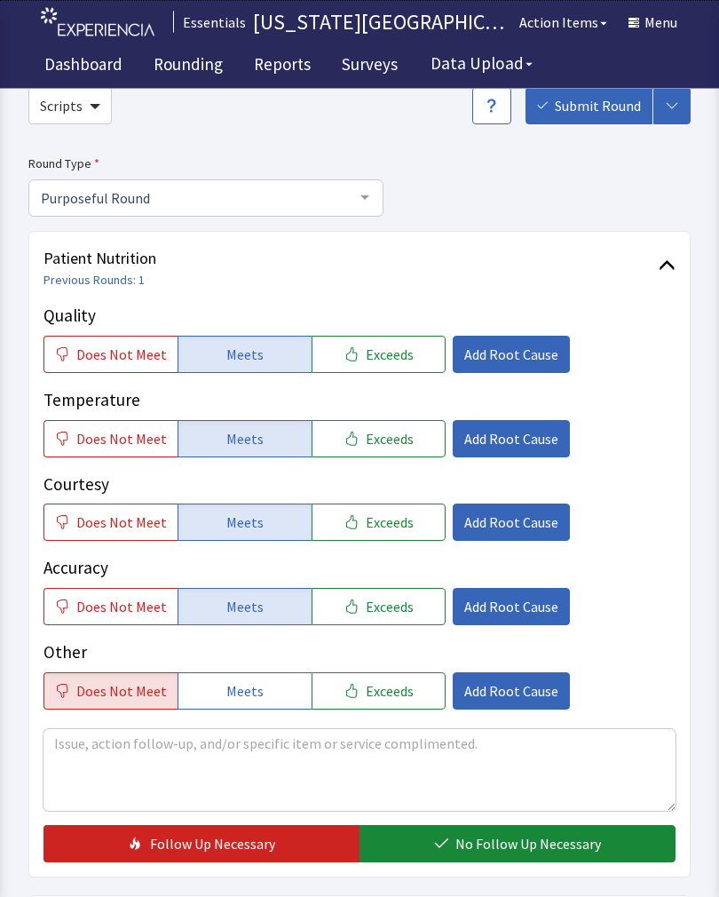
scroll to position [82, 0]
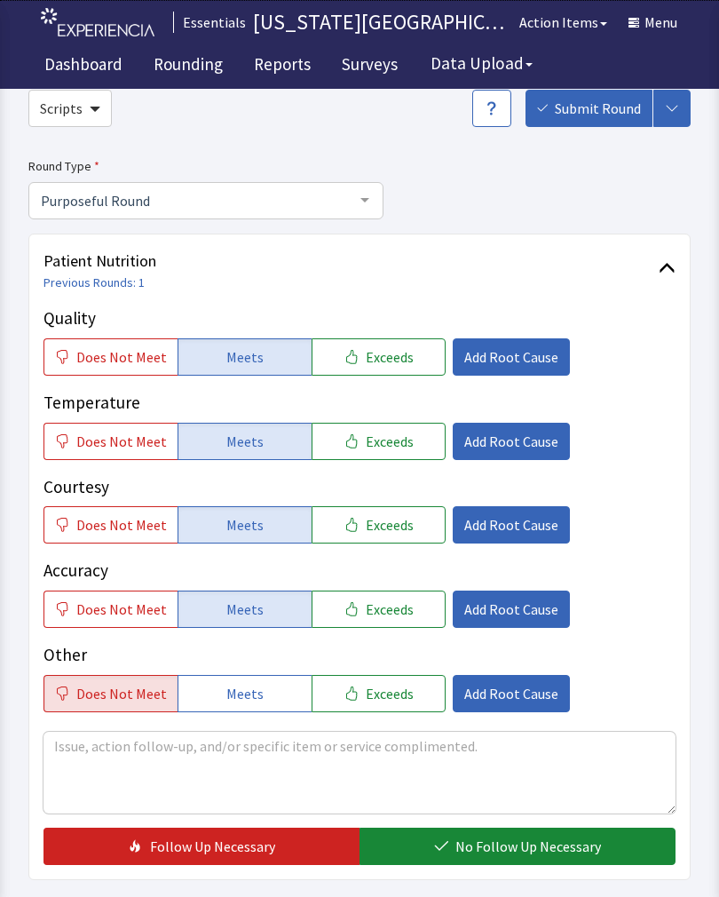
click at [489, 694] on span "Add Root Cause" at bounding box center [511, 693] width 94 height 21
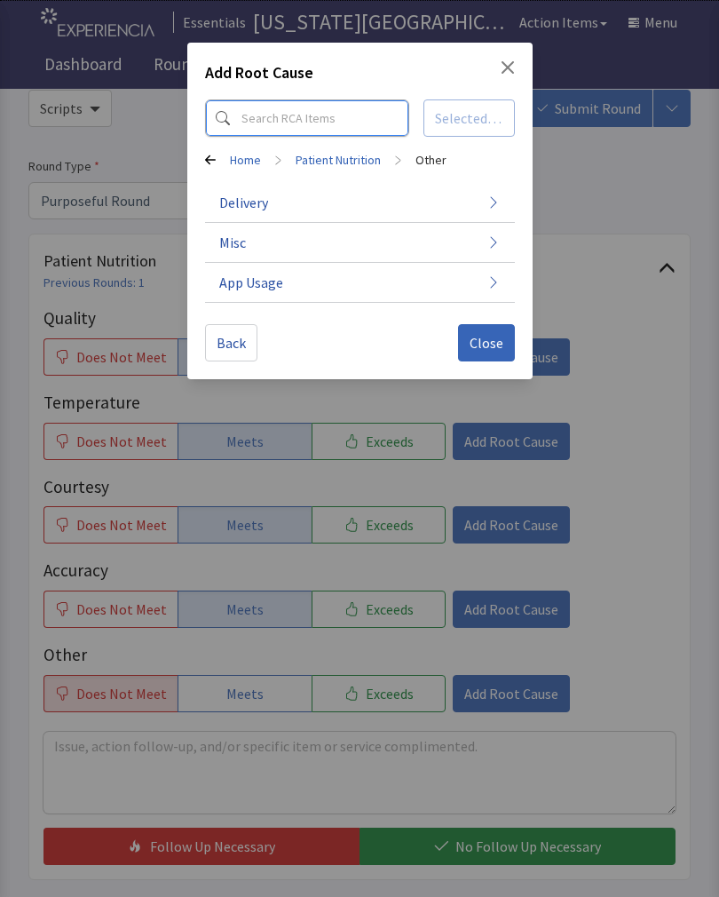
click at [294, 116] on input at bounding box center [307, 117] width 204 height 37
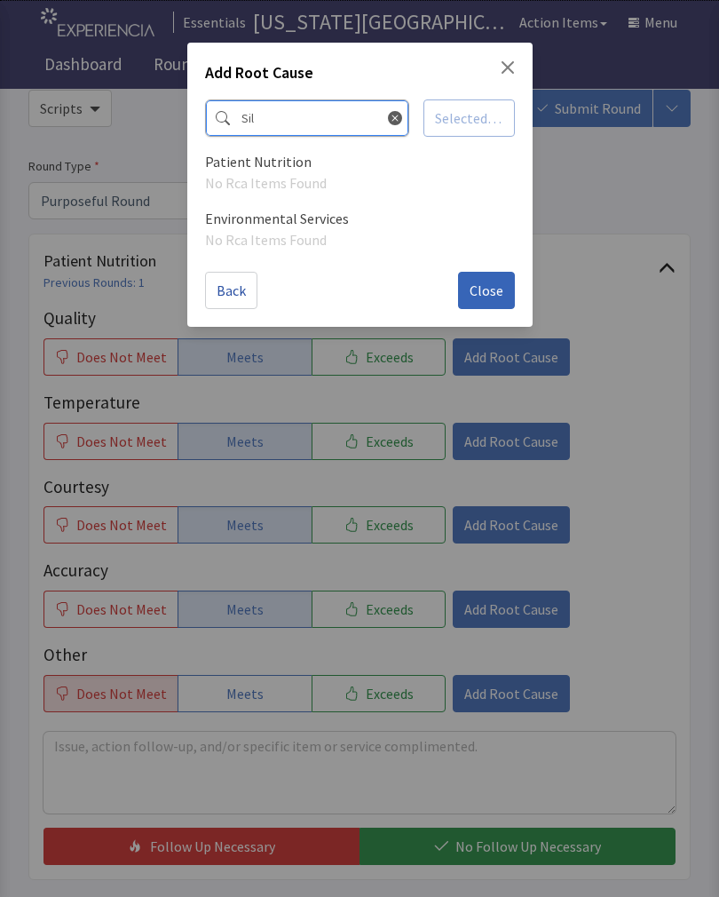
type input "Sil"
click at [388, 115] on icon at bounding box center [395, 118] width 14 height 14
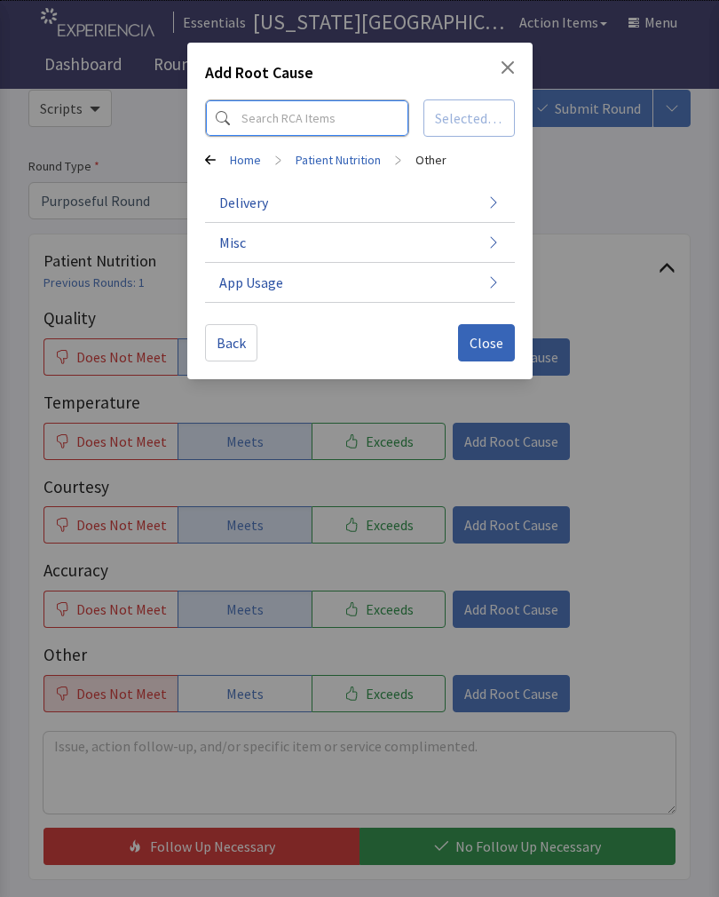
click at [293, 120] on input at bounding box center [307, 117] width 204 height 37
click at [407, 198] on button "Delivery" at bounding box center [360, 203] width 310 height 40
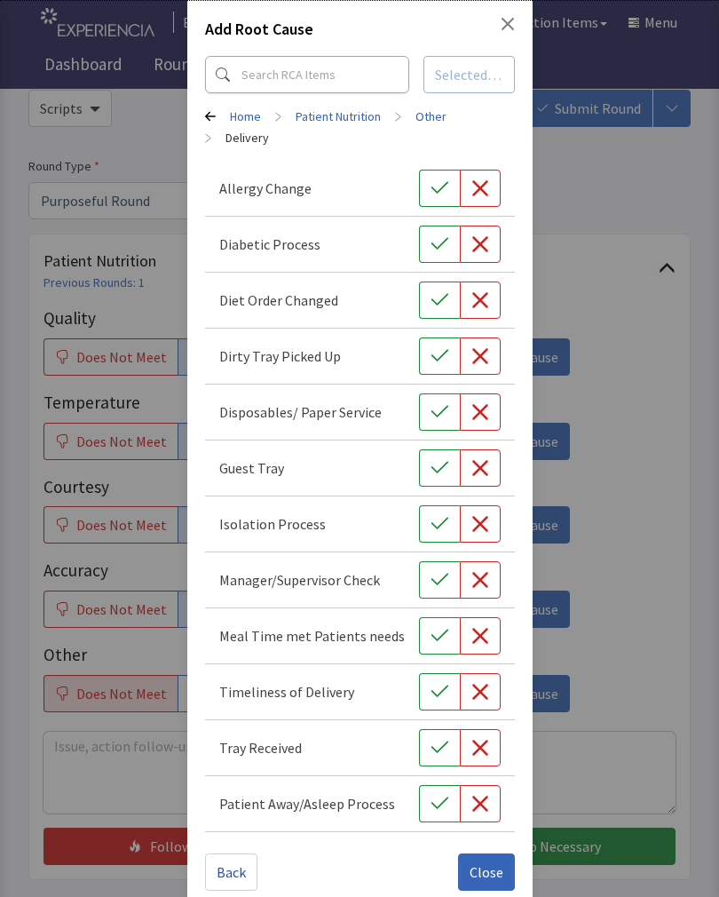
scroll to position [42, 0]
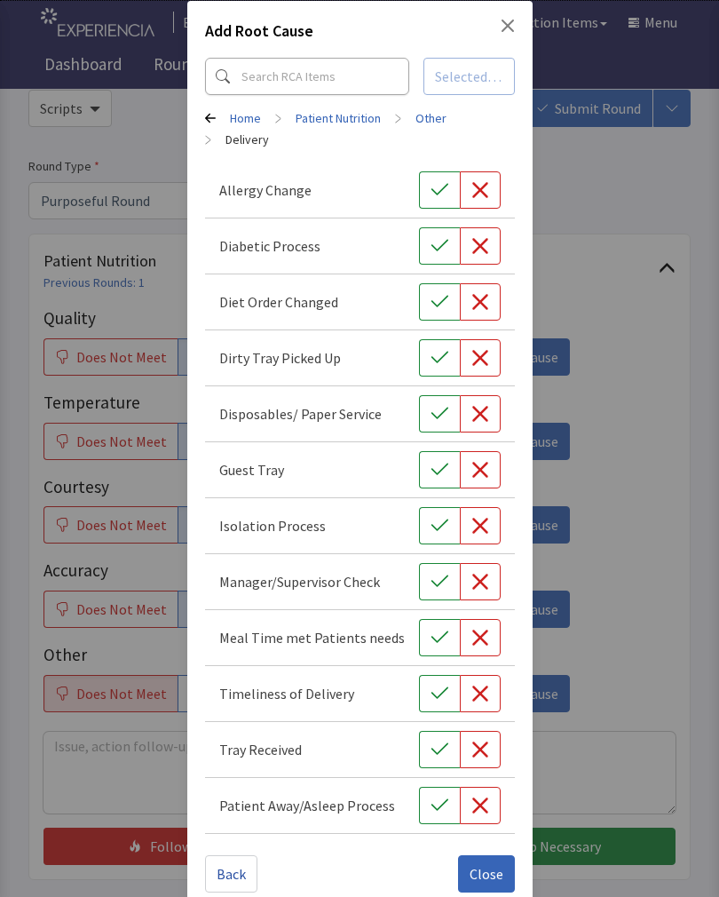
click at [213, 121] on icon at bounding box center [210, 118] width 11 height 11
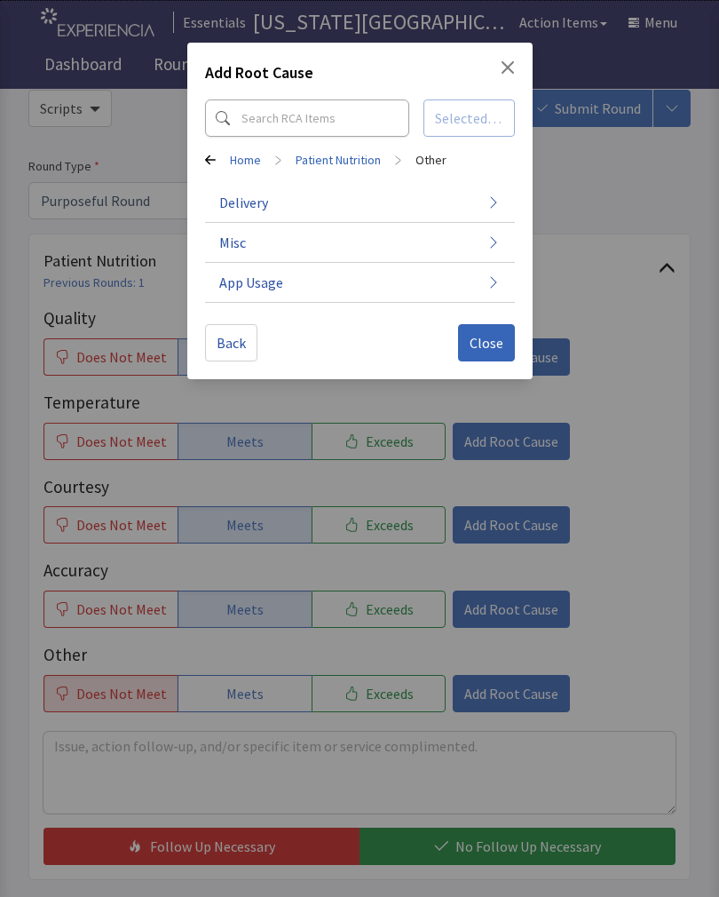
scroll to position [0, 0]
click at [360, 282] on button "App Usage" at bounding box center [360, 283] width 310 height 40
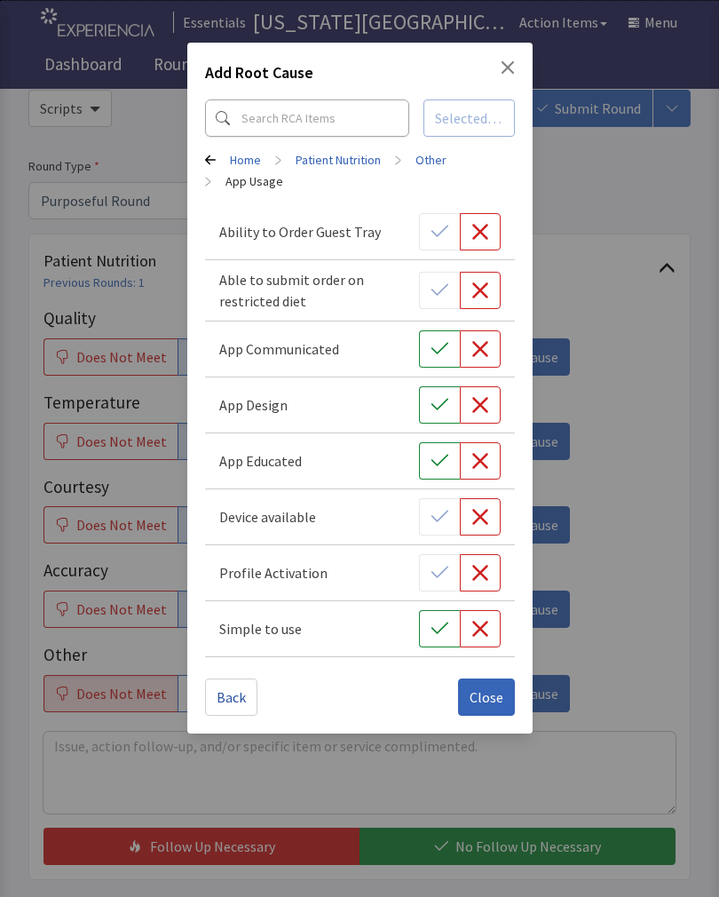
click at [211, 155] on icon at bounding box center [210, 160] width 11 height 11
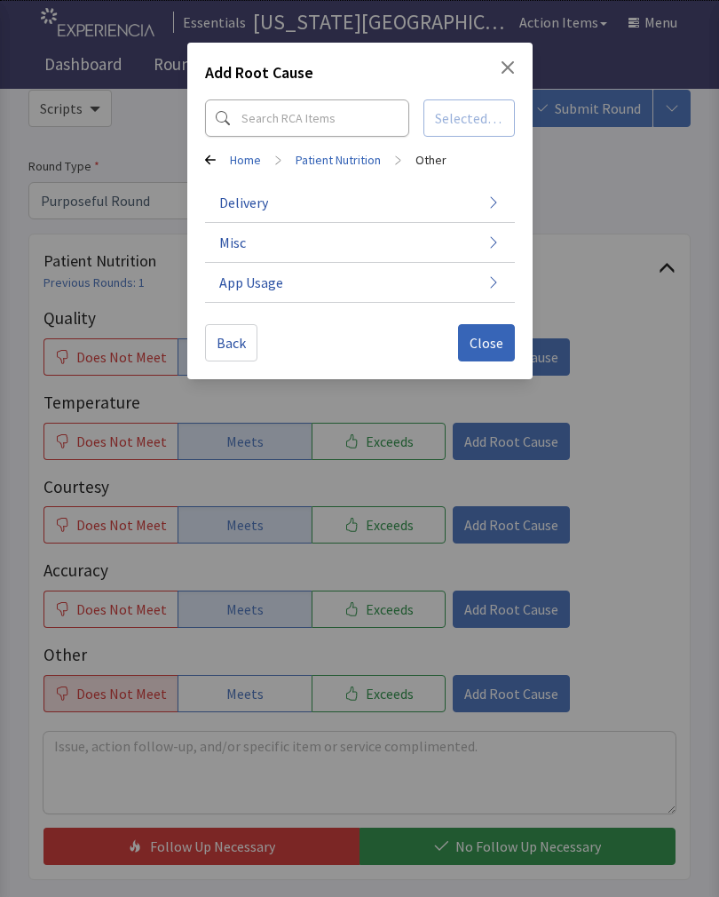
click at [317, 242] on button "Misc" at bounding box center [360, 243] width 310 height 40
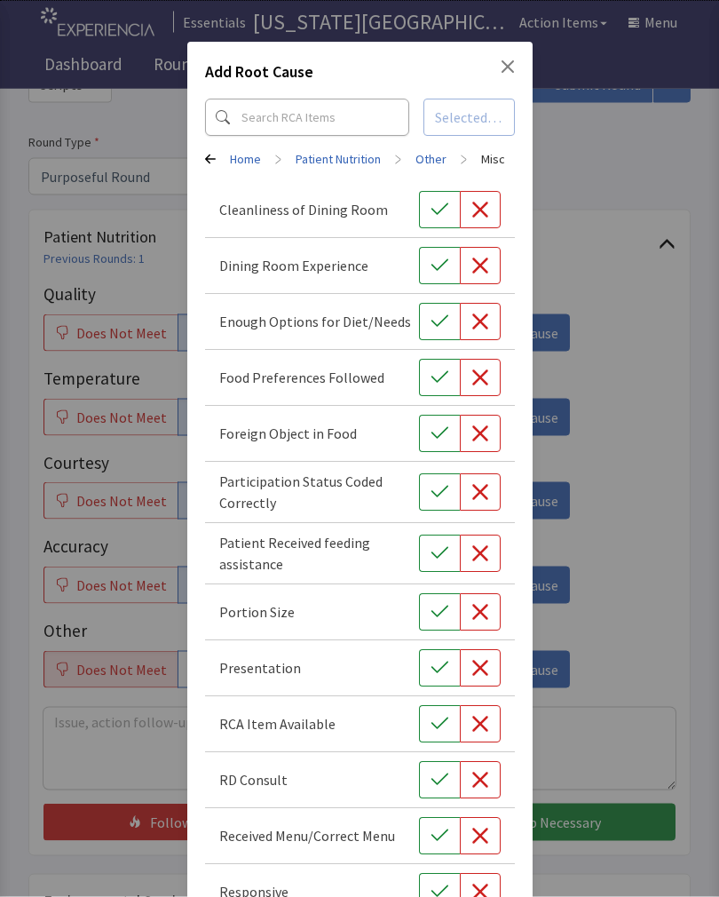
click at [497, 75] on div "Add Root Cause" at bounding box center [360, 76] width 310 height 32
click at [512, 66] on icon "Close" at bounding box center [508, 67] width 14 height 14
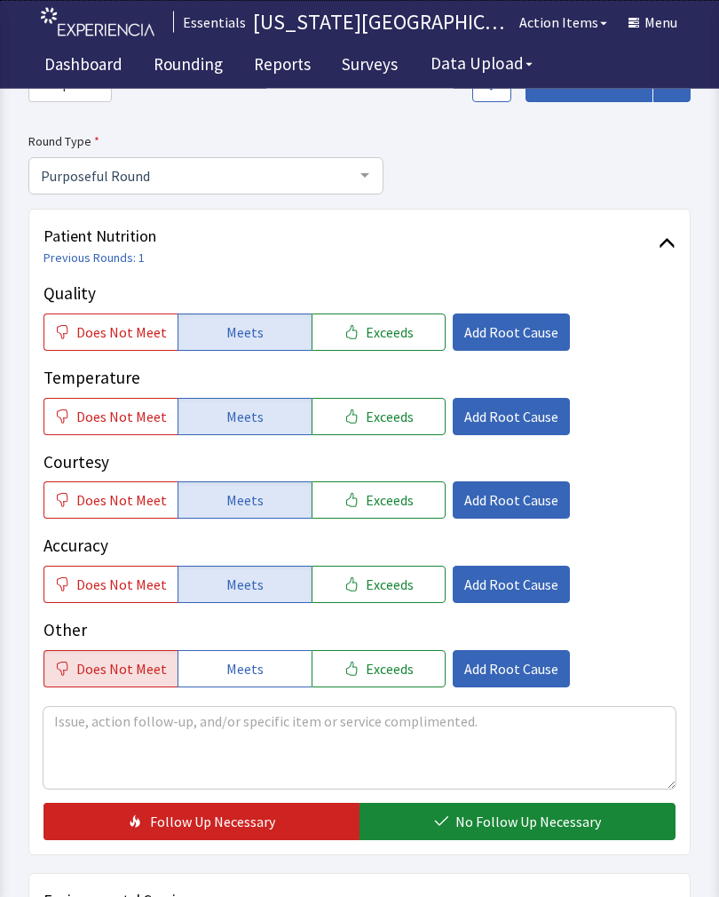
scroll to position [82, 0]
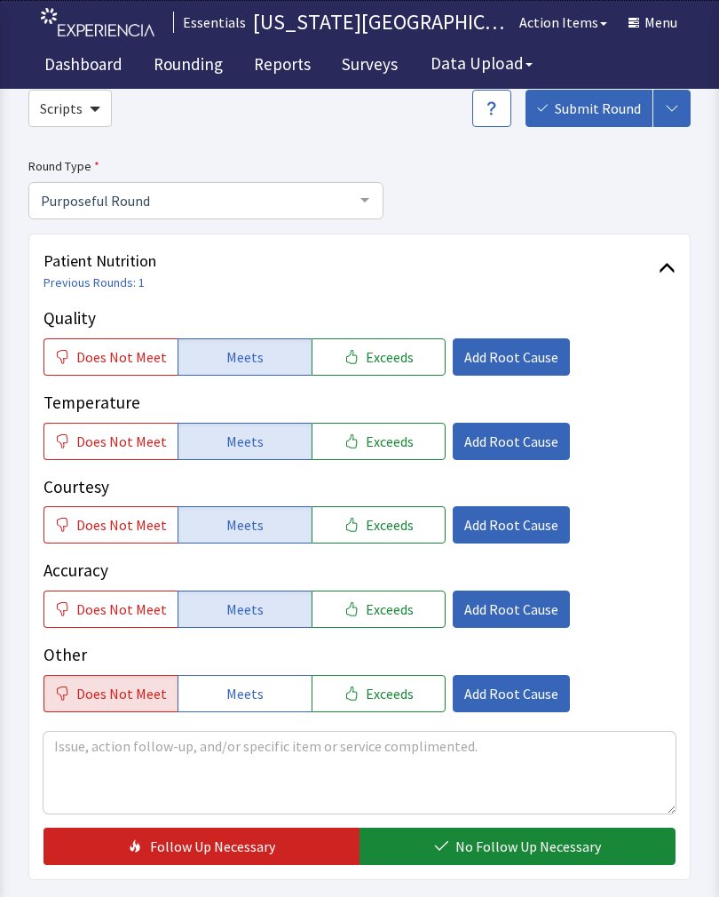
click at [234, 689] on span "Meets" at bounding box center [244, 693] width 37 height 21
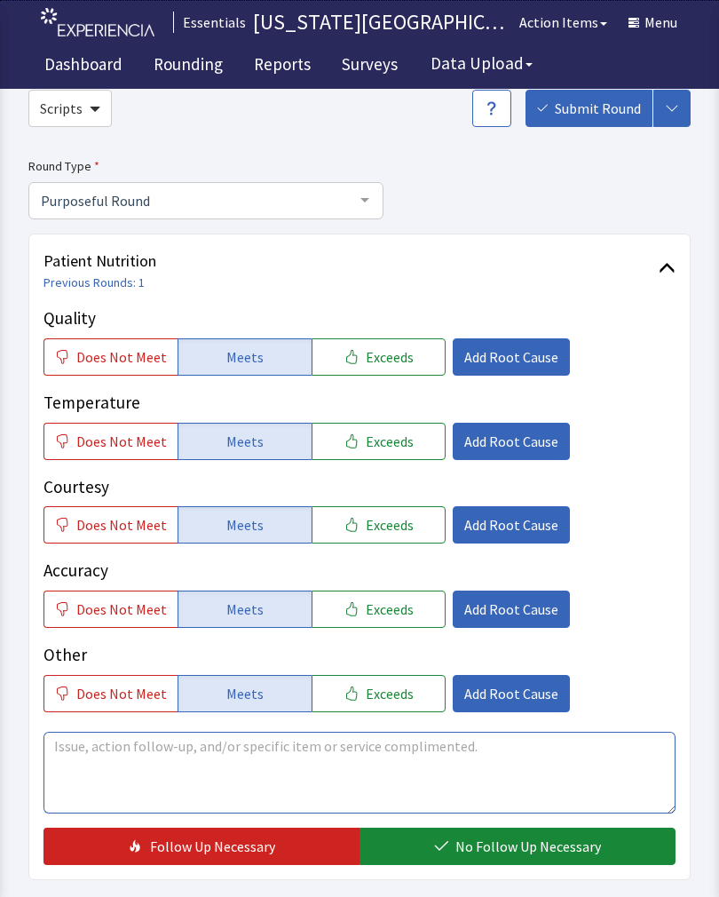
click at [389, 758] on textarea at bounding box center [360, 773] width 632 height 82
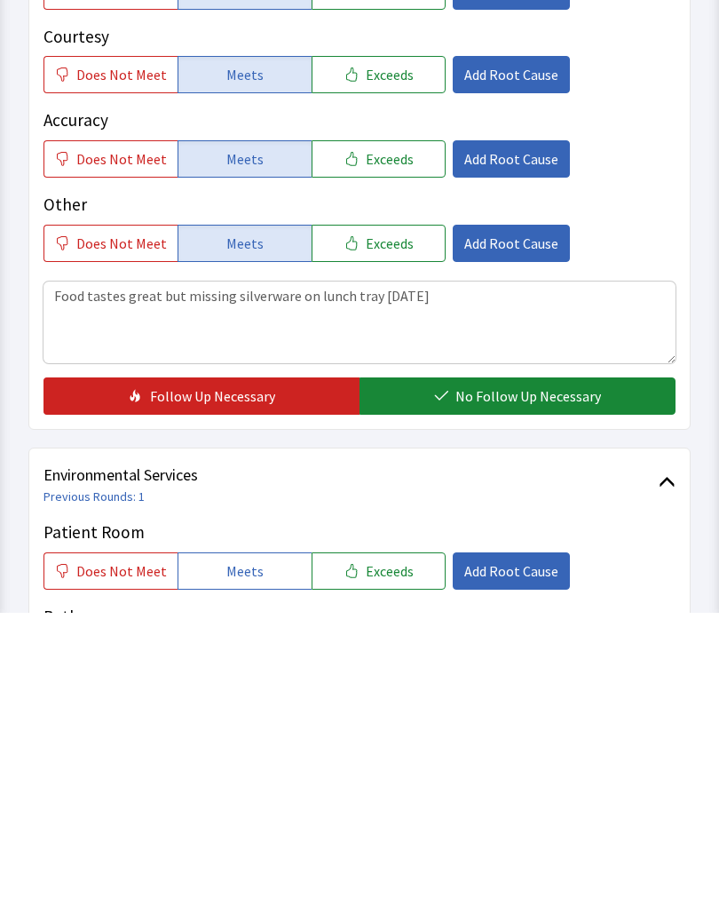
click at [569, 670] on span "No Follow Up Necessary" at bounding box center [529, 680] width 146 height 21
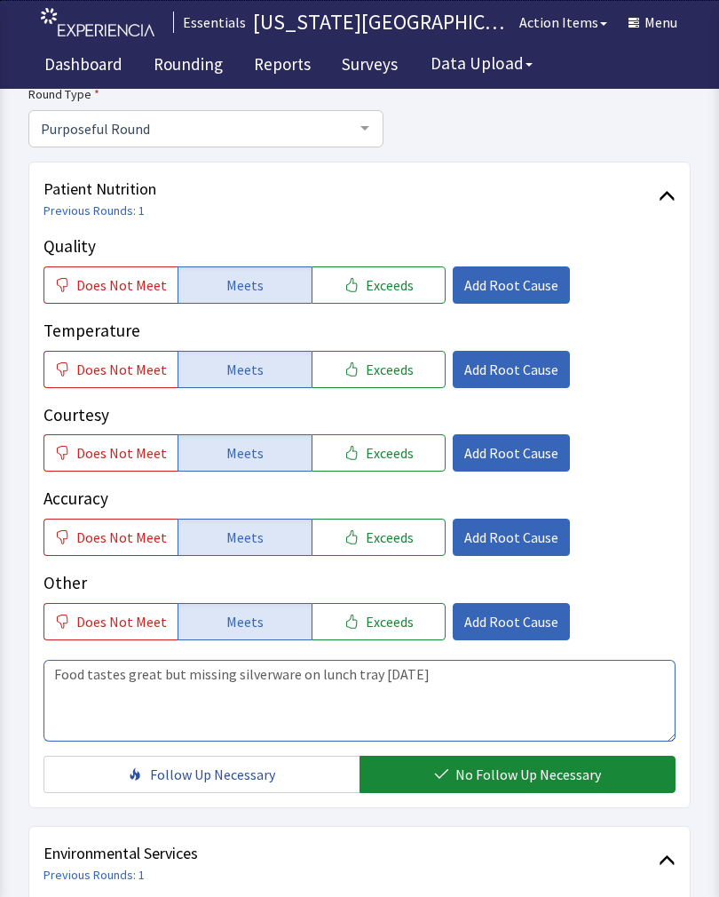
click at [501, 668] on textarea "Food tastes great but missing silverware on lunch tray [DATE]" at bounding box center [360, 701] width 632 height 82
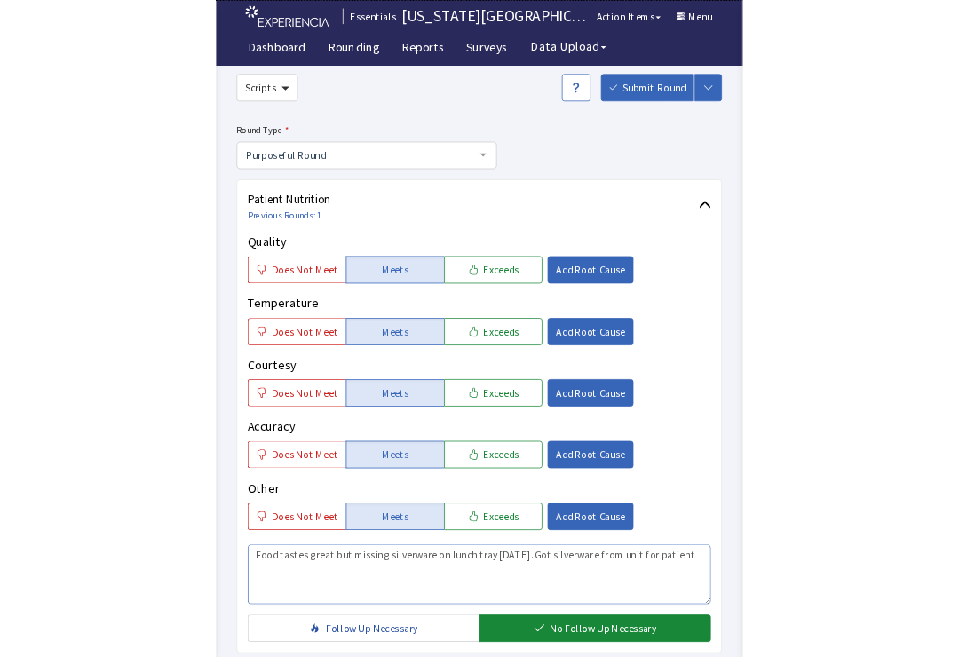
scroll to position [0, 0]
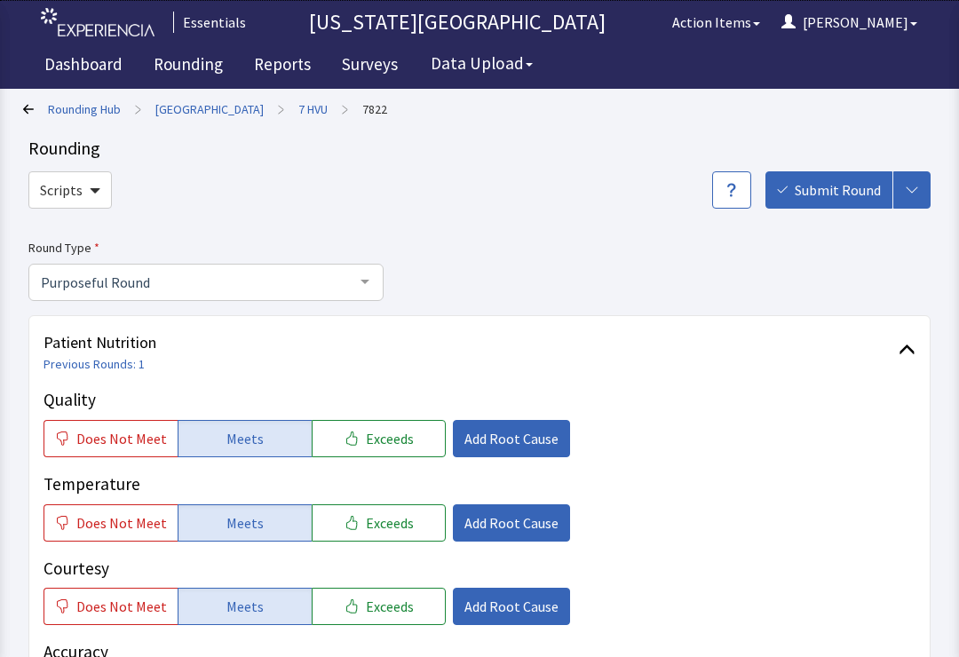
type textarea "Food tastes great but missing silverware on lunch tray [DATE]. Got silverware f…"
click at [718, 191] on span "Submit Round" at bounding box center [838, 189] width 86 height 21
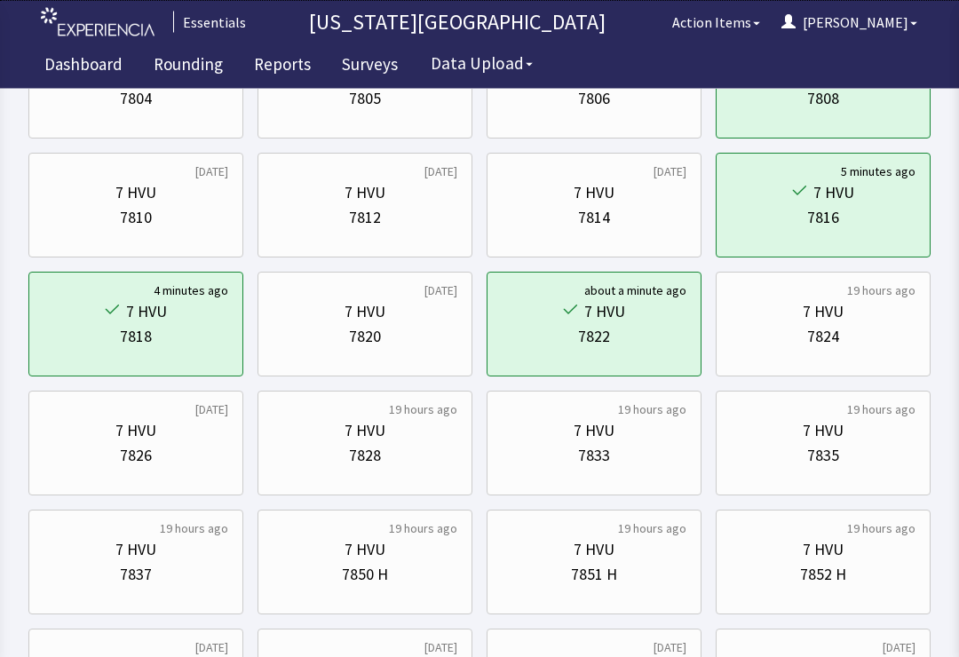
scroll to position [393, 0]
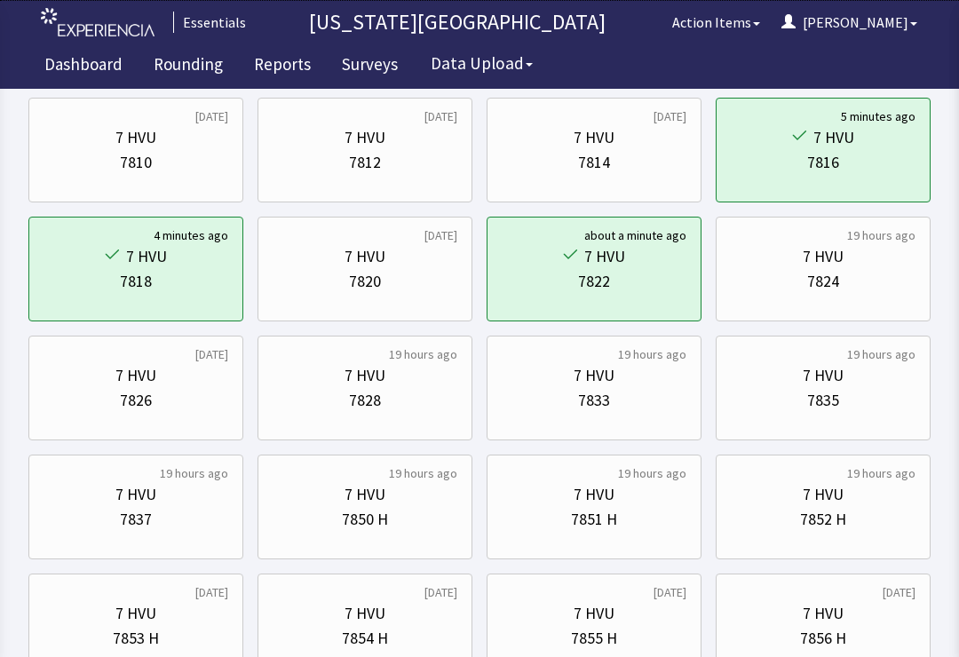
click at [838, 280] on div "7824" at bounding box center [823, 281] width 32 height 25
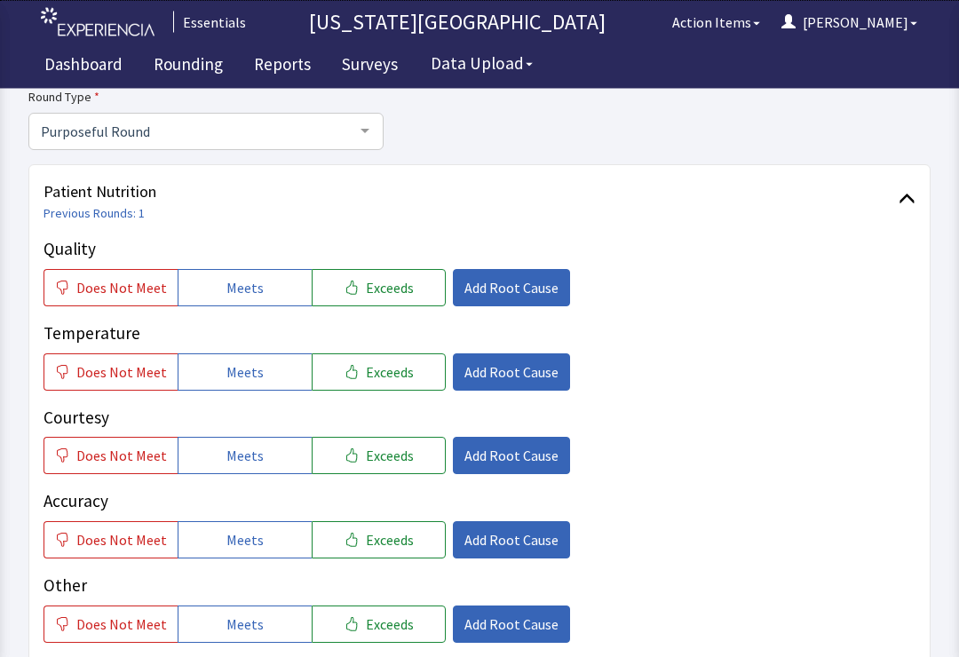
click at [251, 302] on button "Meets" at bounding box center [245, 288] width 134 height 37
click at [259, 377] on button "Meets" at bounding box center [245, 371] width 134 height 37
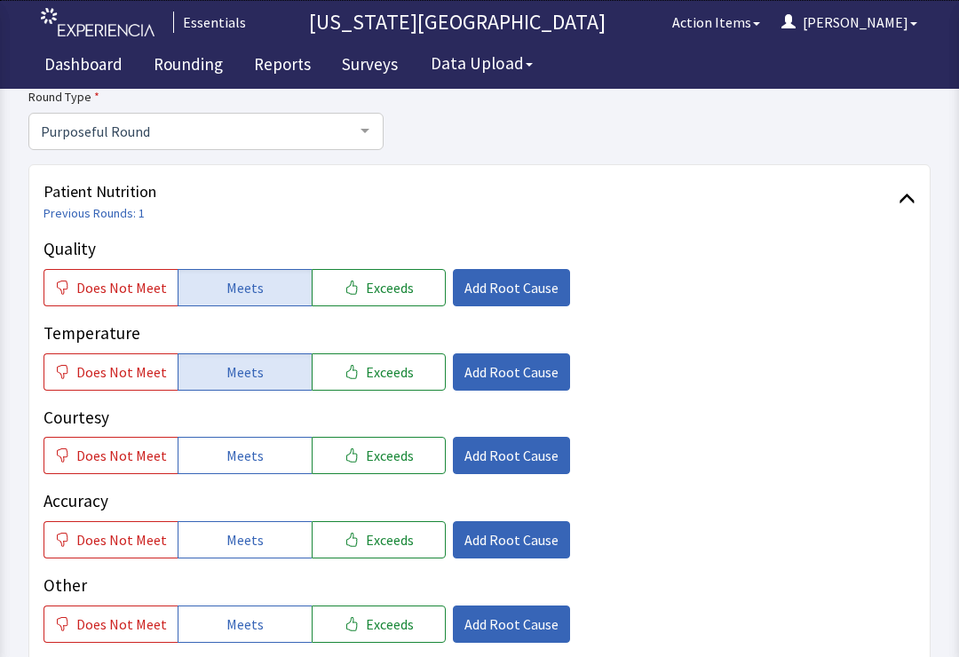
click at [254, 471] on button "Meets" at bounding box center [245, 455] width 134 height 37
click at [257, 543] on button "Meets" at bounding box center [245, 539] width 134 height 37
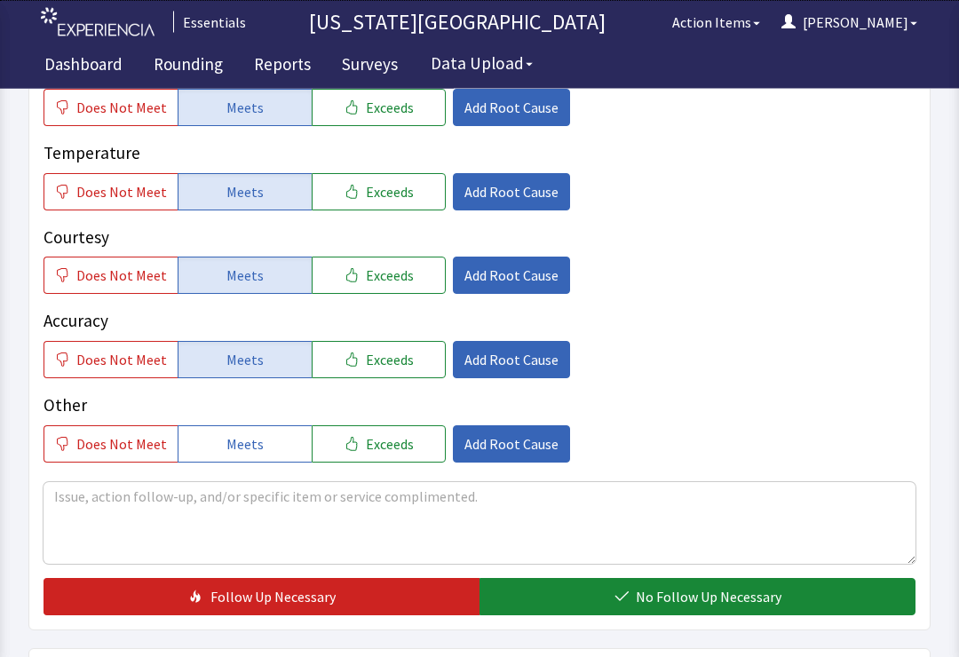
scroll to position [424, 0]
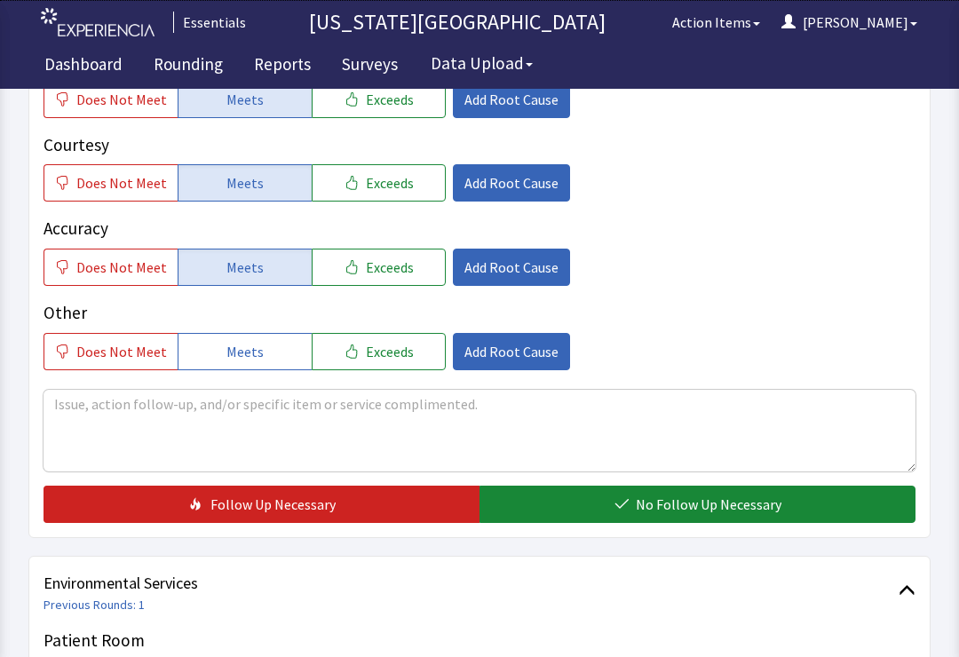
click at [807, 487] on button "No Follow Up Necessary" at bounding box center [698, 504] width 436 height 37
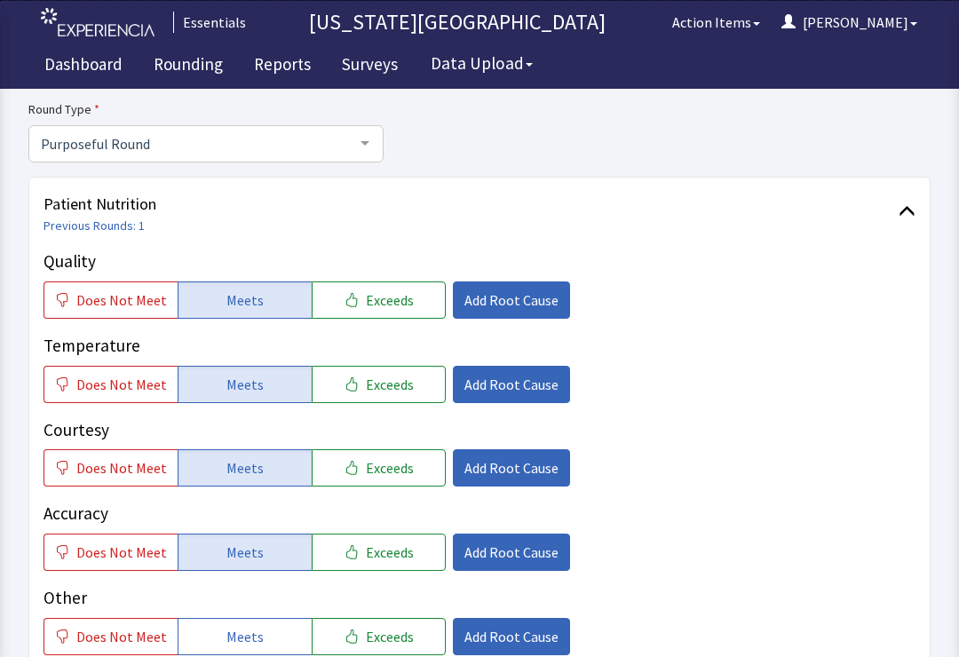
scroll to position [0, 0]
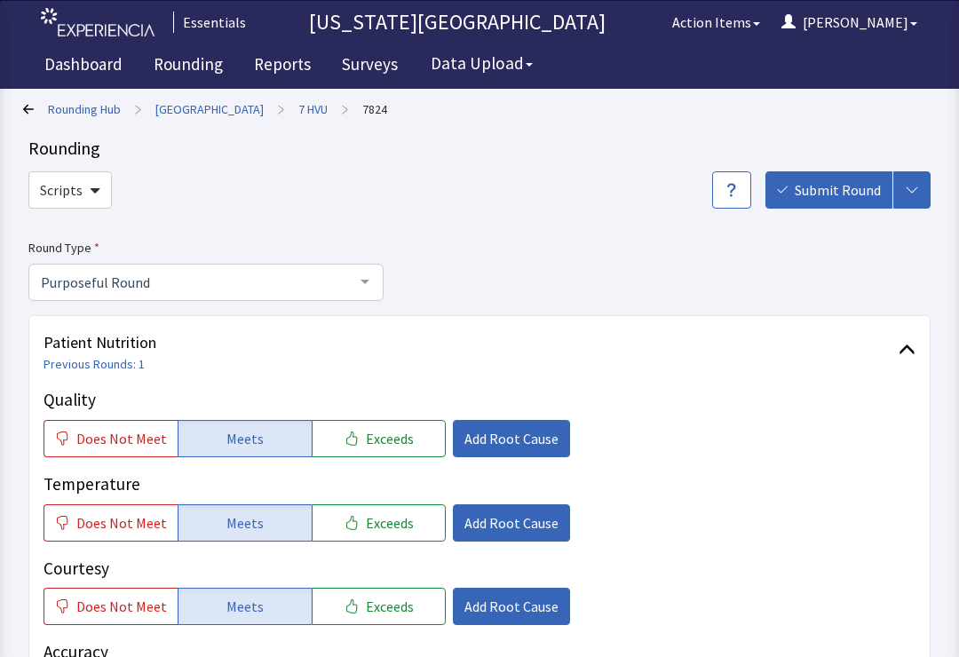
click at [837, 173] on button "Submit Round" at bounding box center [828, 189] width 127 height 37
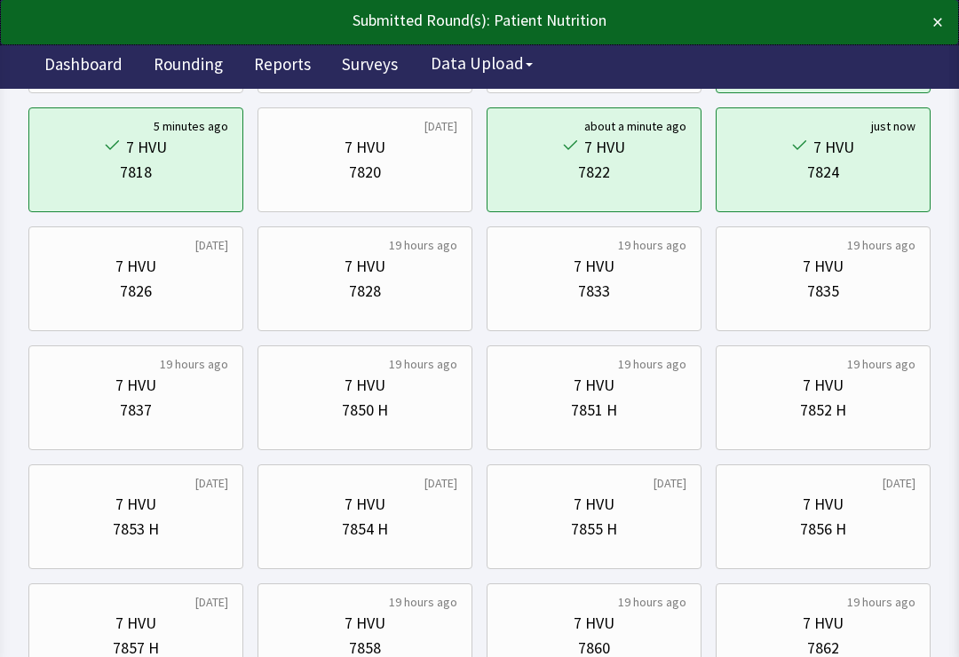
scroll to position [500, 0]
click at [861, 283] on div "7835" at bounding box center [823, 293] width 185 height 25
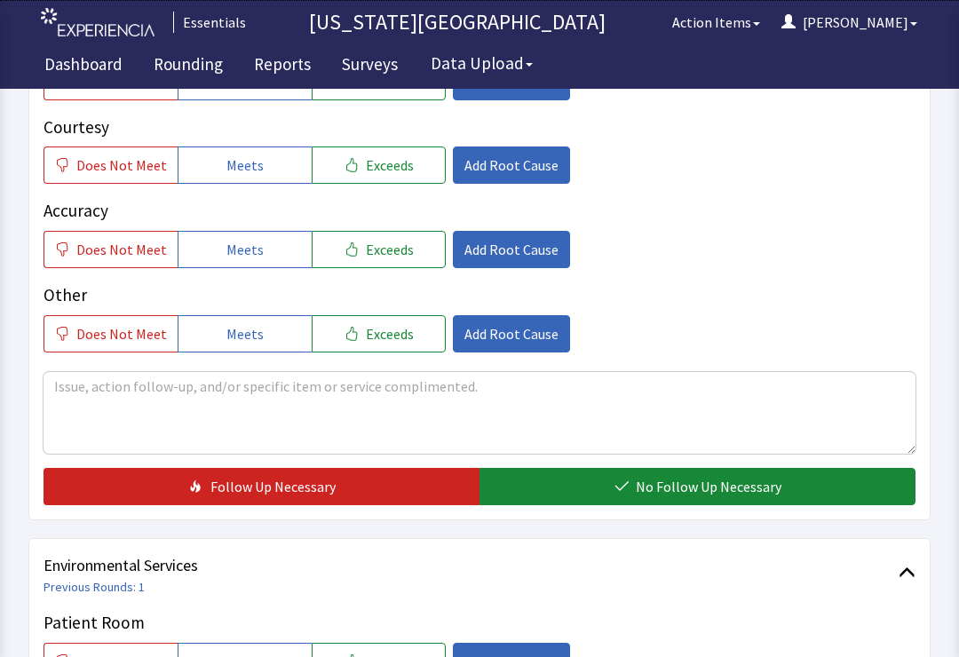
scroll to position [446, 0]
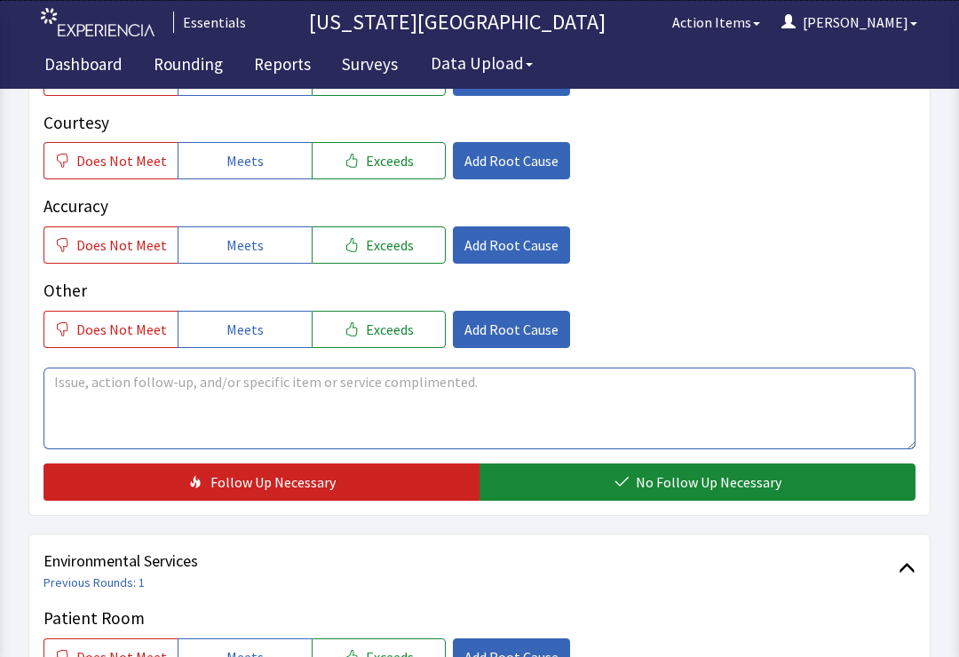
click at [351, 392] on textarea at bounding box center [480, 409] width 872 height 82
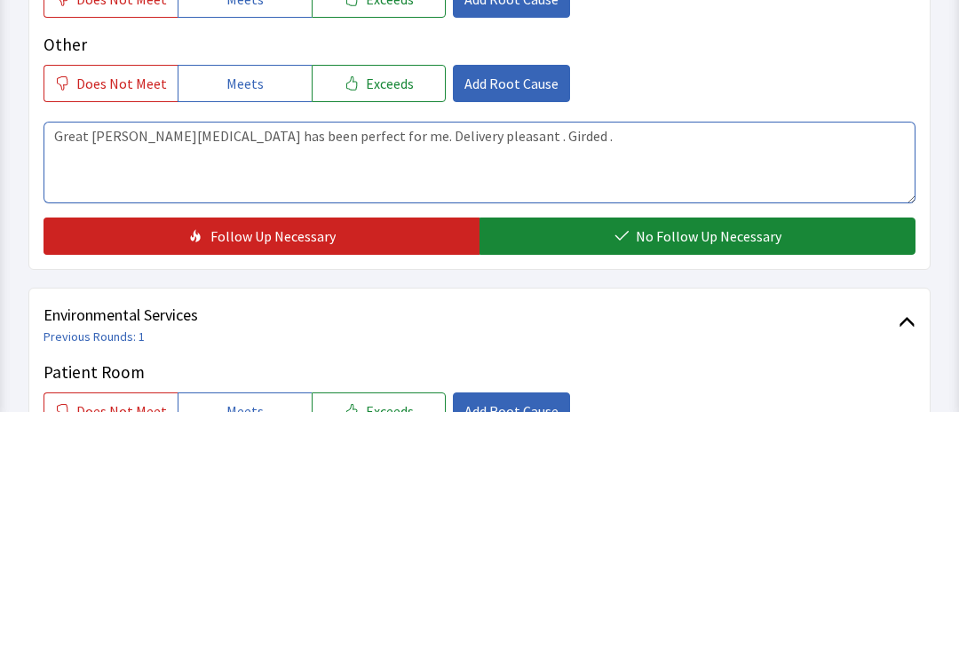
click at [83, 368] on textarea "Great [PERSON_NAME][MEDICAL_DATA] has been perfect for me. Delivery pleasant . …" at bounding box center [480, 409] width 872 height 82
click at [258, 368] on textarea "Great. Stomach issues so I need a [PERSON_NAME][MEDICAL_DATA] has been perfect …" at bounding box center [480, 409] width 872 height 82
click at [274, 368] on textarea "Great. Stomach issues so I need a [PERSON_NAME][MEDICAL_DATA] has been perfect …" at bounding box center [480, 409] width 872 height 82
click at [367, 368] on textarea "Great. Stomach issues so I need a [PERSON_NAME]/BRAT diet has been perfect for …" at bounding box center [480, 409] width 872 height 82
click at [354, 368] on textarea "Great. Stomach issues so I need a [PERSON_NAME]/BRAT diet has been perfect for …" at bounding box center [480, 409] width 872 height 82
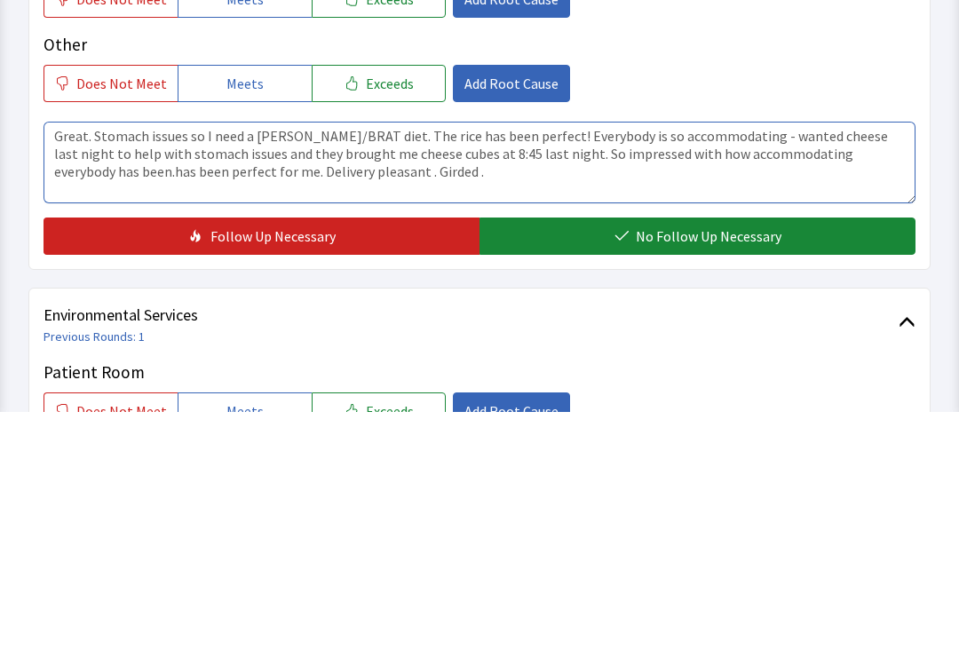
click at [871, 368] on textarea "Great. Stomach issues so I need a [PERSON_NAME]/BRAT diet. The rice has been pe…" at bounding box center [480, 409] width 872 height 82
click at [869, 368] on textarea "Great. Stomach issues so I need a [PERSON_NAME]/BRAT diet. The rice has been pe…" at bounding box center [480, 409] width 872 height 82
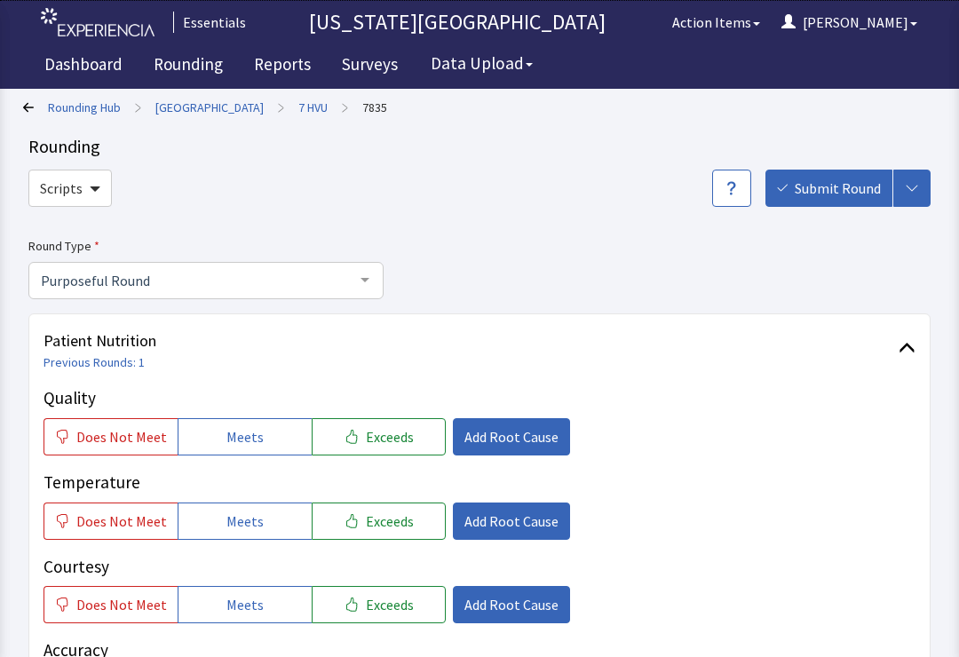
scroll to position [0, 0]
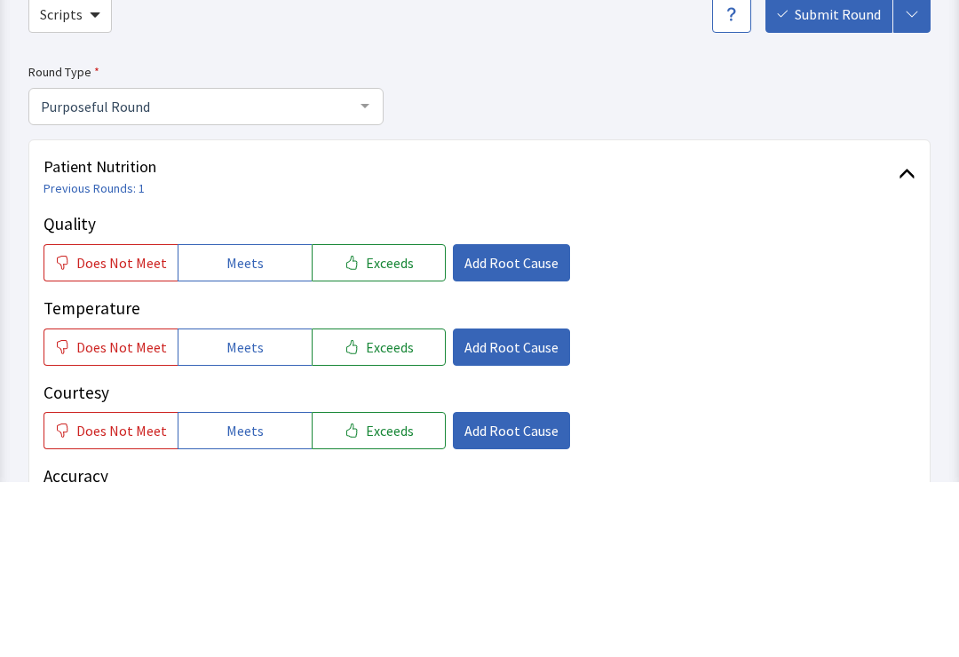
type textarea "Great. Stomach issues so I need a [PERSON_NAME]/BRAT diet. The rice has been pe…"
click at [366, 428] on span "Exceeds" at bounding box center [390, 438] width 48 height 21
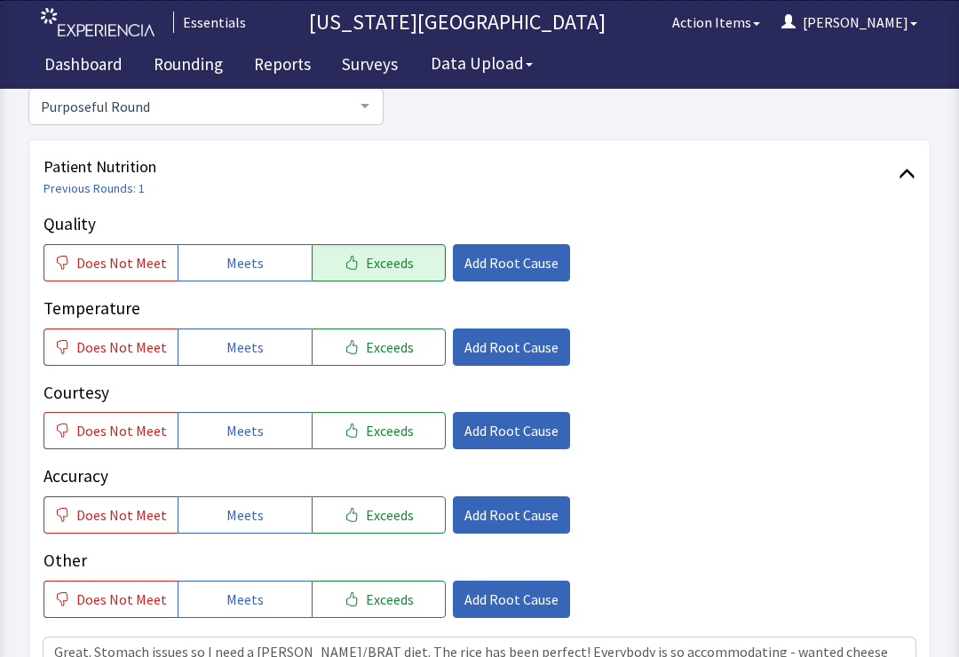
click at [492, 260] on span "Add Root Cause" at bounding box center [511, 262] width 94 height 21
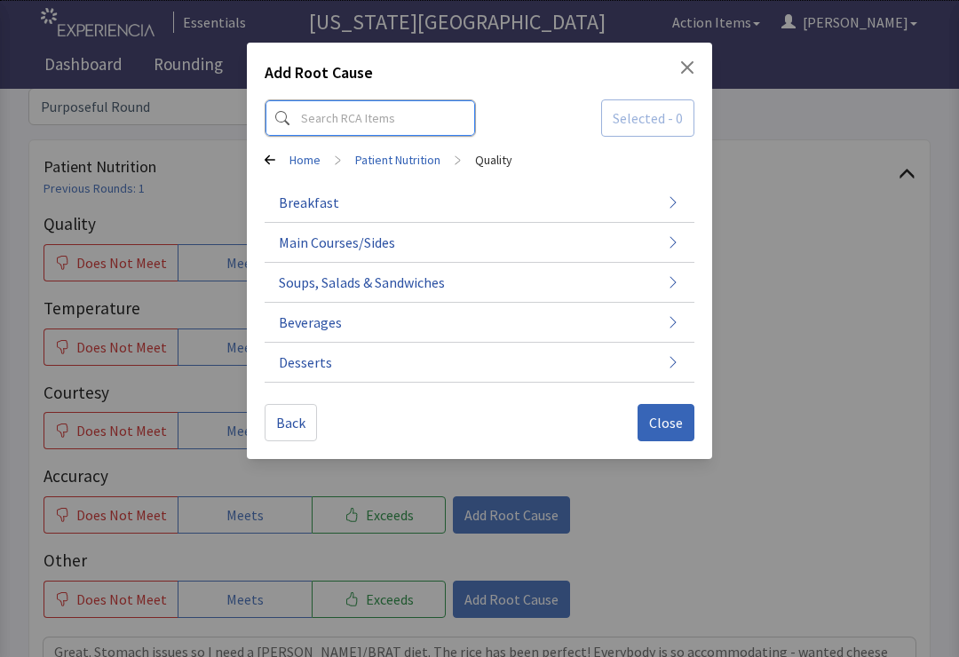
click at [383, 119] on input at bounding box center [370, 117] width 211 height 37
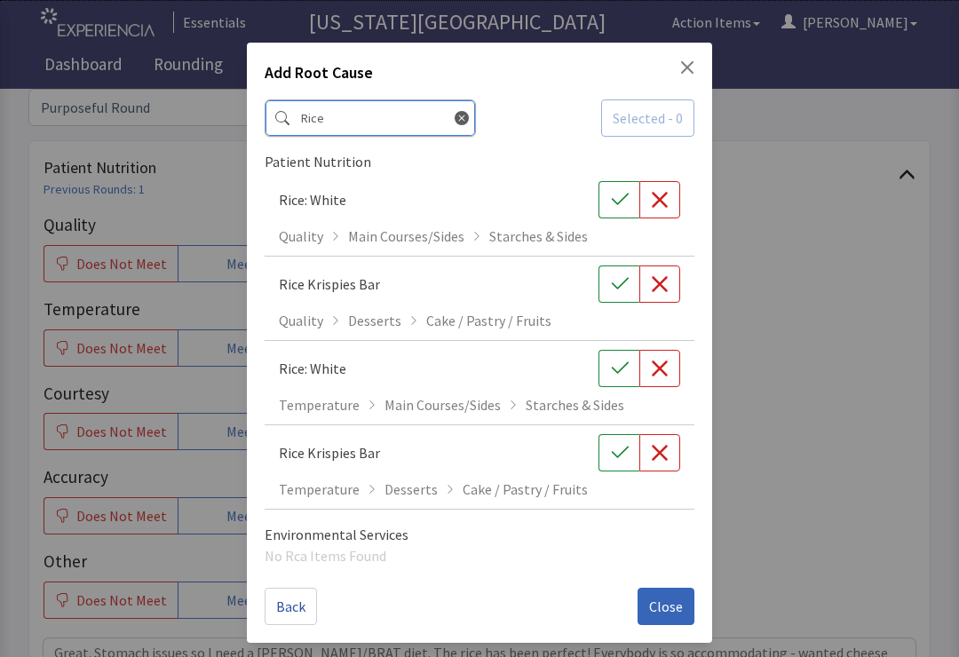
type input "Rice"
click at [623, 207] on icon "button" at bounding box center [620, 200] width 18 height 18
click at [456, 108] on div "Rice Selected - 1" at bounding box center [480, 117] width 430 height 37
click at [455, 119] on icon at bounding box center [462, 118] width 14 height 14
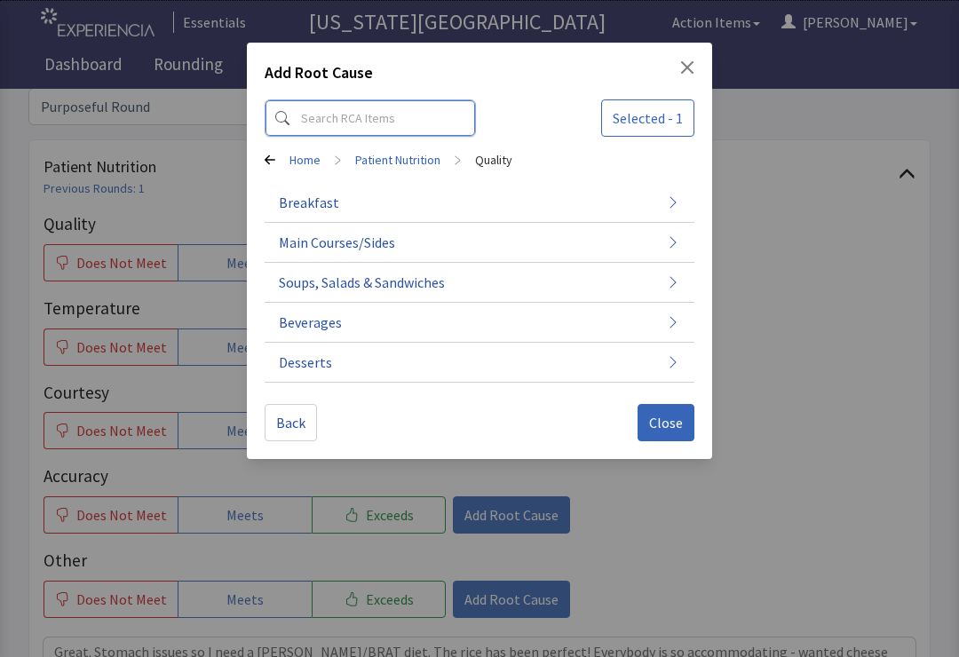
click at [369, 123] on input at bounding box center [370, 117] width 211 height 37
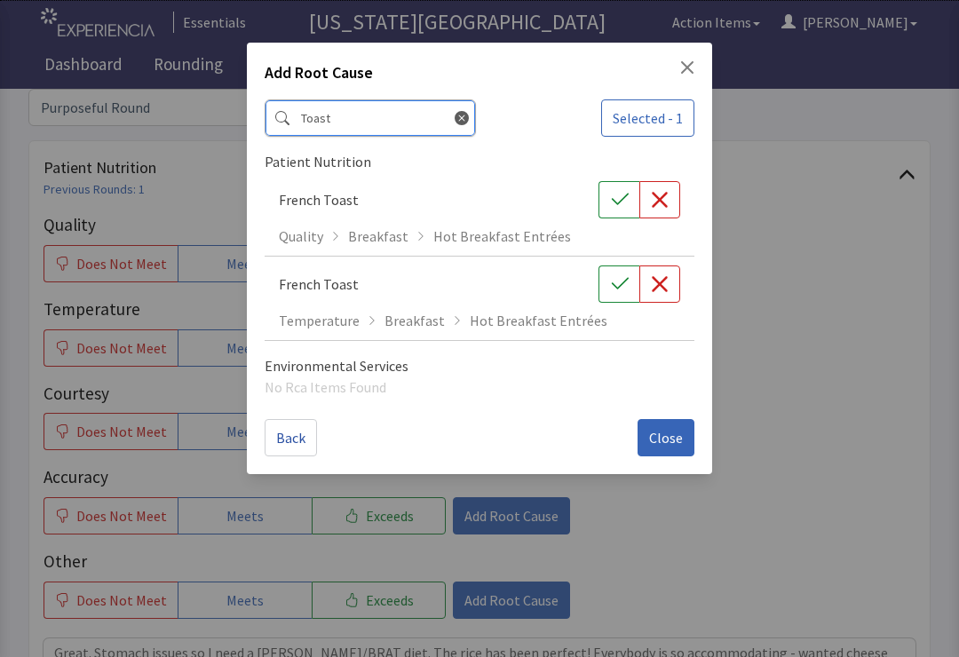
type input "Toast"
click at [455, 123] on icon at bounding box center [462, 118] width 14 height 14
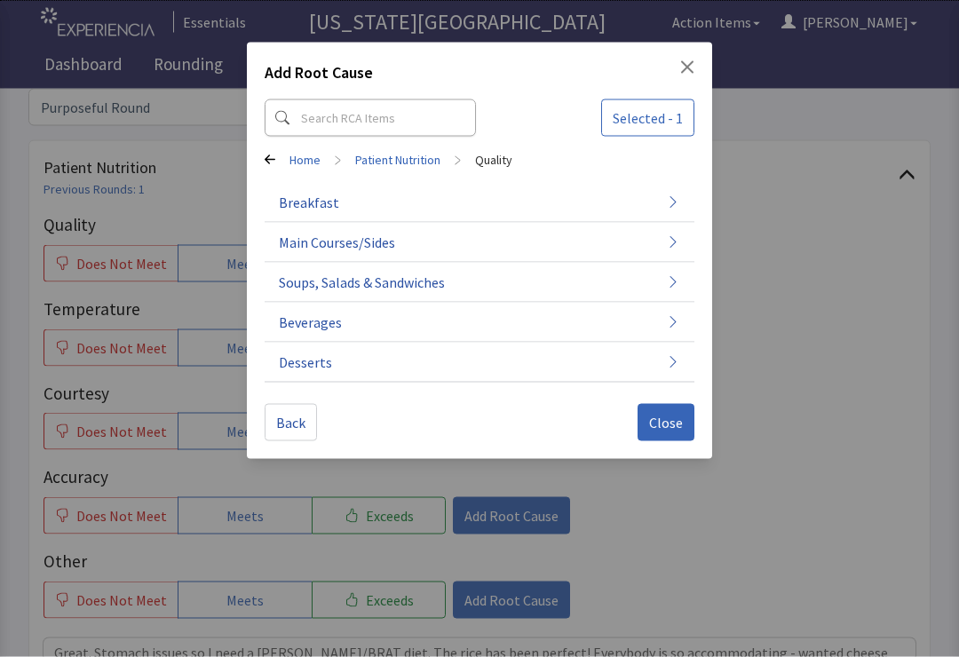
click at [662, 418] on span "Close" at bounding box center [666, 422] width 34 height 21
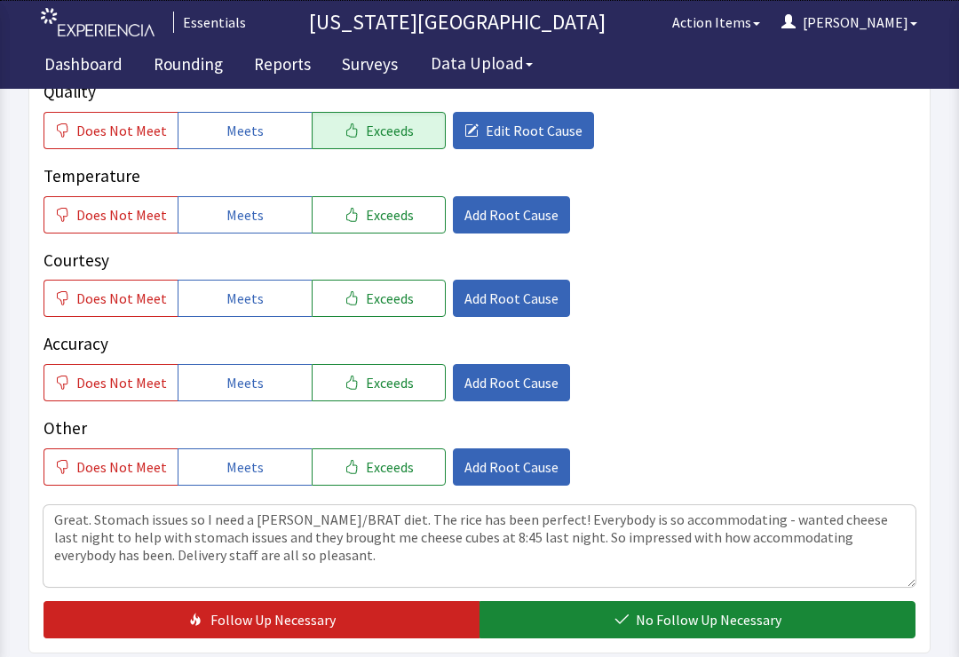
scroll to position [315, 0]
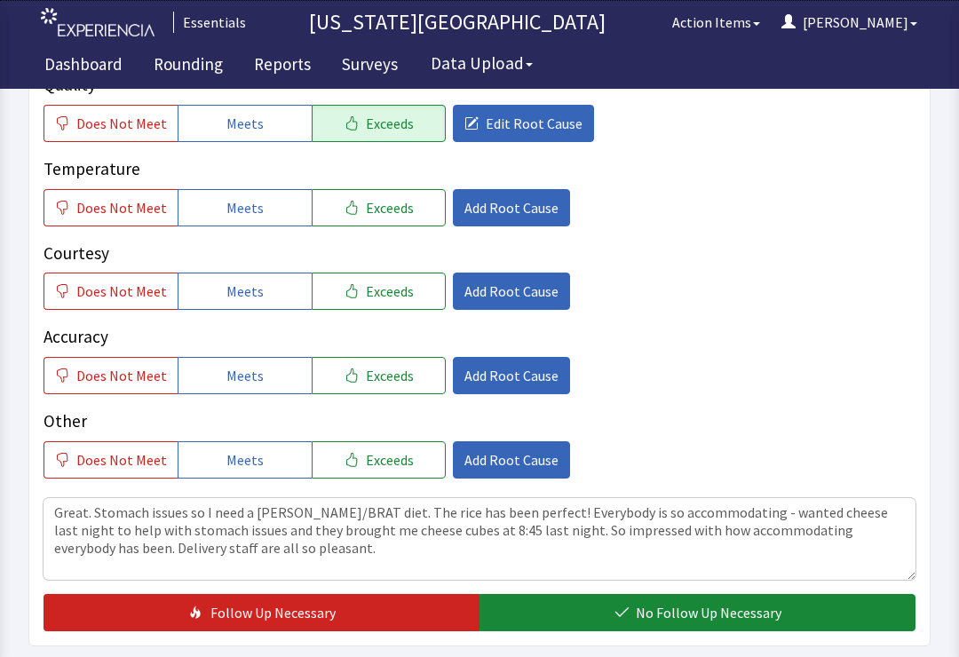
click at [251, 296] on span "Meets" at bounding box center [244, 291] width 37 height 21
click at [258, 365] on button "Meets" at bounding box center [245, 375] width 134 height 37
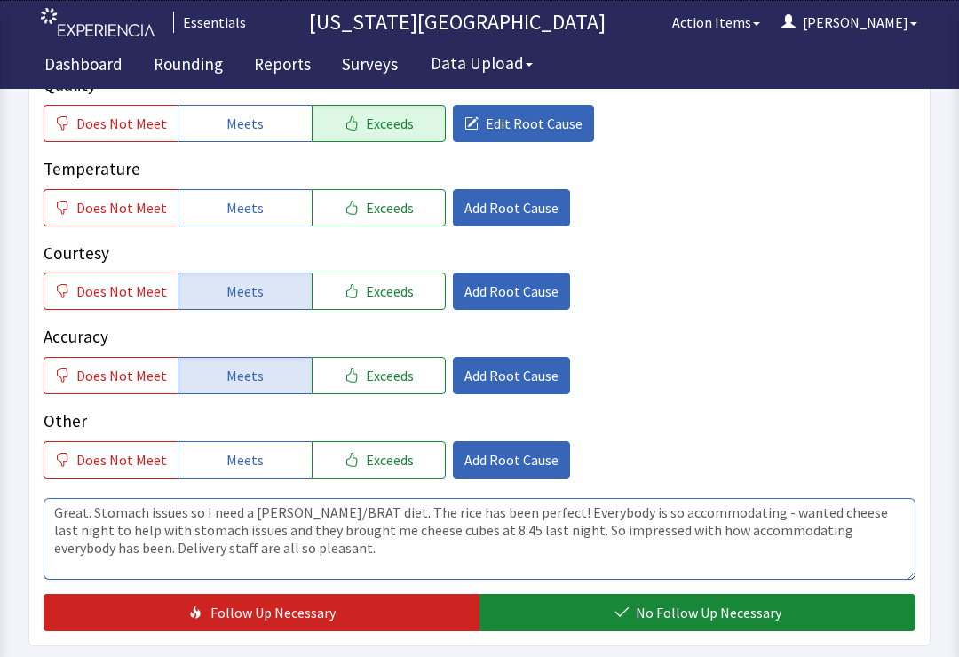
click at [452, 554] on textarea "Great. Stomach issues so I need a [PERSON_NAME]/BRAT diet. The rice has been pe…" at bounding box center [480, 539] width 872 height 82
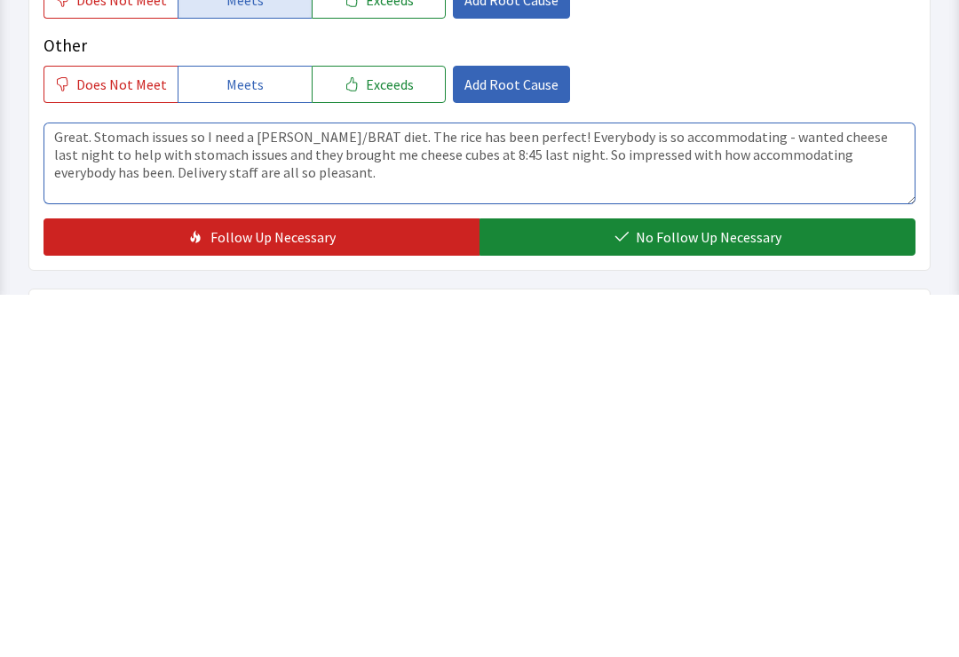
click at [498, 485] on textarea "Great. Stomach issues so I need a [PERSON_NAME]/BRAT diet. The rice has been pe…" at bounding box center [480, 526] width 872 height 82
click at [389, 485] on textarea "Great. Stomach issues so I need a [PERSON_NAME]/BRAT diet. The rice has been pe…" at bounding box center [480, 526] width 872 height 82
click at [380, 485] on textarea "Great. Stomach issues so I need a [PERSON_NAME]/BRAT diet. The rice has been pe…" at bounding box center [480, 526] width 872 height 82
click at [522, 485] on textarea "Great. Stomach issues so I need a [PERSON_NAME]/BRAT diet. The steamedrice has …" at bounding box center [480, 526] width 872 height 82
click at [530, 485] on textarea "Great. Stomach issues so I need a [PERSON_NAME]/BRAT diet. The steamedrice has …" at bounding box center [480, 526] width 872 height 82
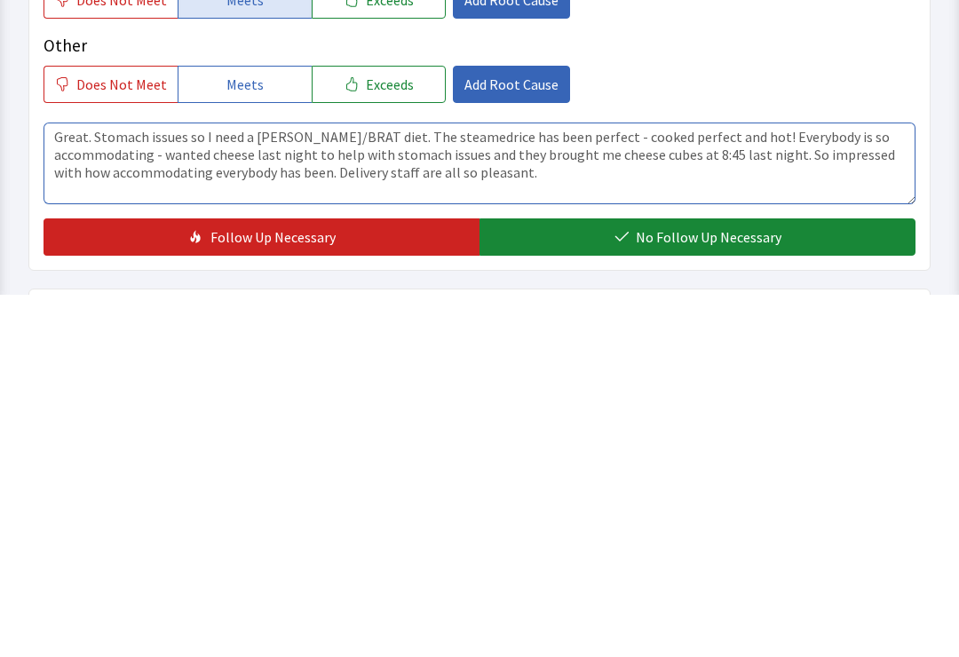
click at [437, 485] on textarea "Great. Stomach issues so I need a [PERSON_NAME]/BRAT diet. The steamedrice has …" at bounding box center [480, 526] width 872 height 82
click at [532, 485] on textarea "Great. Stomach issues so I need a [PERSON_NAME]/BRAT diet. The steamed rice has…" at bounding box center [480, 526] width 872 height 82
click at [541, 485] on textarea "Great. Stomach issues so I need a [PERSON_NAME]/BRAT diet. The steamed rice has…" at bounding box center [480, 526] width 872 height 82
click at [472, 485] on textarea "Great. Stomach issues so I need a [PERSON_NAME]/BRAT diet. The steamed rice has…" at bounding box center [480, 526] width 872 height 82
click at [476, 485] on textarea "Great. Stomach issues so I need a [PERSON_NAME]/BRAT diet. The steamed rice is …" at bounding box center [480, 526] width 872 height 82
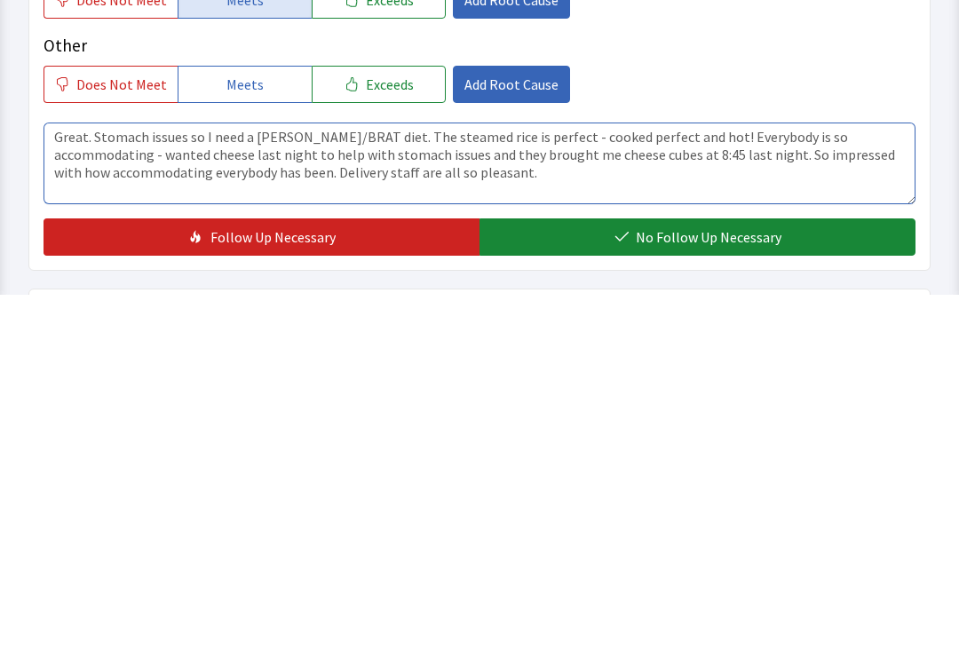
click at [636, 485] on textarea "Great. Stomach issues so I need a [PERSON_NAME]/BRAT diet. The steamed rice is …" at bounding box center [480, 526] width 872 height 82
click at [585, 485] on textarea "Great. Stomach issues so I need a [PERSON_NAME]/BRAT diet. The steamed rice is …" at bounding box center [480, 526] width 872 height 82
click at [591, 485] on textarea "Great. Stomach issues so I need a [PERSON_NAME]/BRAT diet. The steamed rice is …" at bounding box center [480, 526] width 872 height 82
click at [728, 485] on textarea "Great. Stomach issues so I need a [PERSON_NAME]/BRAT diet. The steamed rice is …" at bounding box center [480, 526] width 872 height 82
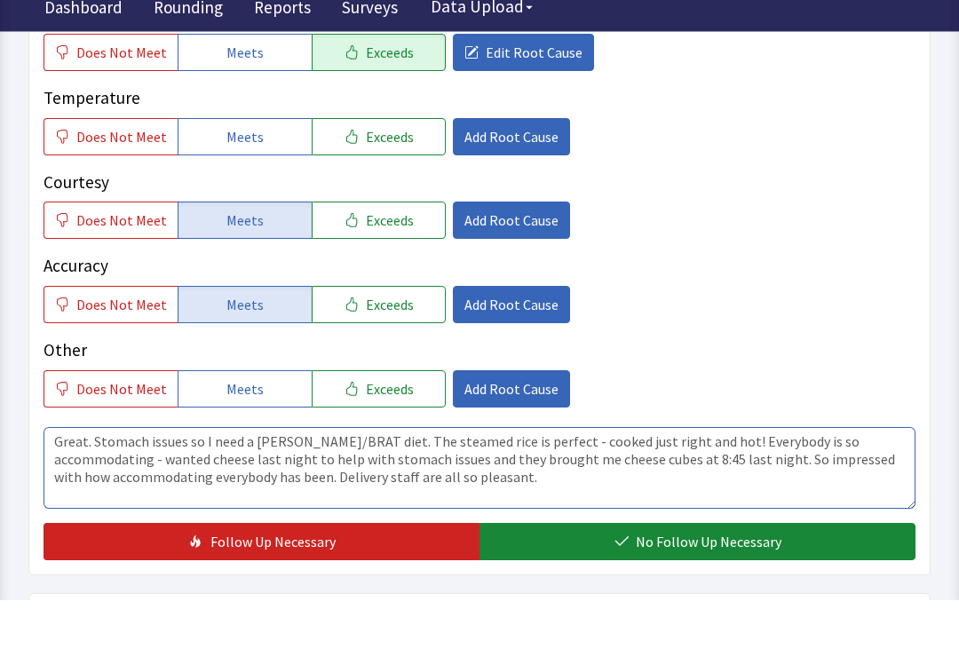
type textarea "Great. Stomach issues so I need a [PERSON_NAME]/BRAT diet. The steamed rice is …"
click at [391, 267] on span "Exceeds" at bounding box center [390, 277] width 48 height 21
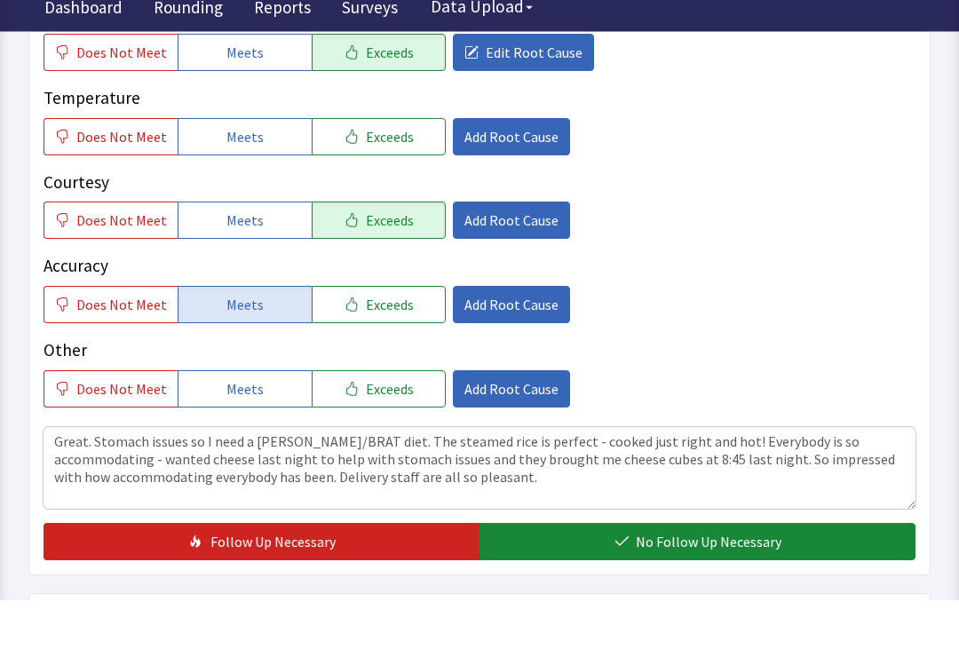
scroll to position [386, 0]
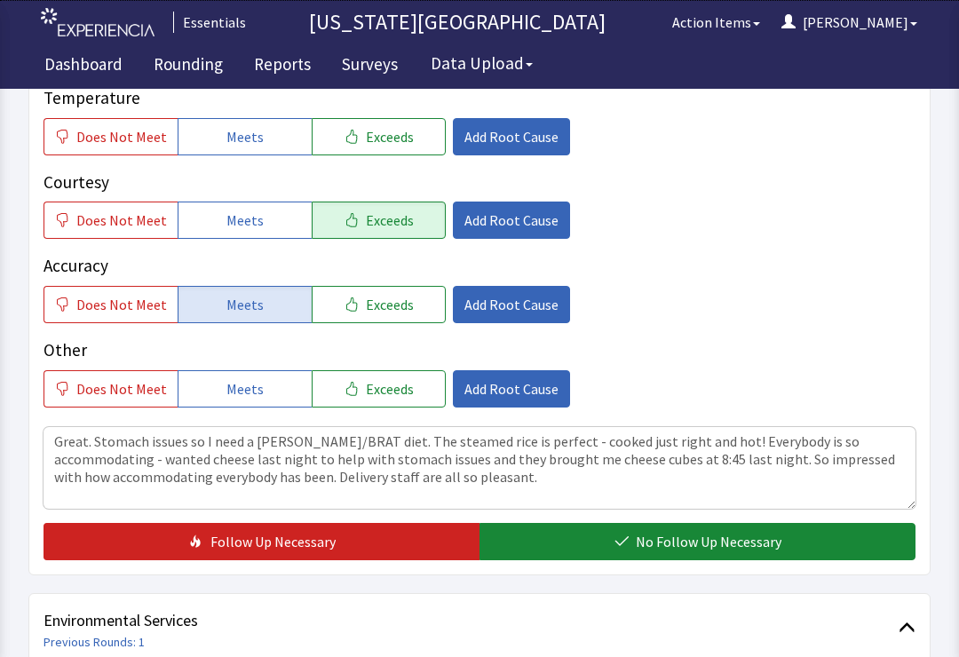
click at [479, 218] on span "Add Root Cause" at bounding box center [511, 220] width 94 height 21
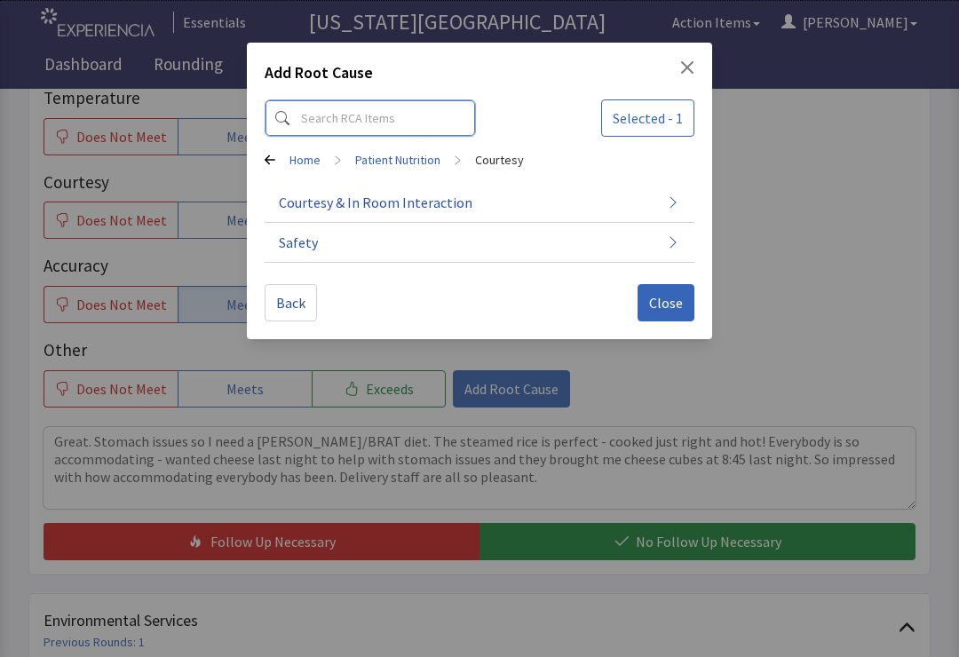
click at [362, 123] on input at bounding box center [370, 117] width 211 height 37
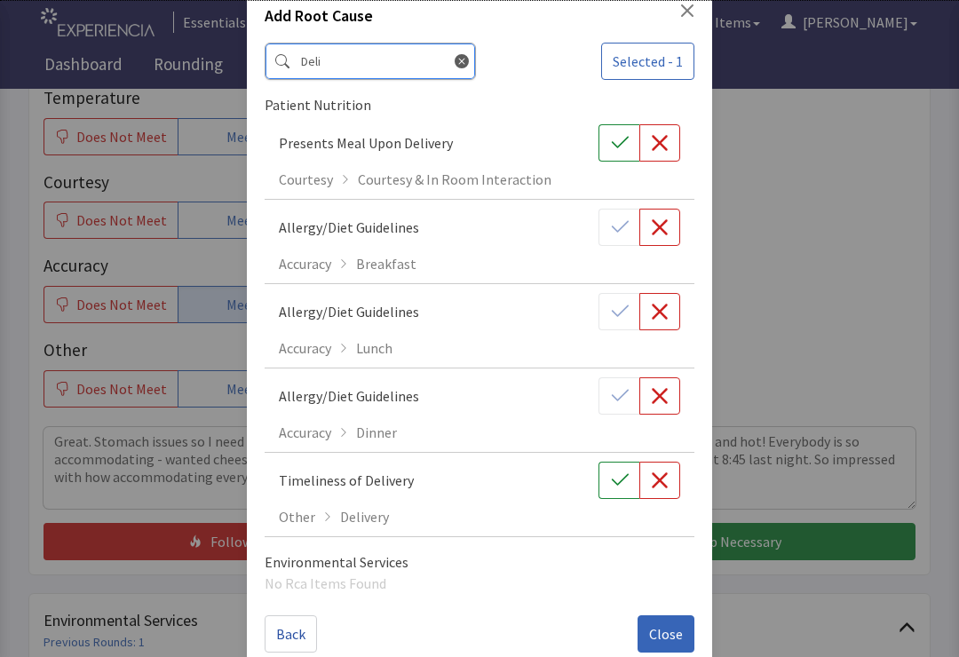
scroll to position [57, 0]
type input "Deli"
click at [616, 483] on icon "button" at bounding box center [619, 480] width 17 height 12
click at [676, 633] on span "Close" at bounding box center [666, 633] width 34 height 21
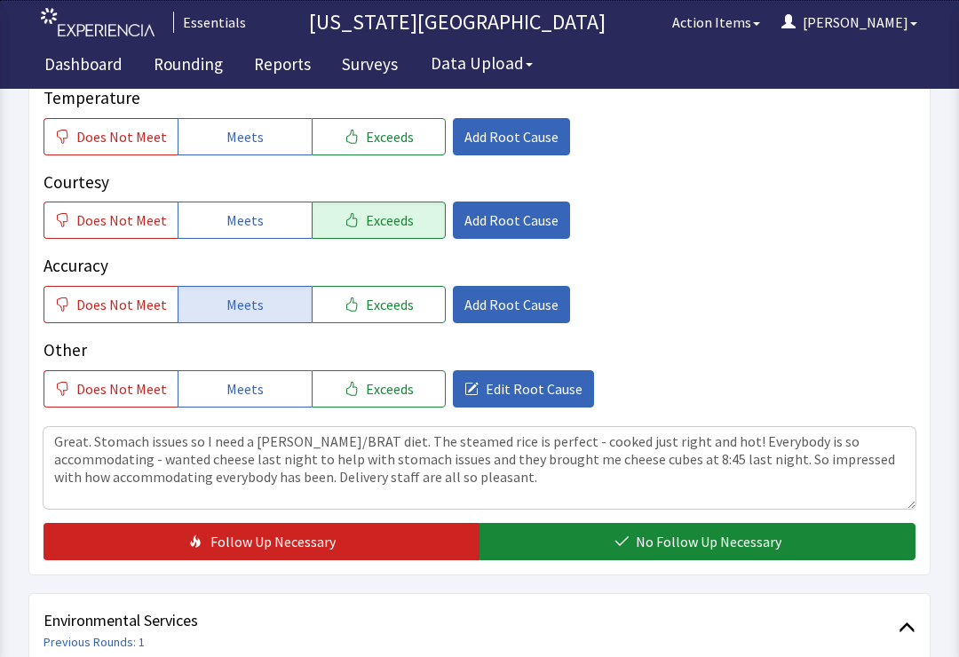
click at [782, 530] on button "No Follow Up Necessary" at bounding box center [698, 541] width 436 height 37
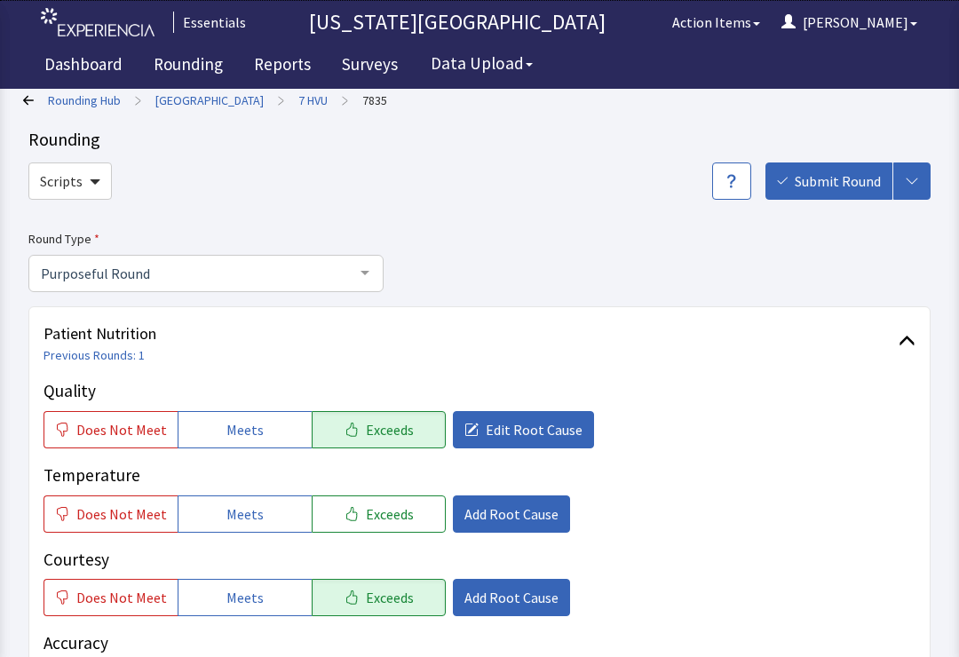
scroll to position [0, 0]
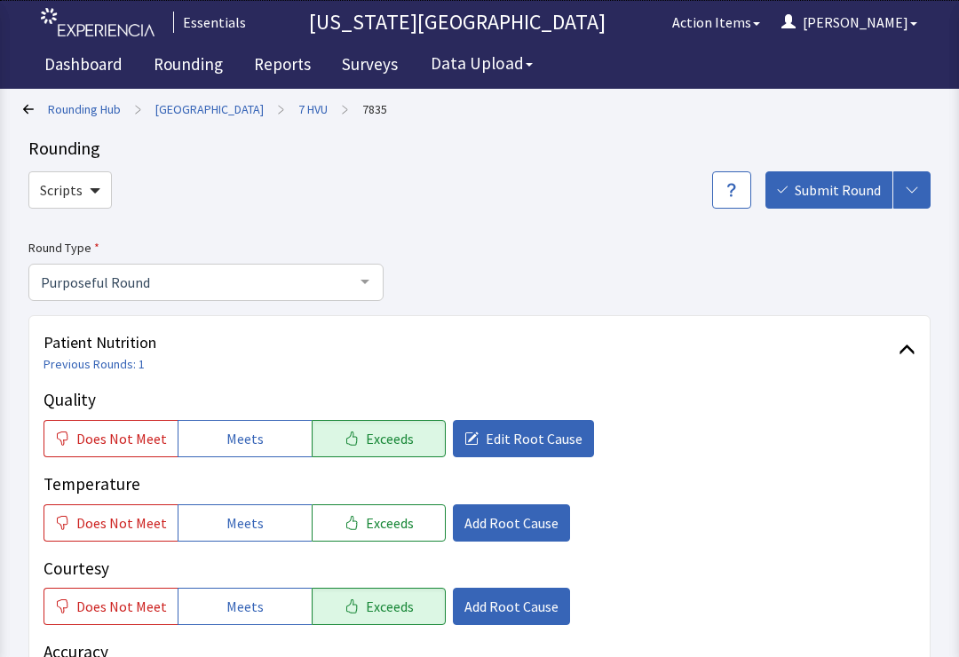
click at [831, 177] on button "Submit Round" at bounding box center [828, 189] width 127 height 37
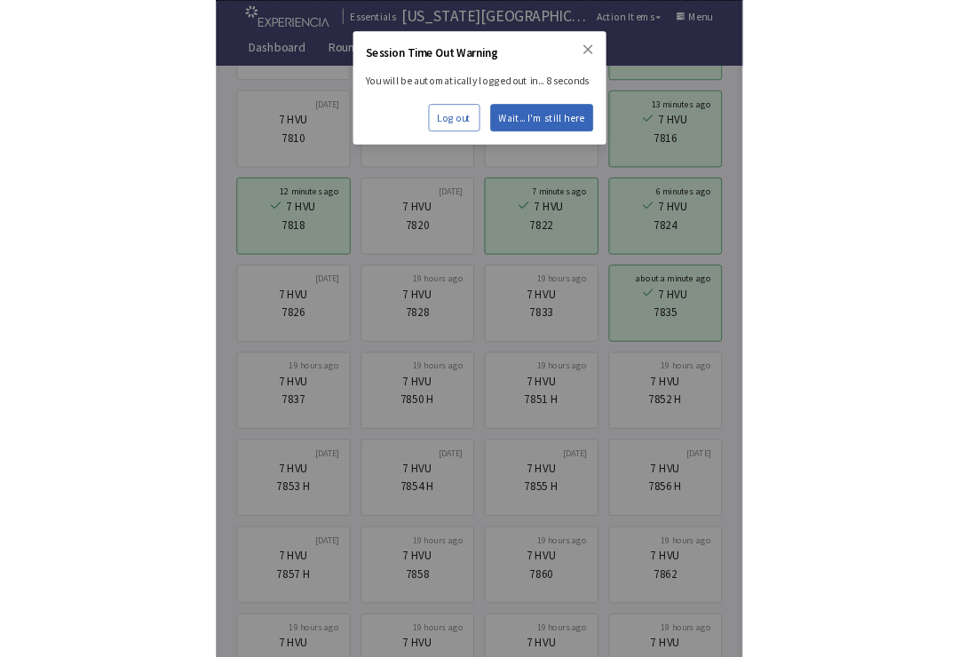
scroll to position [487, 0]
